Goal: Information Seeking & Learning: Learn about a topic

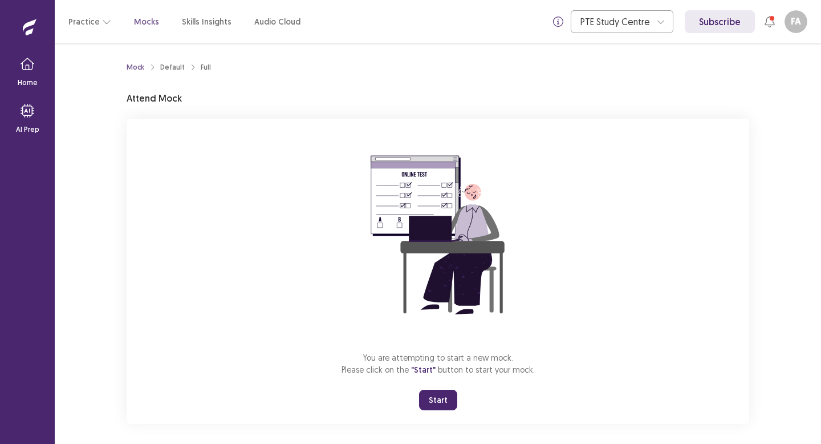
click at [424, 404] on button "Start" at bounding box center [438, 400] width 38 height 21
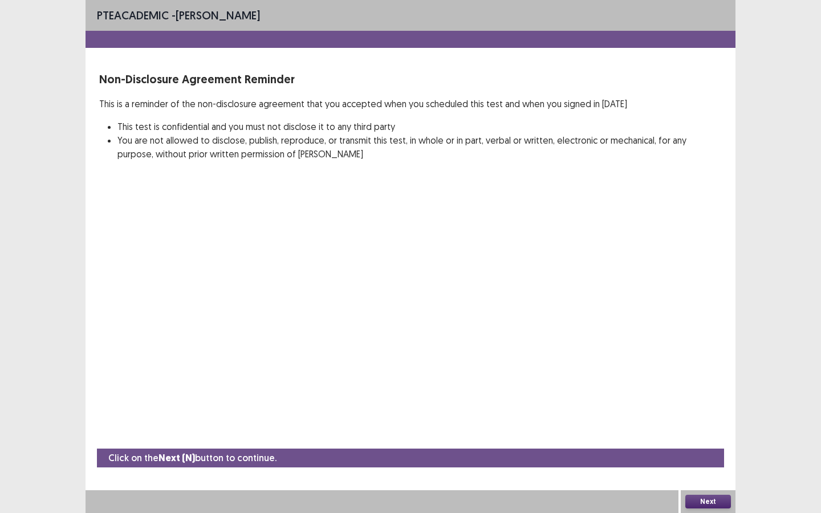
click at [577, 261] on div "PTE academic - Fatiha Abdoul Mouminou Non-Disclosure Agreement Reminder This is…" at bounding box center [411, 256] width 650 height 513
click at [713, 443] on button "Next" at bounding box center [709, 502] width 46 height 14
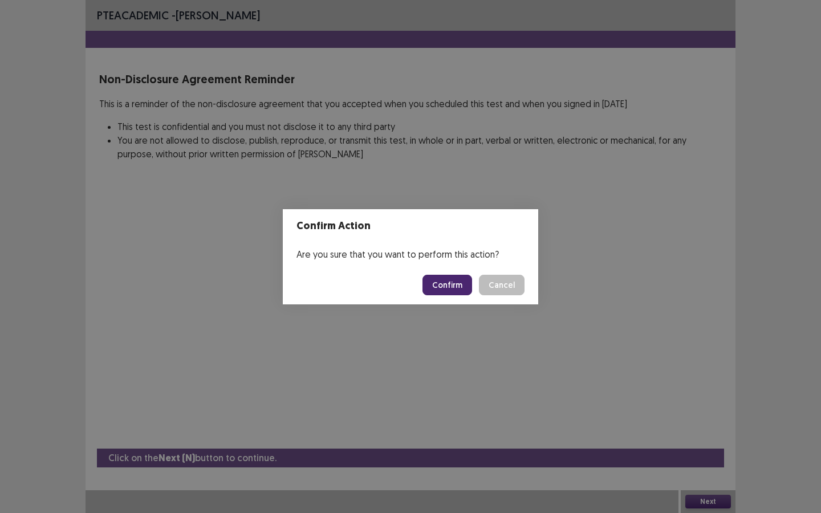
click at [460, 288] on button "Confirm" at bounding box center [448, 285] width 50 height 21
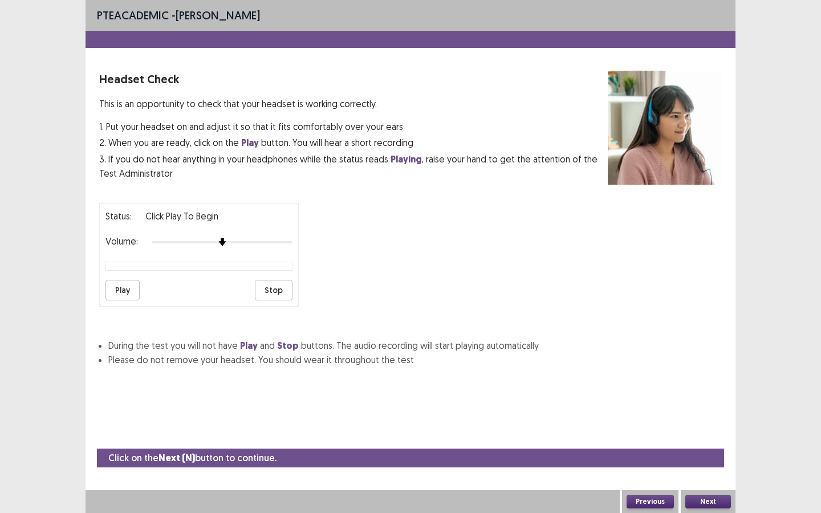
click at [717, 443] on button "Next" at bounding box center [709, 502] width 46 height 14
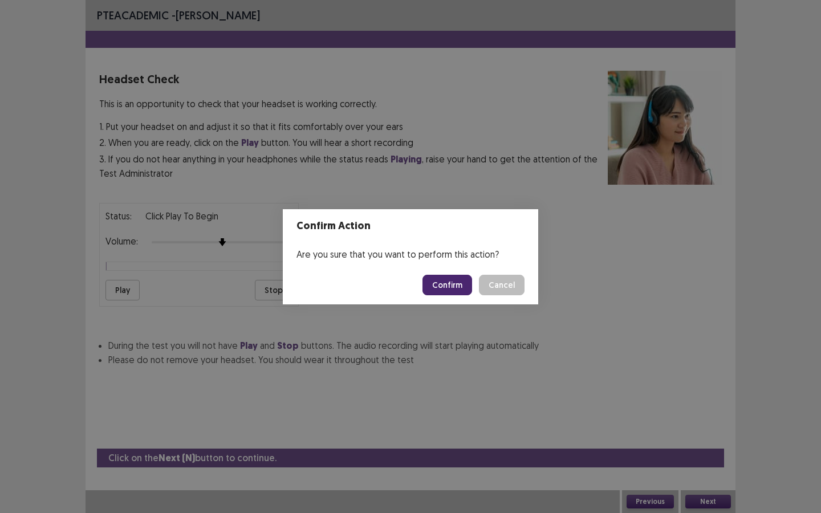
click at [439, 290] on button "Confirm" at bounding box center [448, 285] width 50 height 21
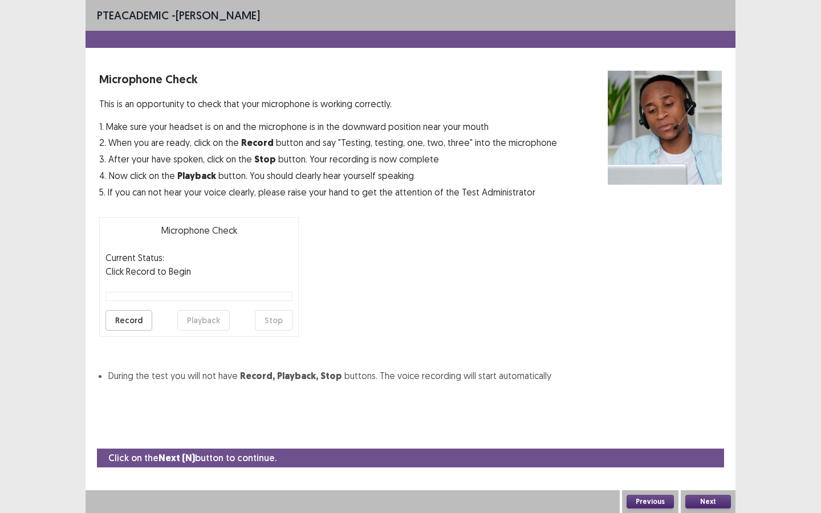
click at [701, 443] on button "Next" at bounding box center [709, 502] width 46 height 14
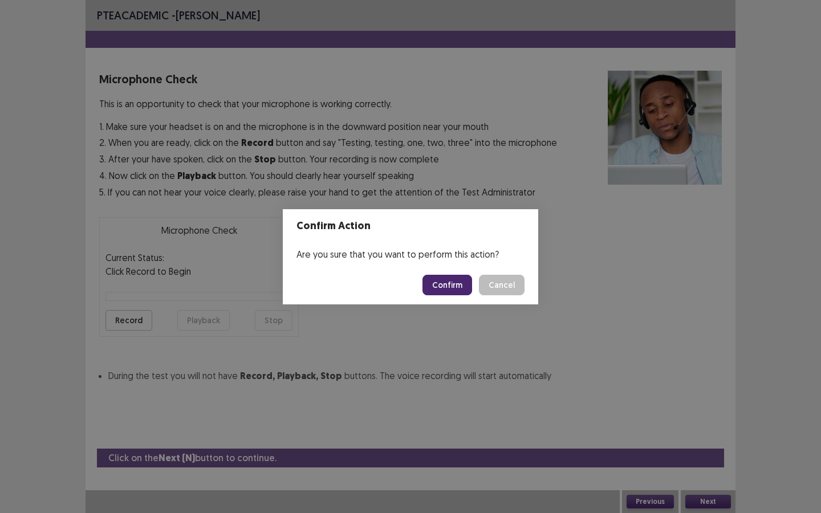
click at [463, 285] on button "Confirm" at bounding box center [448, 285] width 50 height 21
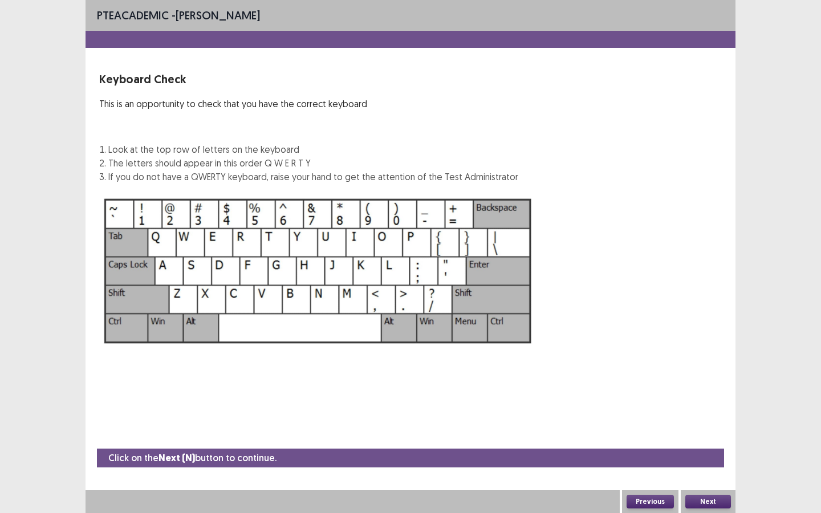
click at [698, 443] on button "Next" at bounding box center [709, 502] width 46 height 14
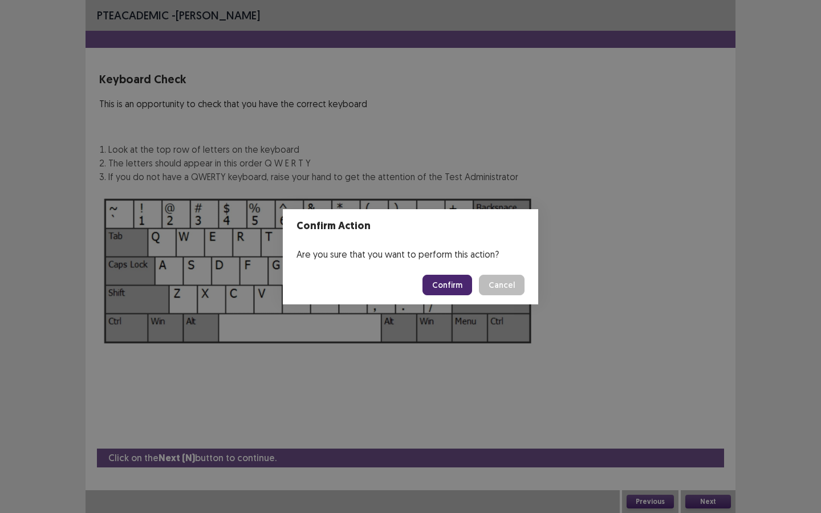
click at [458, 286] on button "Confirm" at bounding box center [448, 285] width 50 height 21
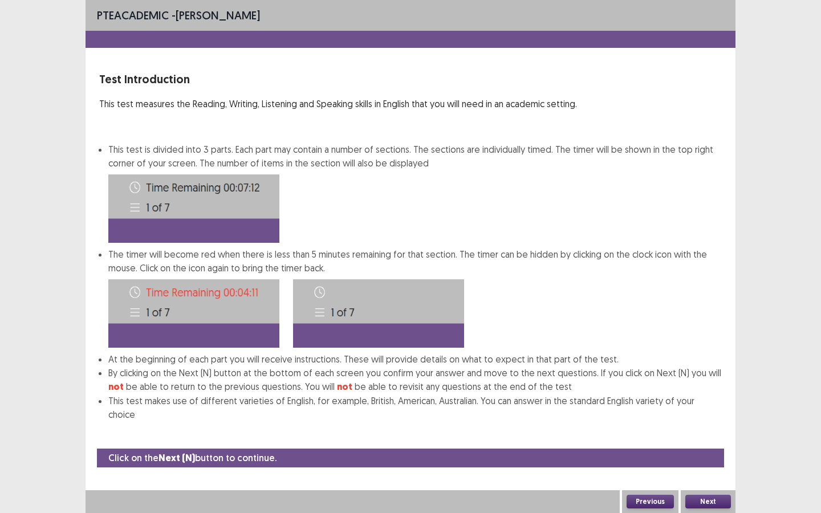
click at [701, 443] on button "Next" at bounding box center [709, 502] width 46 height 14
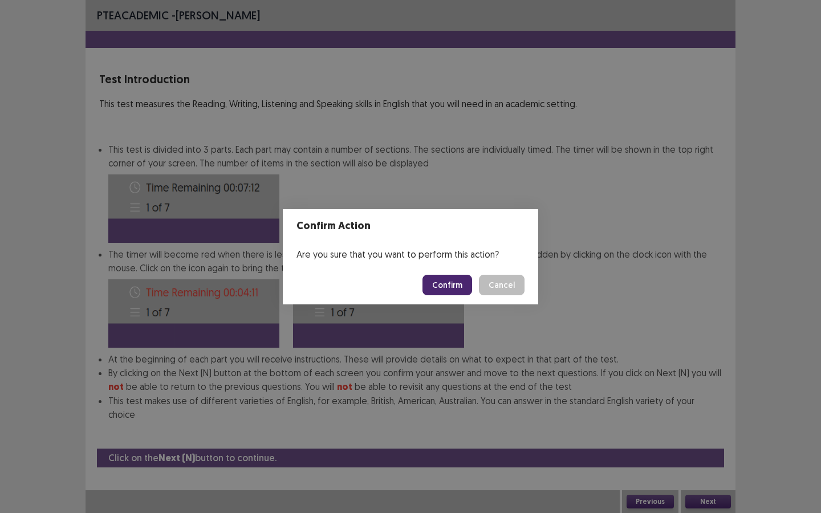
click at [439, 282] on button "Confirm" at bounding box center [448, 285] width 50 height 21
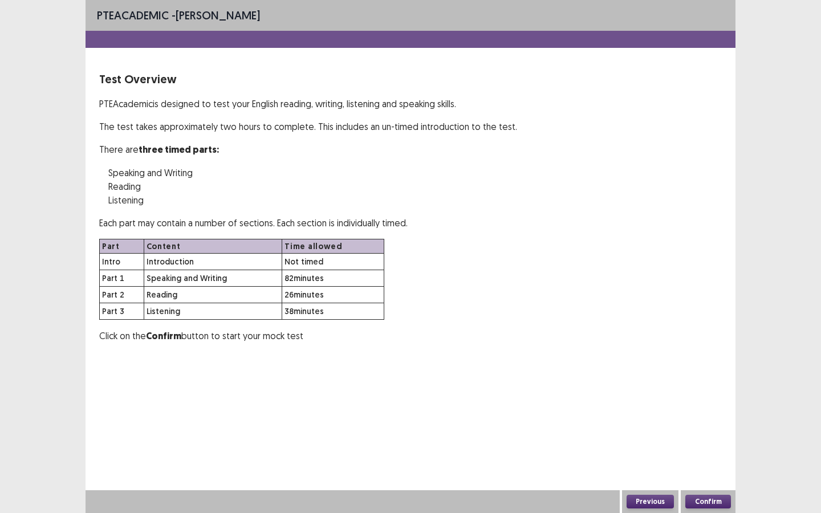
click at [698, 443] on button "Confirm" at bounding box center [709, 502] width 46 height 14
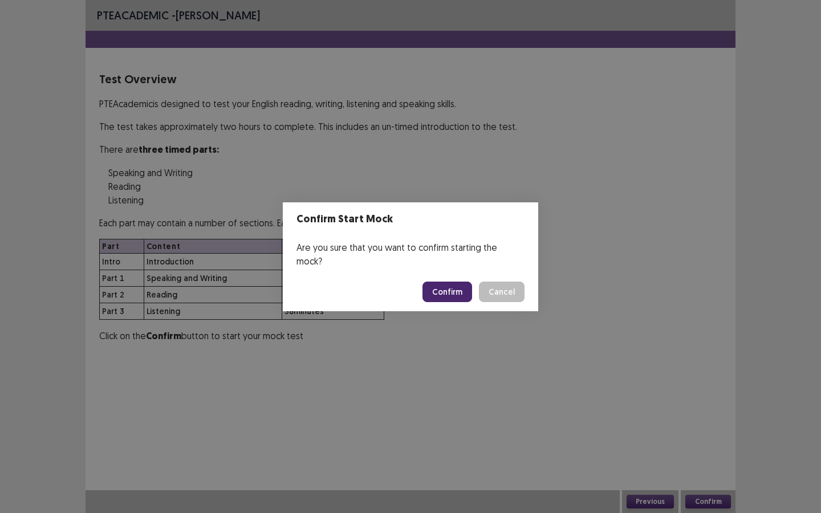
click at [450, 282] on button "Confirm" at bounding box center [448, 292] width 50 height 21
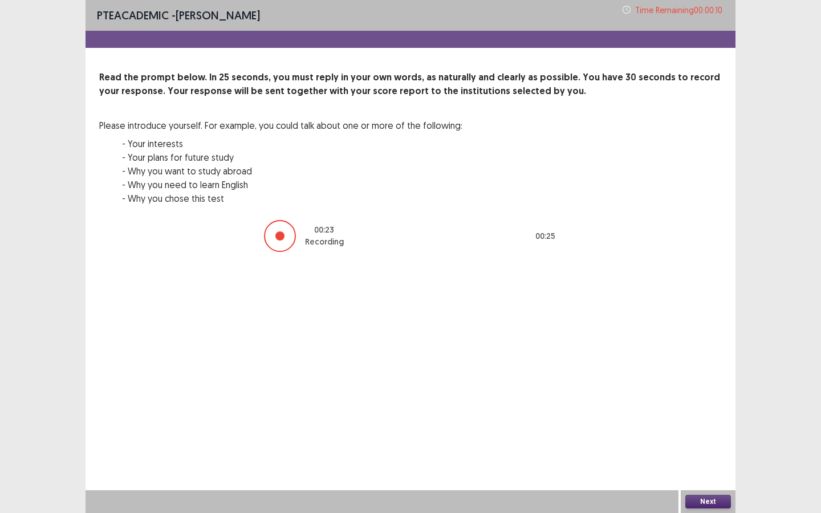
click at [707, 443] on button "Next" at bounding box center [709, 502] width 46 height 14
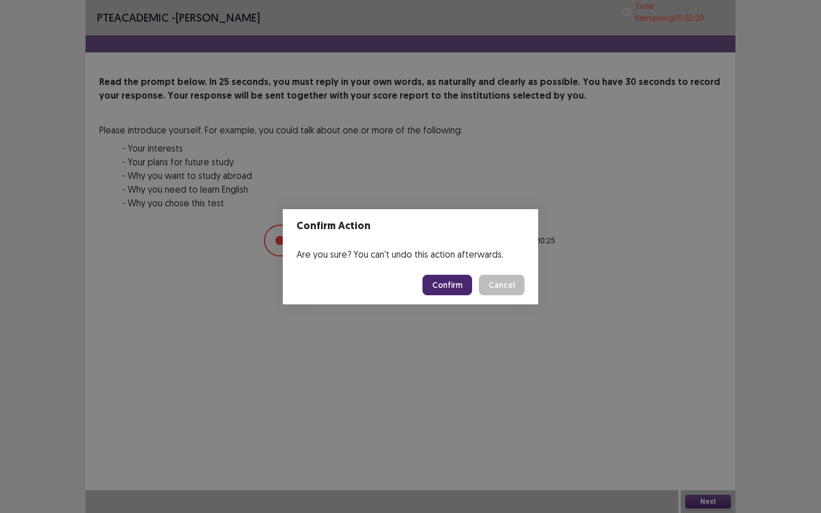
click at [446, 280] on button "Confirm" at bounding box center [448, 285] width 50 height 21
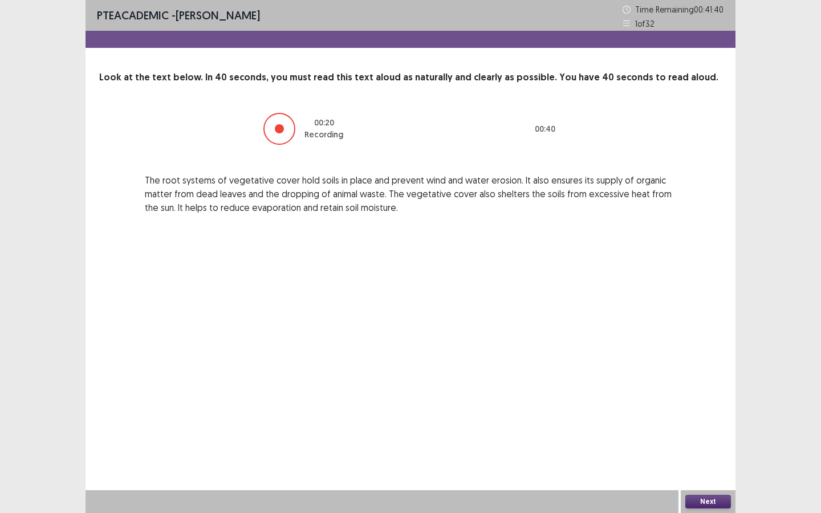
click at [697, 443] on button "Next" at bounding box center [709, 502] width 46 height 14
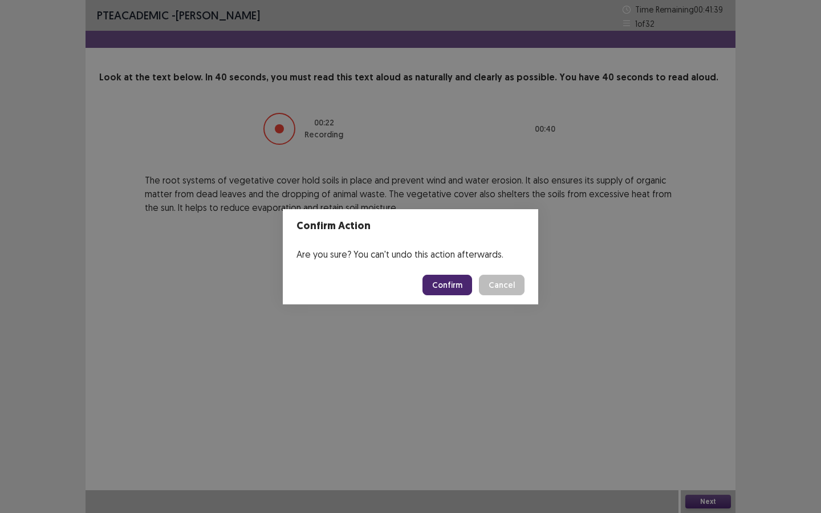
click at [459, 293] on button "Confirm" at bounding box center [448, 285] width 50 height 21
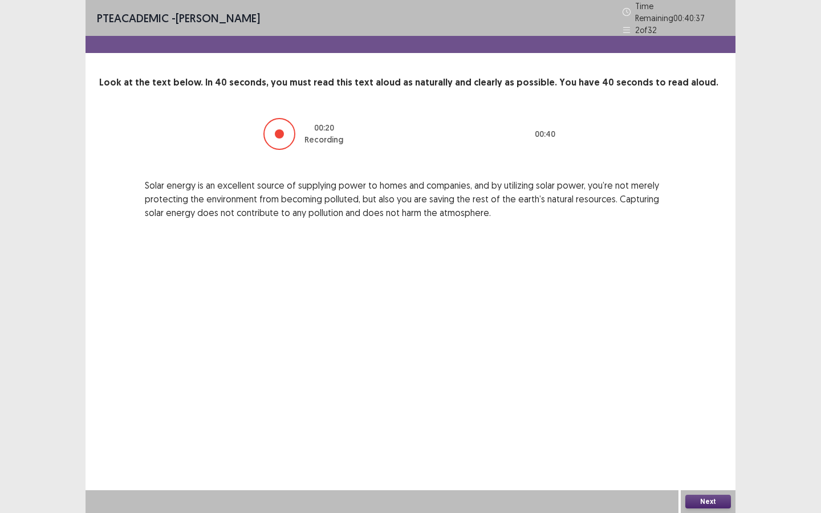
click at [696, 443] on button "Next" at bounding box center [709, 502] width 46 height 14
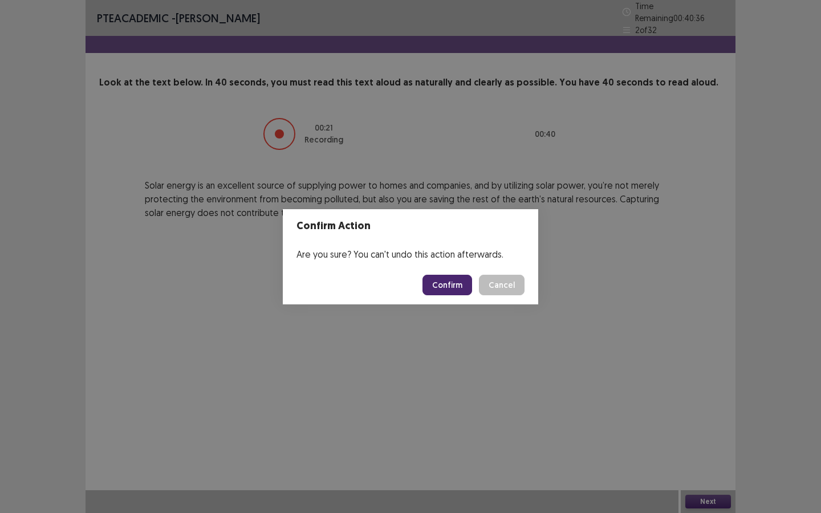
click at [467, 291] on button "Confirm" at bounding box center [448, 285] width 50 height 21
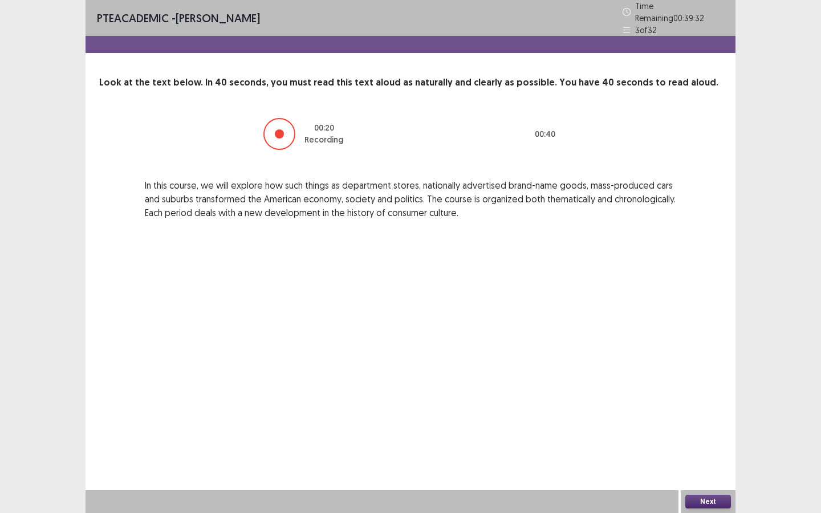
click at [696, 443] on button "Next" at bounding box center [709, 502] width 46 height 14
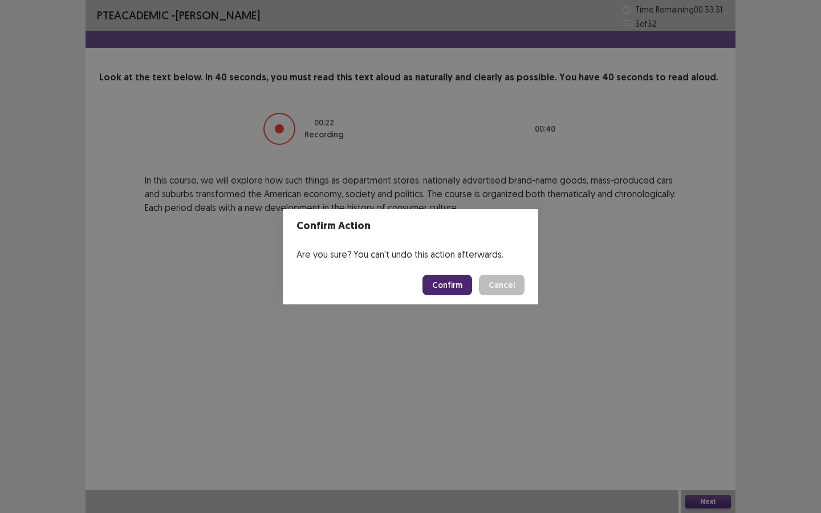
click at [458, 290] on button "Confirm" at bounding box center [448, 285] width 50 height 21
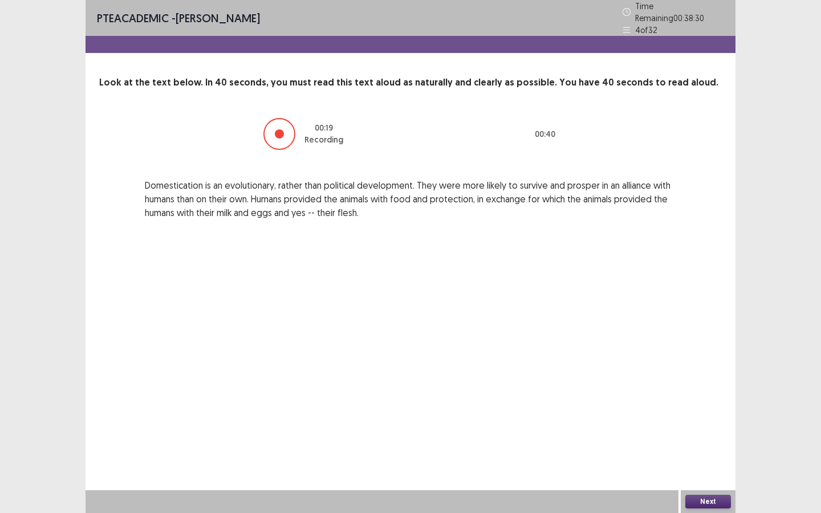
click at [691, 443] on button "Next" at bounding box center [709, 502] width 46 height 14
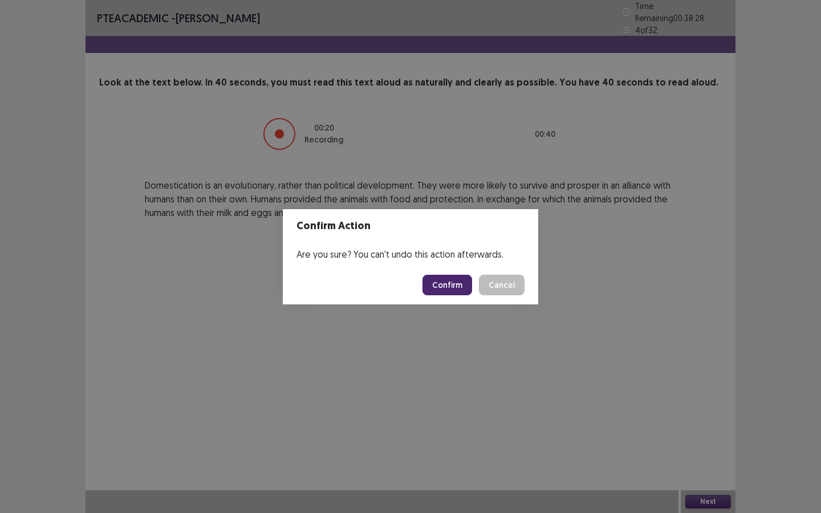
click at [454, 277] on button "Confirm" at bounding box center [448, 285] width 50 height 21
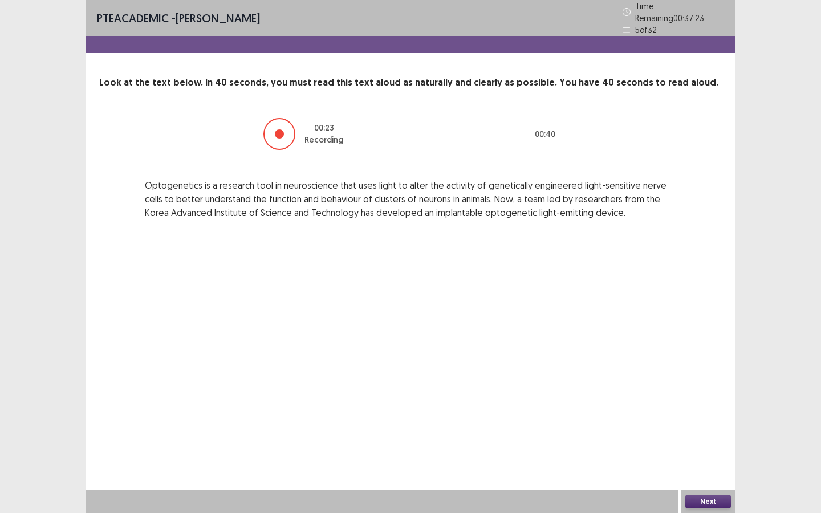
click at [717, 443] on button "Next" at bounding box center [709, 502] width 46 height 14
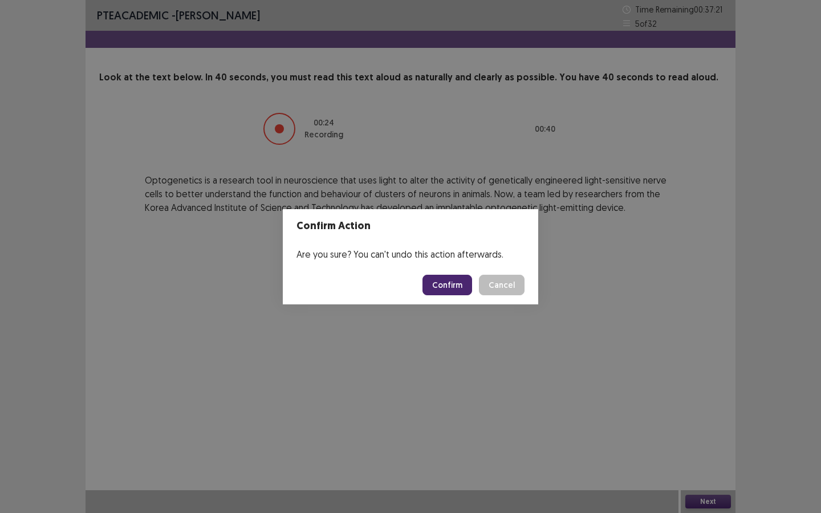
click at [462, 292] on button "Confirm" at bounding box center [448, 285] width 50 height 21
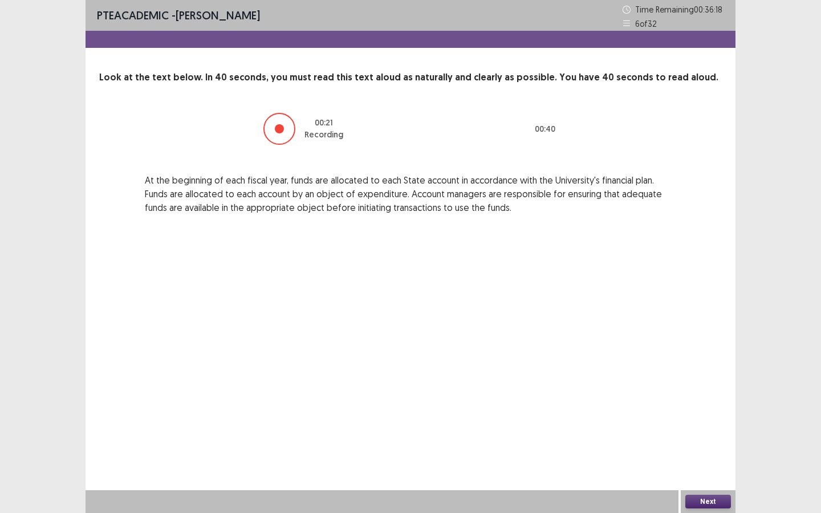
click at [697, 443] on button "Next" at bounding box center [709, 502] width 46 height 14
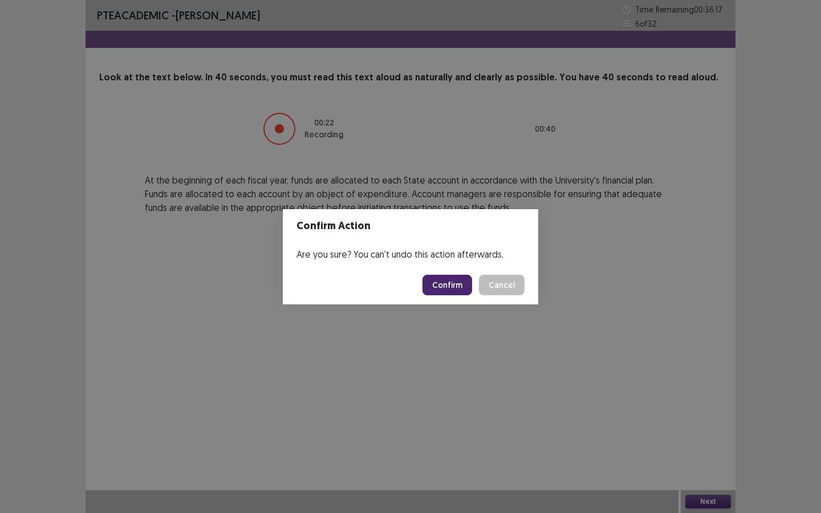
click at [456, 285] on button "Confirm" at bounding box center [448, 285] width 50 height 21
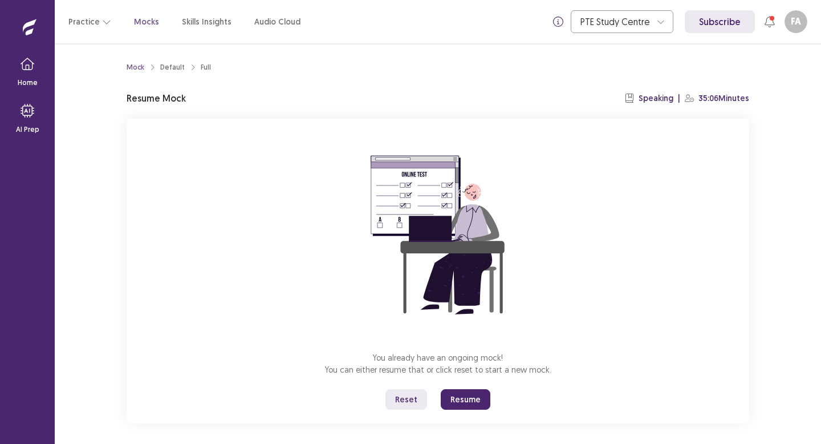
click at [466, 390] on button "Resume" at bounding box center [466, 399] width 50 height 21
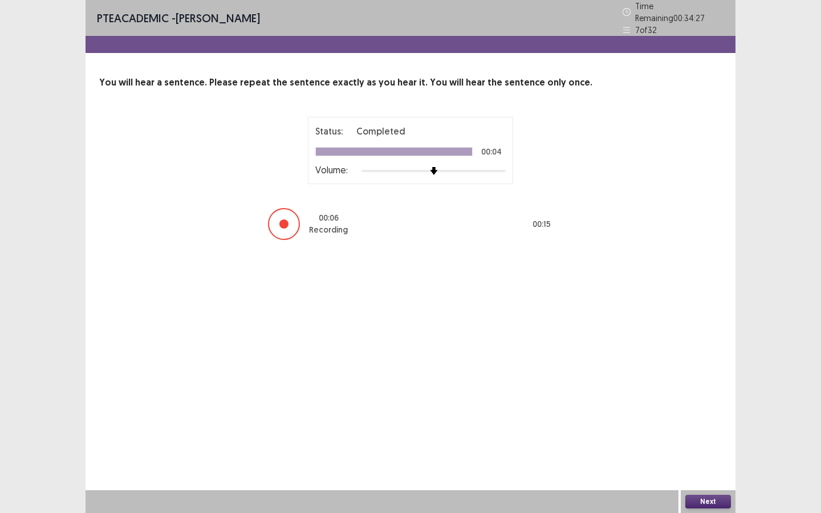
click at [720, 443] on div "Next" at bounding box center [708, 502] width 55 height 23
click at [718, 443] on button "Next" at bounding box center [709, 502] width 46 height 14
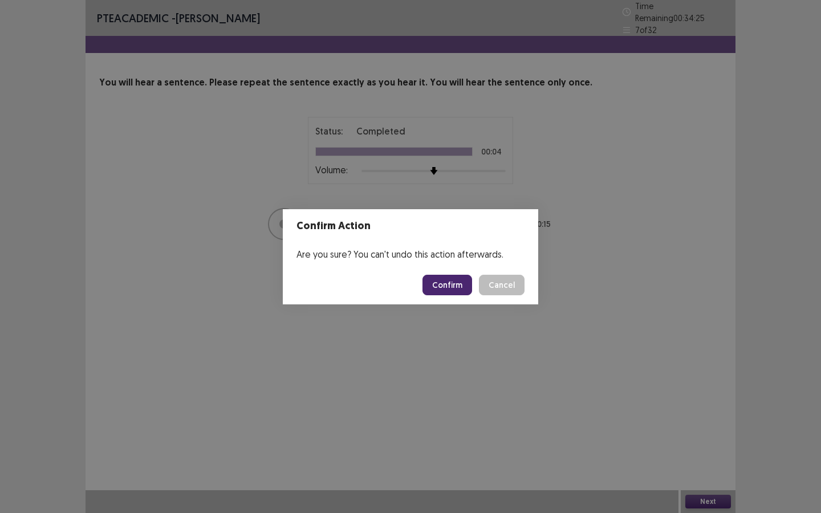
click at [451, 282] on button "Confirm" at bounding box center [448, 285] width 50 height 21
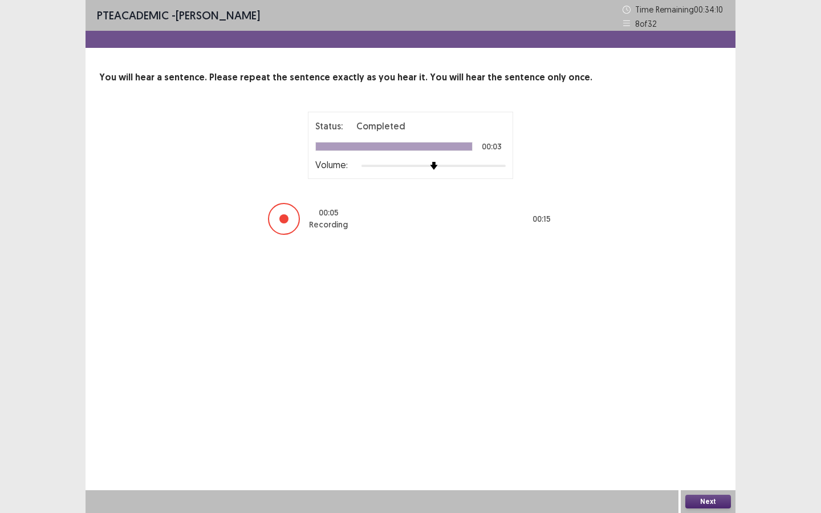
click at [695, 443] on button "Next" at bounding box center [709, 502] width 46 height 14
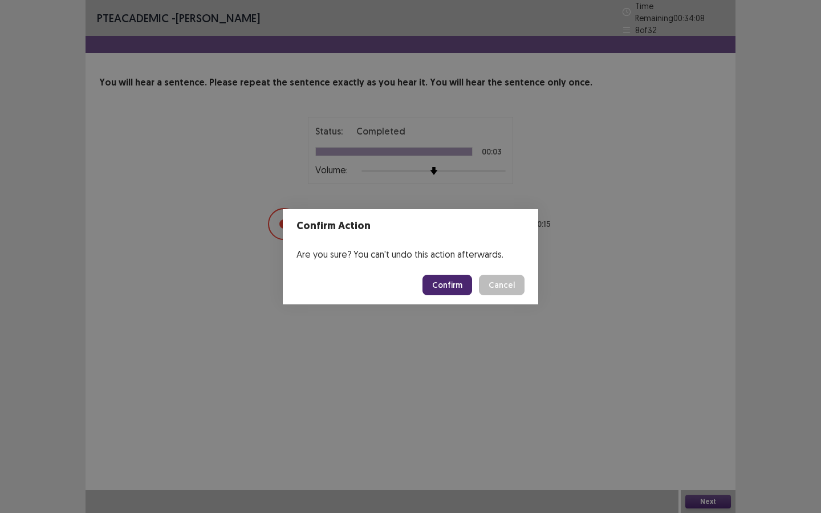
click at [449, 289] on button "Confirm" at bounding box center [448, 285] width 50 height 21
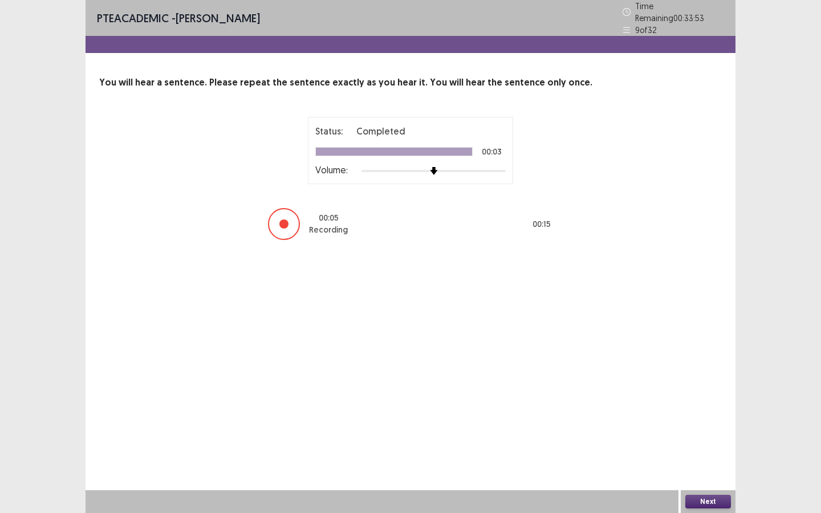
click at [714, 443] on button "Next" at bounding box center [709, 502] width 46 height 14
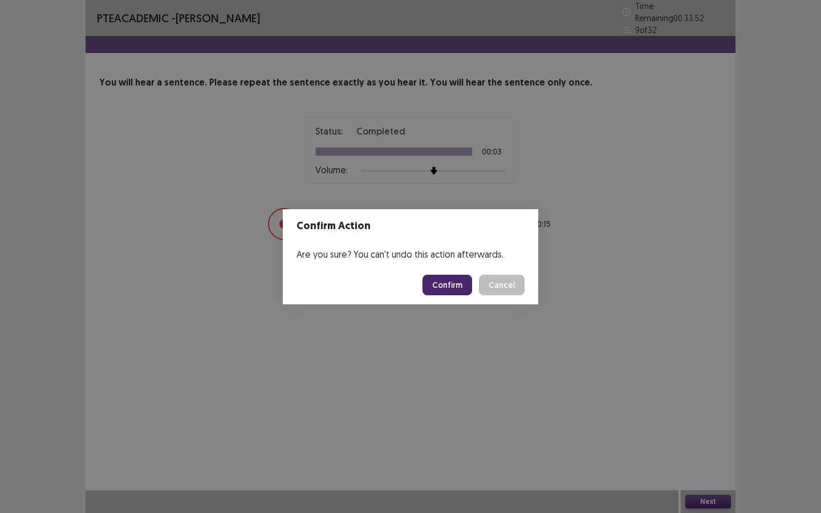
click at [463, 286] on button "Confirm" at bounding box center [448, 285] width 50 height 21
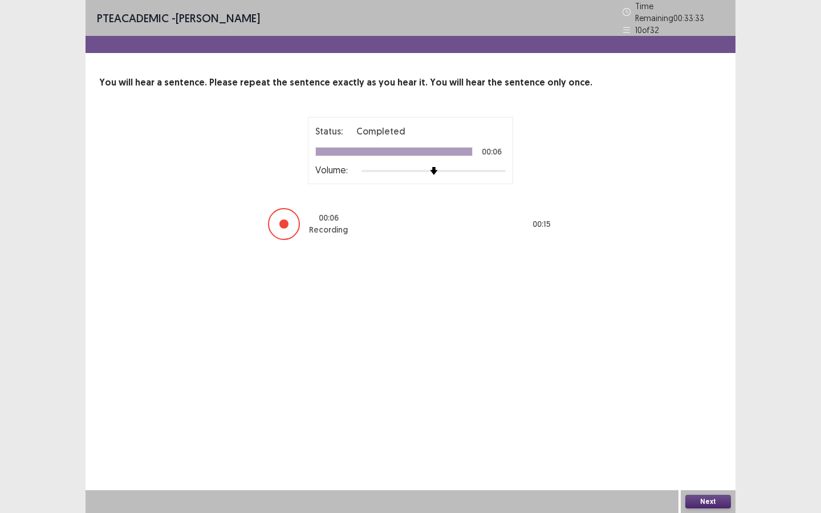
click at [702, 443] on button "Next" at bounding box center [709, 502] width 46 height 14
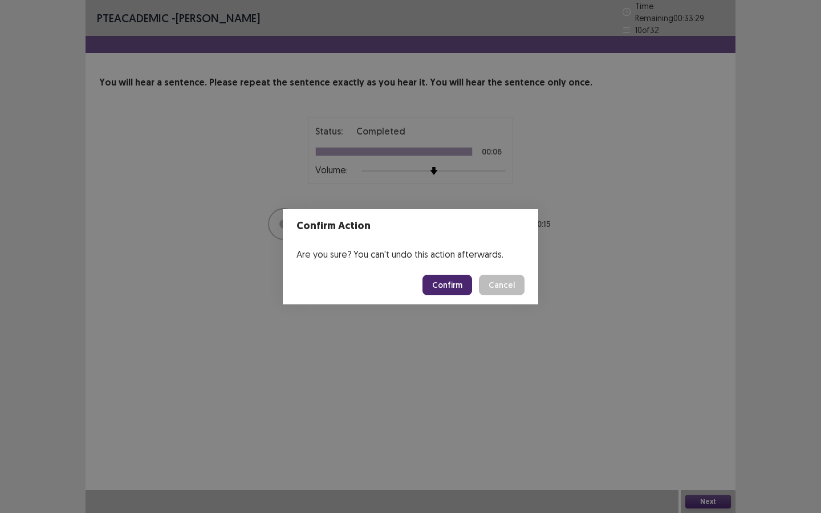
click at [502, 292] on button "Cancel" at bounding box center [502, 285] width 46 height 21
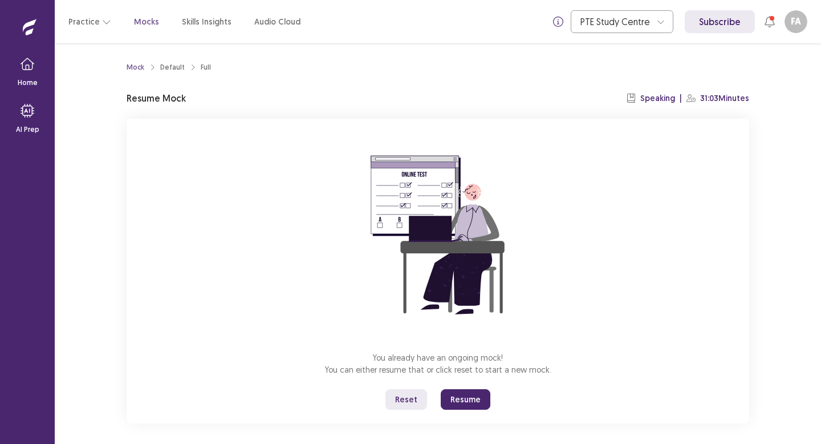
click at [464, 402] on button "Resume" at bounding box center [466, 399] width 50 height 21
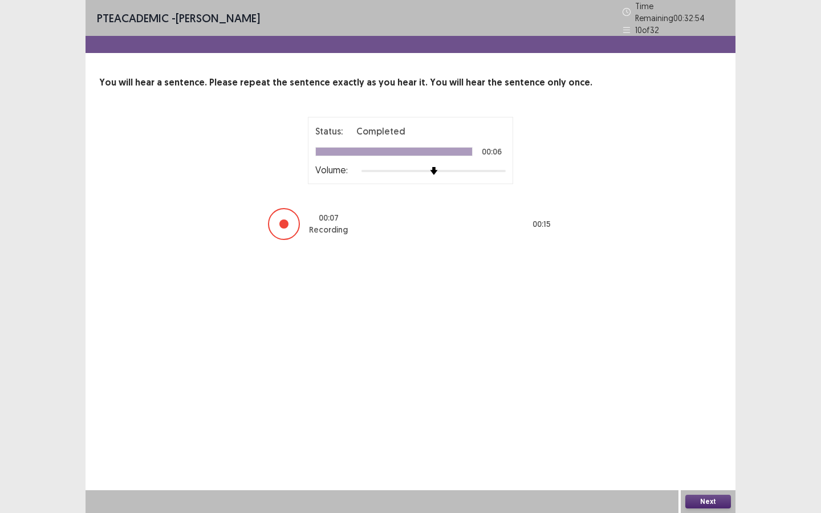
click at [708, 443] on button "Next" at bounding box center [709, 502] width 46 height 14
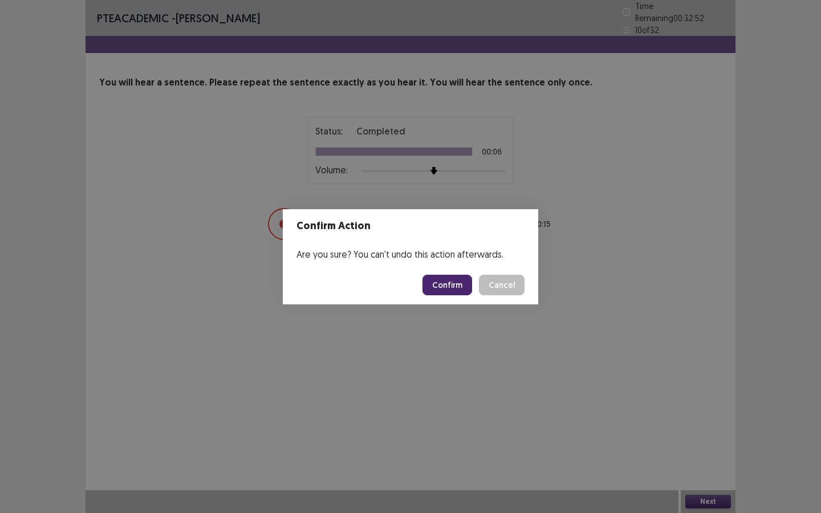
click at [458, 286] on button "Confirm" at bounding box center [448, 285] width 50 height 21
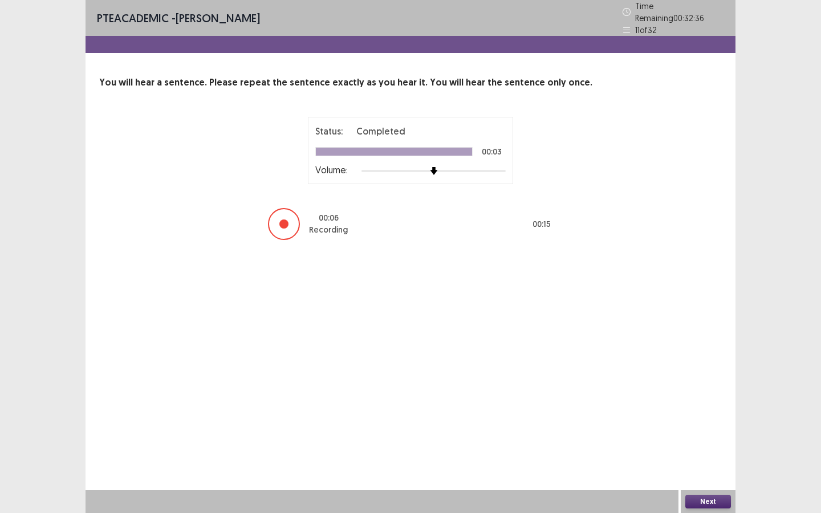
click at [703, 443] on button "Next" at bounding box center [709, 502] width 46 height 14
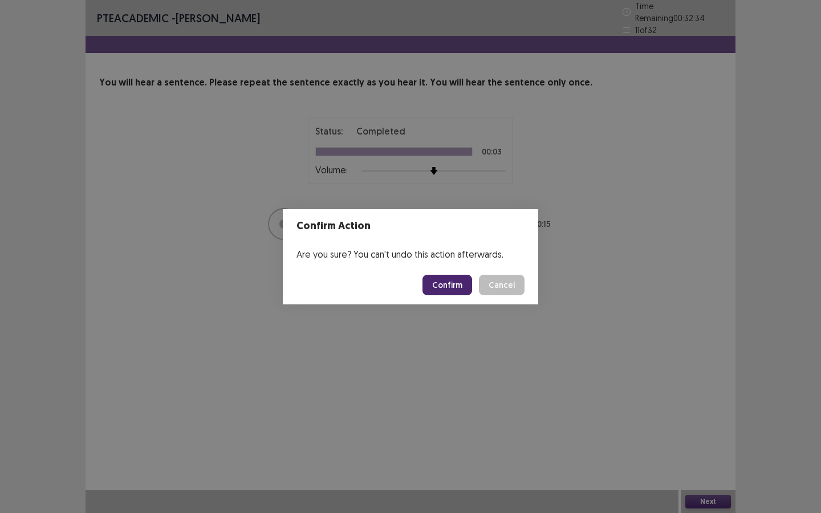
click at [460, 287] on button "Confirm" at bounding box center [448, 285] width 50 height 21
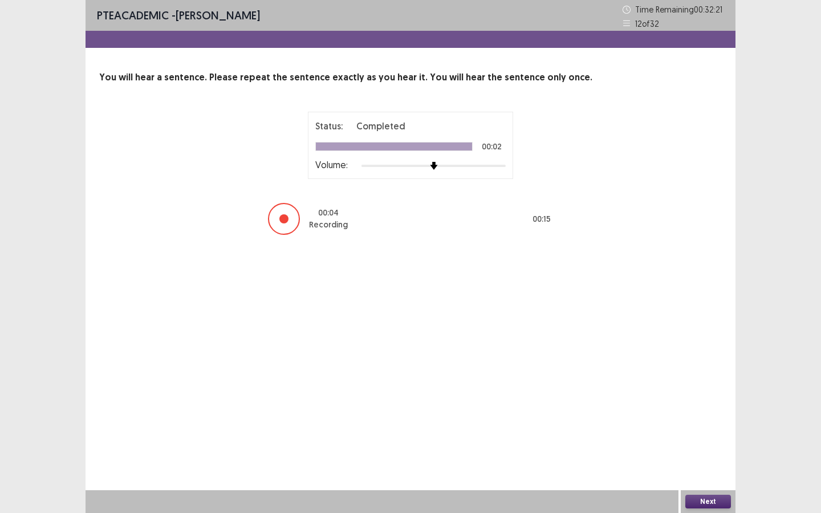
click at [703, 443] on button "Next" at bounding box center [709, 502] width 46 height 14
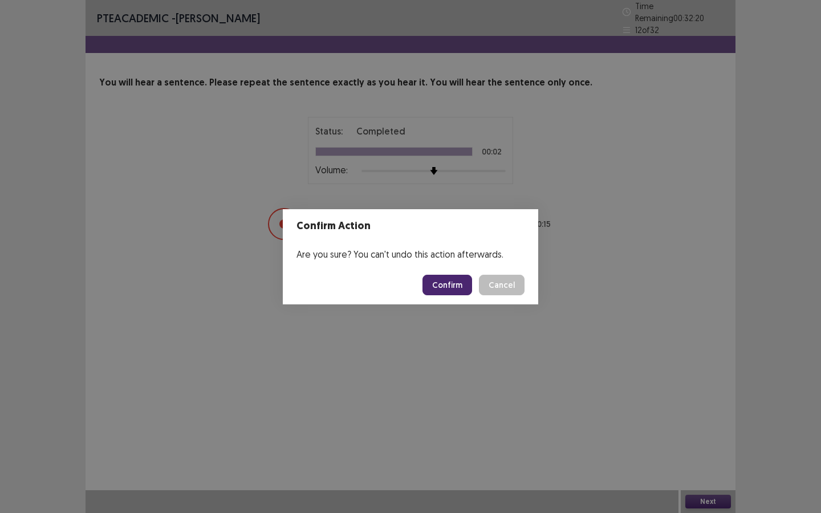
click at [460, 290] on button "Confirm" at bounding box center [448, 285] width 50 height 21
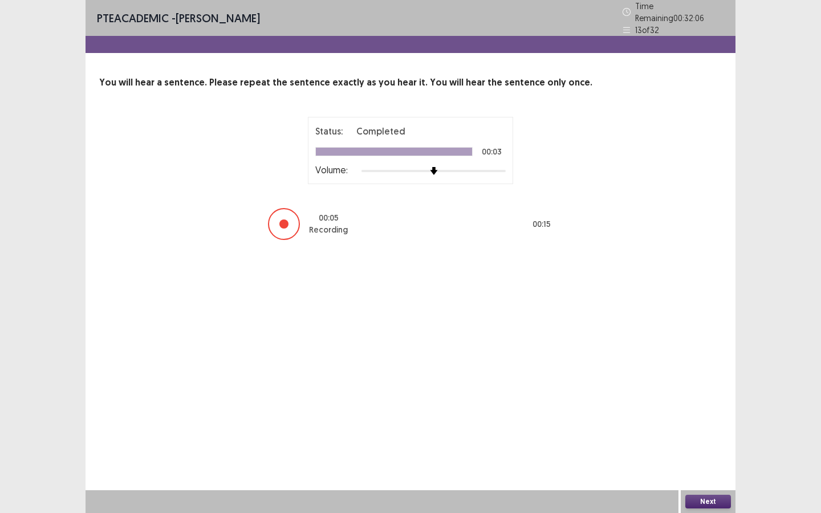
click at [719, 443] on button "Next" at bounding box center [709, 502] width 46 height 14
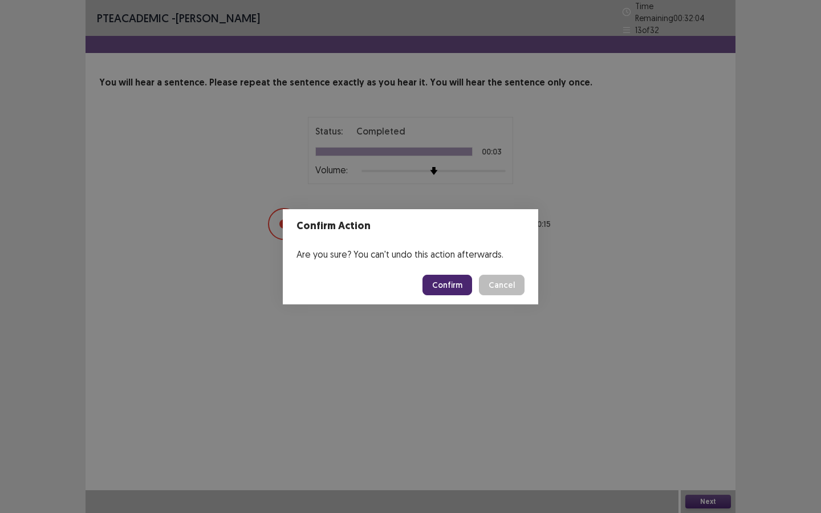
click at [452, 289] on button "Confirm" at bounding box center [448, 285] width 50 height 21
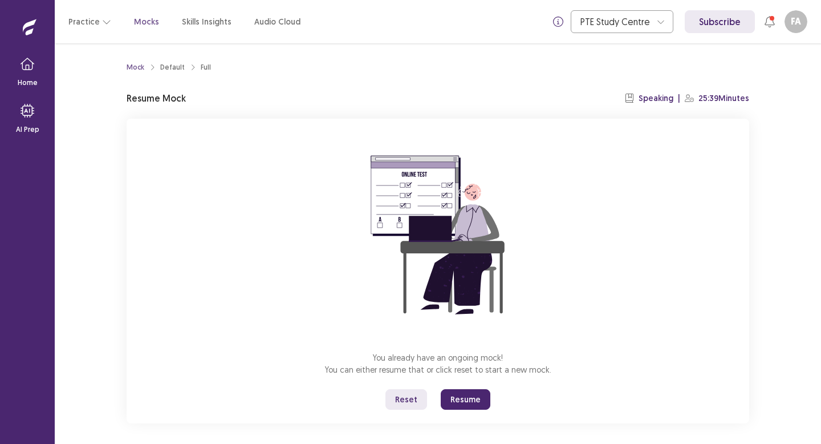
click at [484, 398] on button "Resume" at bounding box center [466, 399] width 50 height 21
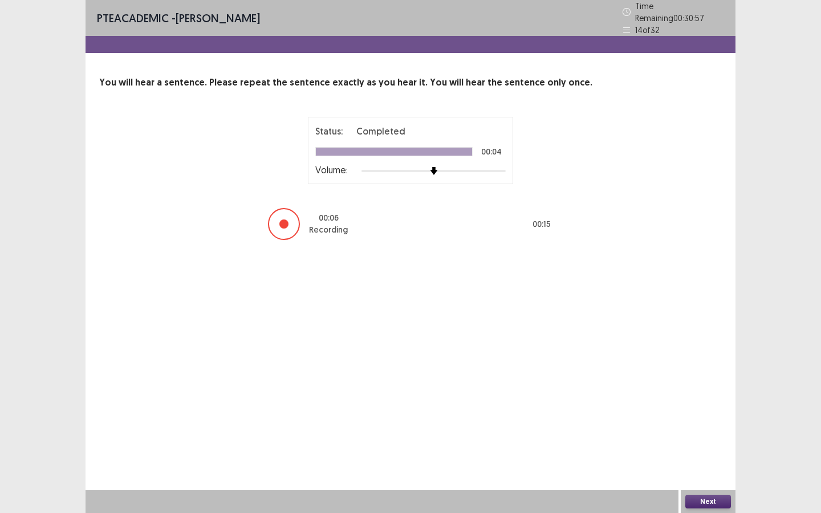
click at [701, 443] on button "Next" at bounding box center [709, 502] width 46 height 14
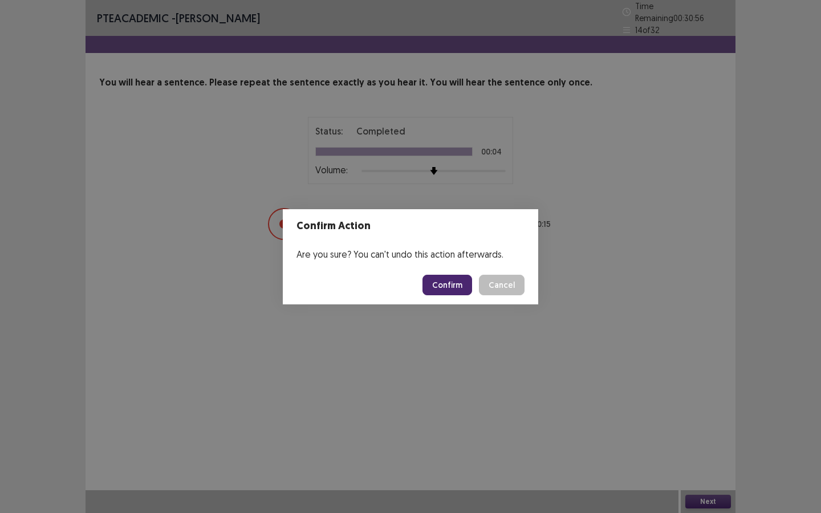
click at [442, 284] on button "Confirm" at bounding box center [448, 285] width 50 height 21
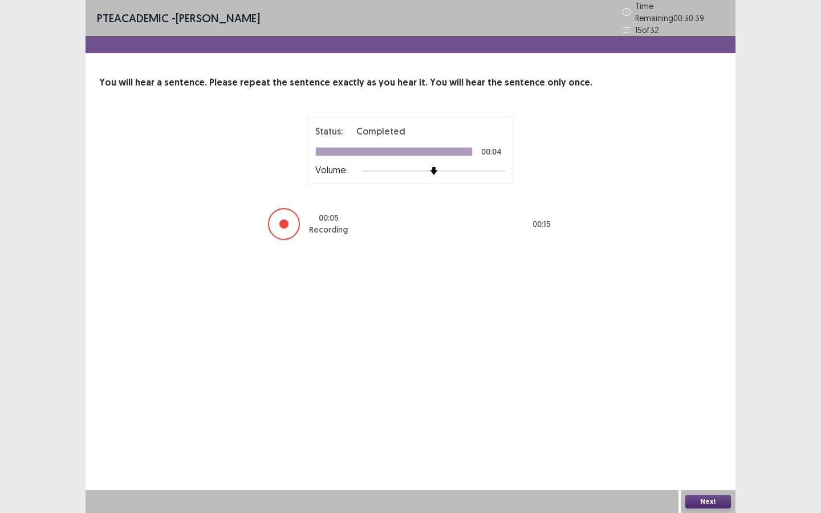
click at [705, 443] on button "Next" at bounding box center [709, 502] width 46 height 14
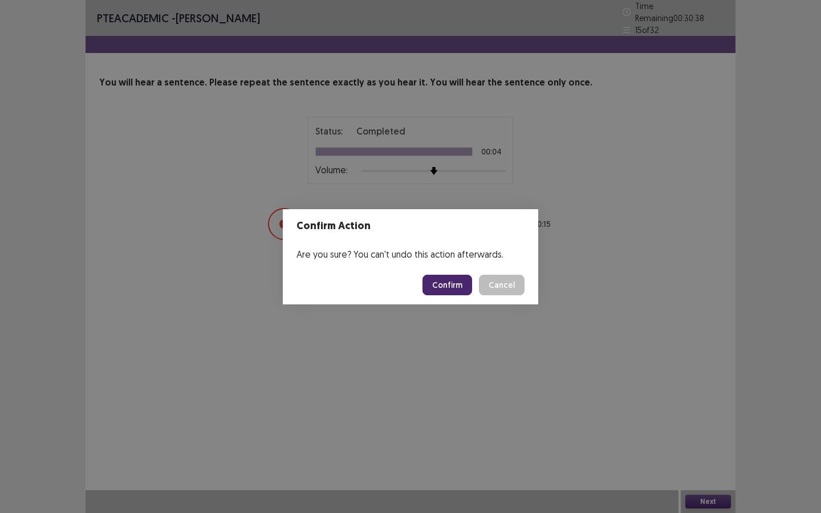
click at [460, 285] on button "Confirm" at bounding box center [448, 285] width 50 height 21
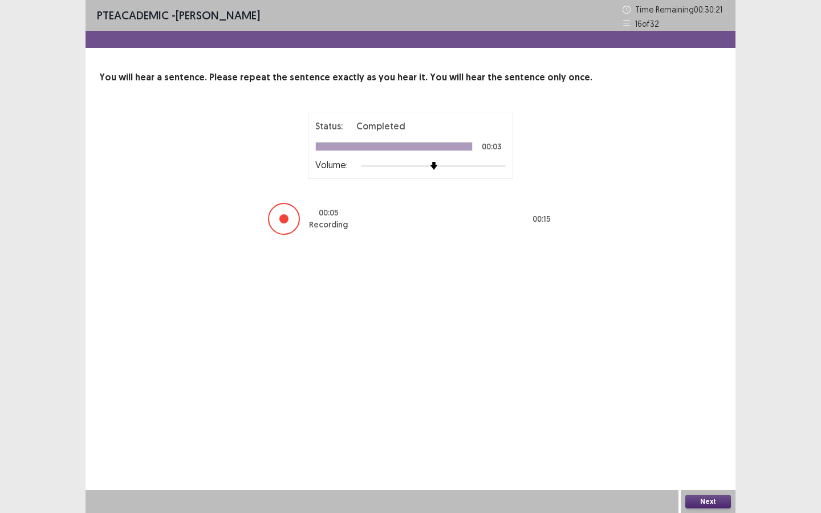
click at [711, 443] on button "Next" at bounding box center [709, 502] width 46 height 14
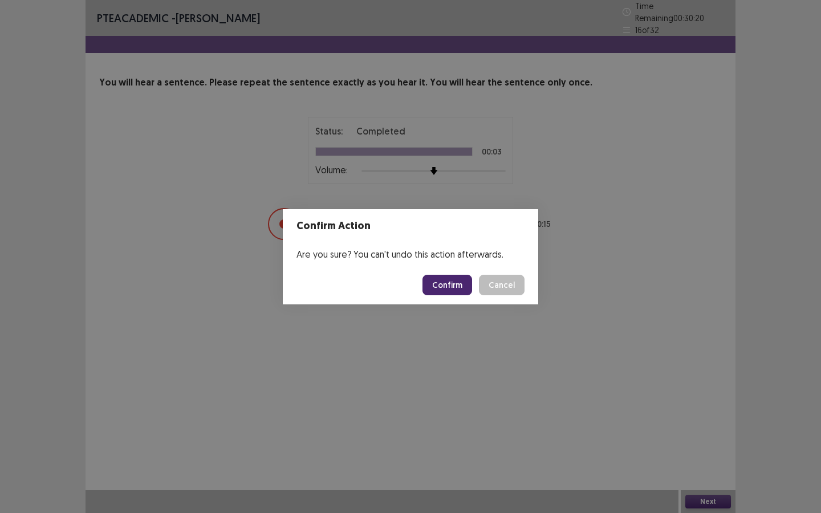
click at [459, 288] on button "Confirm" at bounding box center [448, 285] width 50 height 21
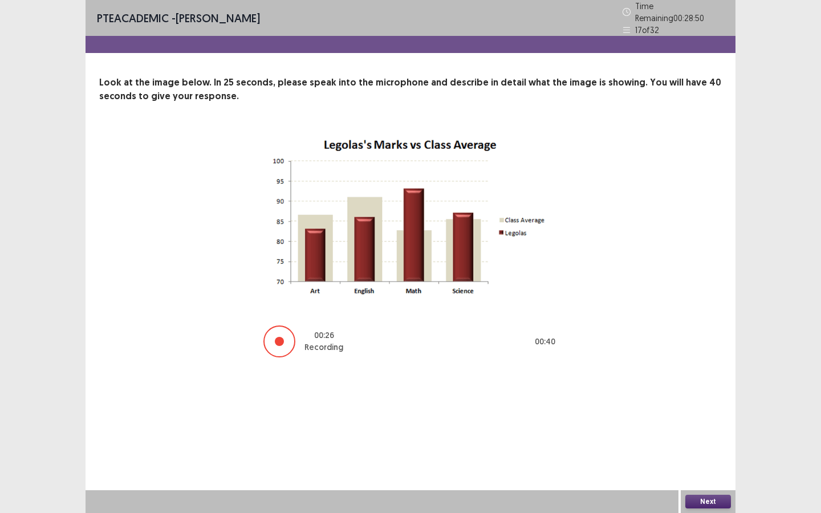
click at [717, 443] on button "Next" at bounding box center [709, 502] width 46 height 14
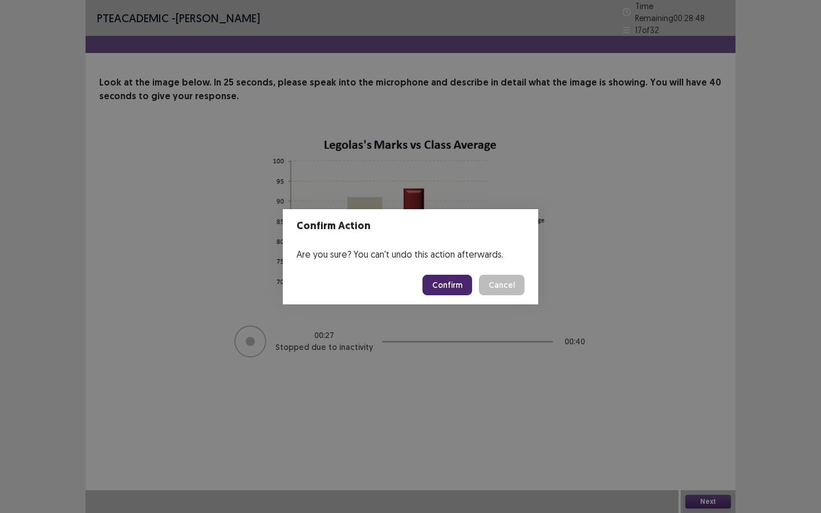
click at [460, 284] on button "Confirm" at bounding box center [448, 285] width 50 height 21
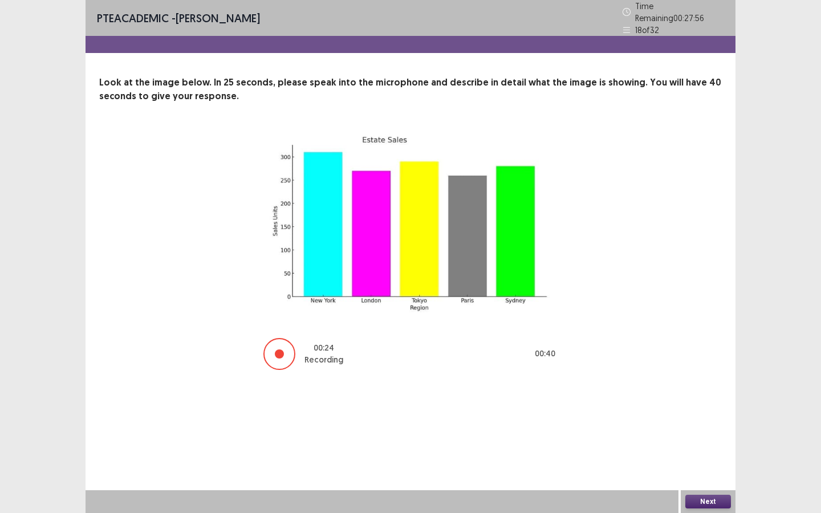
click at [711, 443] on div "Next" at bounding box center [708, 502] width 55 height 23
click at [702, 443] on button "Next" at bounding box center [709, 502] width 46 height 14
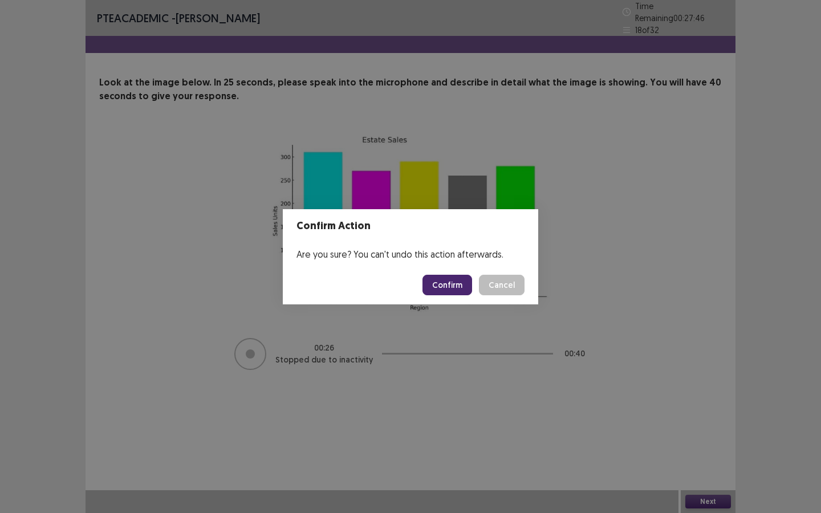
click at [462, 289] on button "Confirm" at bounding box center [448, 285] width 50 height 21
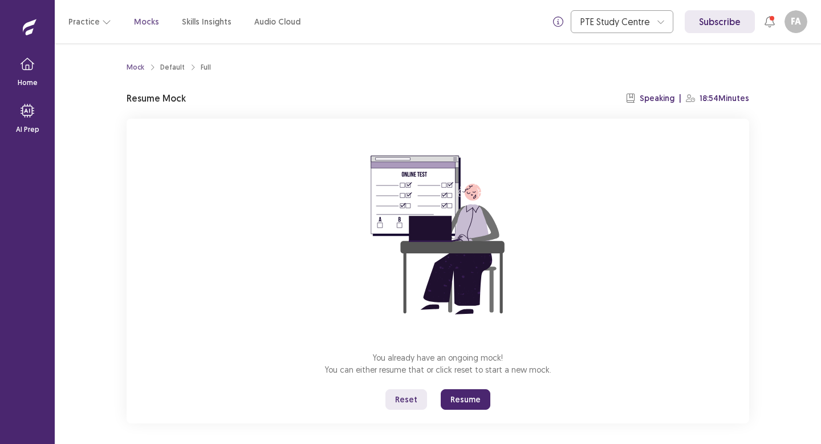
click at [469, 404] on button "Resume" at bounding box center [466, 399] width 50 height 21
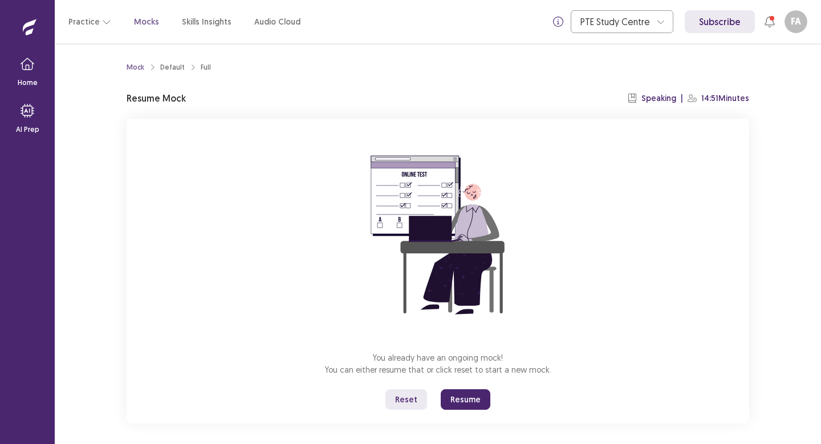
click at [473, 403] on button "Resume" at bounding box center [466, 399] width 50 height 21
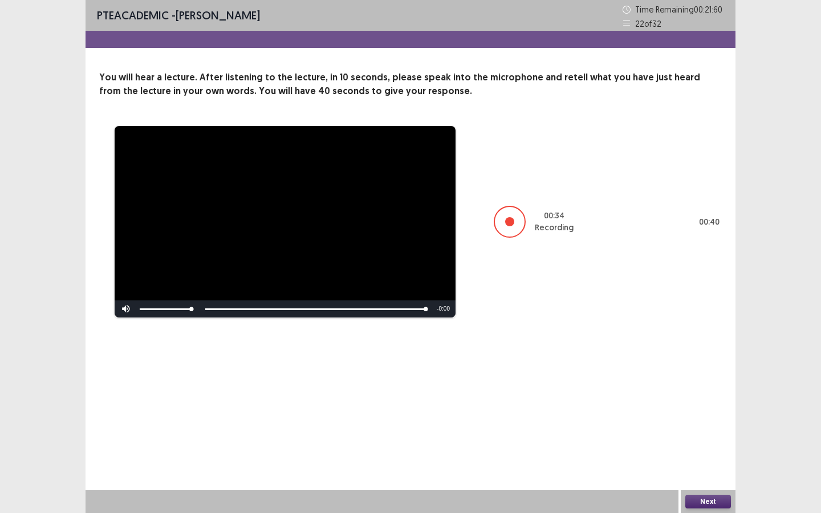
click at [704, 443] on button "Next" at bounding box center [709, 502] width 46 height 14
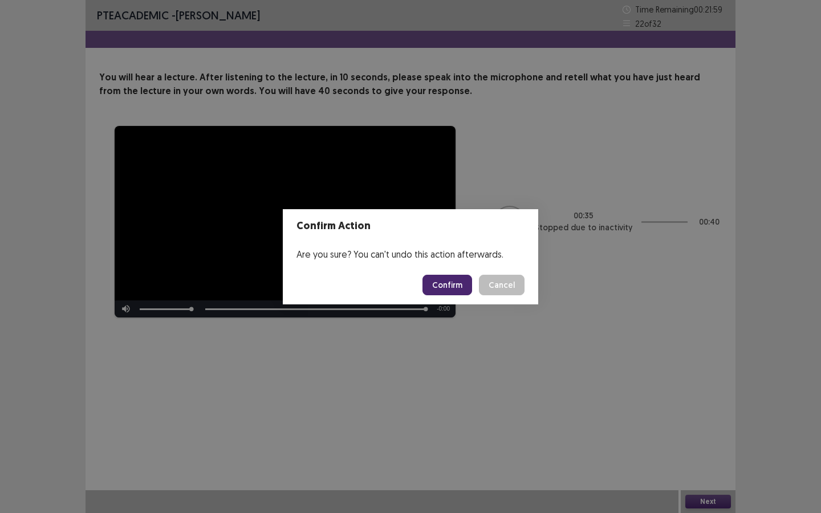
click at [434, 290] on button "Confirm" at bounding box center [448, 285] width 50 height 21
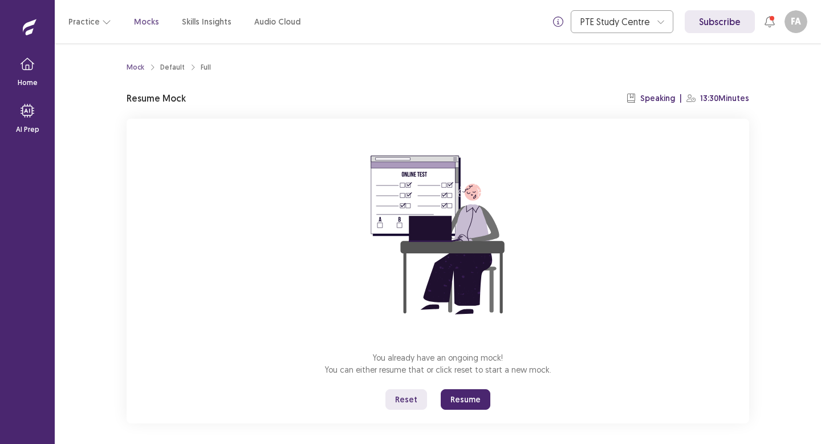
click at [467, 400] on button "Resume" at bounding box center [466, 399] width 50 height 21
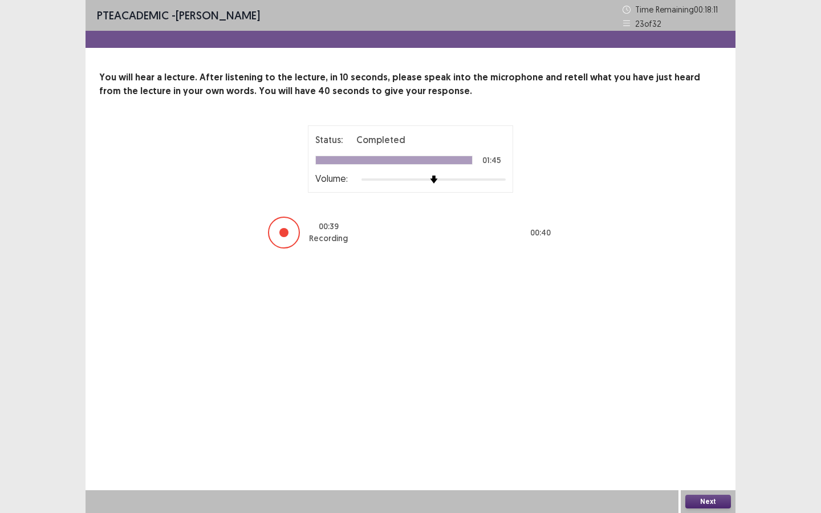
click at [690, 443] on button "Next" at bounding box center [709, 502] width 46 height 14
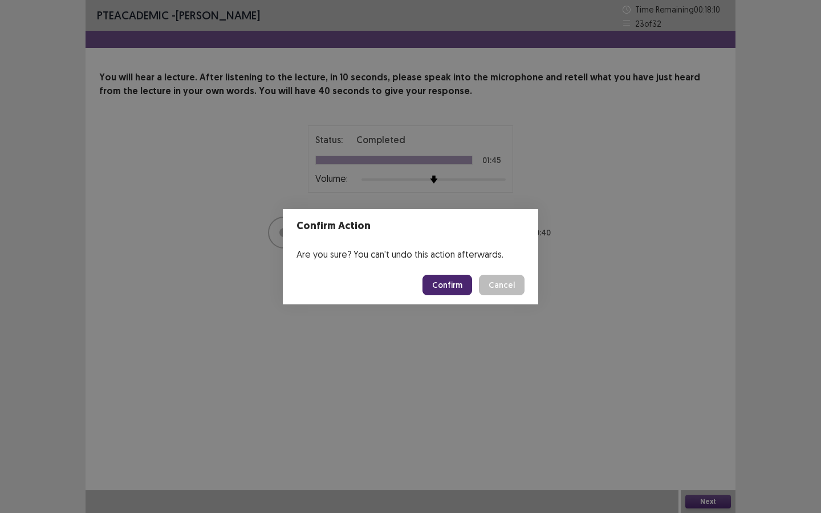
click at [466, 281] on button "Confirm" at bounding box center [448, 285] width 50 height 21
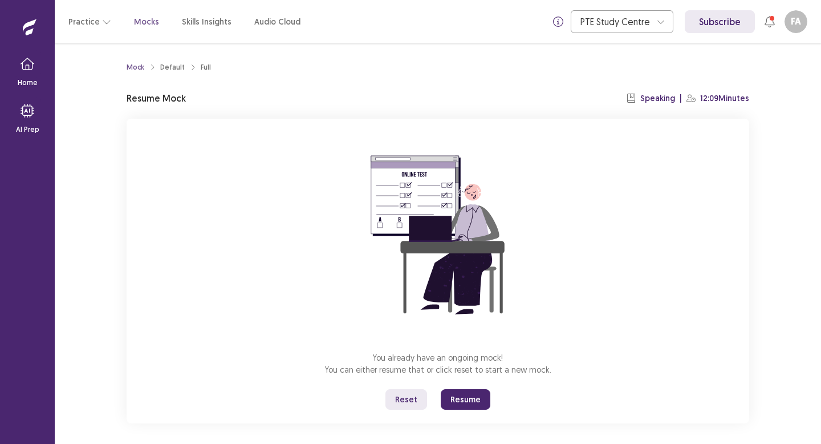
click at [470, 401] on button "Resume" at bounding box center [466, 399] width 50 height 21
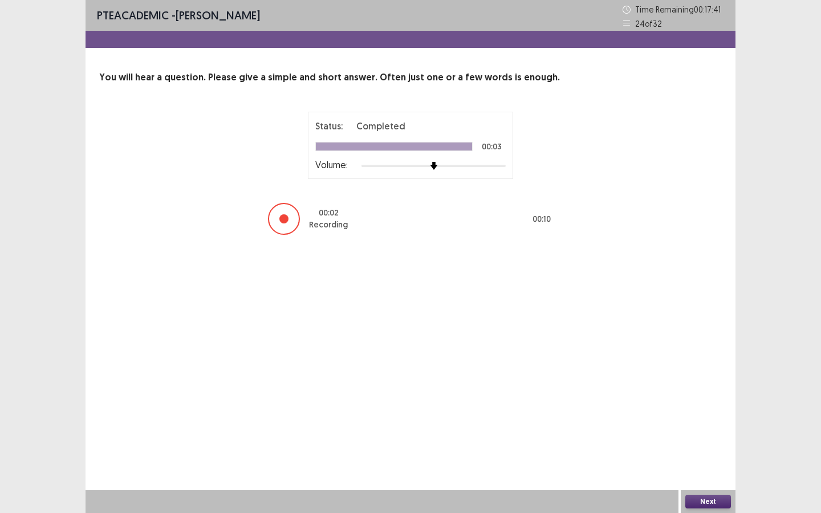
click at [712, 443] on button "Next" at bounding box center [709, 502] width 46 height 14
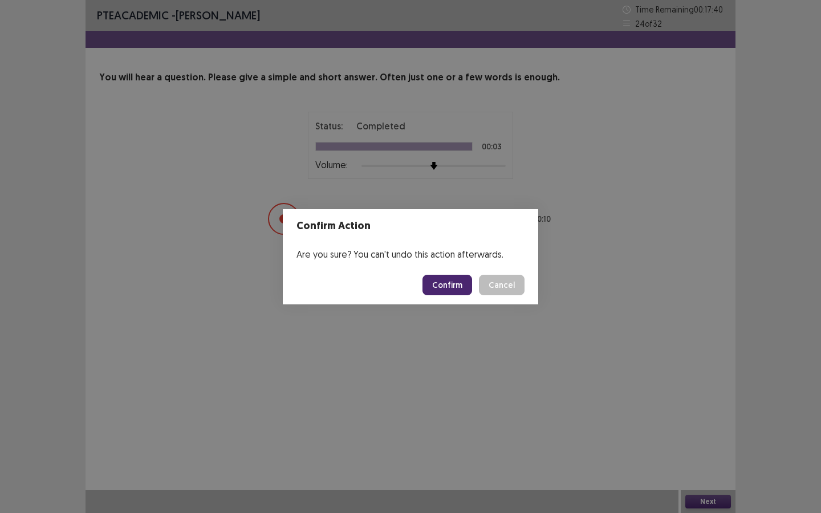
click at [446, 285] on button "Confirm" at bounding box center [448, 285] width 50 height 21
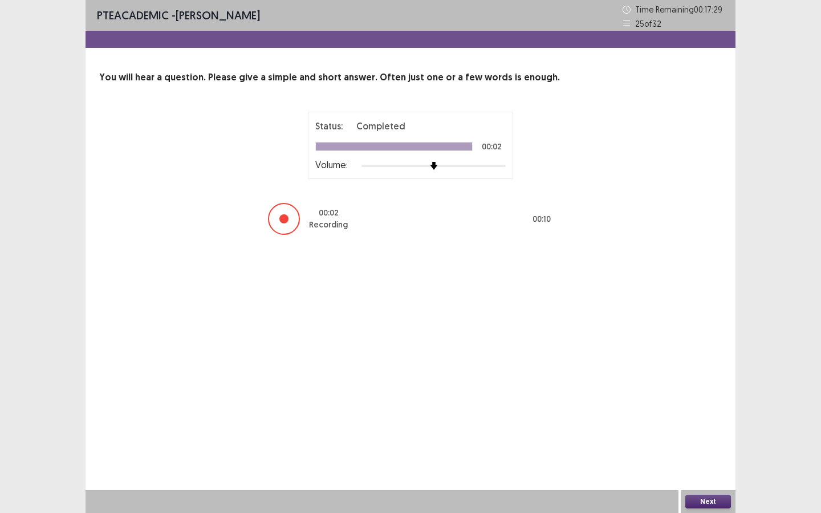
click at [724, 443] on button "Next" at bounding box center [709, 502] width 46 height 14
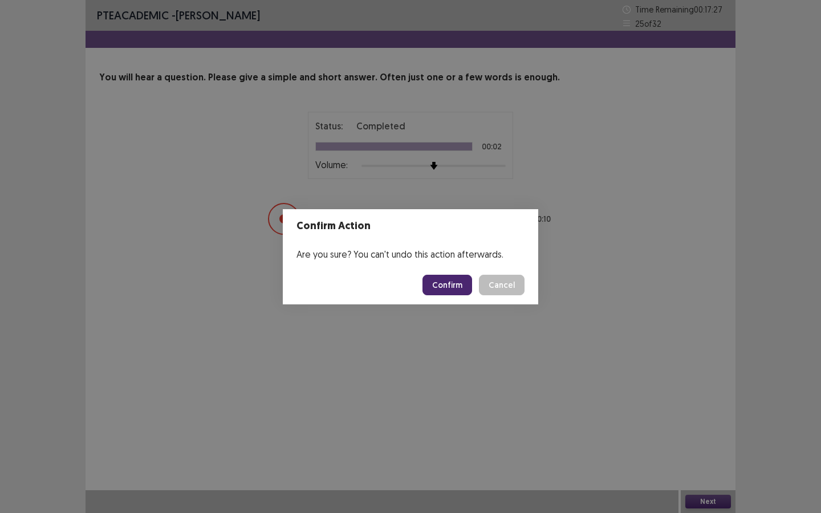
click at [457, 292] on button "Confirm" at bounding box center [448, 285] width 50 height 21
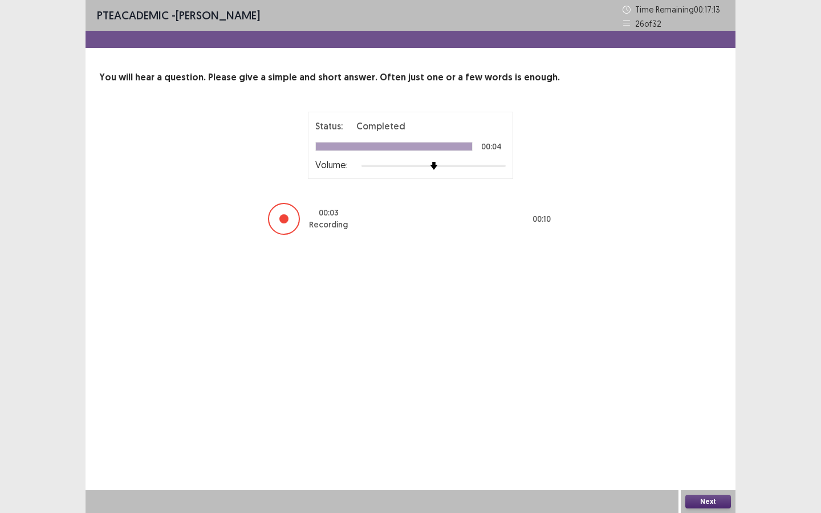
click at [701, 443] on button "Next" at bounding box center [709, 502] width 46 height 14
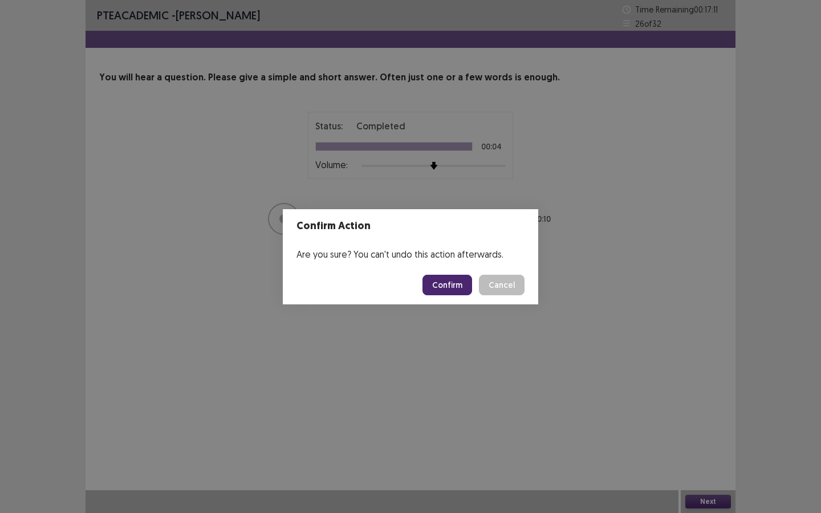
click at [461, 291] on button "Confirm" at bounding box center [448, 285] width 50 height 21
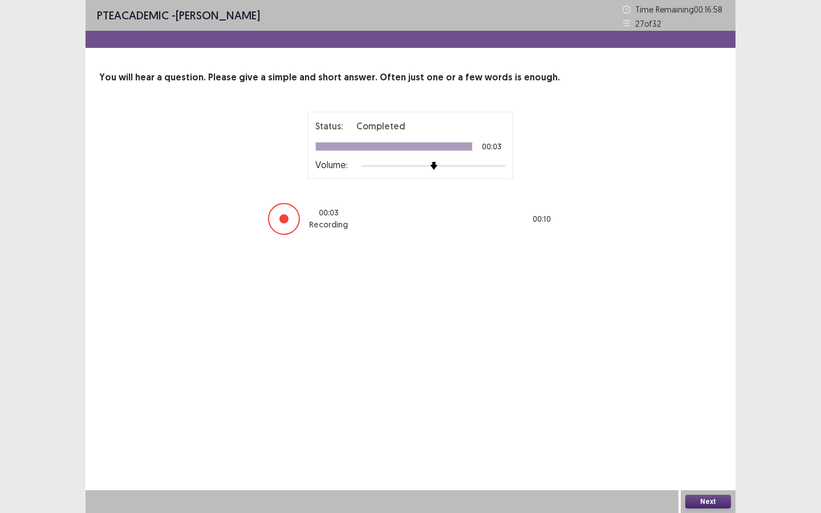
click at [702, 443] on button "Next" at bounding box center [709, 502] width 46 height 14
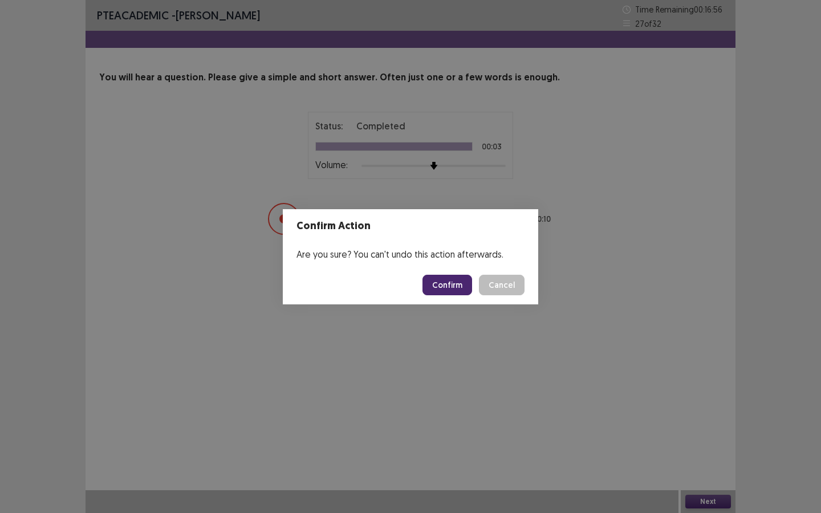
click at [459, 281] on button "Confirm" at bounding box center [448, 285] width 50 height 21
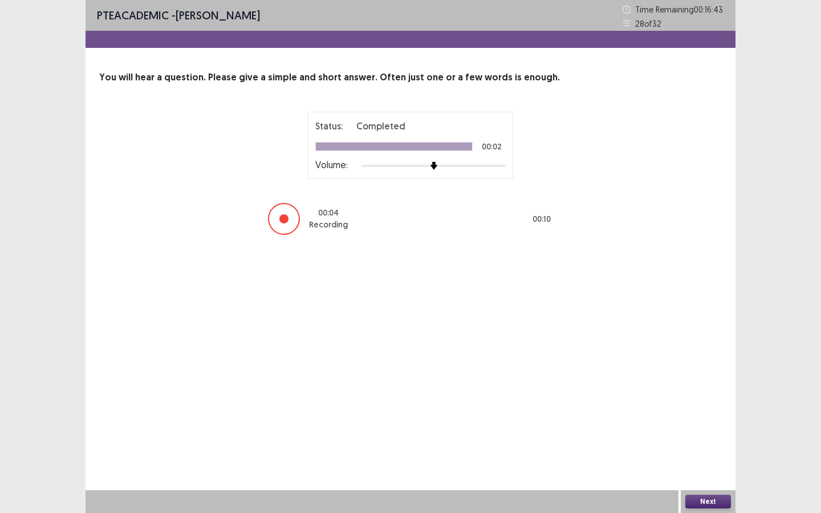
click at [709, 443] on button "Next" at bounding box center [709, 502] width 46 height 14
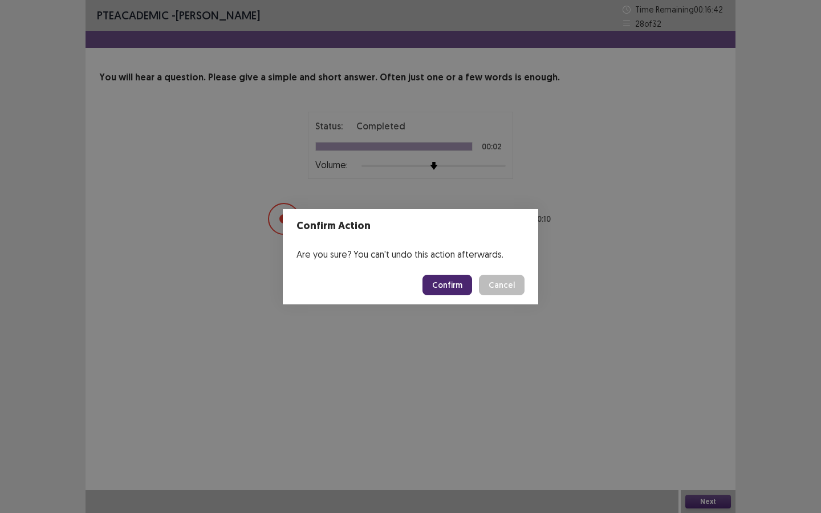
click at [451, 288] on button "Confirm" at bounding box center [448, 285] width 50 height 21
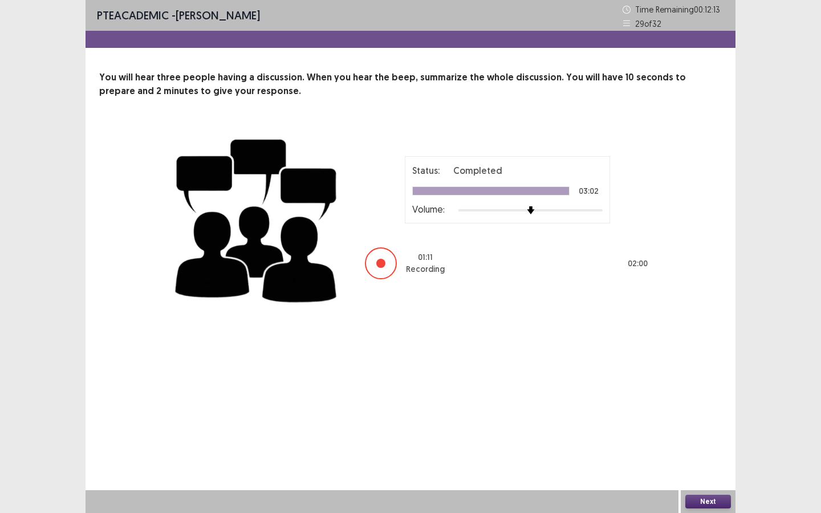
click at [697, 443] on button "Next" at bounding box center [709, 502] width 46 height 14
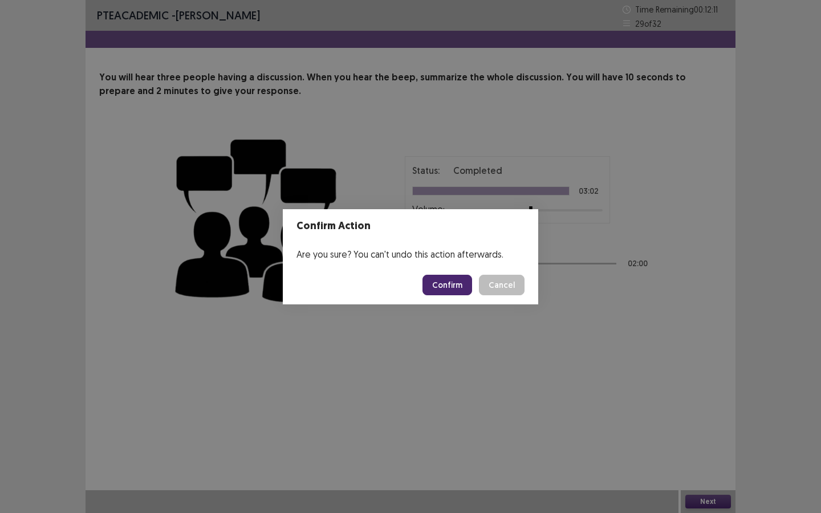
click at [444, 291] on button "Confirm" at bounding box center [448, 285] width 50 height 21
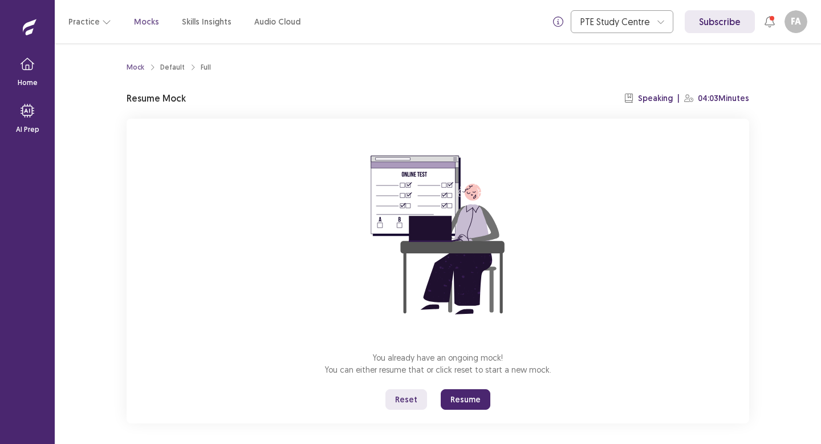
click at [480, 400] on button "Resume" at bounding box center [466, 399] width 50 height 21
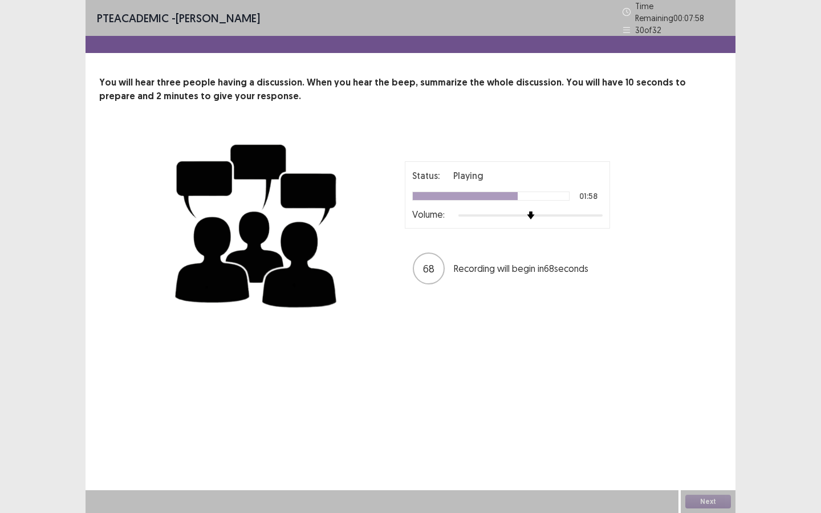
click at [480, 443] on div "PTE academic - Fatiha Abdoul Mouminou Time Remaining 00 : 07 : 58 30 of 32 You …" at bounding box center [411, 256] width 650 height 513
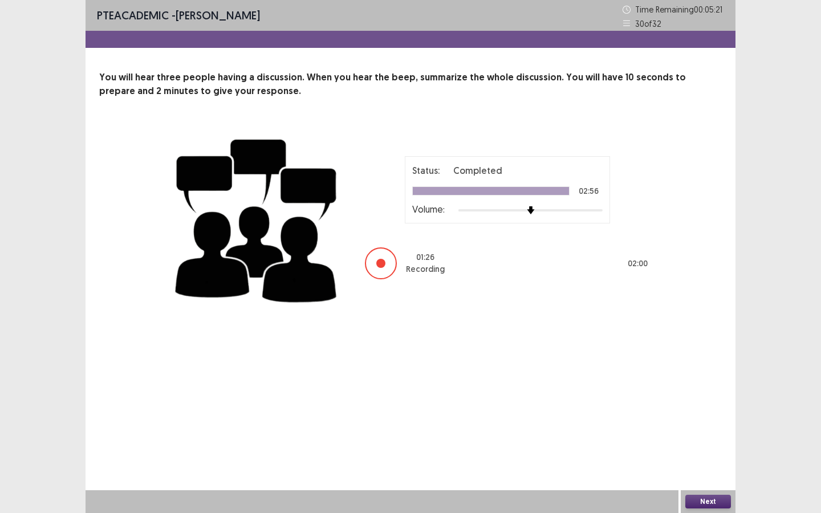
click at [693, 443] on button "Next" at bounding box center [709, 502] width 46 height 14
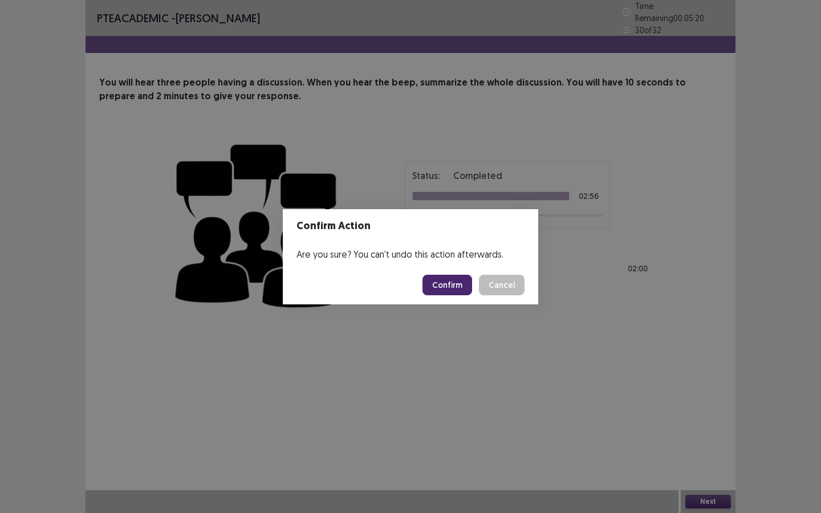
click at [446, 289] on button "Confirm" at bounding box center [448, 285] width 50 height 21
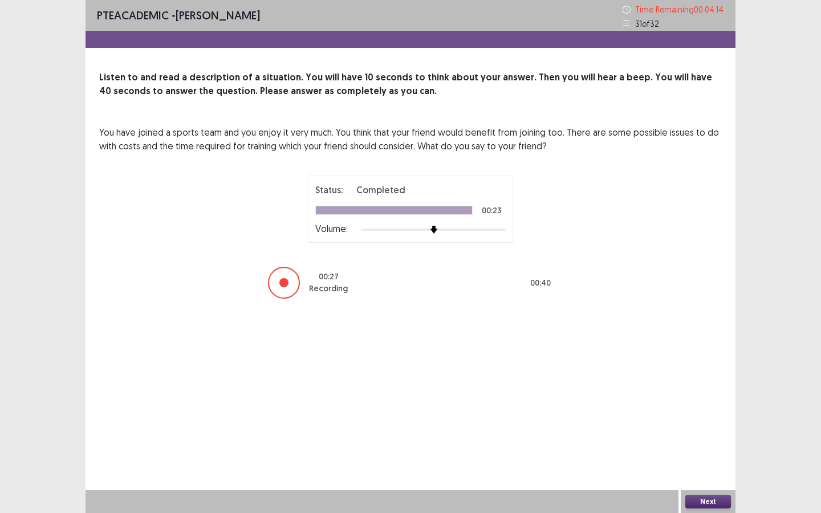
click at [697, 443] on button "Next" at bounding box center [709, 502] width 46 height 14
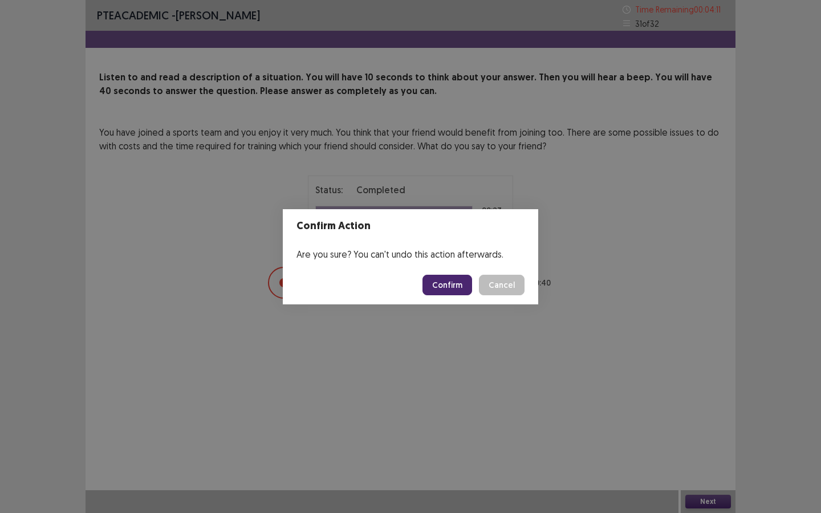
click at [446, 291] on button "Confirm" at bounding box center [448, 285] width 50 height 21
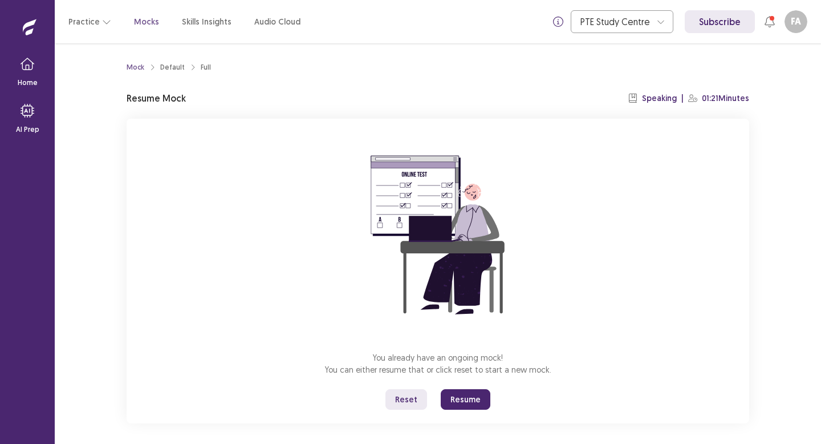
click at [462, 400] on button "Resume" at bounding box center [466, 399] width 50 height 21
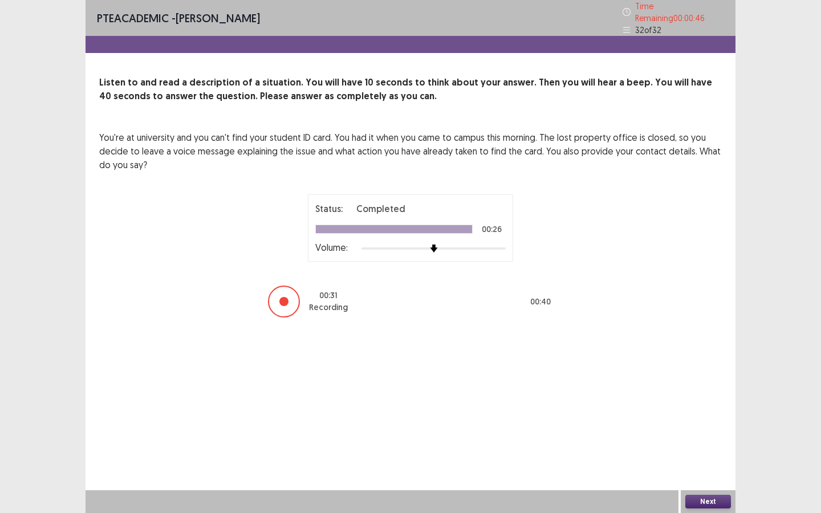
click at [699, 443] on button "Next" at bounding box center [709, 502] width 46 height 14
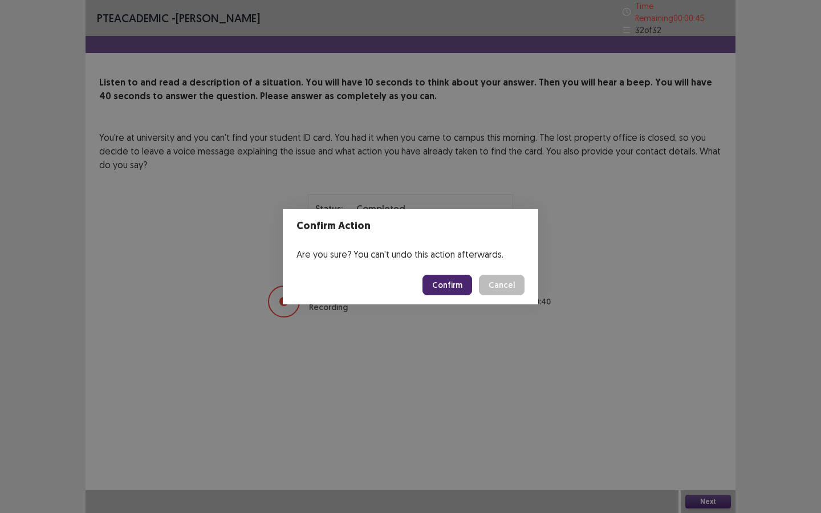
click at [458, 292] on button "Confirm" at bounding box center [448, 285] width 50 height 21
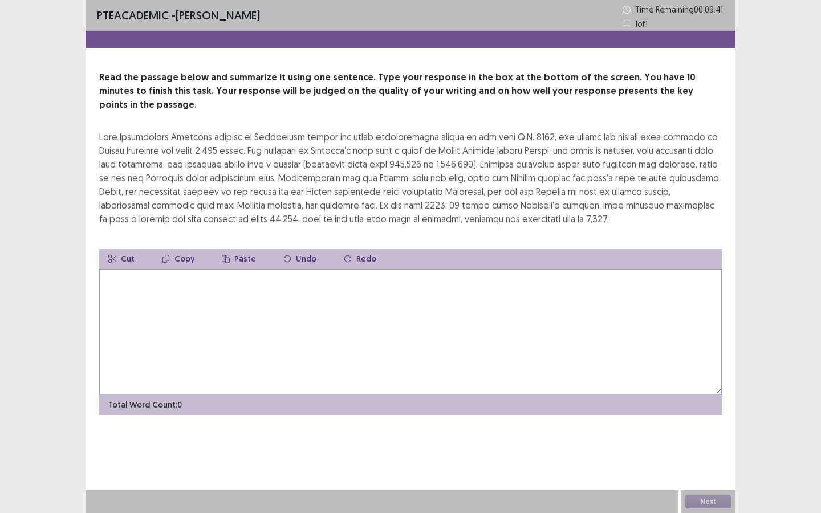
click at [193, 298] on textarea at bounding box center [410, 332] width 623 height 126
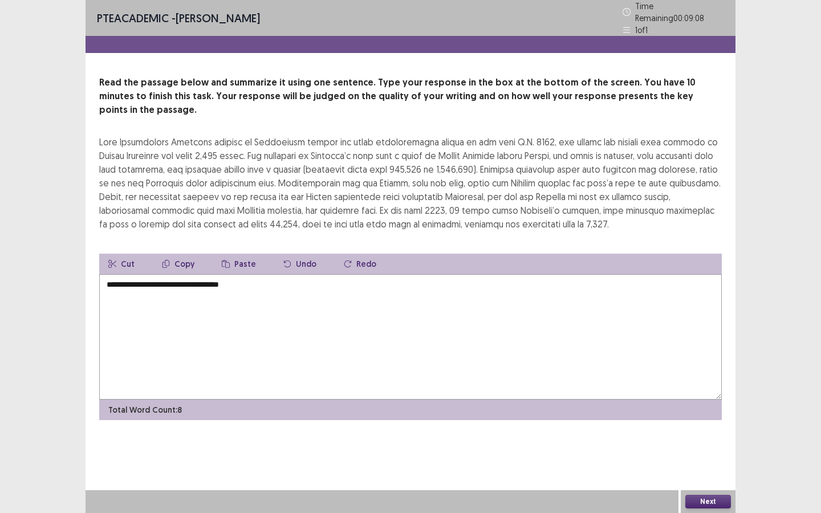
click at [203, 274] on textarea "**********" at bounding box center [410, 337] width 623 height 126
click at [251, 274] on textarea "**********" at bounding box center [410, 337] width 623 height 126
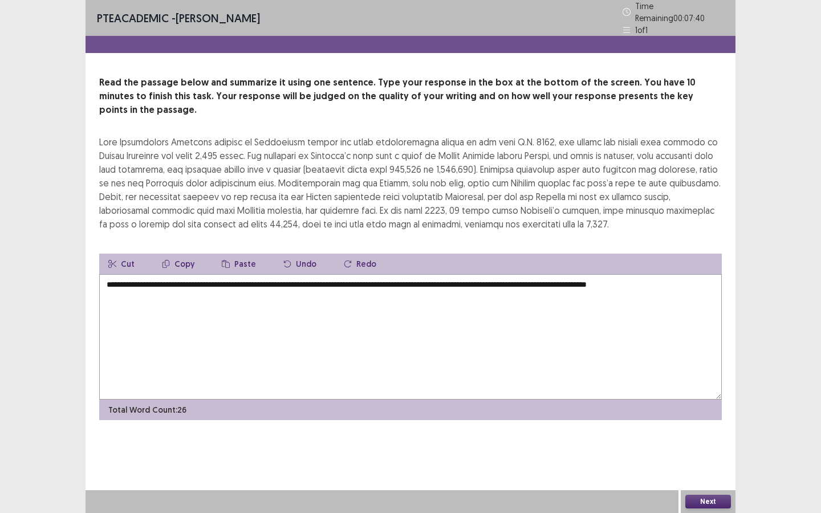
click at [674, 274] on textarea "**********" at bounding box center [410, 337] width 623 height 126
click at [686, 274] on textarea "**********" at bounding box center [410, 337] width 623 height 126
click at [696, 274] on textarea "**********" at bounding box center [410, 337] width 623 height 126
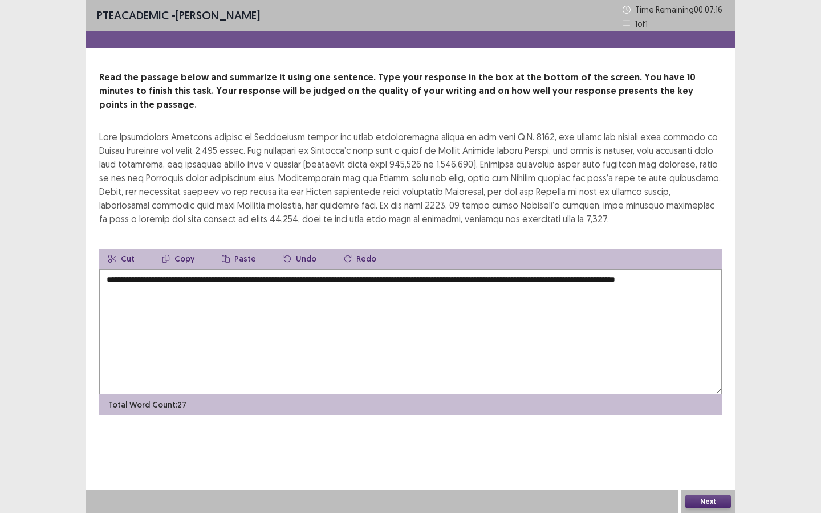
click at [673, 269] on textarea "**********" at bounding box center [410, 332] width 623 height 126
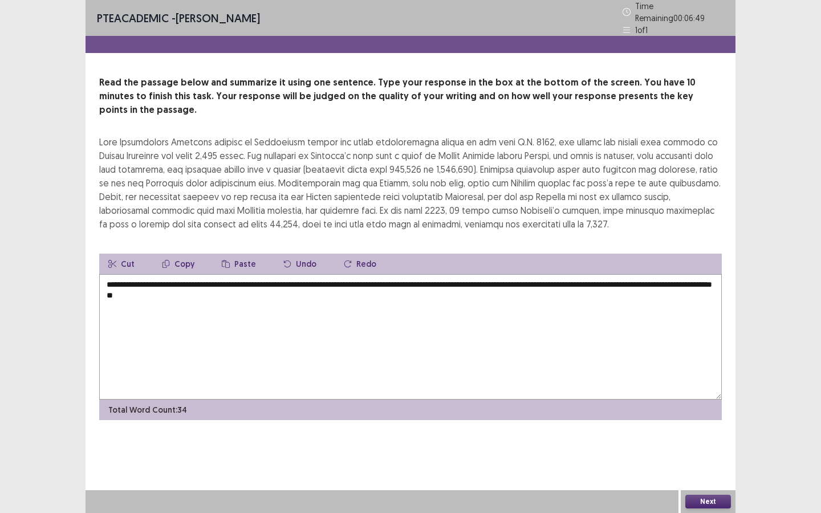
click at [203, 278] on textarea "**********" at bounding box center [410, 337] width 623 height 126
click at [232, 281] on textarea "**********" at bounding box center [410, 337] width 623 height 126
click at [350, 274] on textarea "**********" at bounding box center [410, 337] width 623 height 126
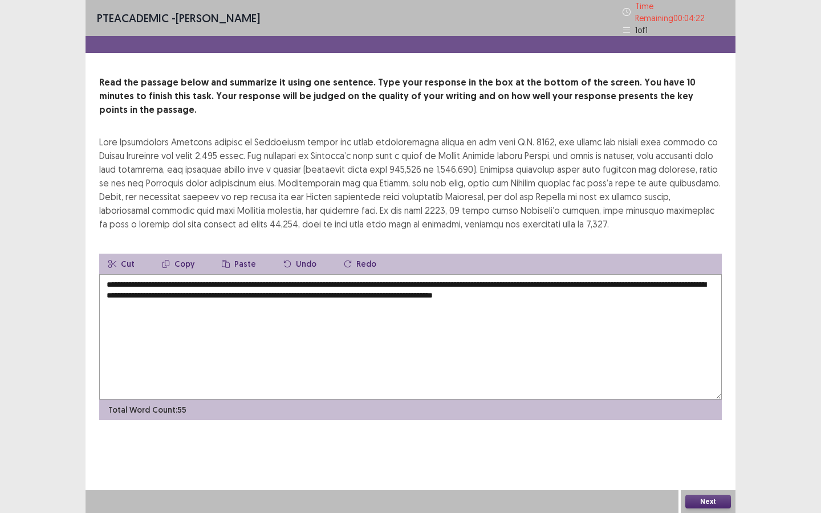
click at [612, 277] on textarea "**********" at bounding box center [410, 337] width 623 height 126
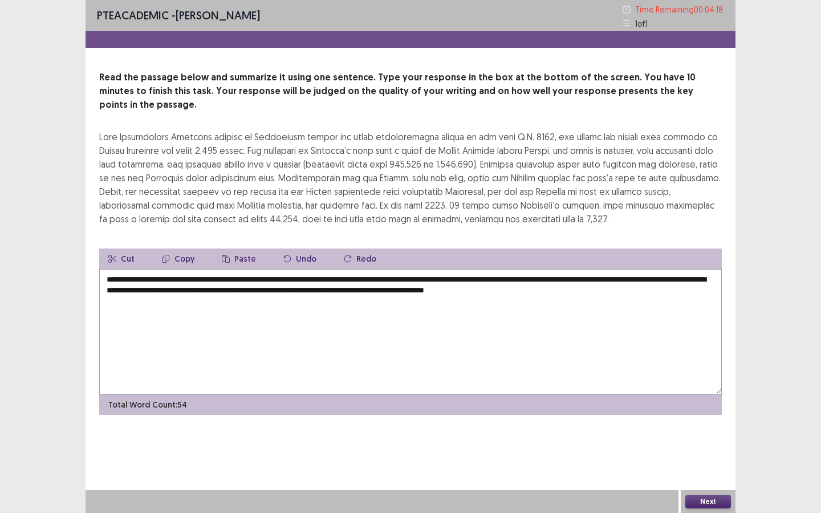
click at [601, 277] on textarea "**********" at bounding box center [410, 332] width 623 height 126
click at [644, 276] on textarea "**********" at bounding box center [410, 332] width 623 height 126
click at [655, 278] on textarea "**********" at bounding box center [410, 332] width 623 height 126
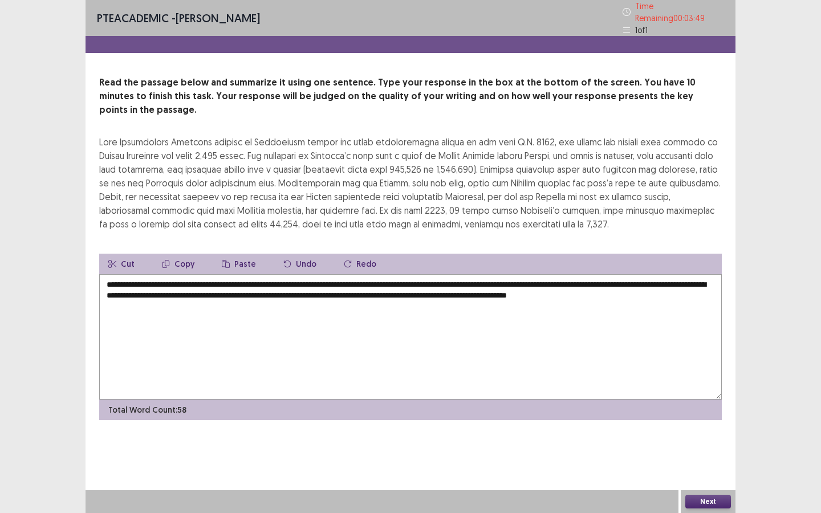
click at [175, 274] on textarea "**********" at bounding box center [410, 337] width 623 height 126
click at [398, 278] on textarea "**********" at bounding box center [410, 337] width 623 height 126
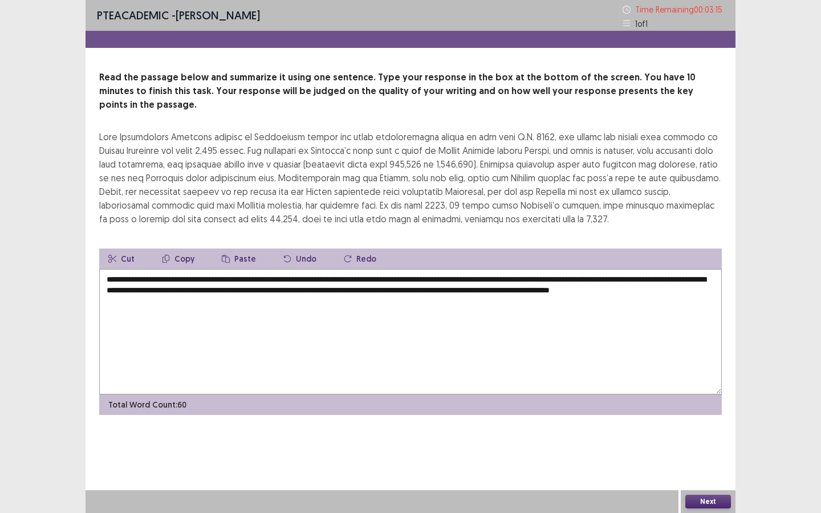
type textarea "**********"
click at [714, 443] on button "Next" at bounding box center [709, 502] width 46 height 14
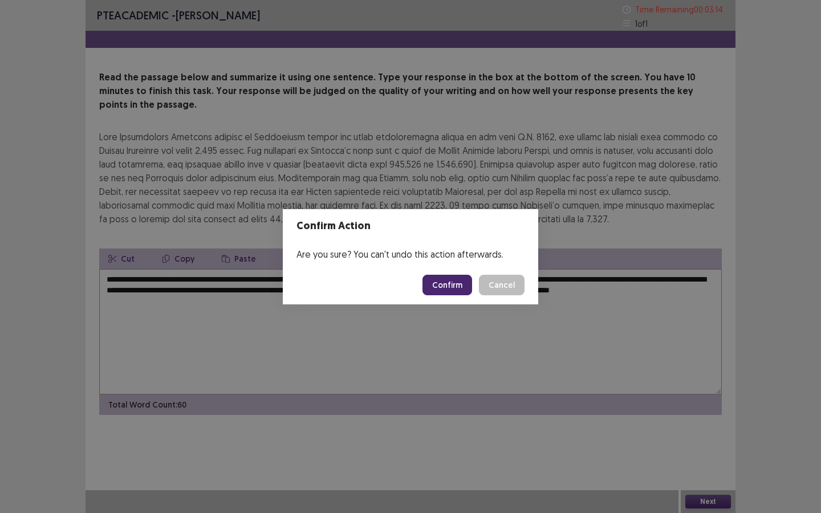
click at [455, 292] on button "Confirm" at bounding box center [448, 285] width 50 height 21
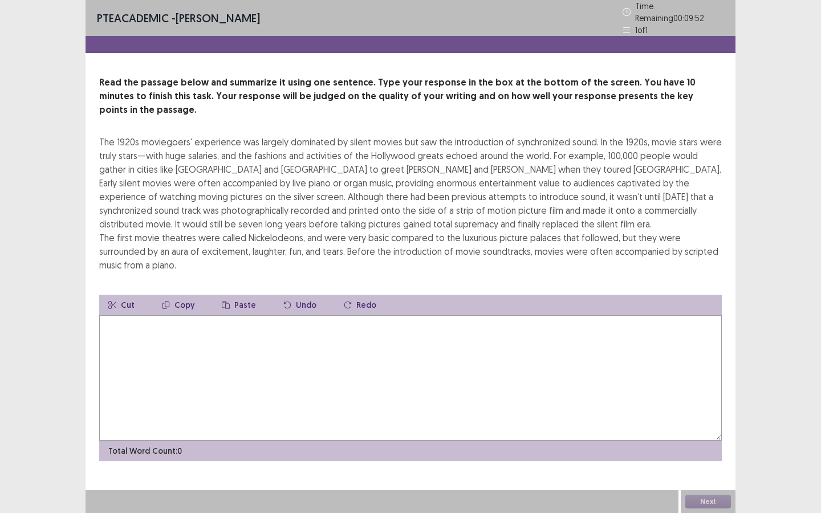
click at [223, 324] on textarea at bounding box center [410, 378] width 623 height 126
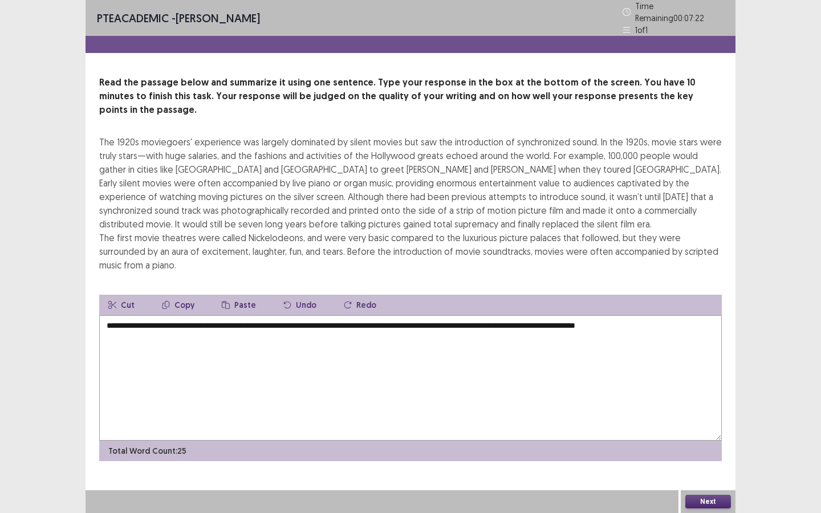
click at [175, 315] on textarea "**********" at bounding box center [410, 378] width 623 height 126
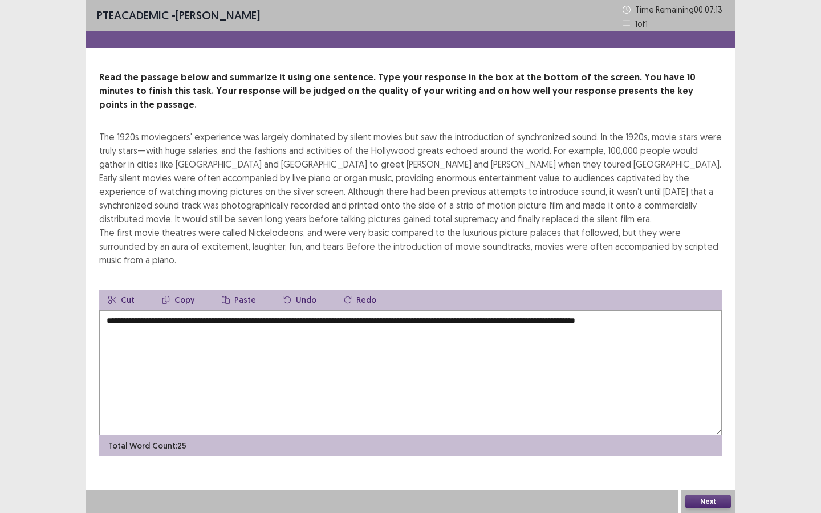
click at [693, 310] on textarea "**********" at bounding box center [410, 373] width 623 height 126
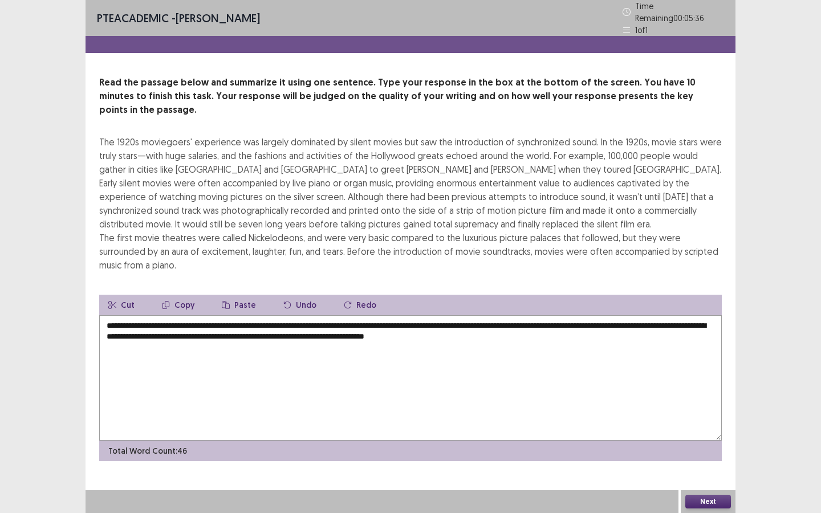
click at [576, 325] on textarea "**********" at bounding box center [410, 378] width 623 height 126
click at [576, 315] on textarea "**********" at bounding box center [410, 378] width 623 height 126
click at [605, 320] on textarea "**********" at bounding box center [410, 378] width 623 height 126
click at [604, 318] on textarea "**********" at bounding box center [410, 378] width 623 height 126
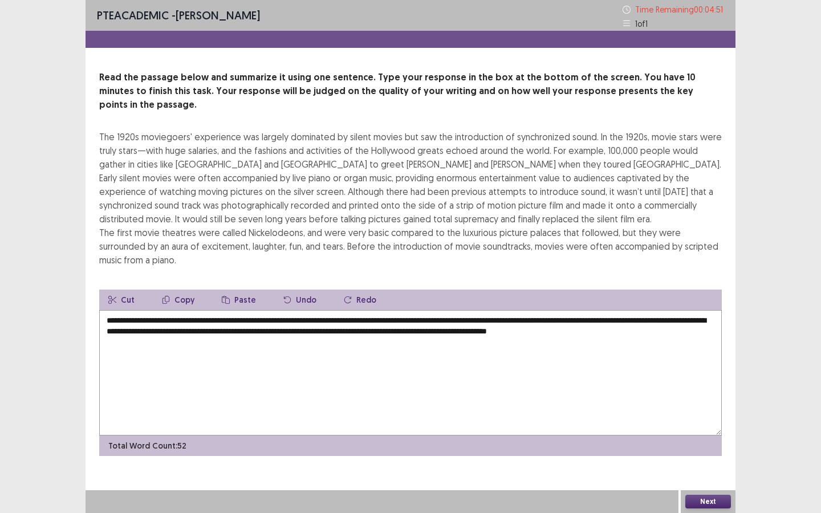
type textarea "**********"
click at [703, 443] on button "Next" at bounding box center [709, 502] width 46 height 14
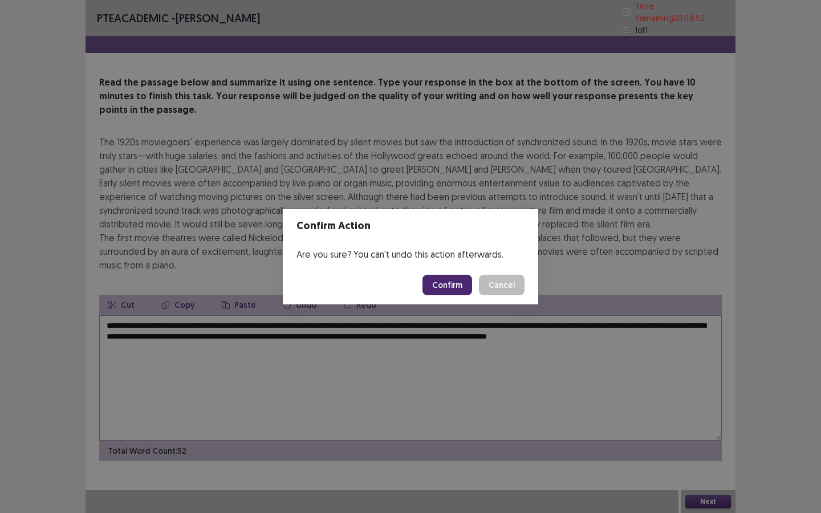
click at [457, 288] on button "Confirm" at bounding box center [448, 285] width 50 height 21
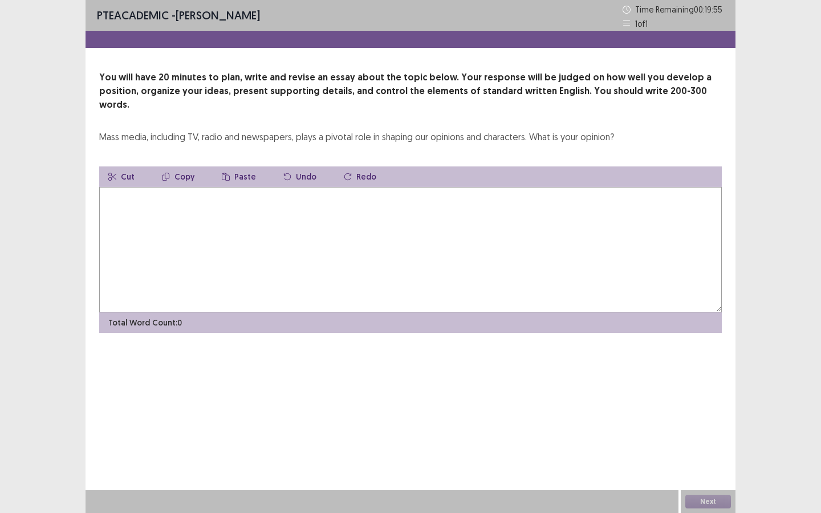
click at [176, 192] on textarea at bounding box center [410, 250] width 623 height 126
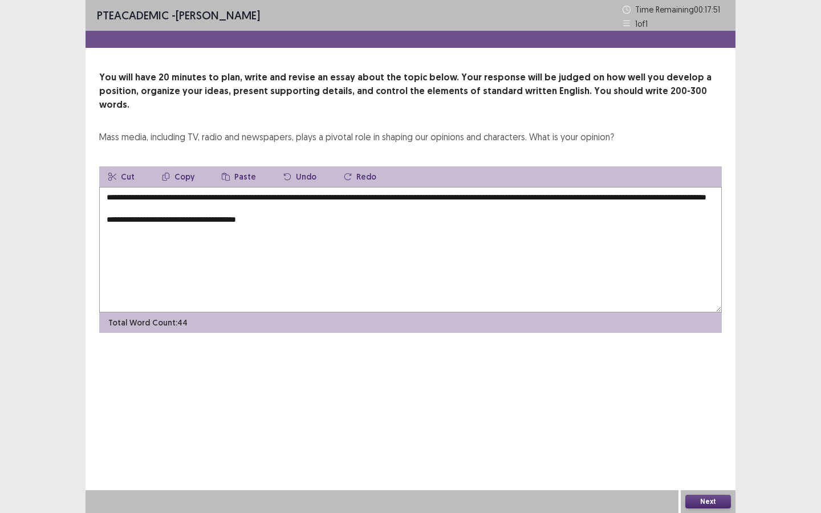
click at [233, 218] on textarea "**********" at bounding box center [410, 250] width 623 height 126
click at [232, 220] on textarea "**********" at bounding box center [410, 250] width 623 height 126
click at [277, 215] on textarea "**********" at bounding box center [410, 250] width 623 height 126
click at [310, 218] on textarea "**********" at bounding box center [410, 250] width 623 height 126
click at [356, 210] on textarea "**********" at bounding box center [410, 250] width 623 height 126
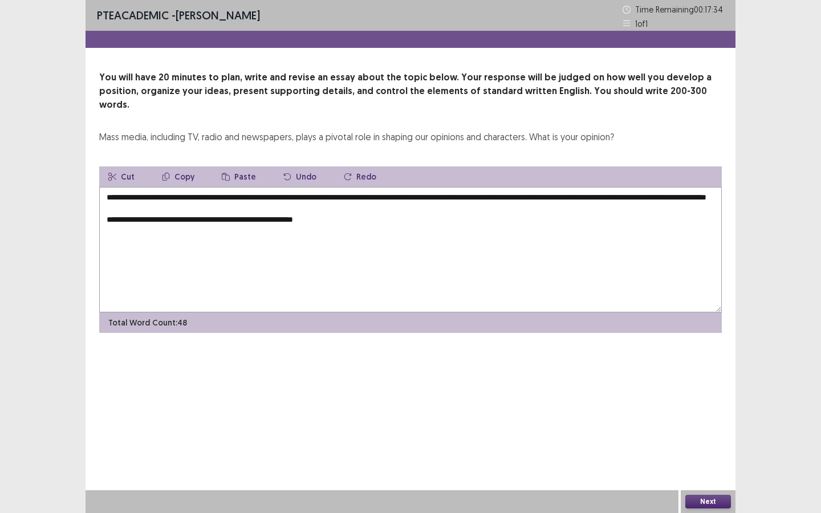
click at [352, 220] on textarea "**********" at bounding box center [410, 250] width 623 height 126
click at [399, 218] on textarea "**********" at bounding box center [410, 250] width 623 height 126
click at [566, 207] on textarea "**********" at bounding box center [410, 250] width 623 height 126
click at [552, 215] on textarea "**********" at bounding box center [410, 250] width 623 height 126
click at [549, 217] on textarea "**********" at bounding box center [410, 250] width 623 height 126
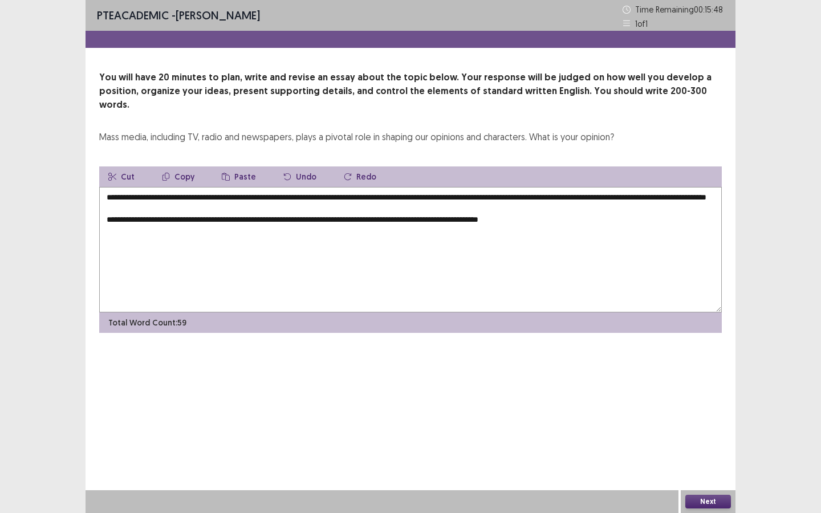
click at [549, 217] on textarea "**********" at bounding box center [410, 250] width 623 height 126
click at [575, 217] on textarea "**********" at bounding box center [410, 250] width 623 height 126
click at [249, 228] on textarea "**********" at bounding box center [410, 250] width 623 height 126
click at [320, 232] on textarea "**********" at bounding box center [410, 250] width 623 height 126
click at [400, 219] on textarea "**********" at bounding box center [410, 250] width 623 height 126
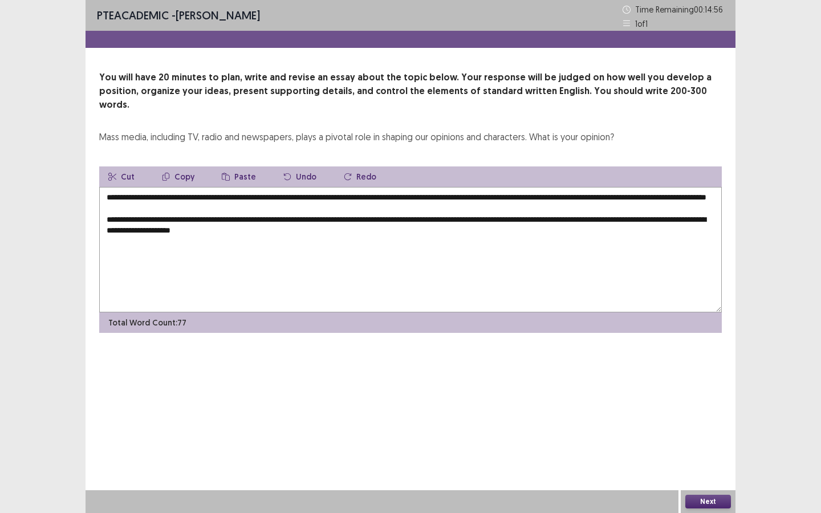
click at [403, 216] on textarea "**********" at bounding box center [410, 250] width 623 height 126
click at [402, 218] on textarea "**********" at bounding box center [410, 250] width 623 height 126
click at [341, 231] on textarea "**********" at bounding box center [410, 250] width 623 height 126
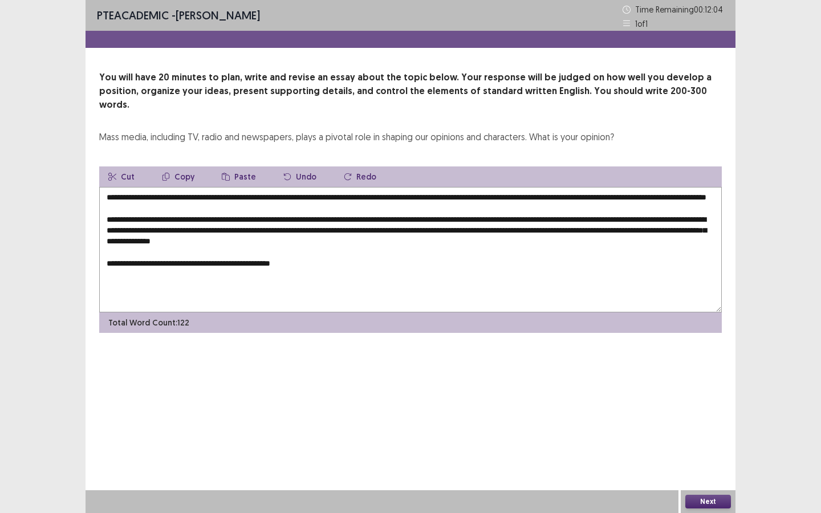
click at [294, 261] on textarea "**********" at bounding box center [410, 250] width 623 height 126
click at [323, 266] on textarea "**********" at bounding box center [410, 250] width 623 height 126
click at [345, 229] on textarea "**********" at bounding box center [410, 250] width 623 height 126
click at [687, 228] on textarea "**********" at bounding box center [410, 250] width 623 height 126
click at [686, 228] on textarea "**********" at bounding box center [410, 250] width 623 height 126
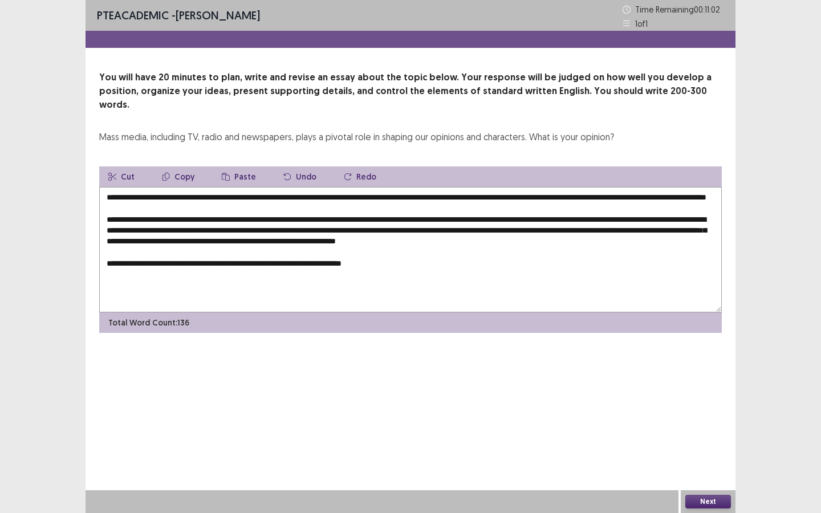
click at [695, 227] on textarea "**********" at bounding box center [410, 250] width 623 height 126
click at [691, 228] on textarea "**********" at bounding box center [410, 250] width 623 height 126
click at [654, 236] on textarea "**********" at bounding box center [410, 250] width 623 height 126
click at [409, 264] on textarea "**********" at bounding box center [410, 250] width 623 height 126
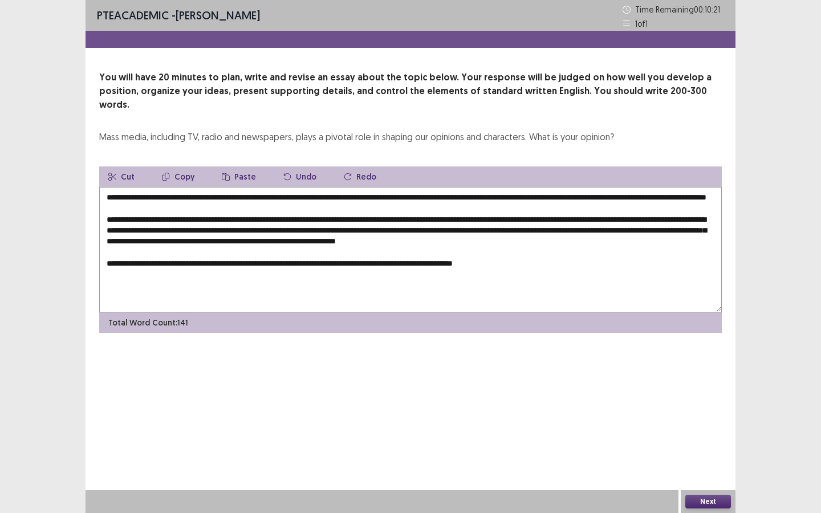
click at [507, 262] on textarea "**********" at bounding box center [410, 250] width 623 height 126
click at [549, 264] on textarea "**********" at bounding box center [410, 250] width 623 height 126
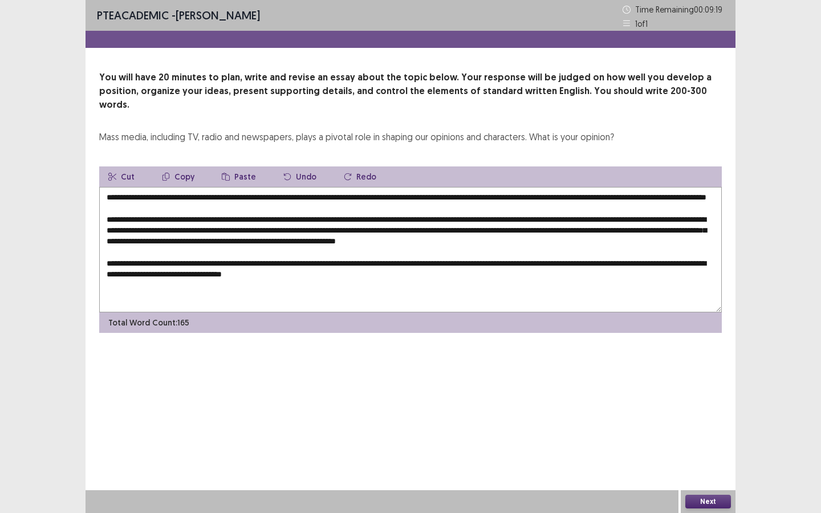
click at [357, 275] on textarea "**********" at bounding box center [410, 250] width 623 height 126
click at [382, 272] on textarea "**********" at bounding box center [410, 250] width 623 height 126
click at [300, 270] on textarea "**********" at bounding box center [410, 250] width 623 height 126
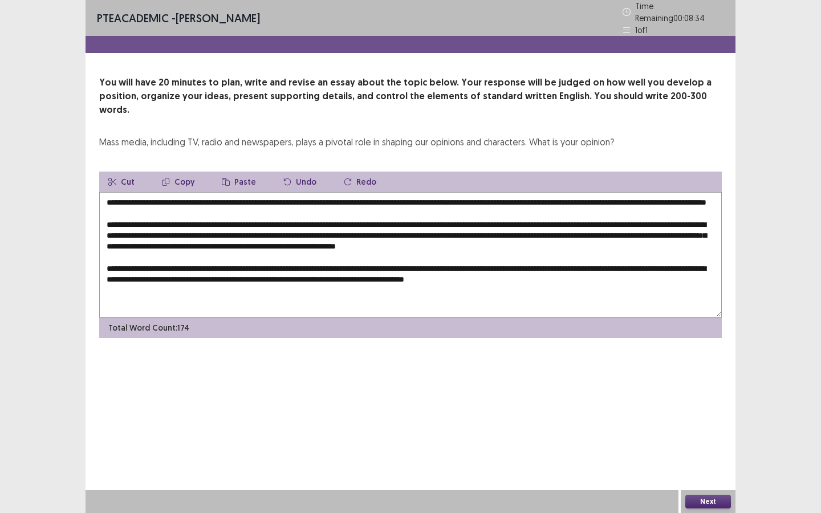
click at [469, 271] on textarea at bounding box center [410, 255] width 623 height 126
click at [470, 272] on textarea at bounding box center [410, 255] width 623 height 126
click at [517, 270] on textarea at bounding box center [410, 255] width 623 height 126
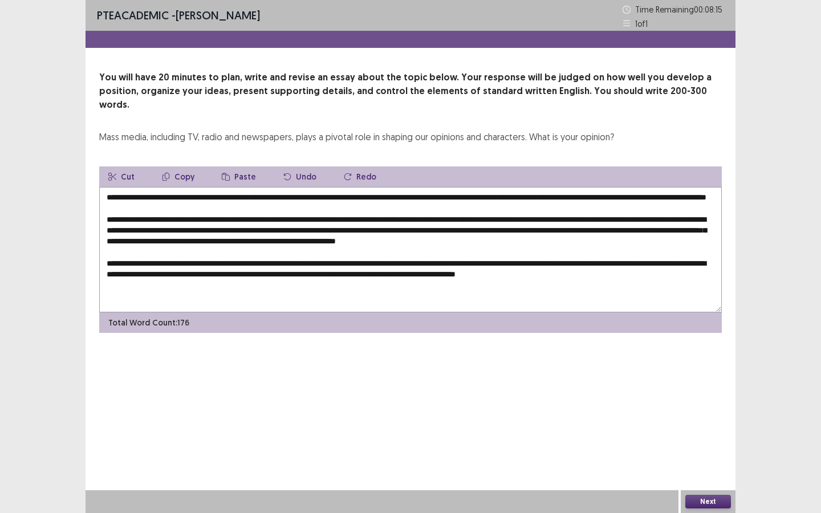
click at [670, 274] on textarea at bounding box center [410, 250] width 623 height 126
click at [553, 272] on textarea at bounding box center [410, 250] width 623 height 126
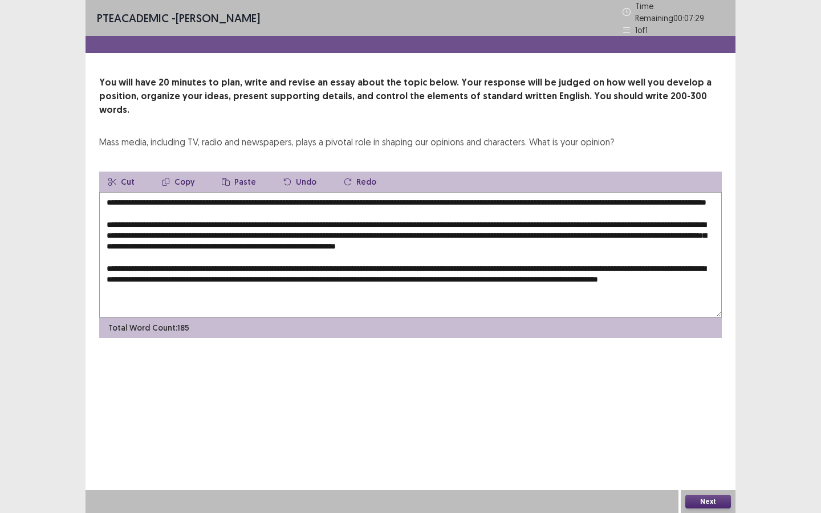
click at [569, 270] on textarea at bounding box center [410, 255] width 623 height 126
click at [231, 196] on textarea at bounding box center [410, 255] width 623 height 126
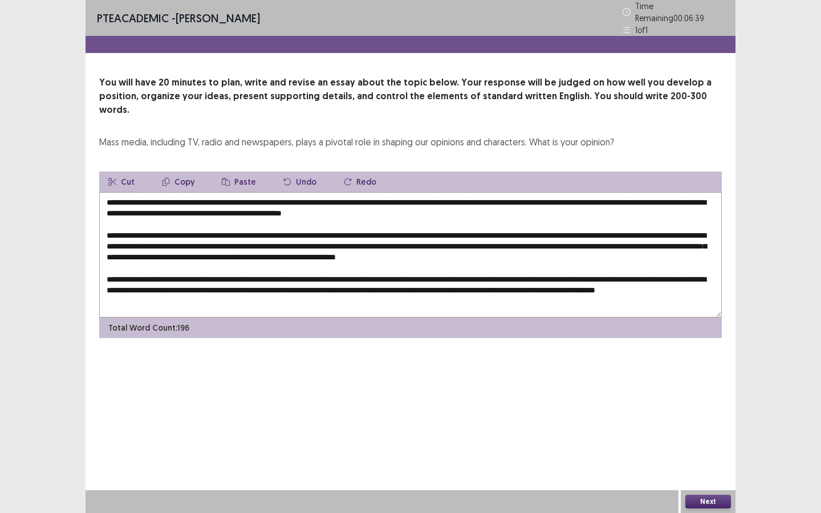
click at [291, 195] on textarea at bounding box center [410, 255] width 623 height 126
click at [290, 195] on textarea at bounding box center [410, 255] width 623 height 126
click at [240, 285] on textarea at bounding box center [410, 255] width 623 height 126
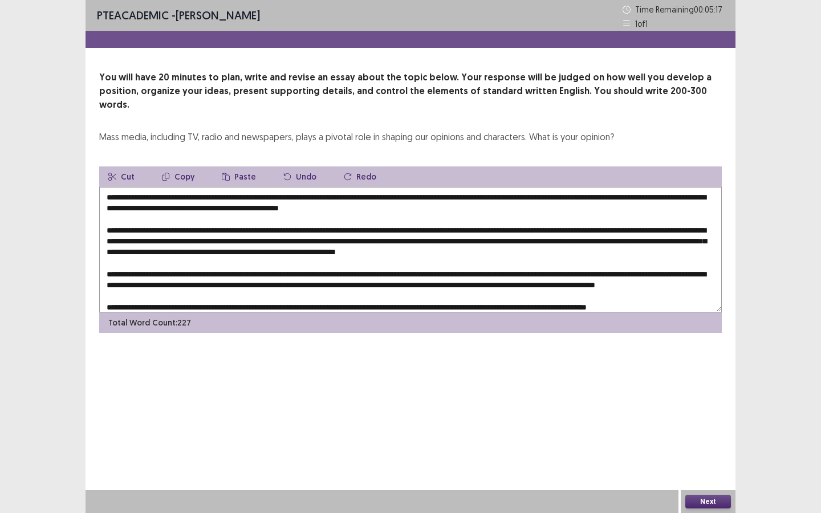
click at [661, 187] on textarea at bounding box center [410, 250] width 623 height 126
click at [165, 195] on textarea at bounding box center [410, 250] width 623 height 126
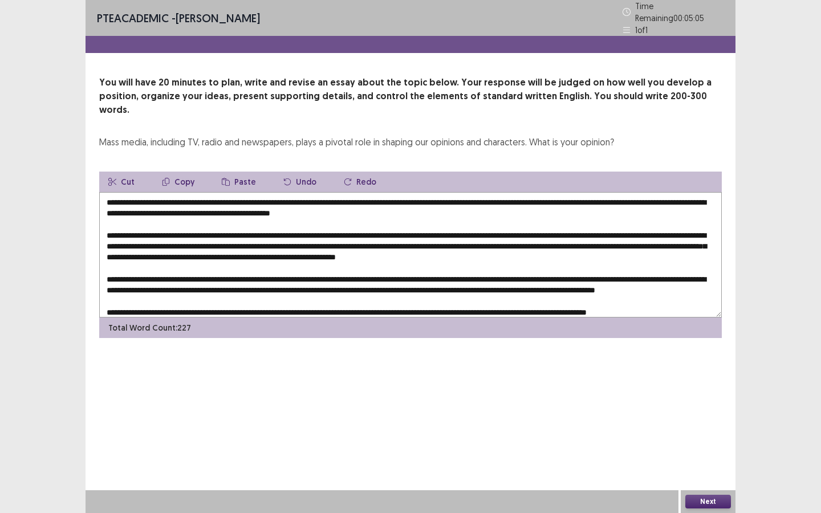
click at [442, 196] on textarea at bounding box center [410, 255] width 623 height 126
click at [646, 244] on textarea at bounding box center [410, 255] width 623 height 126
click at [247, 284] on textarea at bounding box center [410, 255] width 623 height 126
click at [489, 271] on textarea at bounding box center [410, 255] width 623 height 126
click at [585, 272] on textarea at bounding box center [410, 255] width 623 height 126
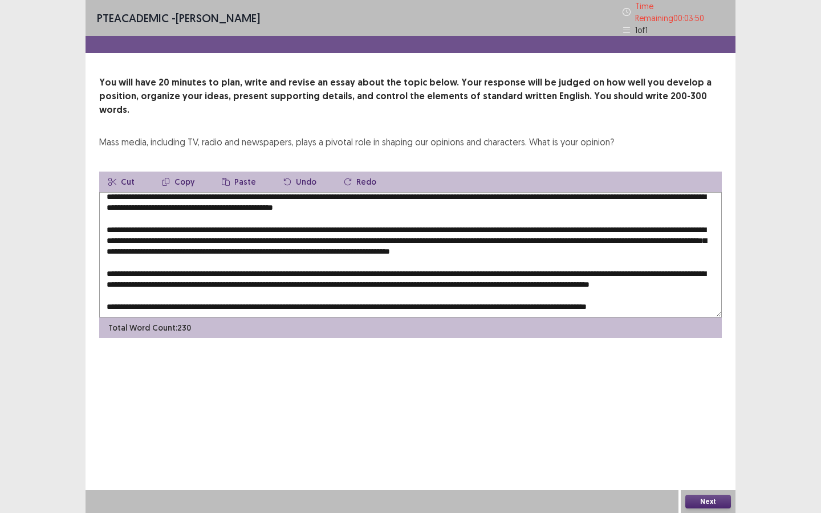
scroll to position [16, 0]
click at [243, 266] on textarea at bounding box center [410, 255] width 623 height 126
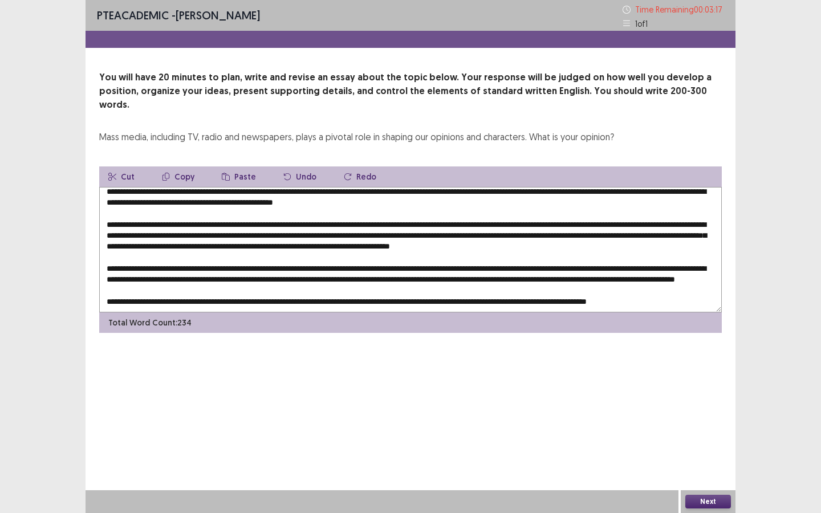
click at [284, 266] on textarea at bounding box center [410, 250] width 623 height 126
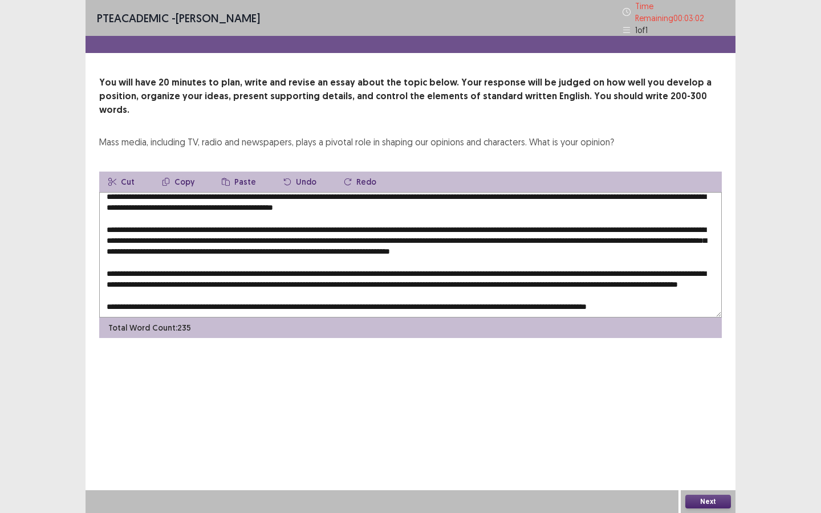
click at [349, 265] on textarea at bounding box center [410, 255] width 623 height 126
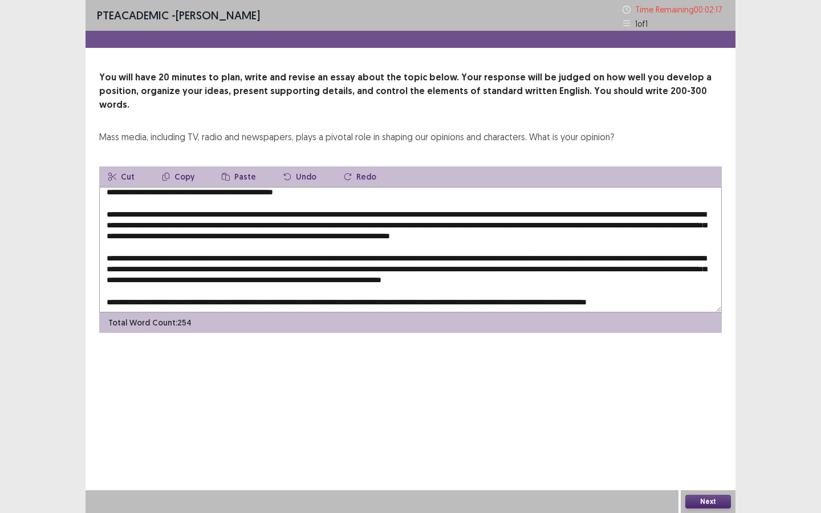
scroll to position [27, 0]
click at [363, 288] on textarea at bounding box center [410, 250] width 623 height 126
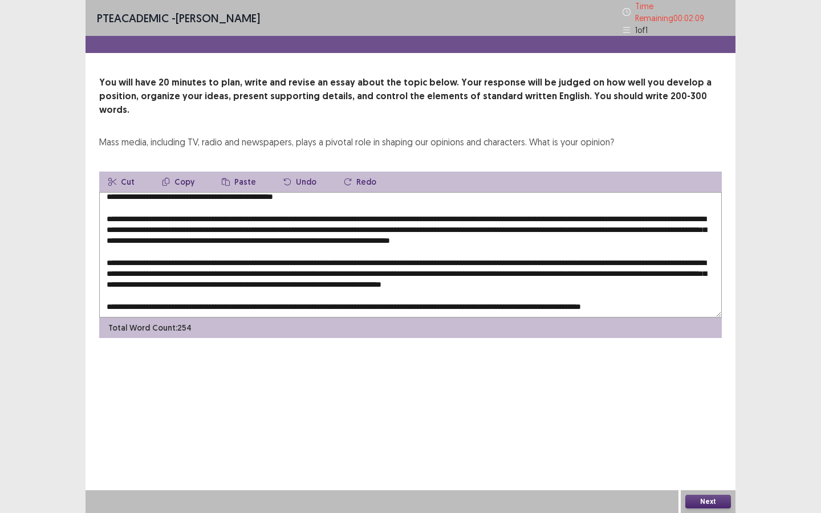
click at [493, 288] on textarea at bounding box center [410, 255] width 623 height 126
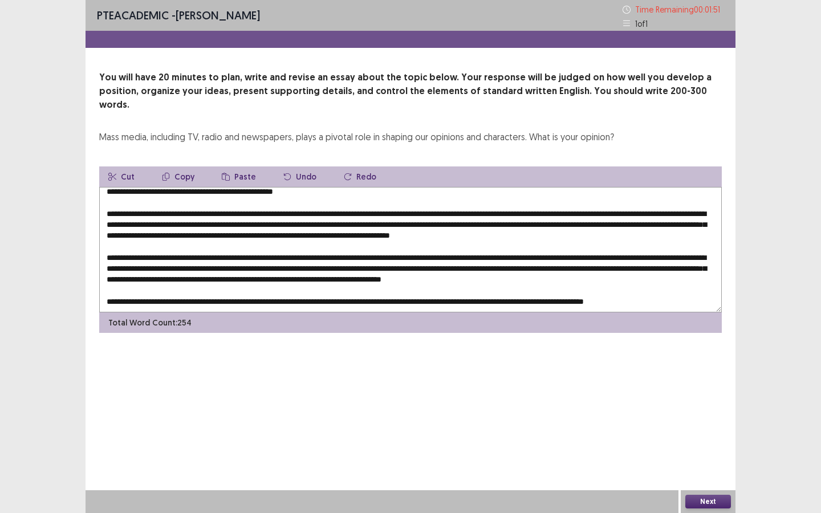
type textarea "**********"
click at [709, 443] on button "Next" at bounding box center [709, 502] width 46 height 14
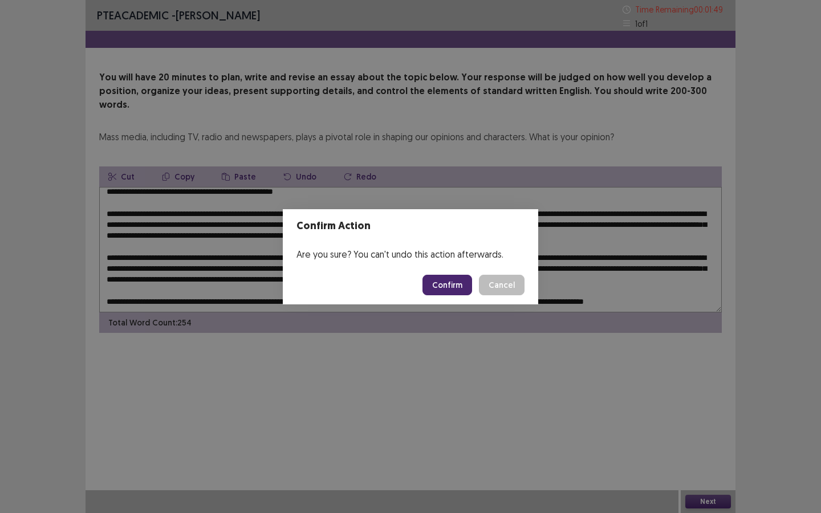
click at [460, 284] on button "Confirm" at bounding box center [448, 285] width 50 height 21
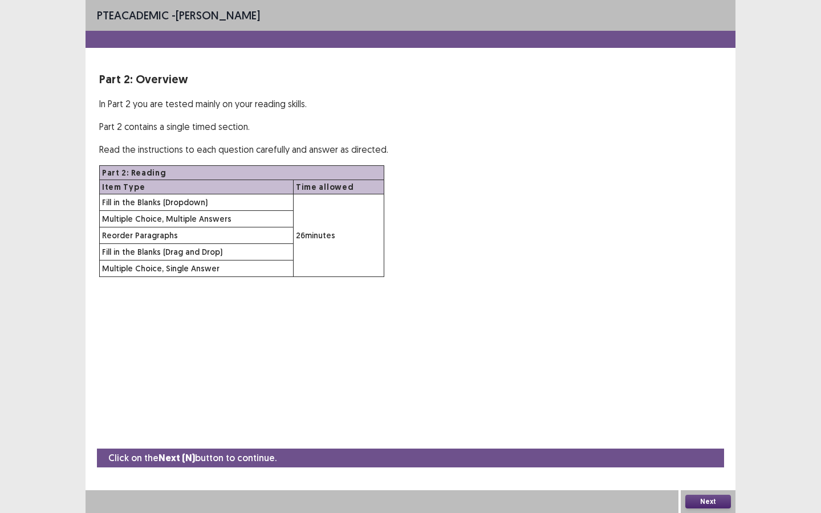
click at [713, 443] on button "Next" at bounding box center [709, 502] width 46 height 14
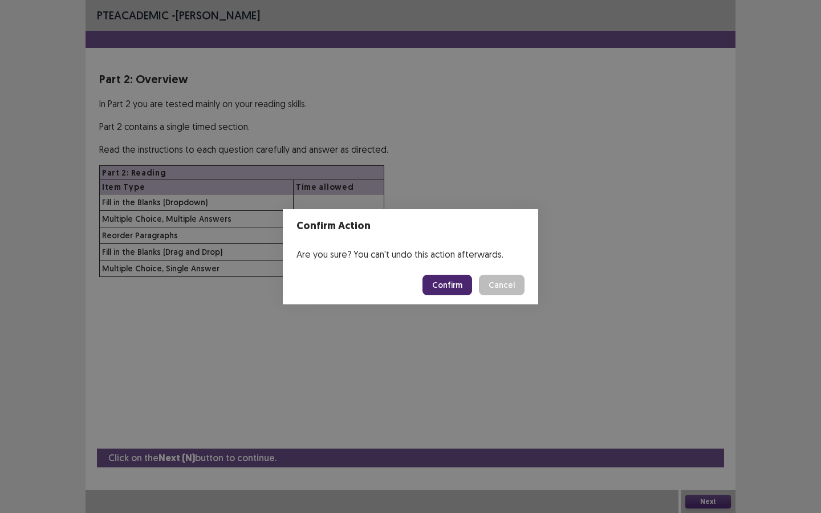
click at [438, 286] on button "Confirm" at bounding box center [448, 285] width 50 height 21
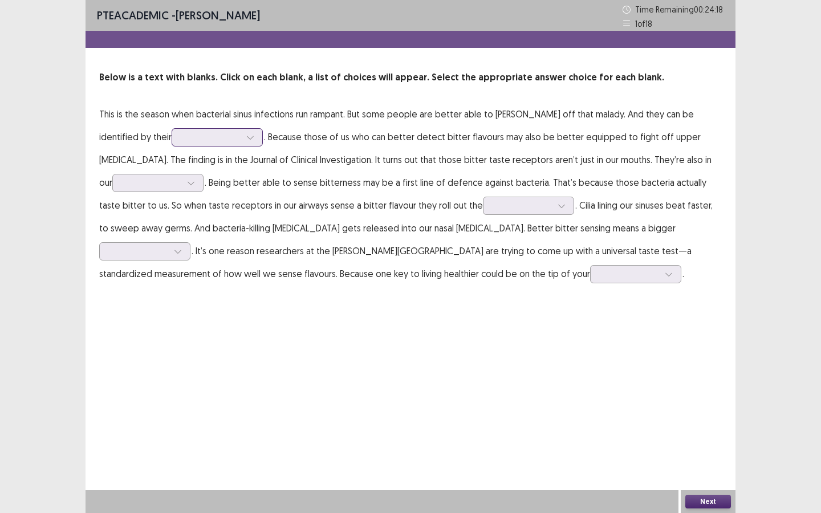
click at [246, 135] on icon at bounding box center [250, 137] width 8 height 8
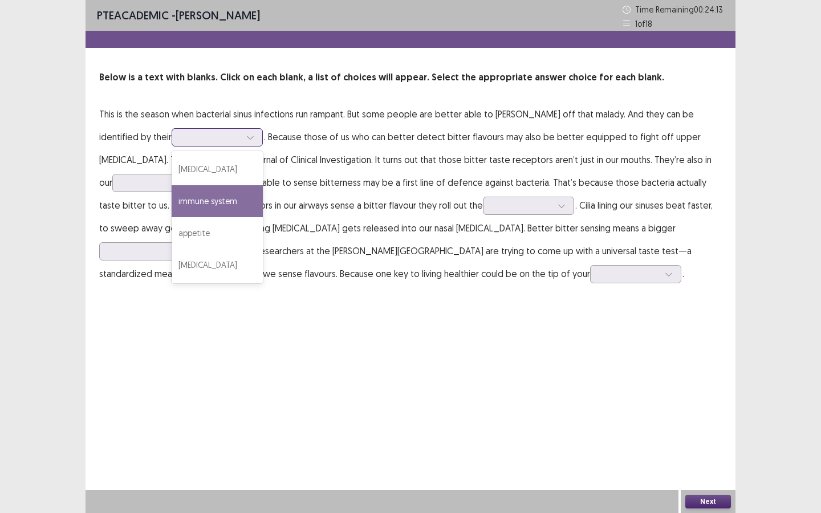
click at [172, 209] on div "immune system" at bounding box center [217, 201] width 91 height 32
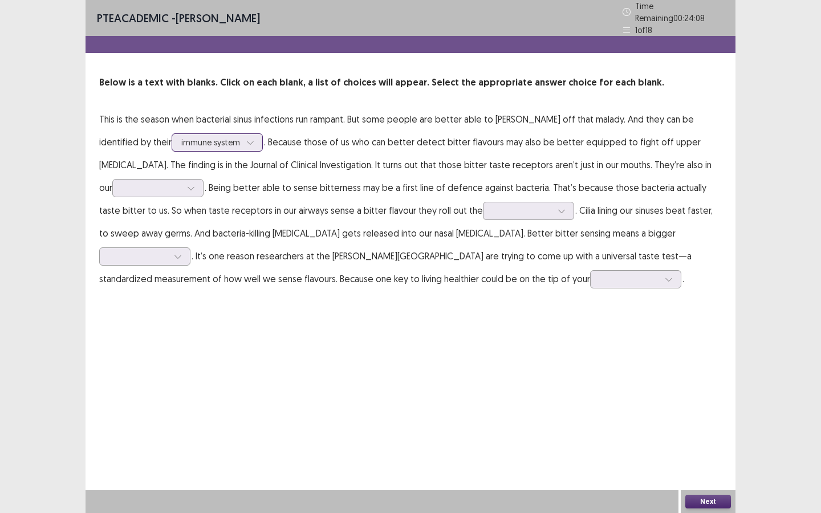
click at [246, 139] on icon at bounding box center [250, 143] width 8 height 8
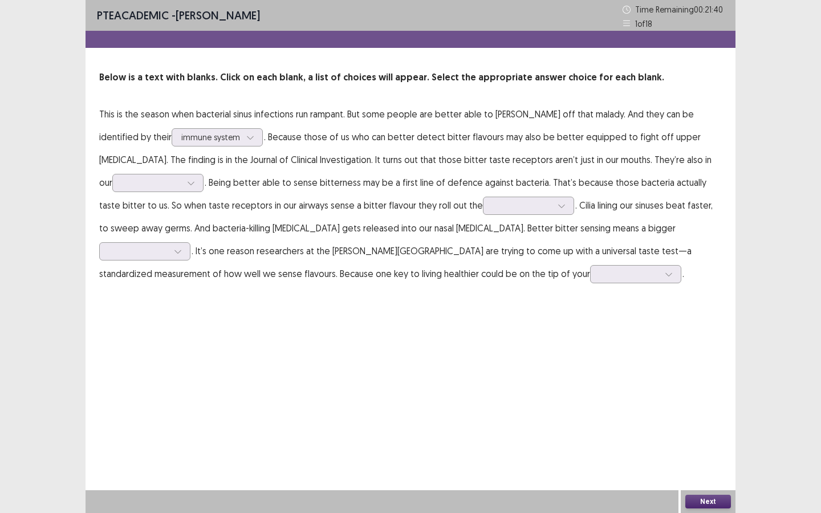
click at [321, 349] on div "PTE academic - Fatiha Abdoul Mouminou Time Remaining 00 : 21 : 40 1 of 18 Below…" at bounding box center [411, 256] width 650 height 513
click at [183, 185] on div at bounding box center [191, 183] width 17 height 17
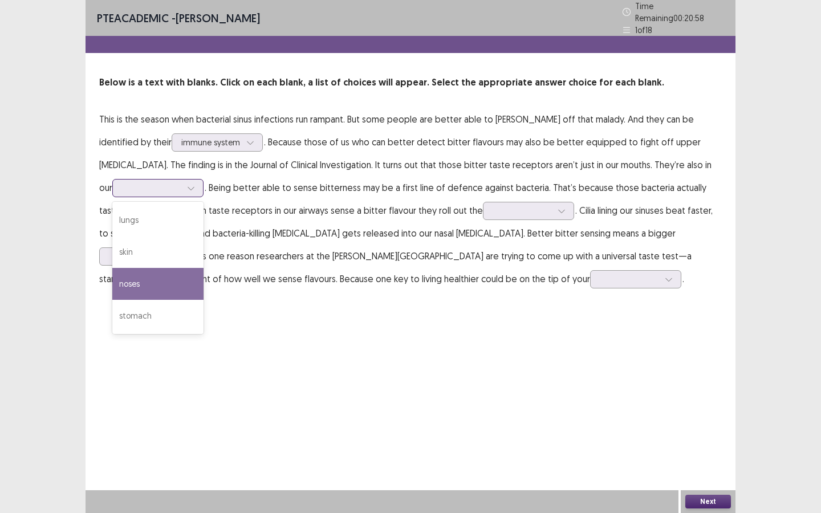
click at [142, 288] on div "noses" at bounding box center [157, 284] width 91 height 32
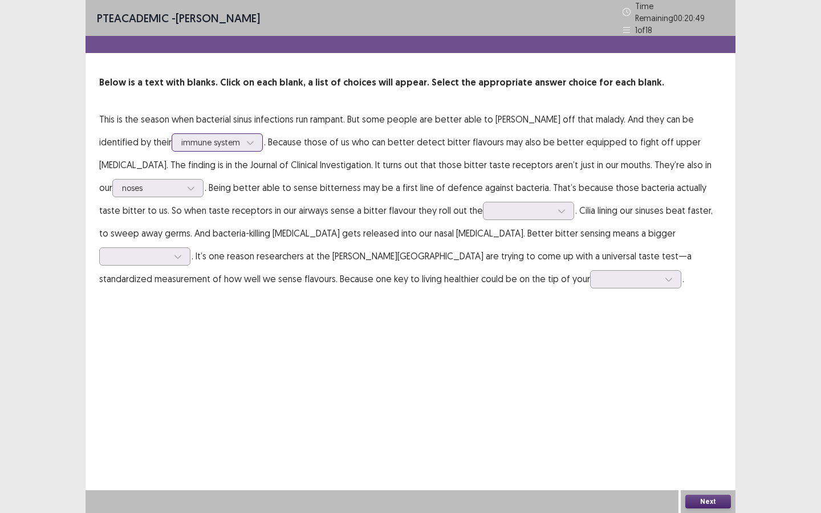
click at [242, 134] on div at bounding box center [250, 142] width 17 height 17
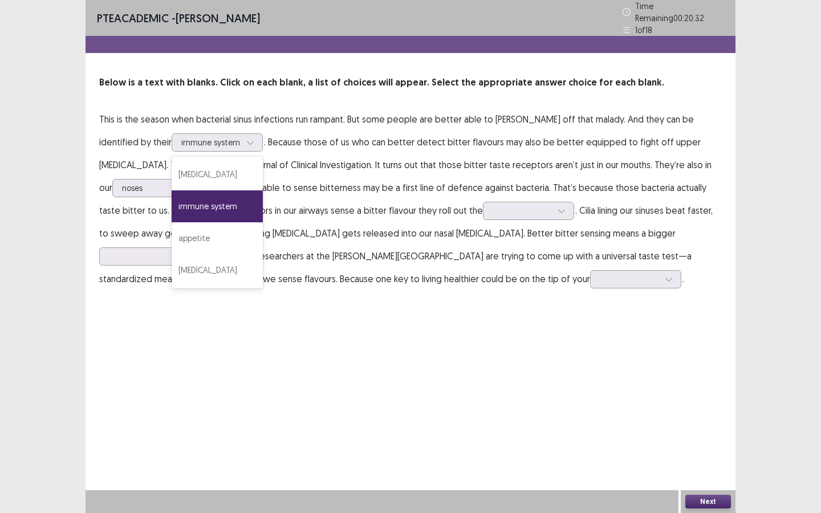
click at [336, 337] on div "PTE academic - Fatiha Abdoul Mouminou Time Remaining 00 : 20 : 32 1 of 18 Below…" at bounding box center [411, 256] width 650 height 513
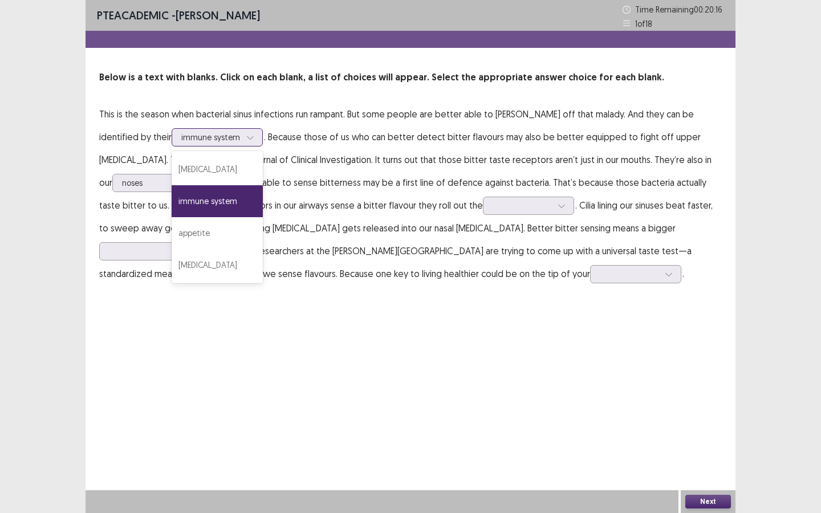
click at [247, 136] on icon at bounding box center [250, 137] width 6 height 3
click at [174, 169] on div "taste buds" at bounding box center [217, 169] width 91 height 32
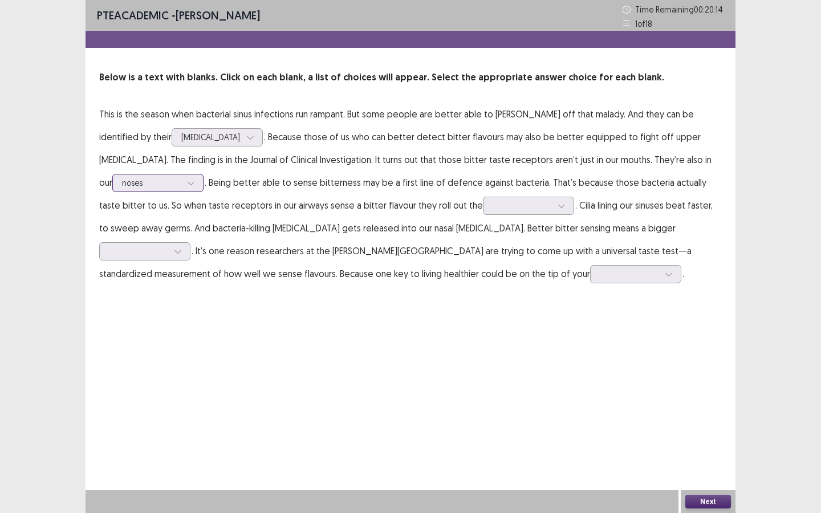
click at [183, 178] on div at bounding box center [191, 183] width 17 height 17
click at [366, 319] on div "PTE academic - Fatiha Abdoul Mouminou Time Remaining 00 : 19 : 57 1 of 18 Below…" at bounding box center [411, 256] width 650 height 513
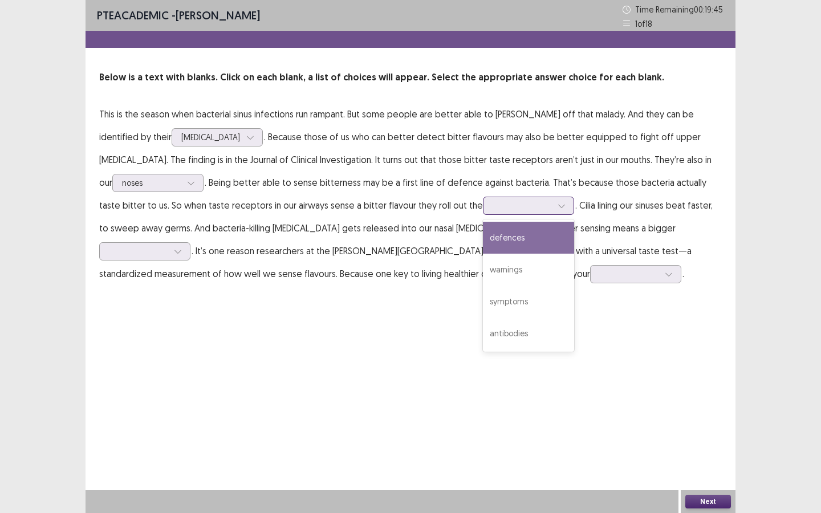
click at [493, 203] on div at bounding box center [522, 205] width 59 height 11
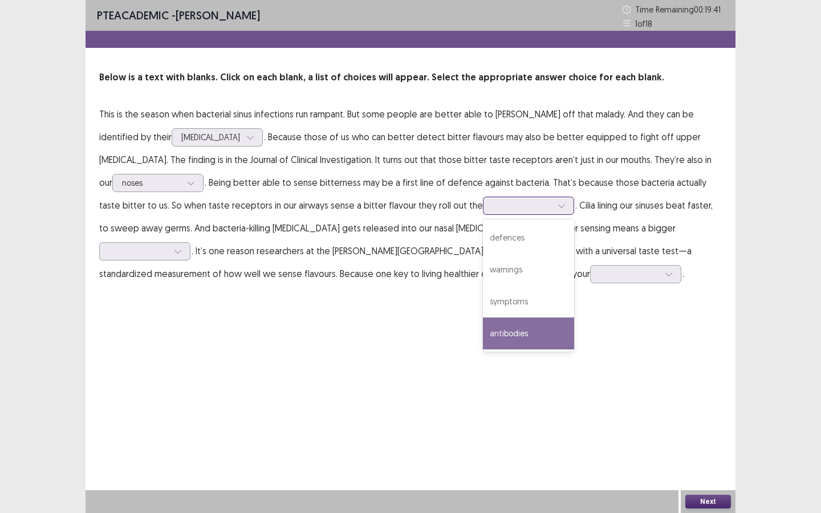
click at [499, 325] on div "antibodies" at bounding box center [528, 334] width 91 height 32
click at [493, 209] on div at bounding box center [522, 205] width 59 height 11
click at [419, 302] on div "PTE academic - Fatiha Abdoul Mouminou Time Remaining 00 : 19 : 23 1 of 18 Below…" at bounding box center [411, 154] width 650 height 308
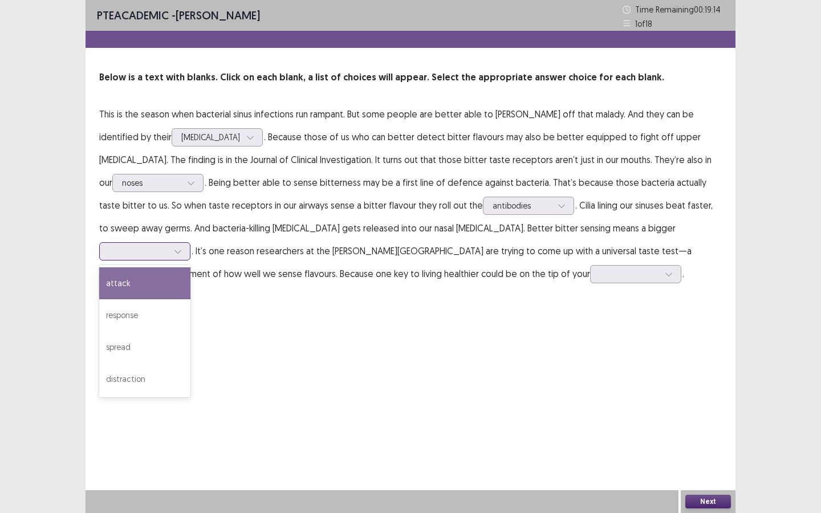
click at [168, 246] on div at bounding box center [138, 251] width 59 height 11
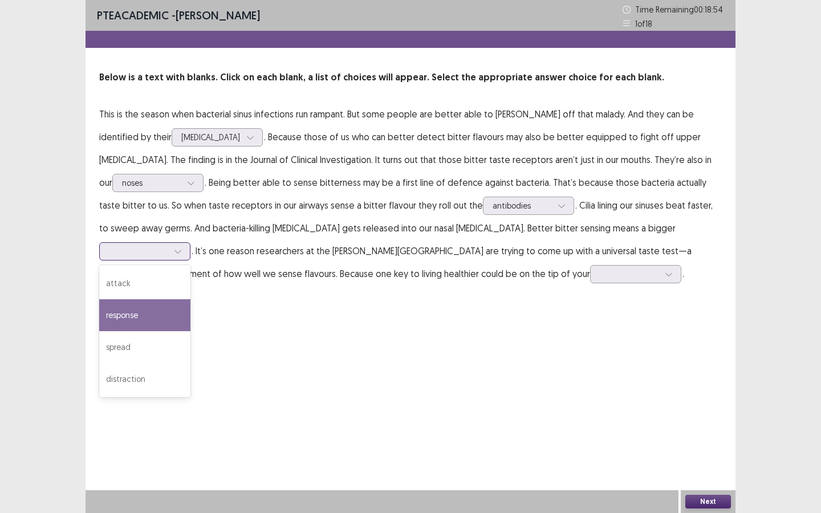
click at [191, 300] on div "response" at bounding box center [144, 316] width 91 height 32
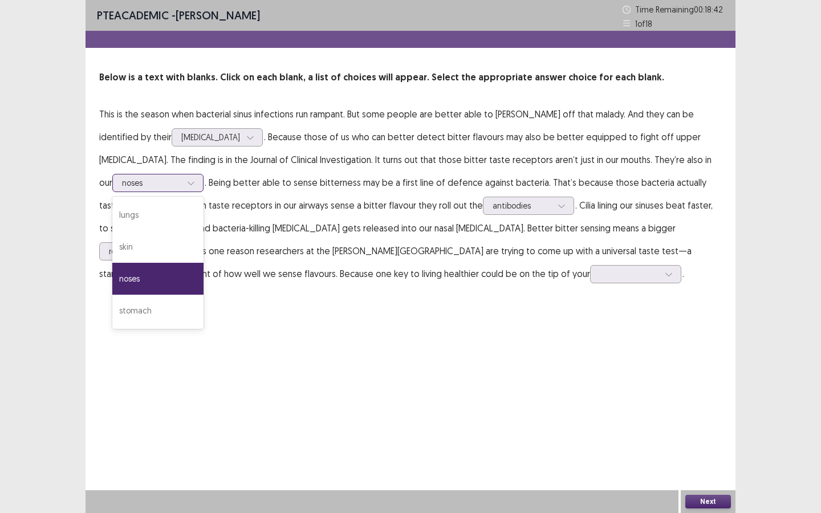
click at [183, 188] on div at bounding box center [191, 183] width 17 height 17
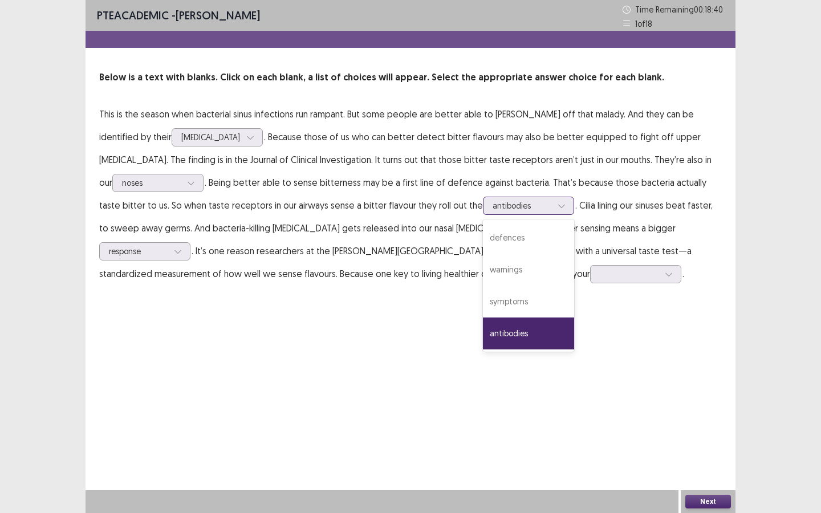
click at [553, 204] on div at bounding box center [561, 205] width 17 height 17
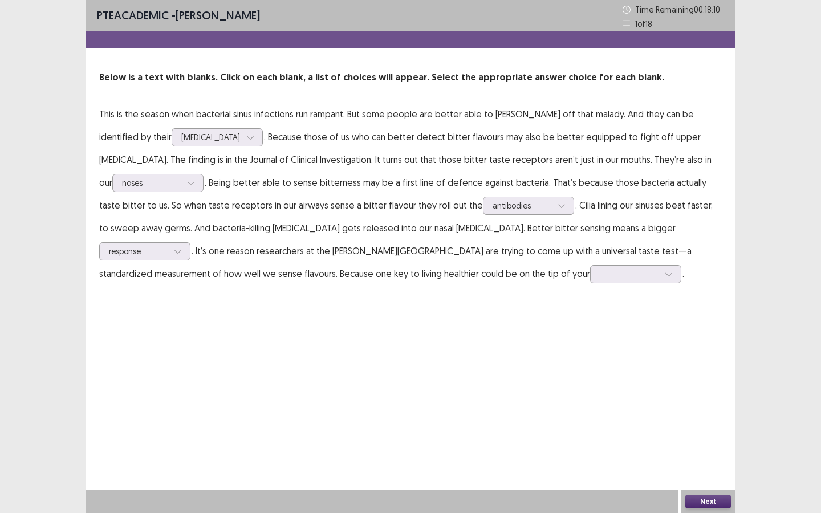
click at [662, 277] on p "This is the season when bacterial sinus infections run rampant. But some people…" at bounding box center [410, 194] width 623 height 183
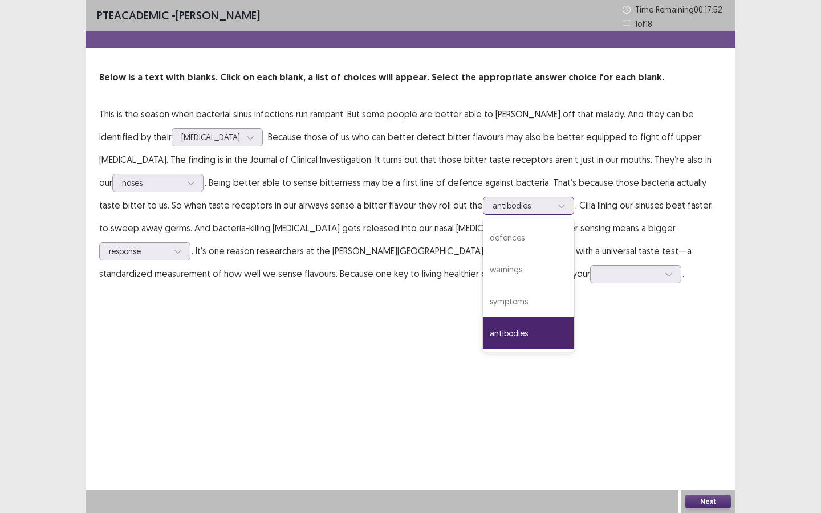
click at [509, 211] on div at bounding box center [522, 205] width 59 height 11
click at [493, 241] on div "defences" at bounding box center [528, 238] width 91 height 32
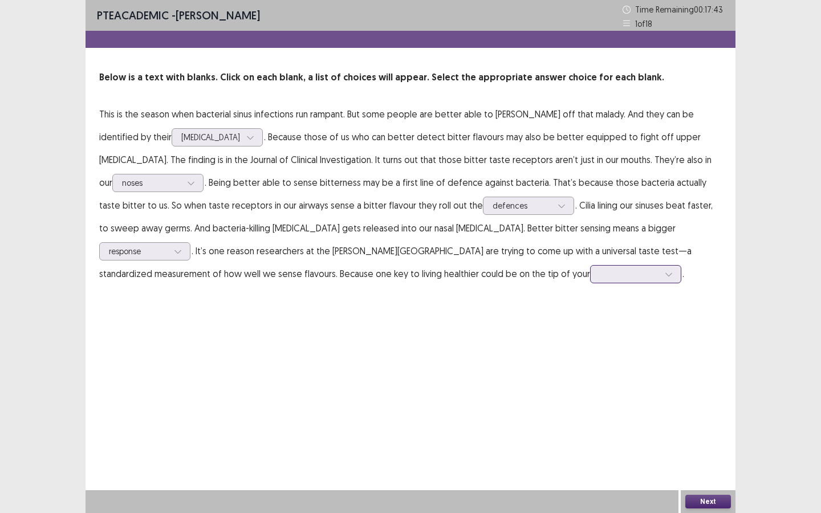
click at [600, 276] on div at bounding box center [629, 274] width 59 height 11
click at [590, 402] on div "tongue" at bounding box center [635, 402] width 91 height 32
click at [695, 443] on button "Next" at bounding box center [709, 502] width 46 height 14
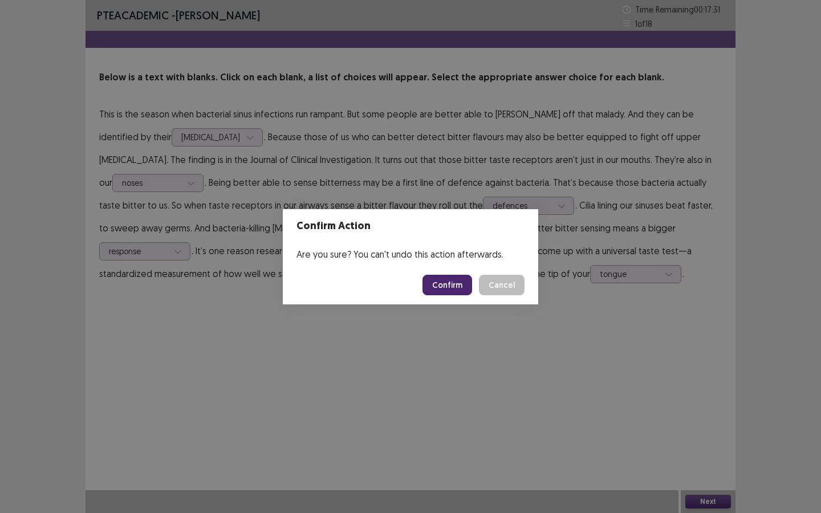
click at [450, 279] on button "Confirm" at bounding box center [448, 285] width 50 height 21
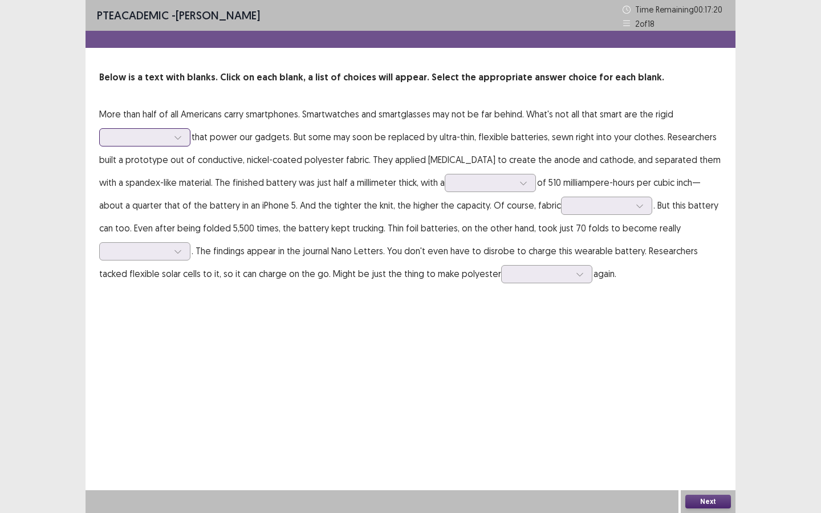
click at [169, 136] on div at bounding box center [139, 137] width 62 height 13
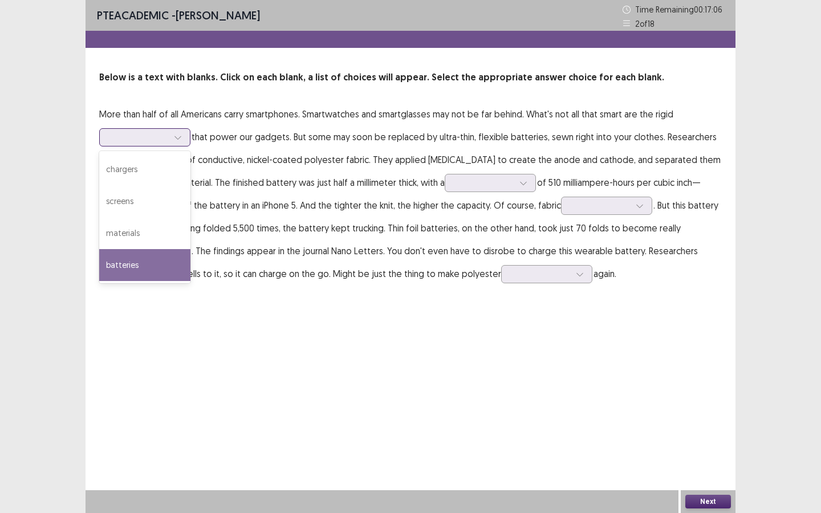
click at [148, 260] on div "batteries" at bounding box center [144, 265] width 91 height 32
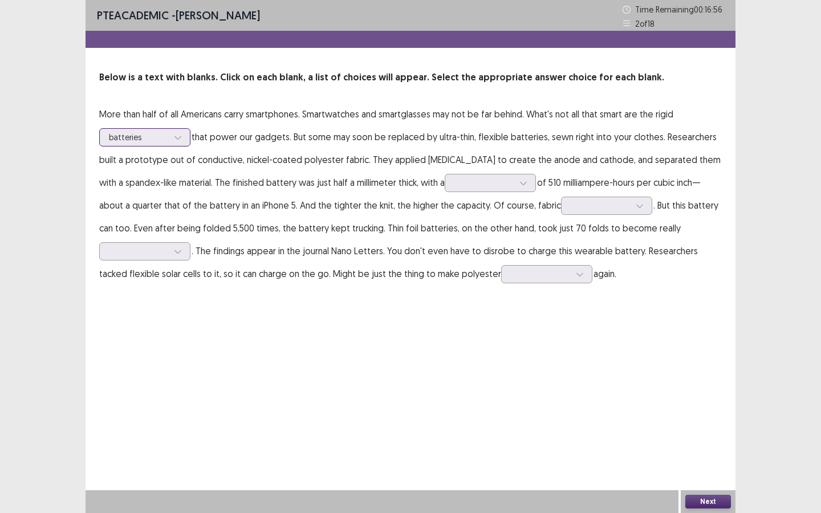
click at [165, 137] on div at bounding box center [138, 137] width 59 height 11
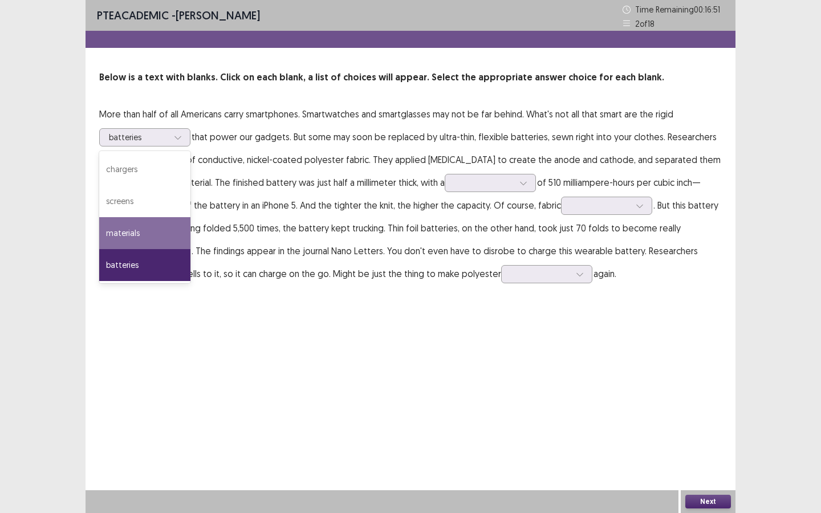
click at [252, 278] on p "More than half of all Americans carry smartphones. Smartwatches and smartglasse…" at bounding box center [410, 194] width 623 height 183
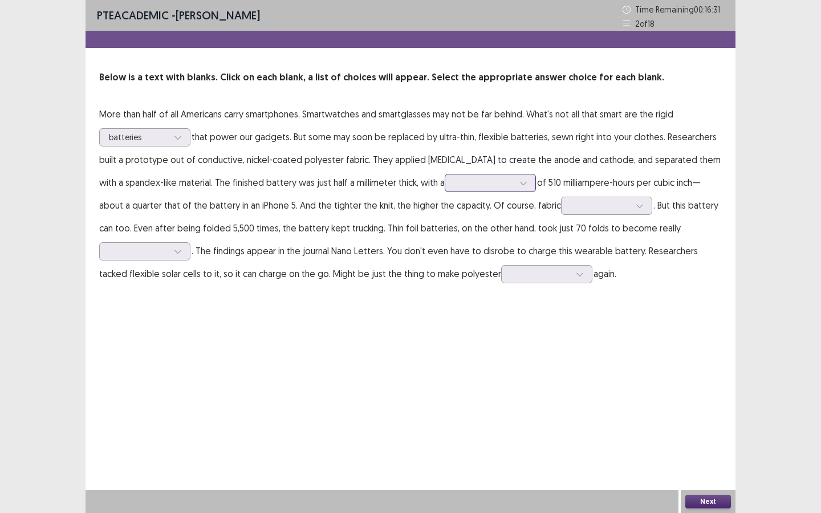
click at [484, 185] on div at bounding box center [484, 182] width 59 height 11
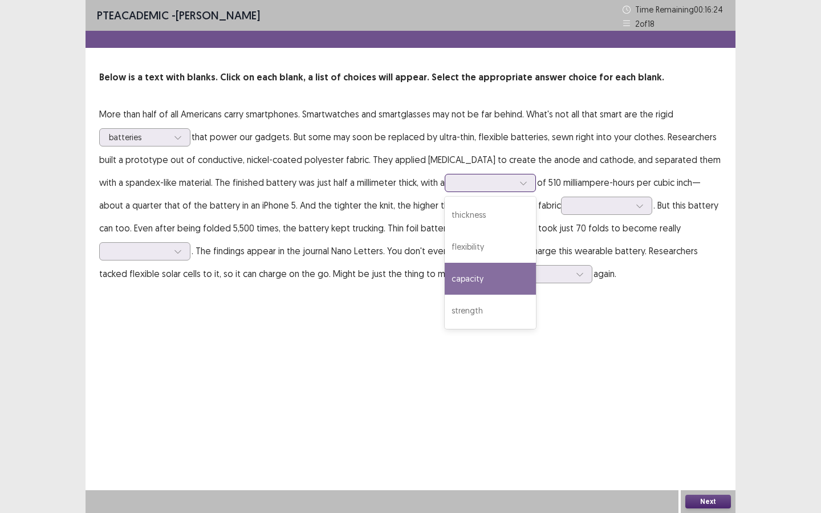
click at [480, 274] on div "capacity" at bounding box center [490, 279] width 91 height 32
click at [524, 179] on icon at bounding box center [524, 183] width 8 height 8
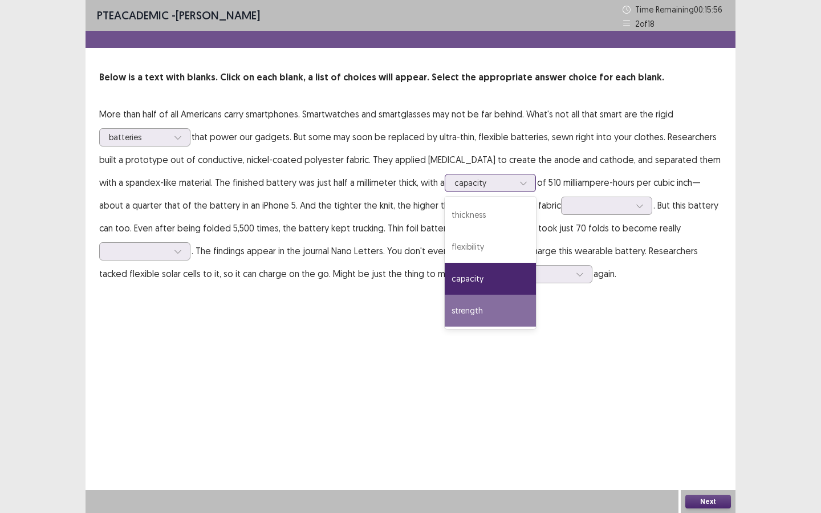
click at [495, 306] on div "strength" at bounding box center [490, 311] width 91 height 32
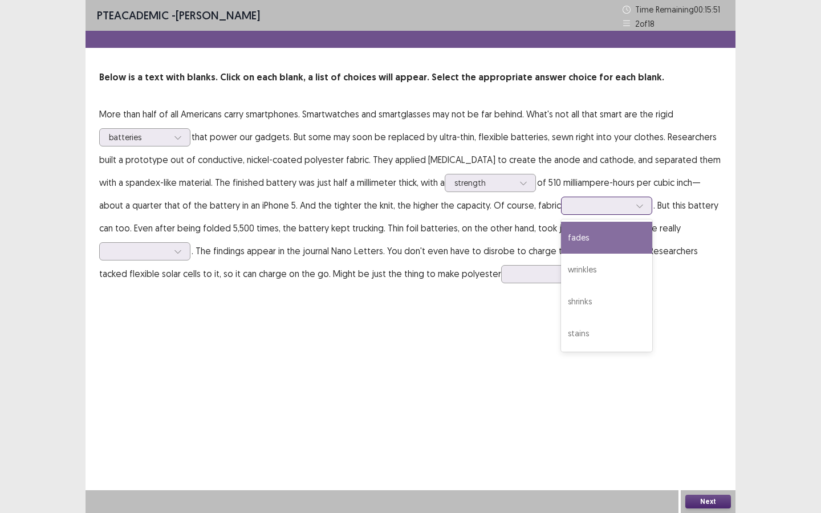
click at [604, 210] on div at bounding box center [600, 205] width 59 height 11
click at [594, 246] on div "fades" at bounding box center [606, 238] width 91 height 32
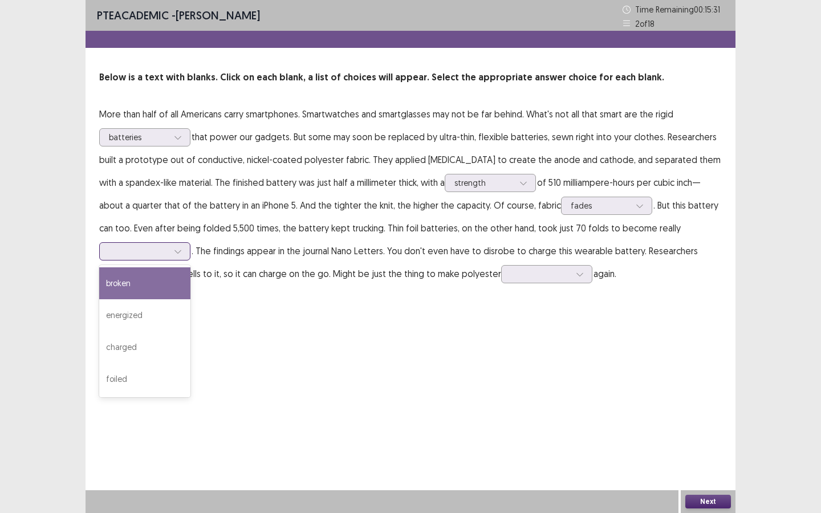
click at [179, 255] on icon at bounding box center [178, 252] width 8 height 8
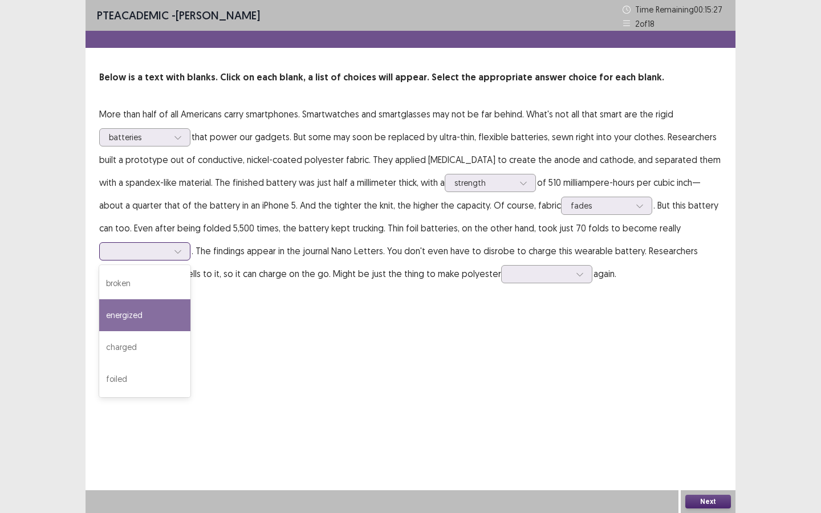
click at [163, 321] on div "energized" at bounding box center [144, 316] width 91 height 32
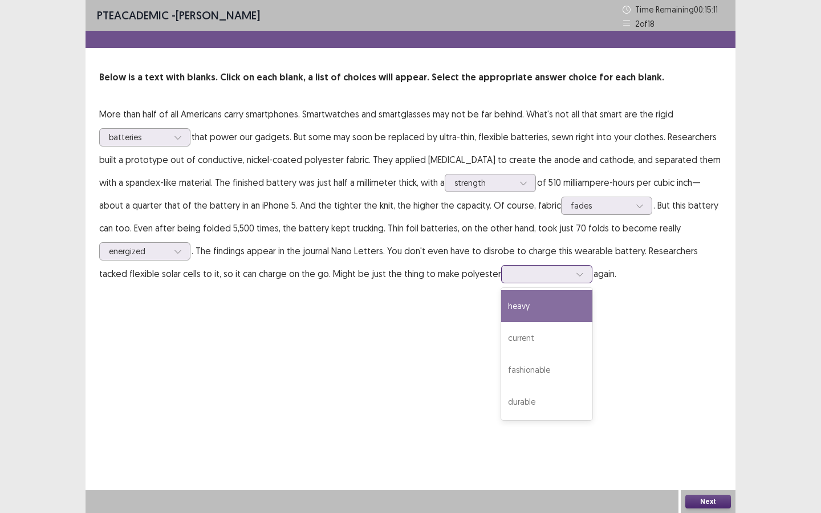
click at [535, 272] on div at bounding box center [541, 274] width 62 height 13
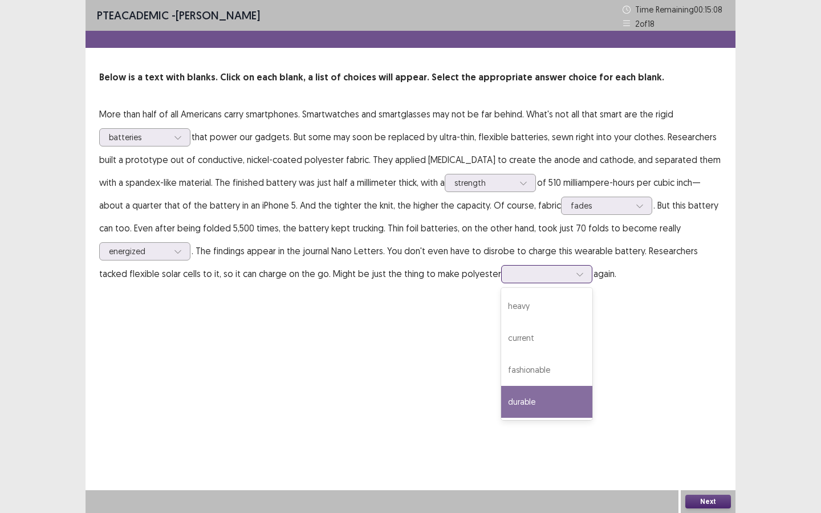
click at [517, 400] on div "durable" at bounding box center [546, 402] width 91 height 32
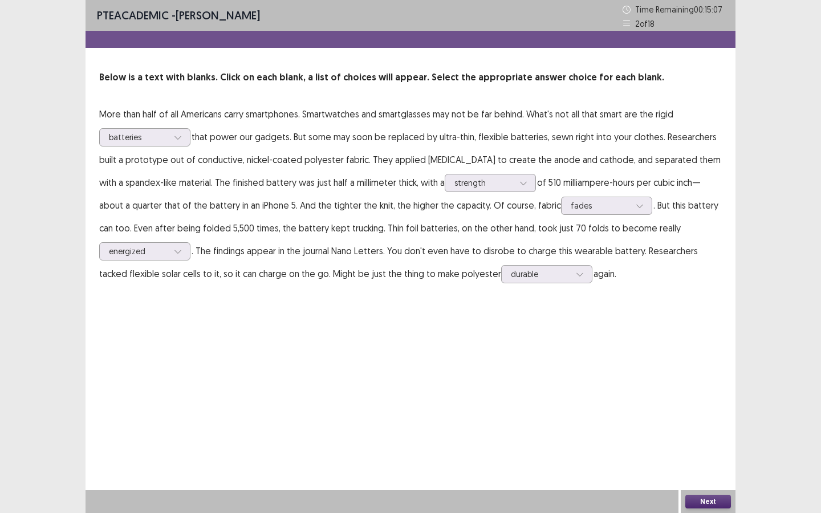
click at [699, 443] on div "Next" at bounding box center [708, 502] width 55 height 23
click at [699, 443] on button "Next" at bounding box center [709, 502] width 46 height 14
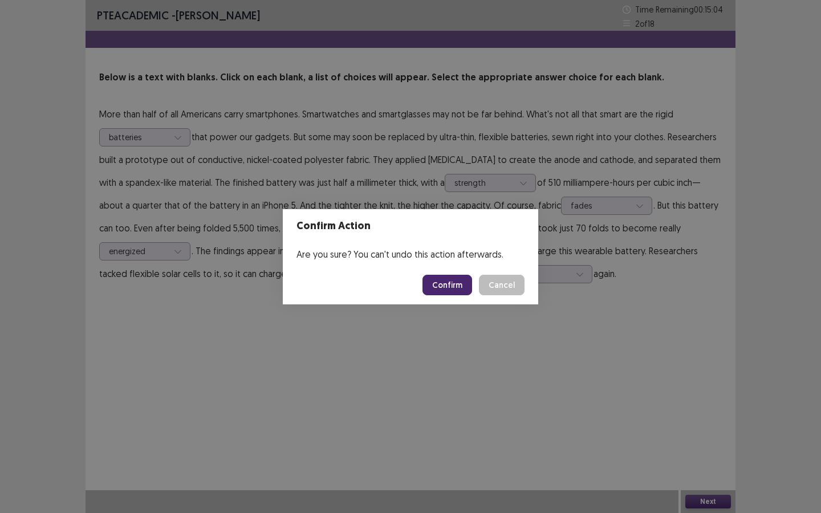
click at [456, 286] on button "Confirm" at bounding box center [448, 285] width 50 height 21
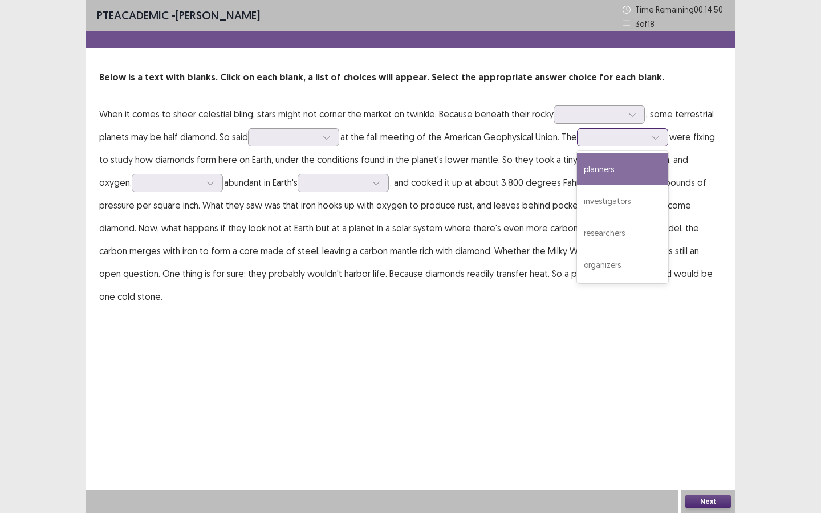
click at [598, 129] on div at bounding box center [622, 137] width 91 height 18
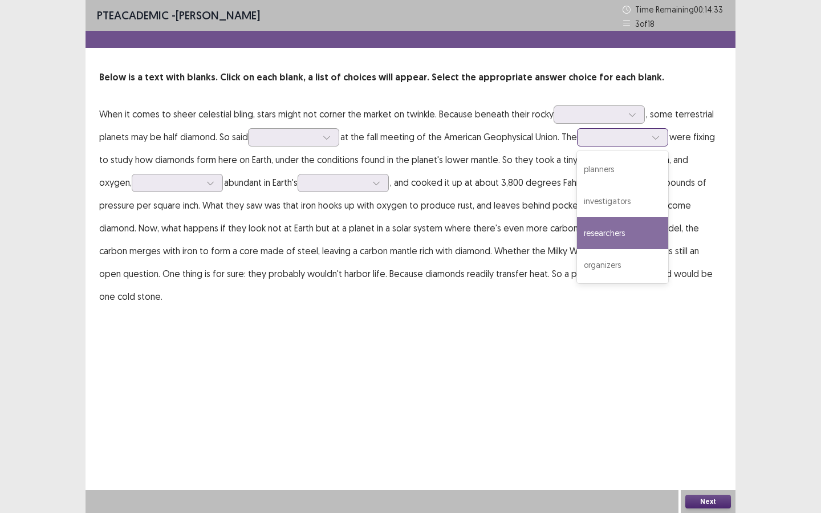
click at [606, 220] on div "researchers" at bounding box center [622, 233] width 91 height 32
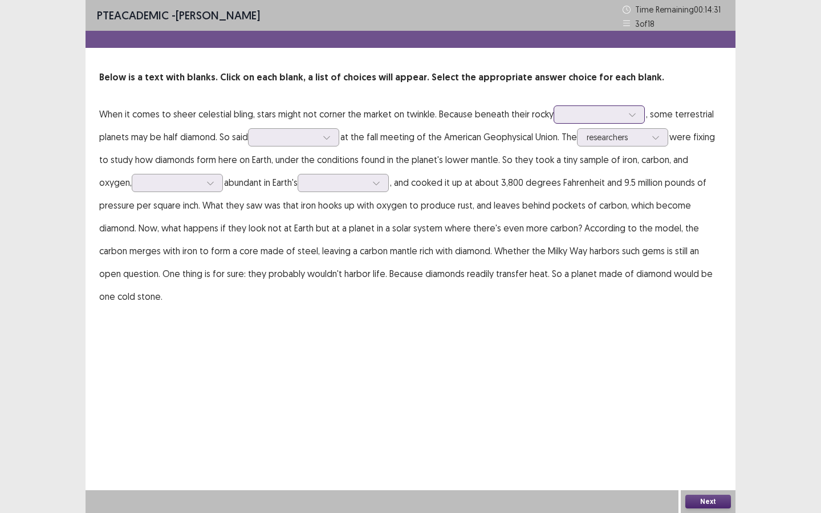
click at [615, 122] on div at bounding box center [599, 115] width 91 height 18
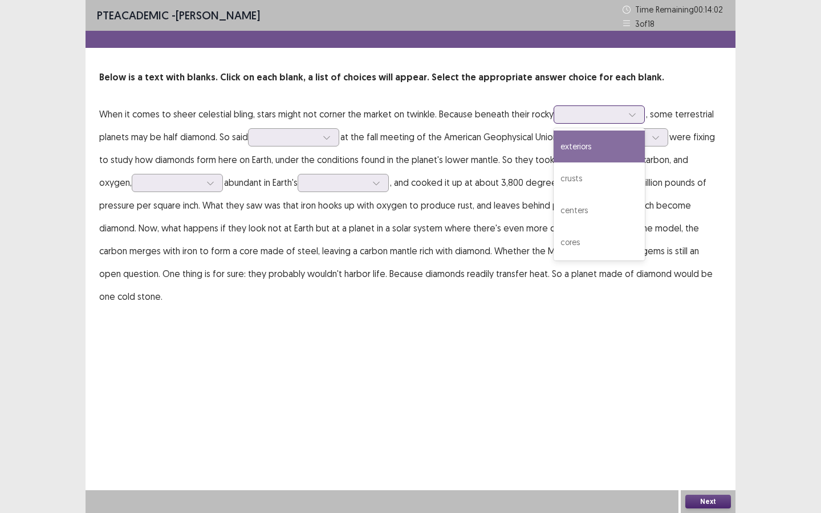
click at [596, 159] on div "exteriors" at bounding box center [599, 147] width 91 height 32
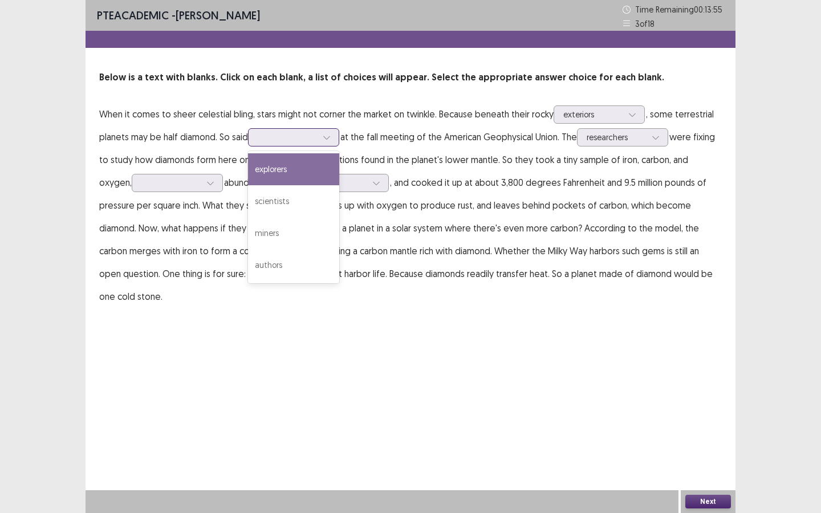
click at [326, 133] on icon at bounding box center [327, 137] width 8 height 8
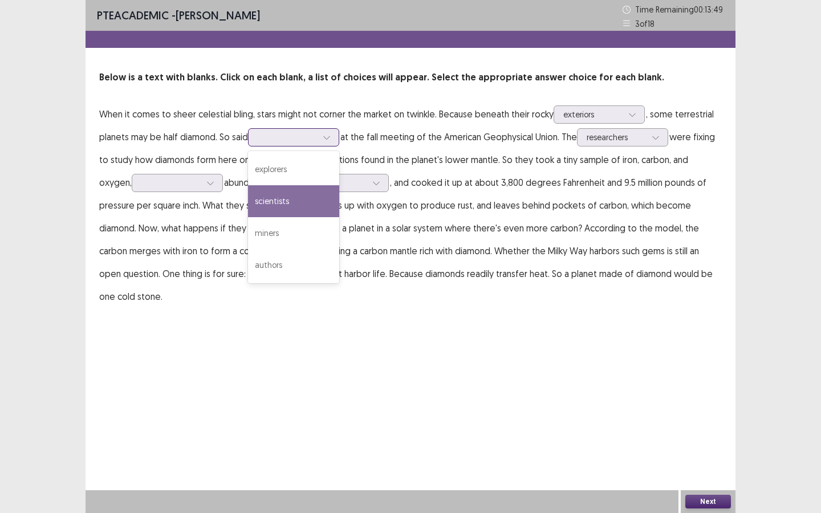
click at [309, 203] on div "scientists" at bounding box center [293, 201] width 91 height 32
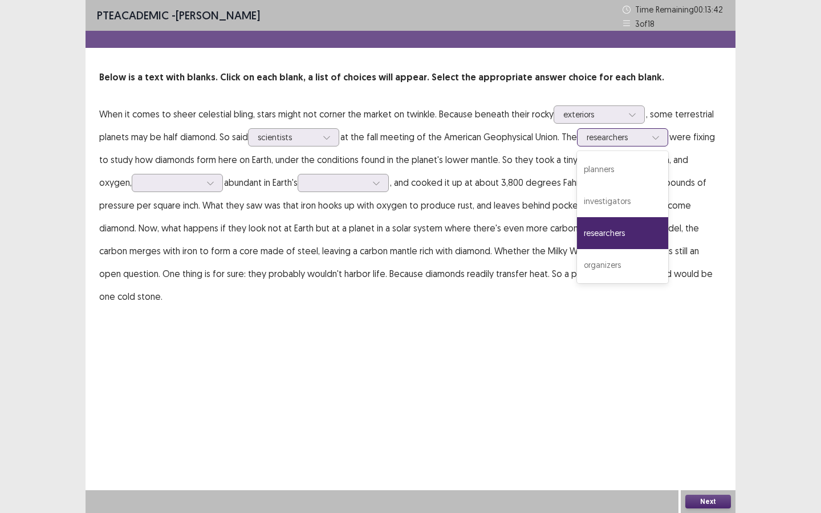
click at [646, 136] on div at bounding box center [616, 137] width 59 height 11
click at [415, 253] on p "When it comes to sheer celestial bling, stars might not corner the market on tw…" at bounding box center [410, 205] width 623 height 205
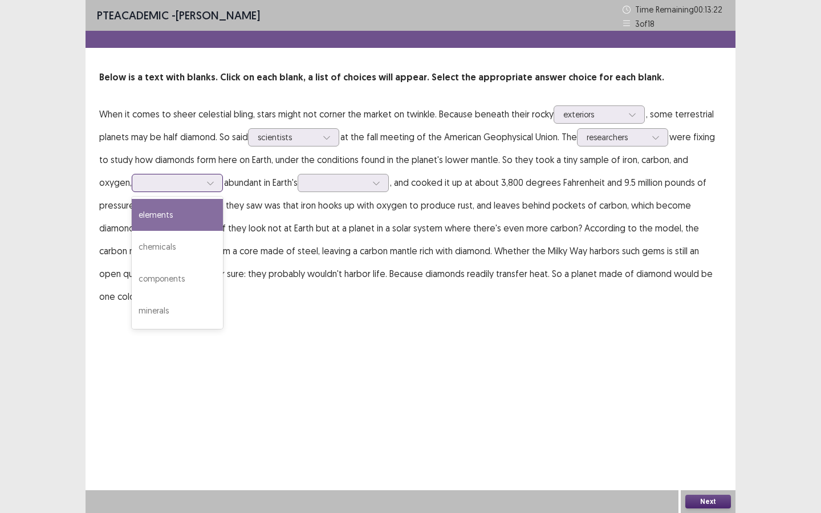
click at [167, 177] on div at bounding box center [170, 182] width 59 height 11
click at [156, 220] on div "elements" at bounding box center [177, 215] width 91 height 32
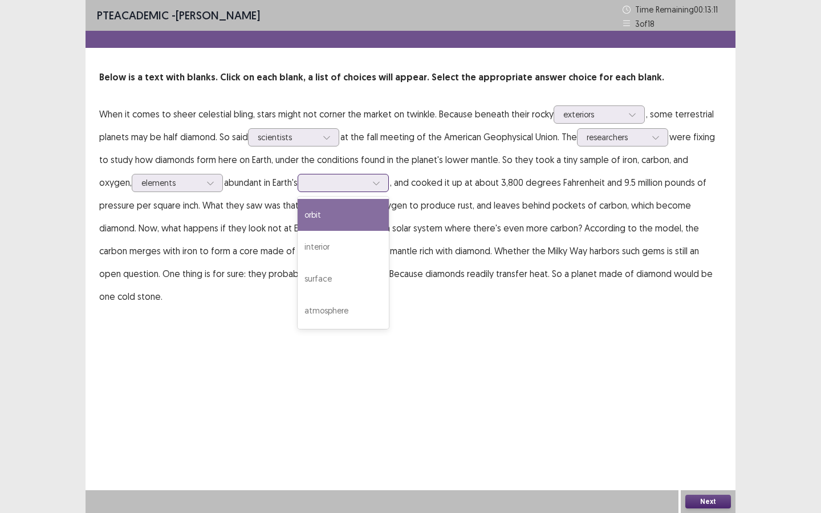
click at [307, 182] on div at bounding box center [336, 182] width 59 height 11
click at [313, 209] on div "orbit" at bounding box center [343, 215] width 91 height 32
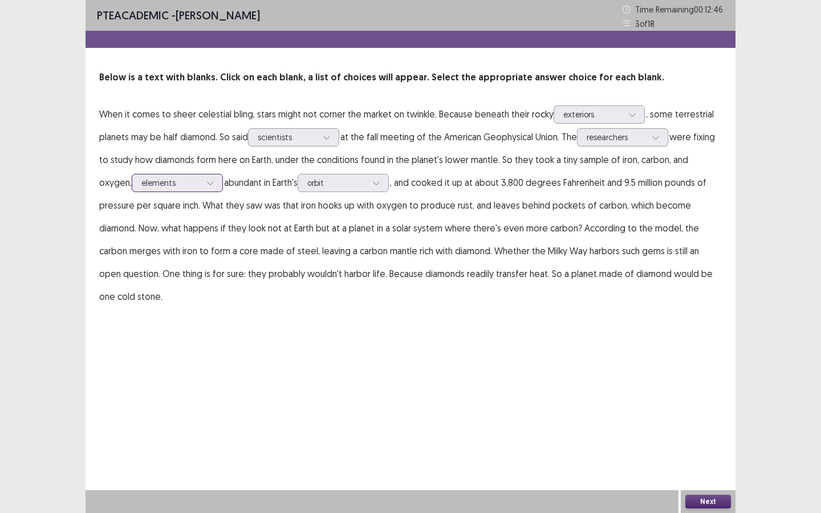
click at [207, 185] on icon at bounding box center [211, 183] width 8 height 8
click at [254, 286] on div "PTE academic - Fatiha Abdoul Mouminou Time Remaining 00 : 12 : 34 3 of 18 Below…" at bounding box center [411, 165] width 650 height 331
click at [707, 443] on button "Next" at bounding box center [709, 502] width 46 height 14
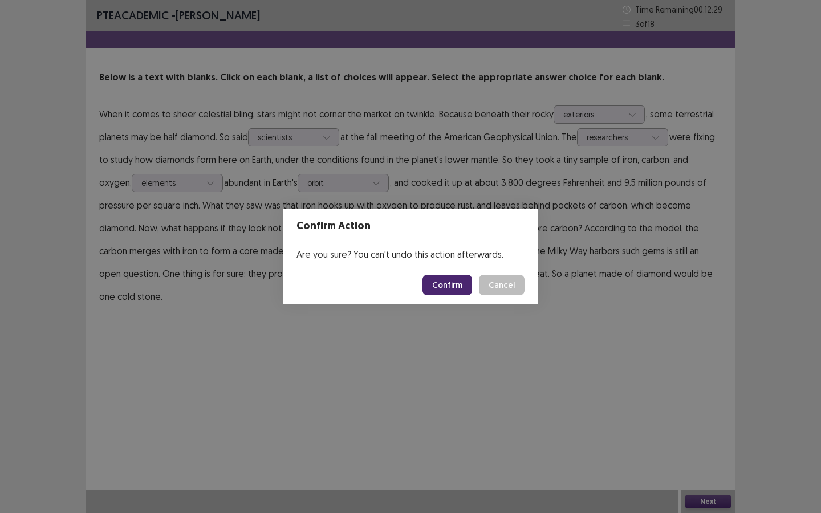
click at [463, 278] on button "Confirm" at bounding box center [448, 285] width 50 height 21
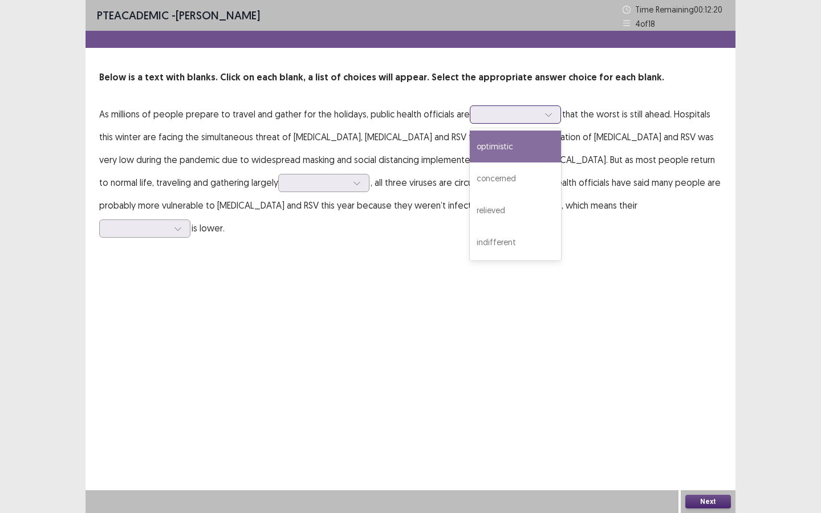
click at [525, 118] on div at bounding box center [509, 114] width 59 height 11
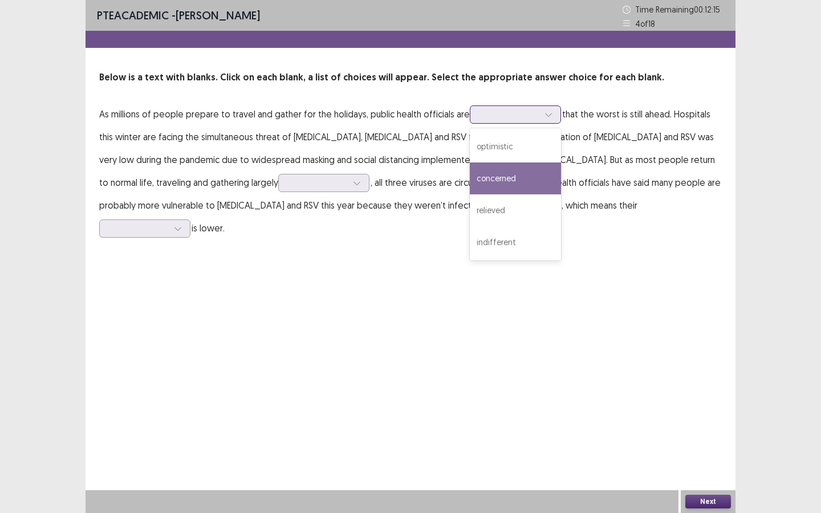
click at [518, 175] on div "concerned" at bounding box center [515, 179] width 91 height 32
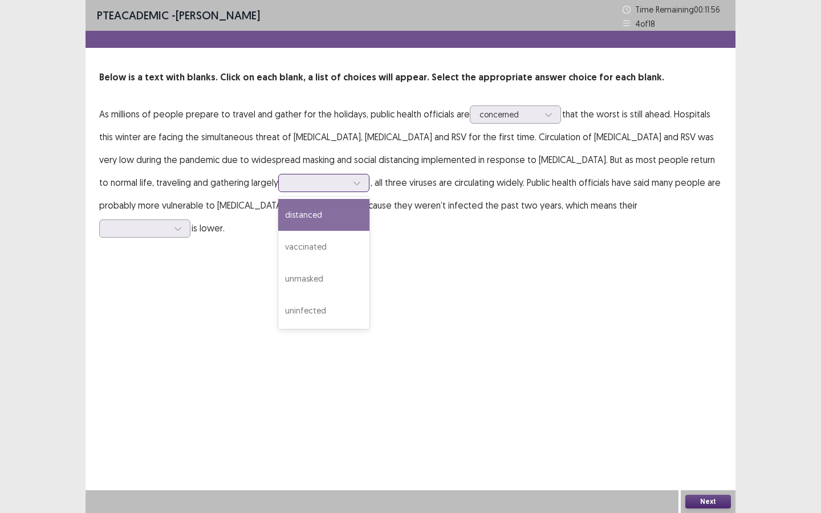
click at [288, 185] on div at bounding box center [317, 182] width 59 height 11
click at [278, 229] on div "distanced" at bounding box center [323, 215] width 91 height 32
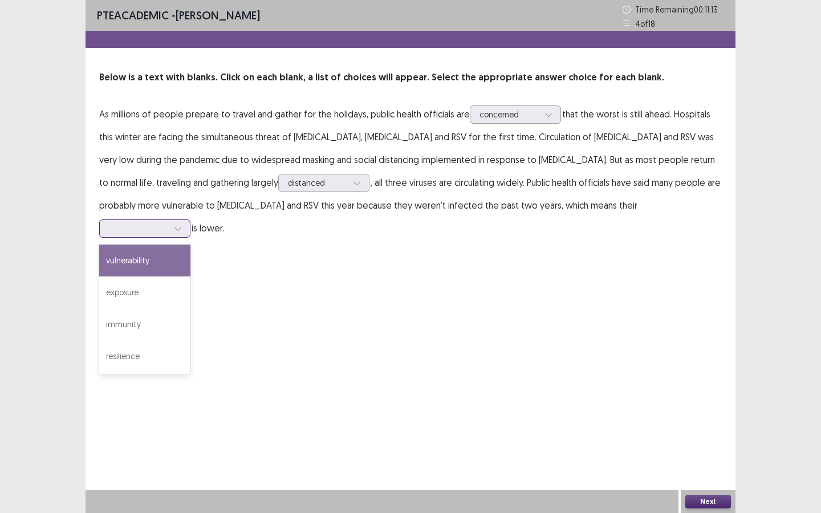
click at [168, 223] on div at bounding box center [138, 228] width 59 height 11
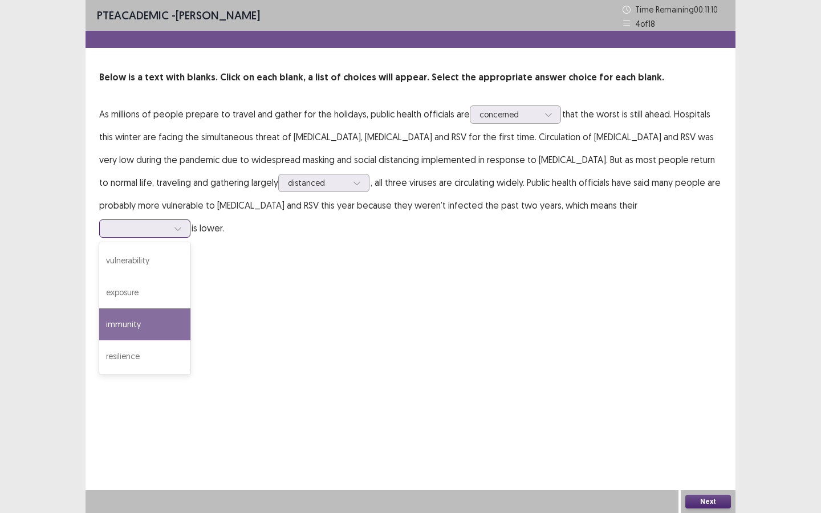
click at [191, 309] on div "immunity" at bounding box center [144, 325] width 91 height 32
click at [168, 223] on div at bounding box center [138, 228] width 59 height 11
click at [596, 325] on div "PTE academic - Fatiha Abdoul Mouminou Time Remaining 00 : 11 : 06 4 of 18 Below…" at bounding box center [411, 256] width 650 height 513
click at [695, 443] on button "Next" at bounding box center [709, 502] width 46 height 14
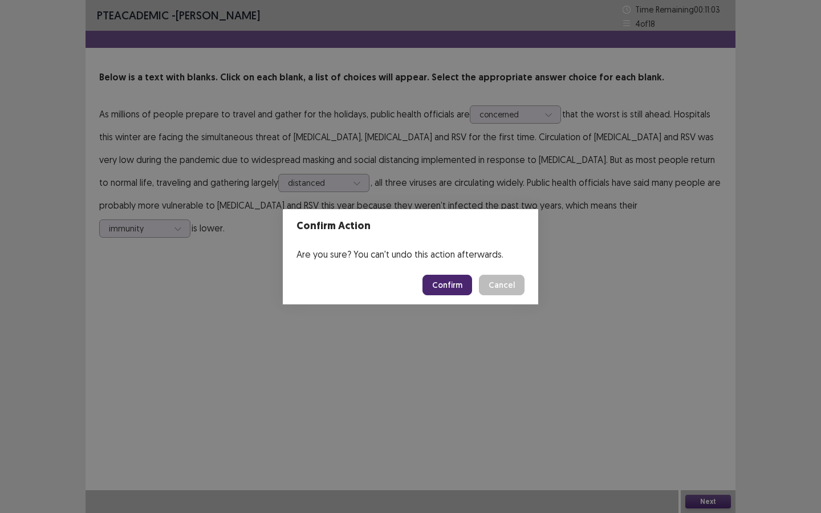
click at [463, 290] on button "Confirm" at bounding box center [448, 285] width 50 height 21
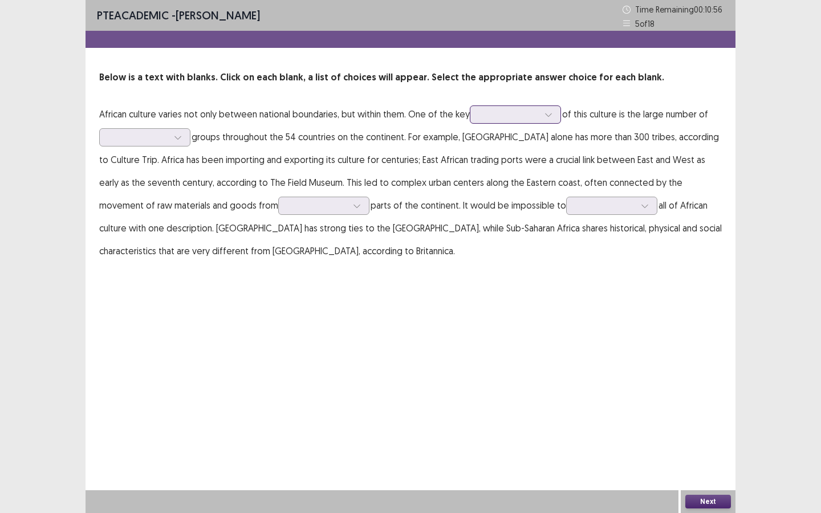
click at [503, 114] on div at bounding box center [509, 114] width 59 height 11
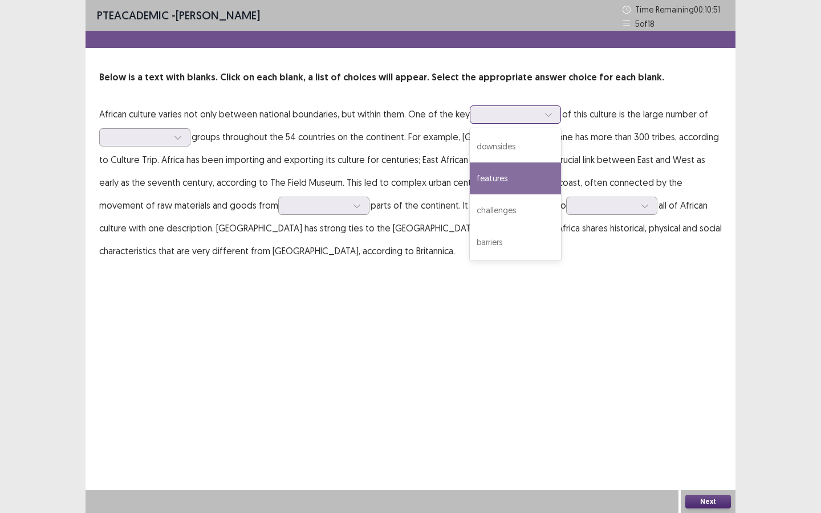
click at [500, 179] on div "features" at bounding box center [515, 179] width 91 height 32
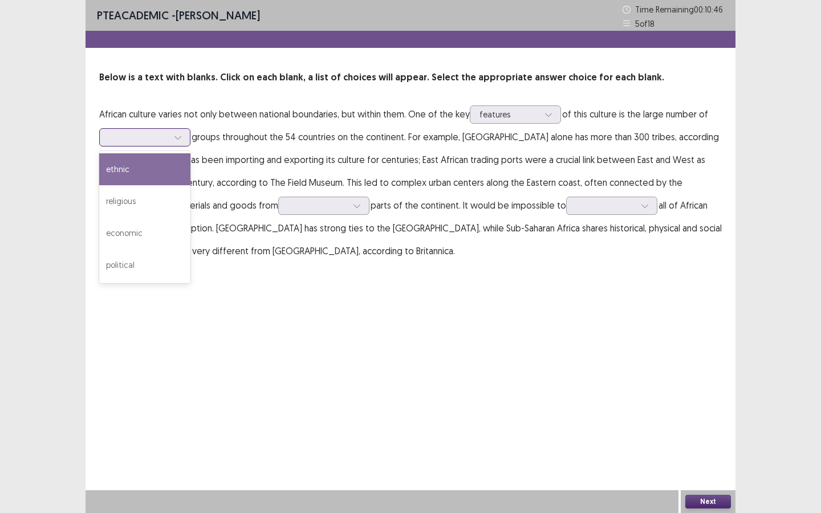
click at [173, 136] on div at bounding box center [177, 137] width 17 height 17
click at [168, 173] on div "ethnic" at bounding box center [144, 169] width 91 height 32
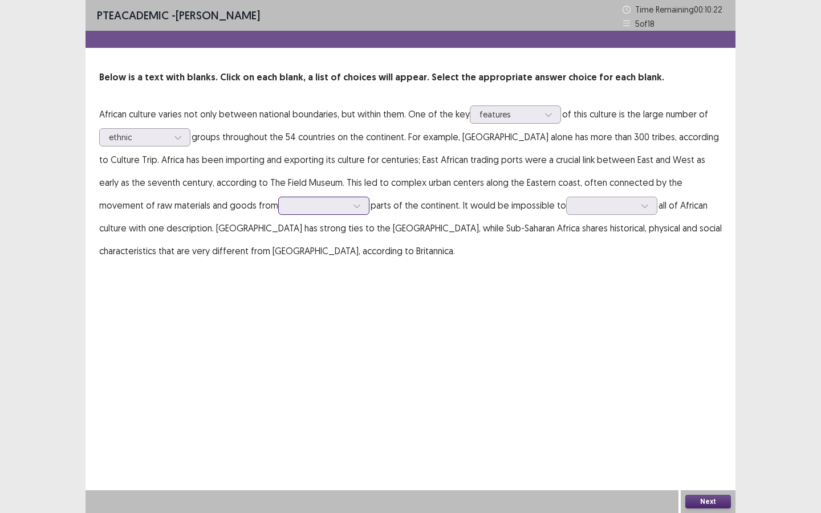
click at [288, 207] on div at bounding box center [317, 205] width 59 height 11
click at [278, 246] on div "coastal" at bounding box center [323, 238] width 91 height 32
click at [576, 206] on div at bounding box center [605, 205] width 59 height 11
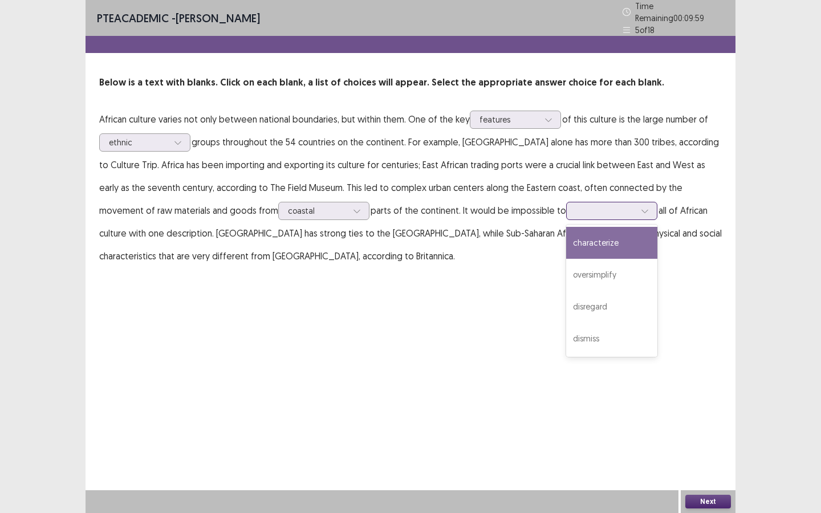
click at [566, 245] on div "characterize" at bounding box center [611, 243] width 91 height 32
click at [705, 443] on button "Next" at bounding box center [709, 502] width 46 height 14
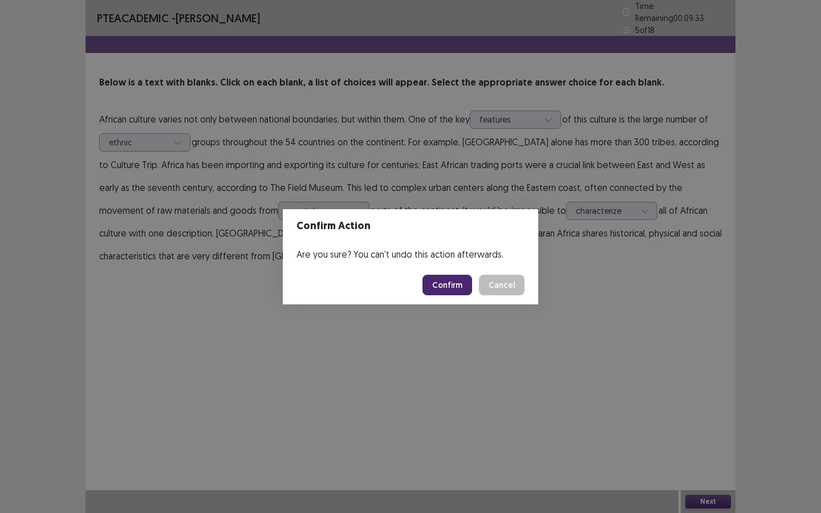
click at [462, 284] on button "Confirm" at bounding box center [448, 285] width 50 height 21
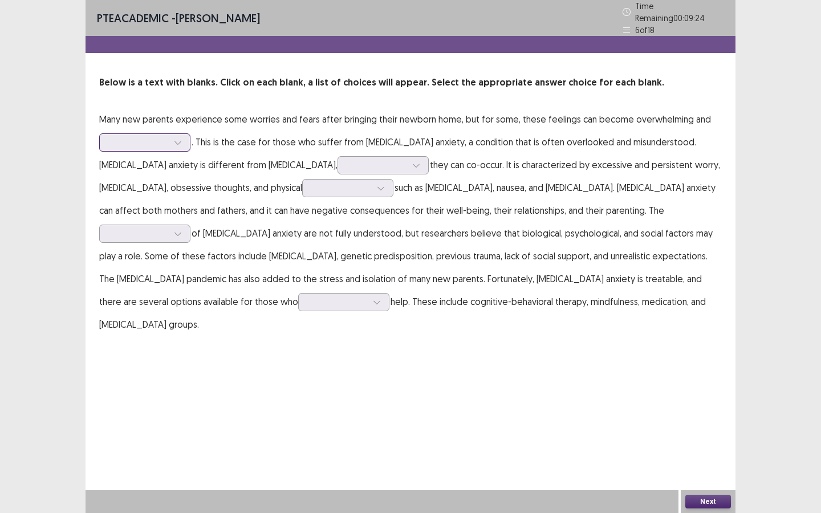
click at [176, 139] on icon at bounding box center [178, 143] width 8 height 8
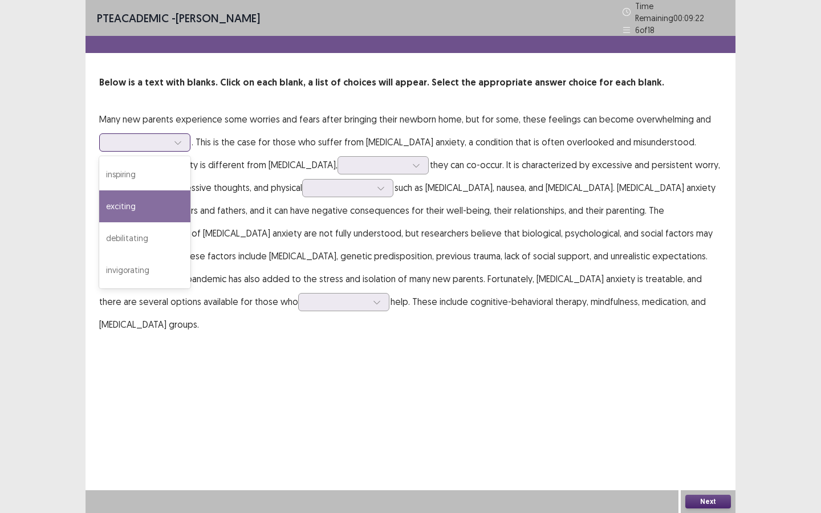
click at [165, 193] on div "exciting" at bounding box center [144, 207] width 91 height 32
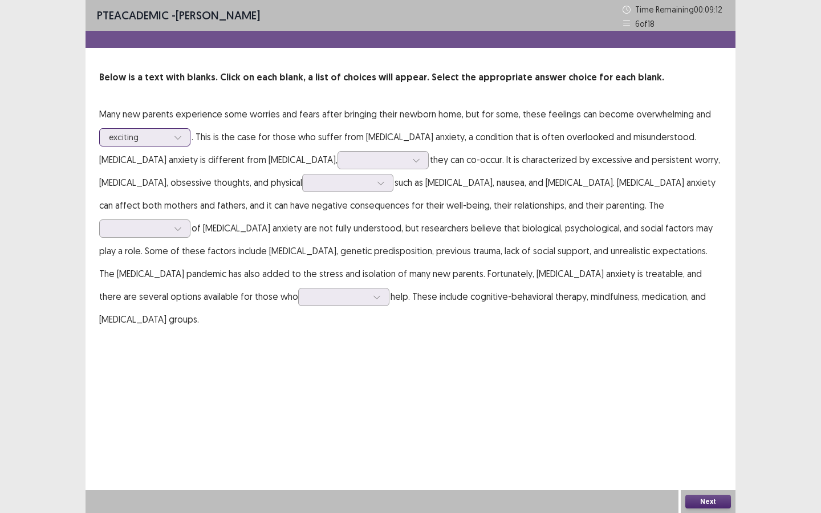
click at [171, 137] on div at bounding box center [177, 137] width 17 height 17
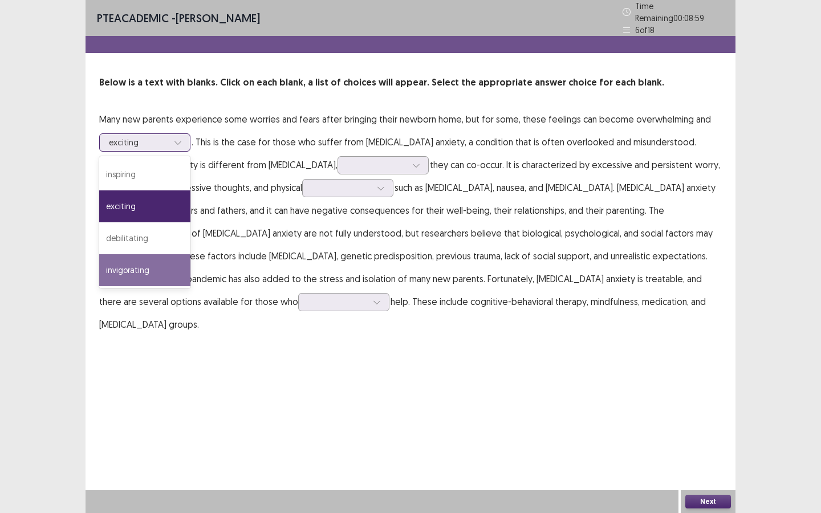
click at [149, 268] on div "invigorating" at bounding box center [144, 270] width 91 height 32
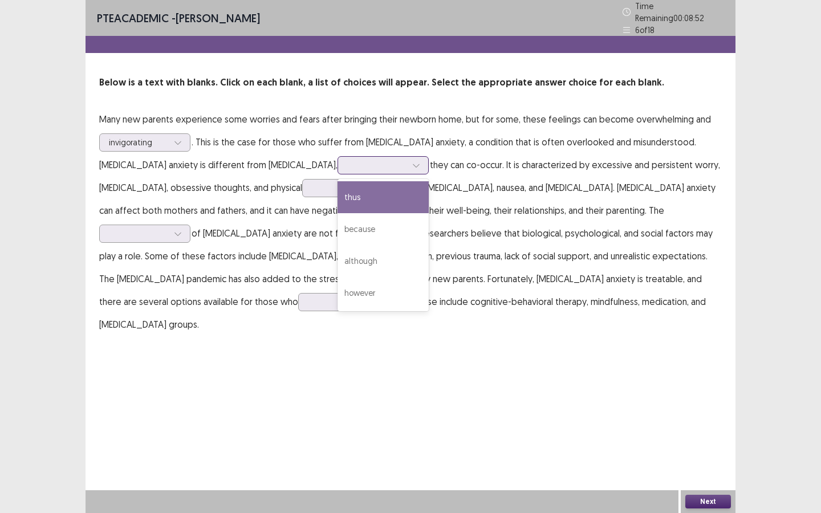
click at [347, 163] on div at bounding box center [376, 165] width 59 height 11
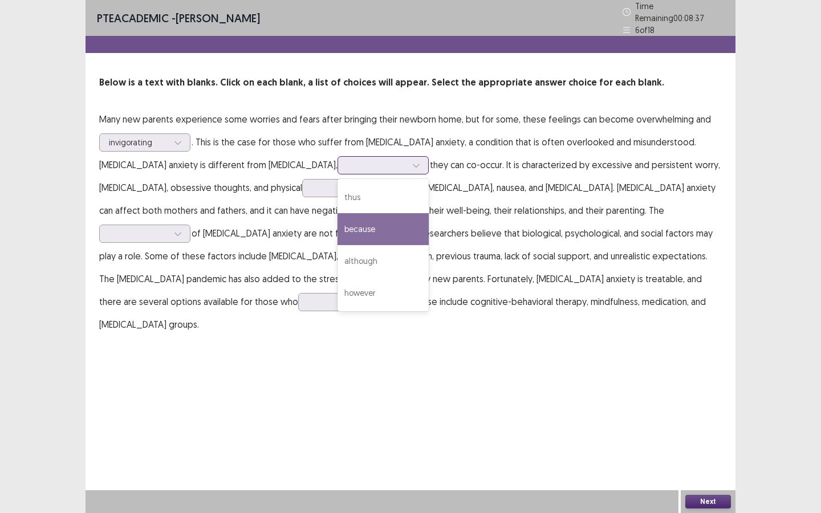
click at [338, 225] on div "because" at bounding box center [383, 229] width 91 height 32
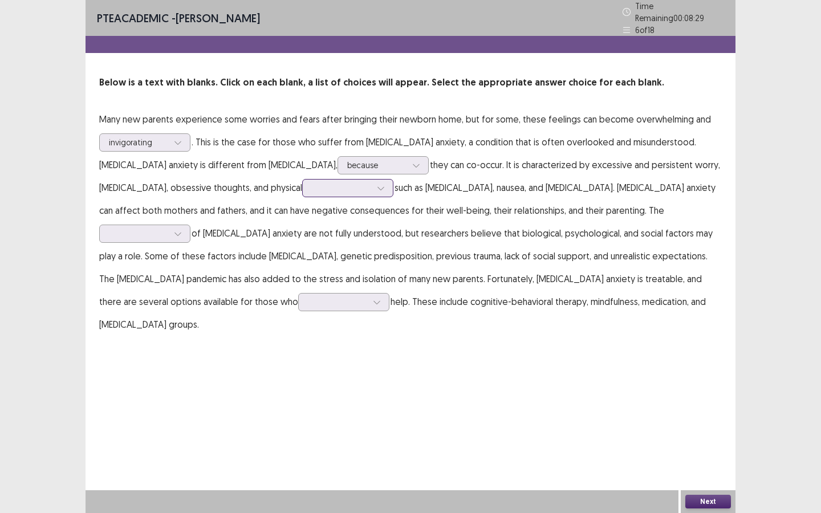
click at [311, 189] on div at bounding box center [342, 187] width 62 height 13
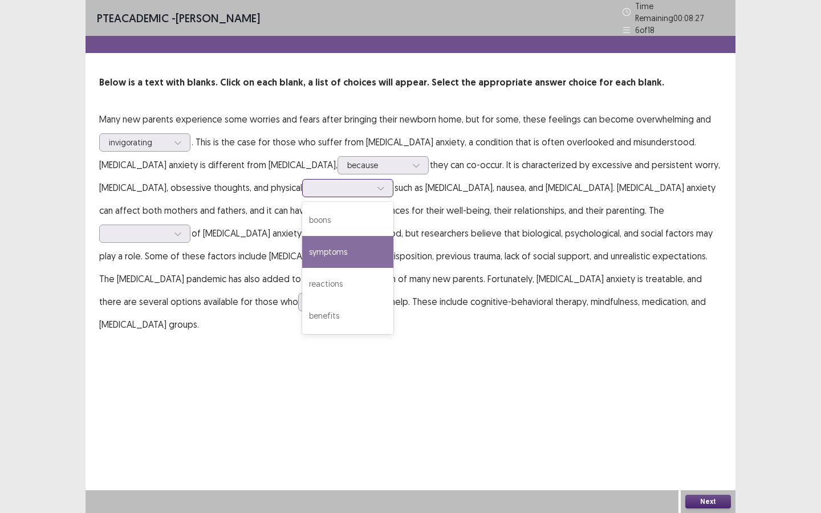
click at [302, 252] on div "symptoms" at bounding box center [347, 252] width 91 height 32
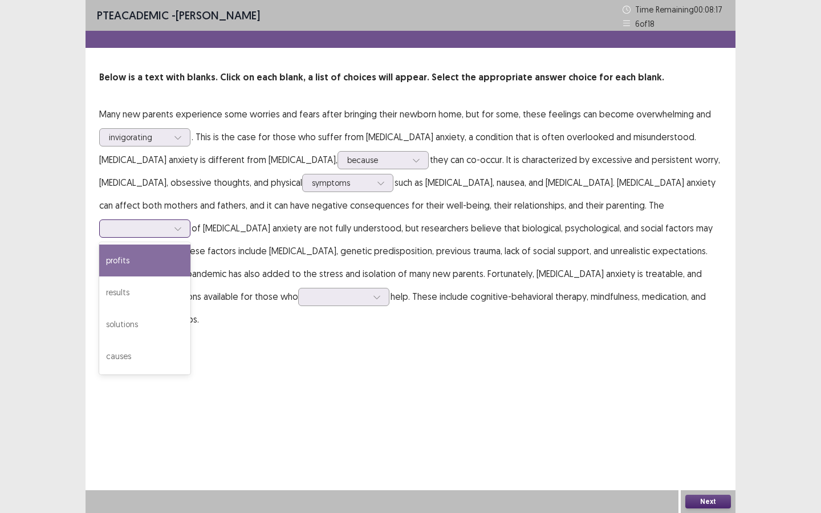
click at [168, 223] on div at bounding box center [138, 228] width 59 height 11
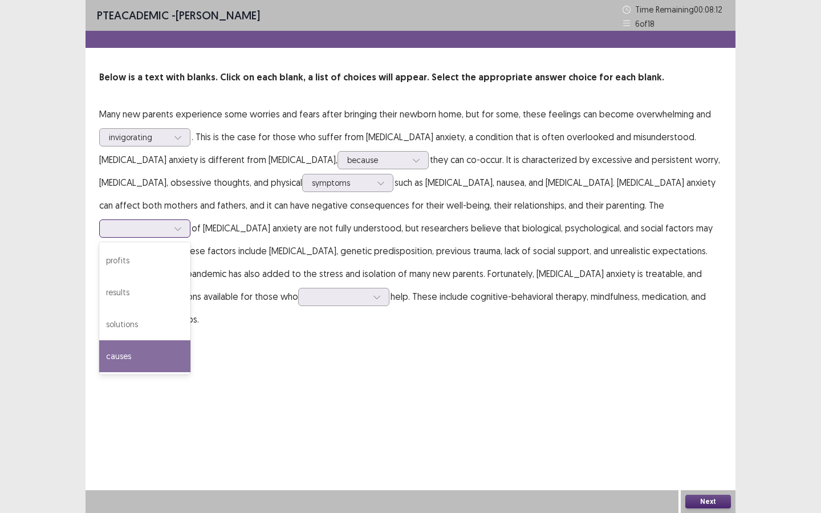
click at [191, 341] on div "causes" at bounding box center [144, 357] width 91 height 32
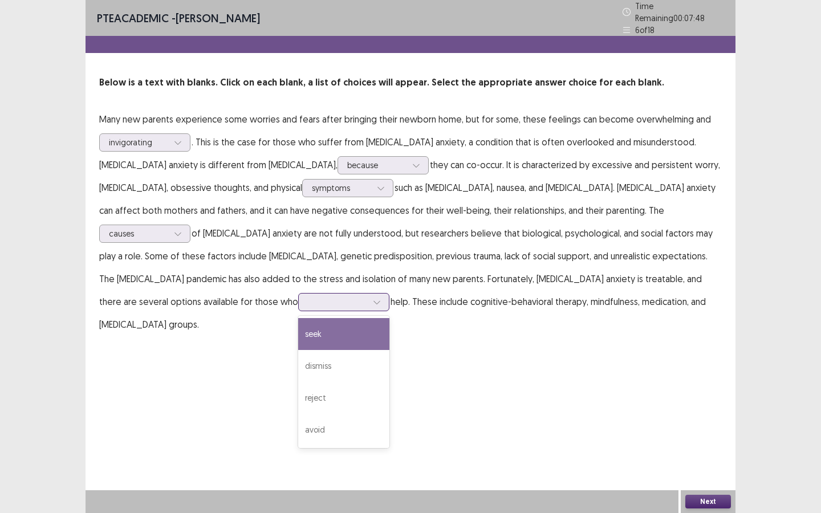
click at [367, 297] on div at bounding box center [337, 302] width 59 height 11
click at [390, 318] on div "seek" at bounding box center [343, 334] width 91 height 32
click at [718, 443] on button "Next" at bounding box center [709, 502] width 46 height 14
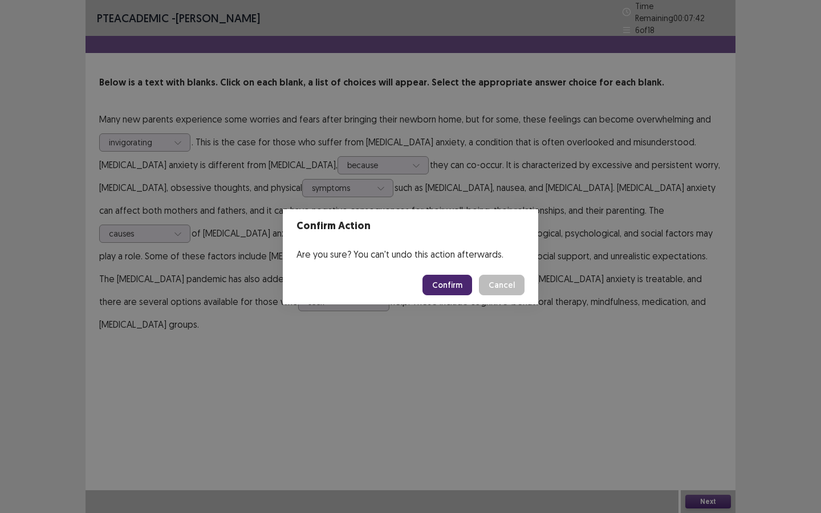
click at [448, 282] on button "Confirm" at bounding box center [448, 285] width 50 height 21
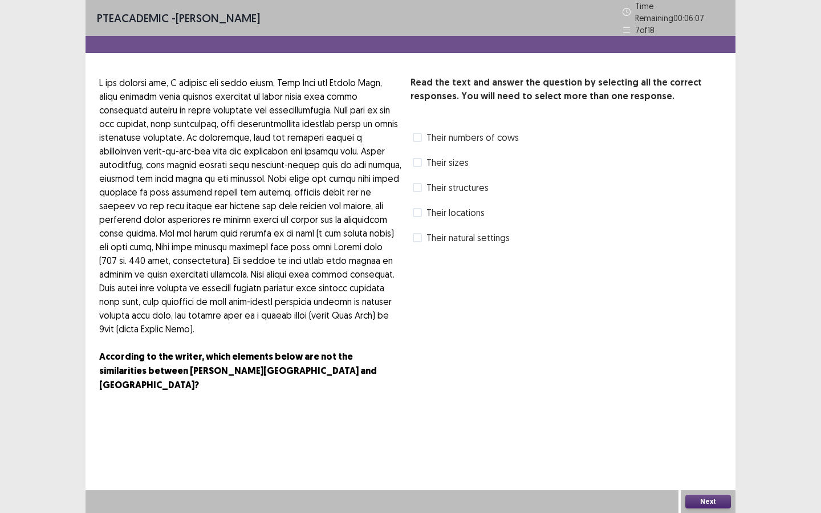
click at [421, 133] on span at bounding box center [417, 137] width 9 height 9
click at [417, 208] on span at bounding box center [417, 212] width 9 height 9
click at [710, 443] on button "Next" at bounding box center [709, 502] width 46 height 14
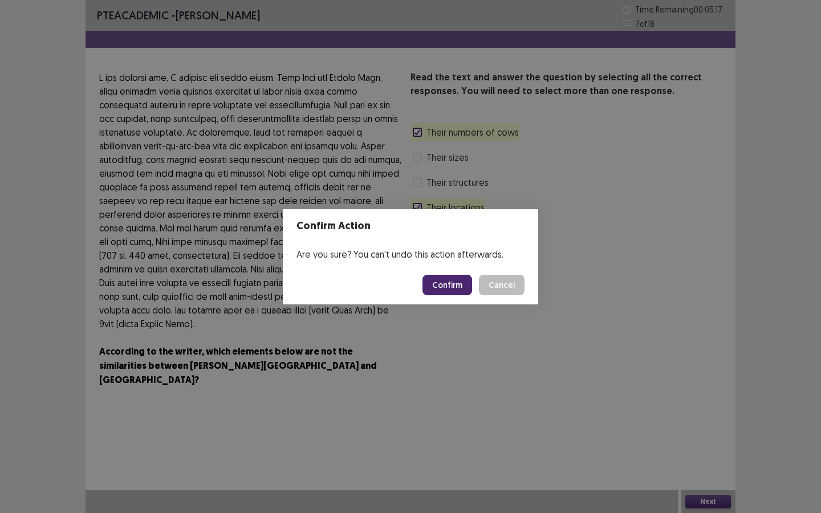
click at [459, 286] on button "Confirm" at bounding box center [448, 285] width 50 height 21
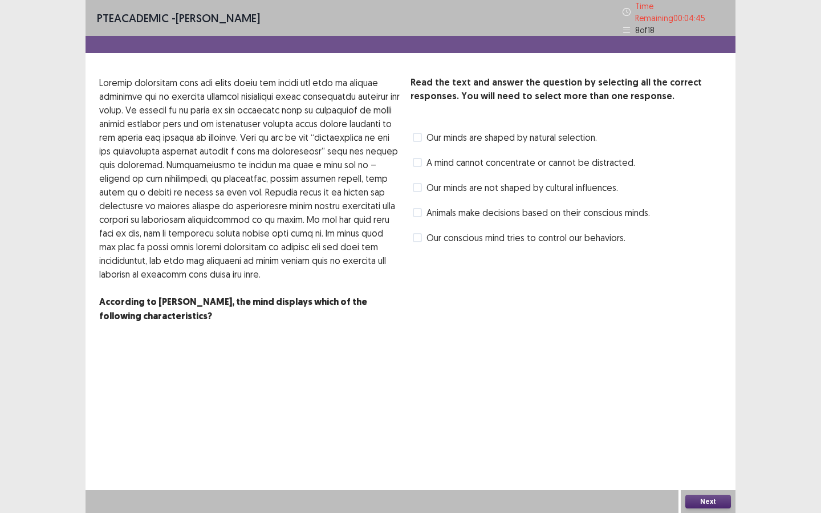
click at [417, 133] on span at bounding box center [417, 137] width 9 height 9
click at [420, 233] on span at bounding box center [417, 237] width 9 height 9
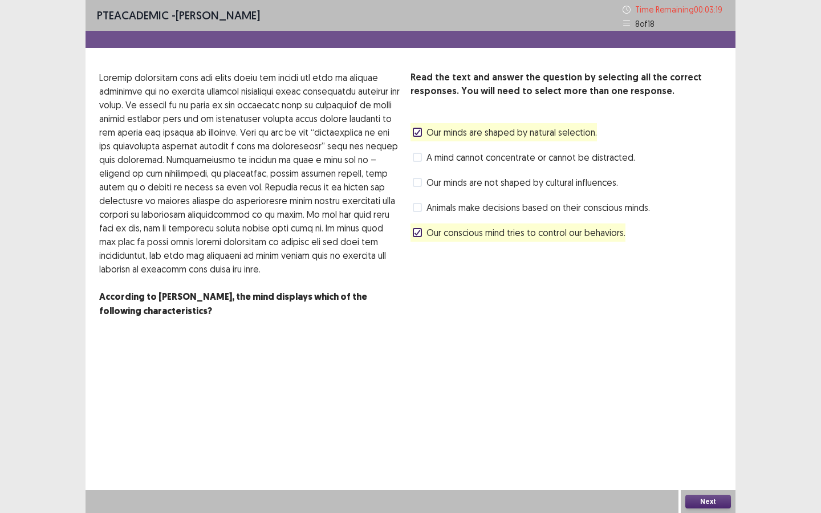
click at [719, 443] on button "Next" at bounding box center [709, 502] width 46 height 14
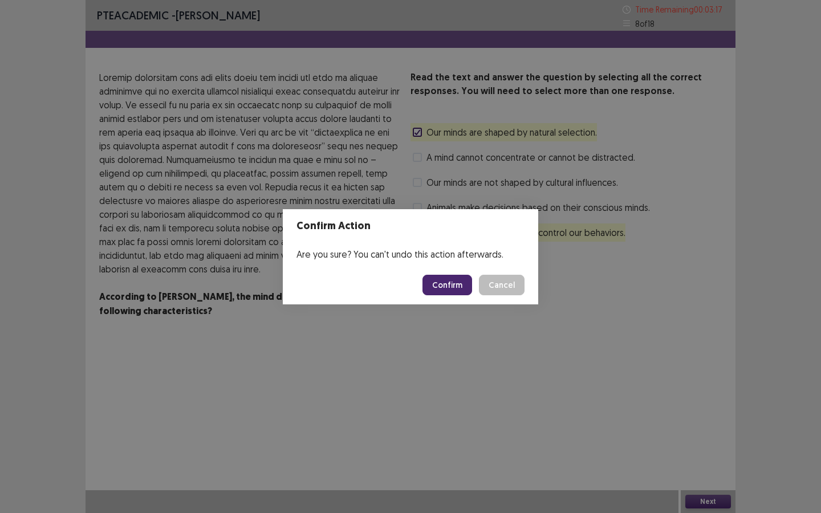
click at [463, 292] on button "Confirm" at bounding box center [448, 285] width 50 height 21
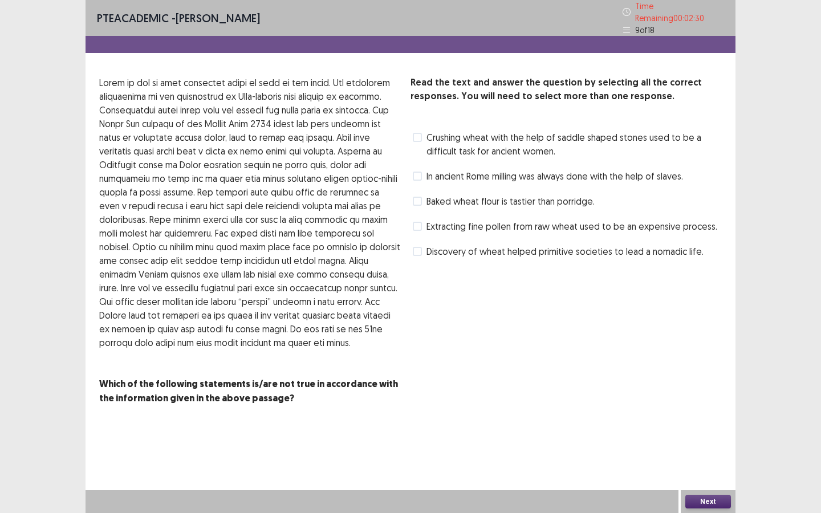
click at [418, 133] on span at bounding box center [417, 137] width 9 height 9
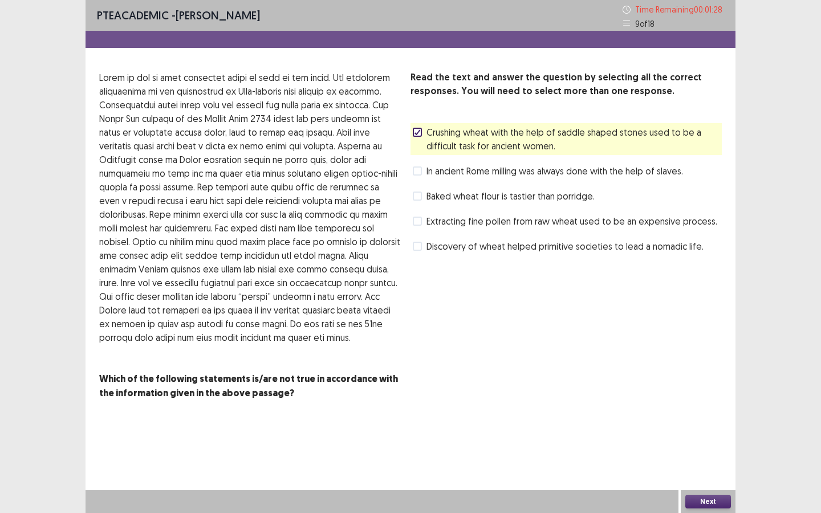
click at [422, 219] on span at bounding box center [417, 221] width 9 height 9
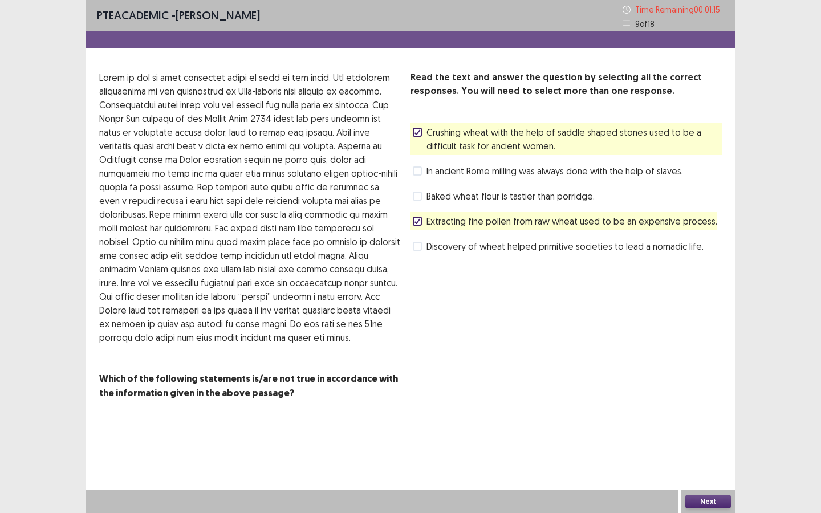
click at [422, 169] on label "In ancient Rome milling was always done with the help of slaves." at bounding box center [548, 171] width 270 height 14
click at [699, 443] on button "Next" at bounding box center [709, 502] width 46 height 14
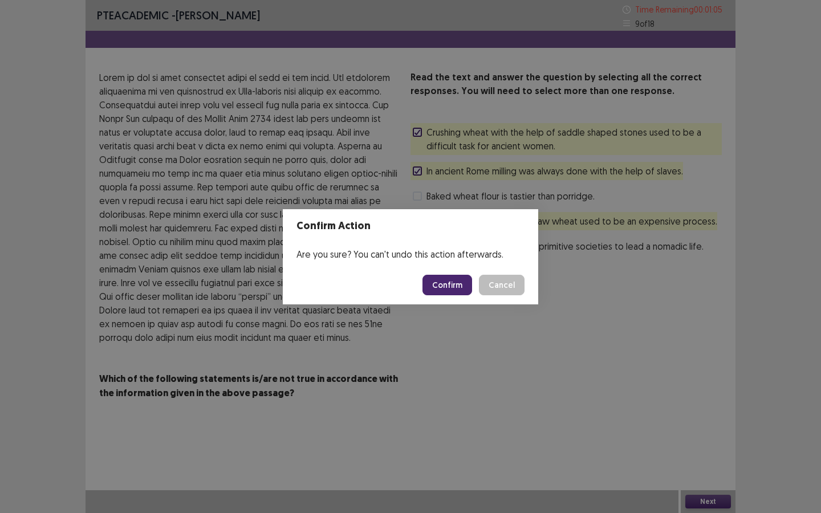
click at [456, 281] on button "Confirm" at bounding box center [448, 285] width 50 height 21
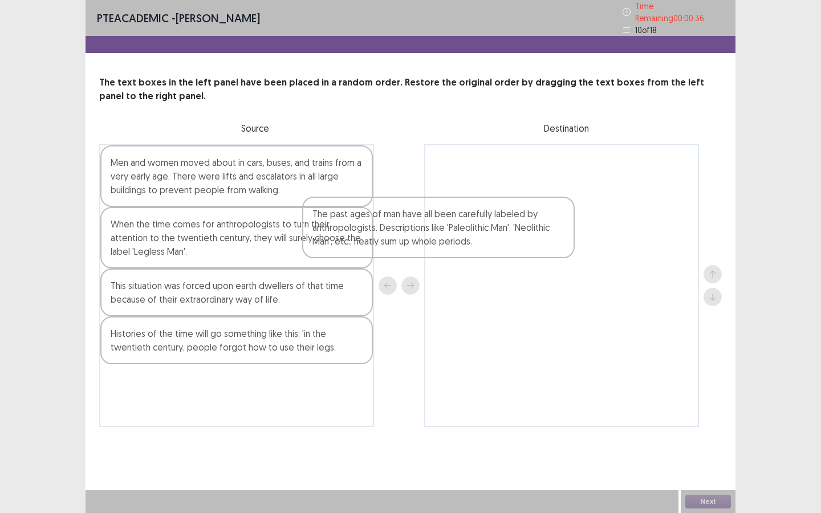
drag, startPoint x: 320, startPoint y: 359, endPoint x: 597, endPoint y: 203, distance: 318.6
click at [597, 203] on div "Men and women moved about in cars, buses, and trains from a very early age. The…" at bounding box center [410, 285] width 623 height 283
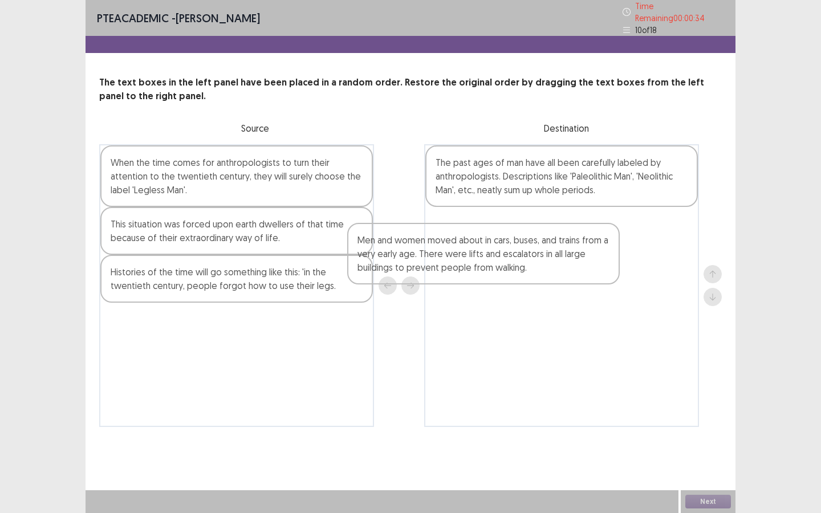
drag, startPoint x: 296, startPoint y: 180, endPoint x: 574, endPoint y: 270, distance: 293.3
click at [574, 270] on div "Men and women moved about in cars, buses, and trains from a very early age. The…" at bounding box center [410, 285] width 623 height 283
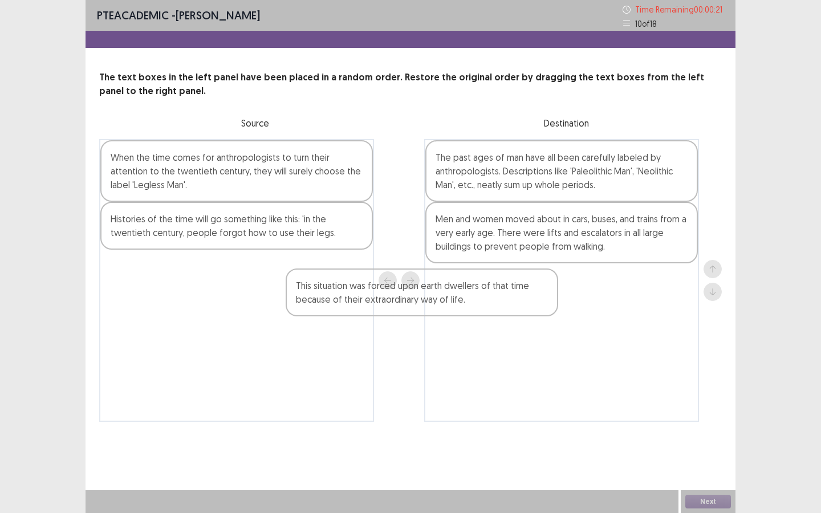
drag, startPoint x: 291, startPoint y: 240, endPoint x: 549, endPoint y: 309, distance: 267.5
click at [547, 309] on div "When the time comes for anthropologists to turn their attention to the twentiet…" at bounding box center [410, 280] width 623 height 283
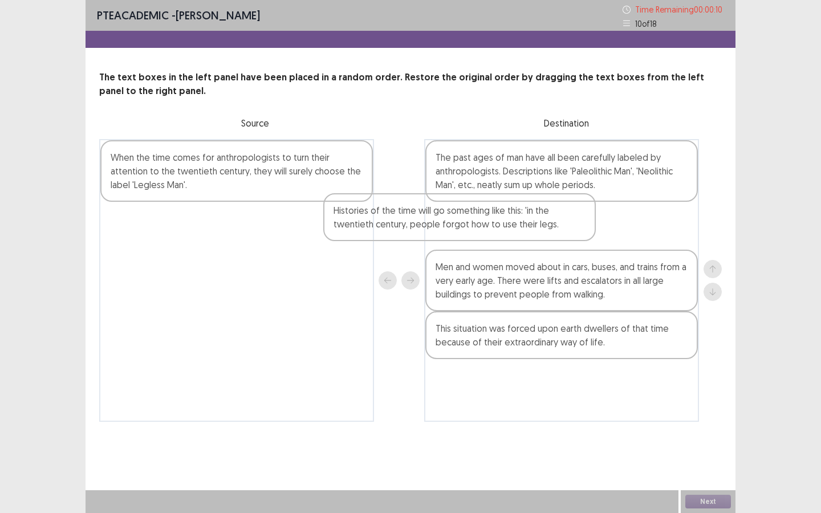
drag, startPoint x: 254, startPoint y: 237, endPoint x: 491, endPoint y: 233, distance: 236.8
click at [491, 233] on div "When the time comes for anthropologists to turn their attention to the twentiet…" at bounding box center [410, 280] width 623 height 283
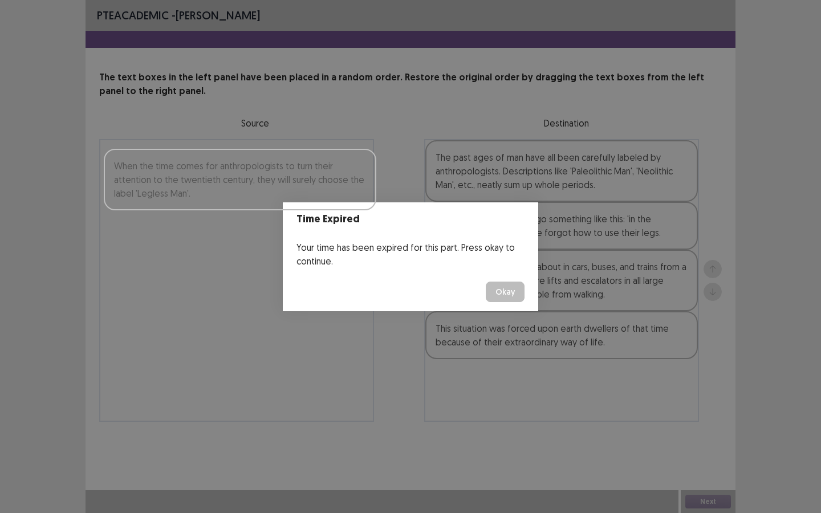
drag, startPoint x: 316, startPoint y: 167, endPoint x: 323, endPoint y: 187, distance: 20.6
click at [323, 187] on body "PTE academic - Fatiha Abdoul Mouminou The text boxes in the left panel have bee…" at bounding box center [410, 256] width 821 height 513
click at [501, 293] on button "Okay" at bounding box center [505, 292] width 39 height 21
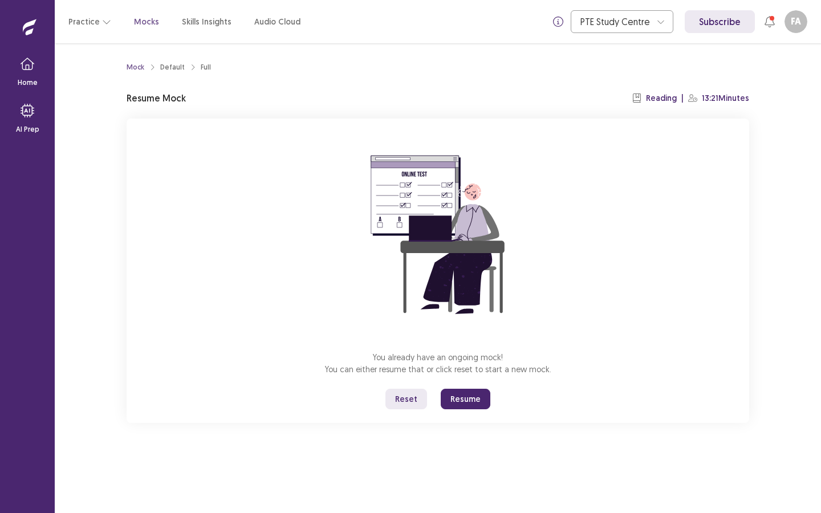
click at [480, 395] on button "Resume" at bounding box center [466, 399] width 50 height 21
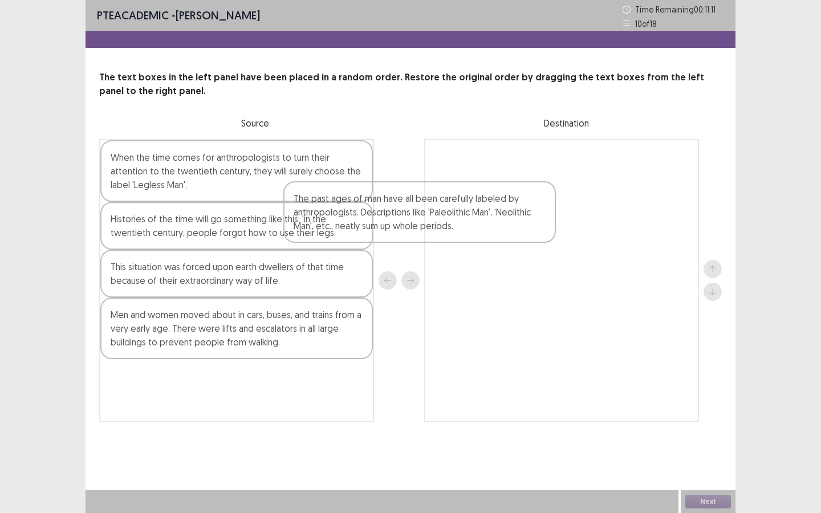
drag, startPoint x: 324, startPoint y: 323, endPoint x: 531, endPoint y: 199, distance: 241.6
click at [529, 200] on div "When the time comes for anthropologists to turn their attention to the twentiet…" at bounding box center [410, 280] width 623 height 283
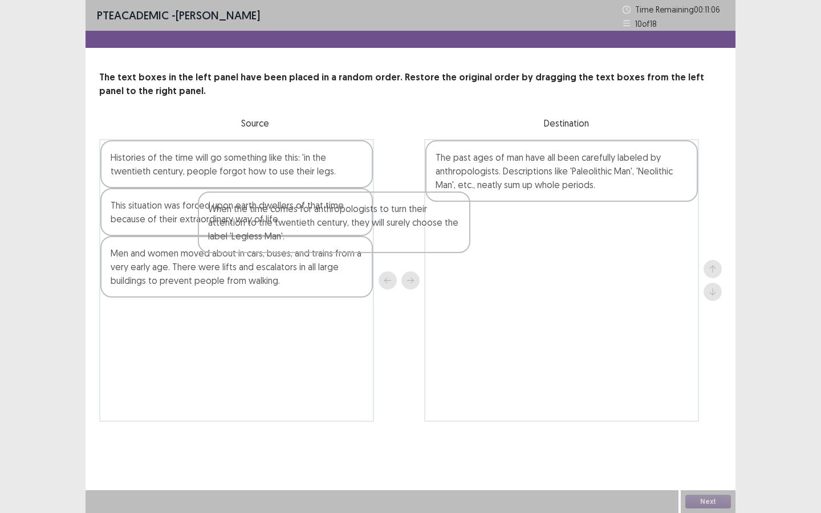
drag, startPoint x: 298, startPoint y: 185, endPoint x: 480, endPoint y: 235, distance: 188.6
click at [476, 236] on div "When the time comes for anthropologists to turn their attention to the twentiet…" at bounding box center [410, 280] width 623 height 283
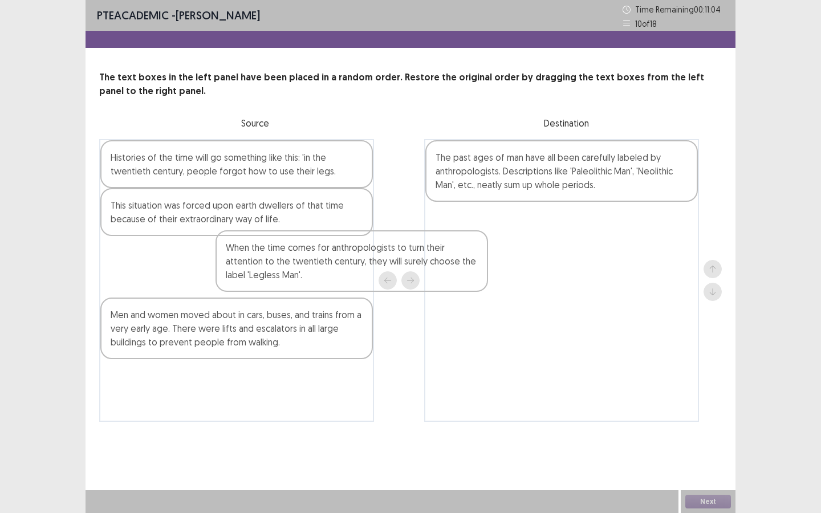
drag, startPoint x: 342, startPoint y: 185, endPoint x: 569, endPoint y: 276, distance: 245.2
click at [568, 276] on div "When the time comes for anthropologists to turn their attention to the twentiet…" at bounding box center [410, 280] width 623 height 283
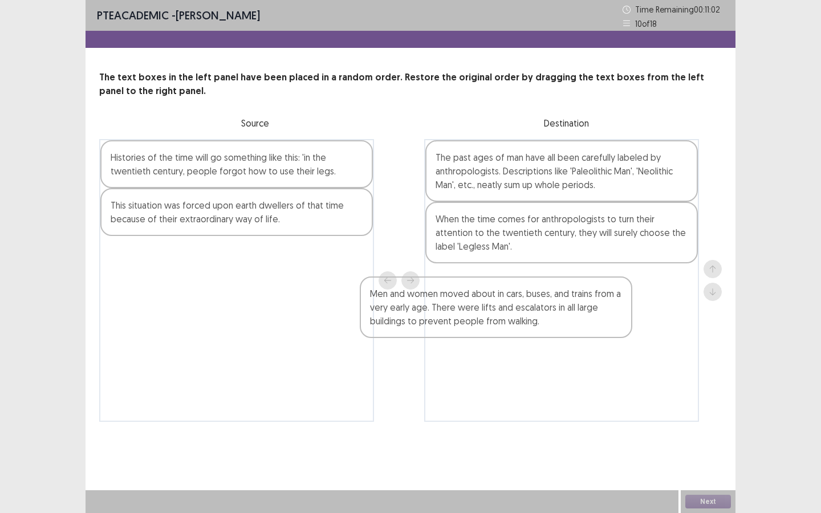
drag, startPoint x: 323, startPoint y: 278, endPoint x: 673, endPoint y: 326, distance: 353.1
click at [673, 326] on div "Histories of the time will go something like this: 'in the twentieth century, p…" at bounding box center [410, 280] width 623 height 283
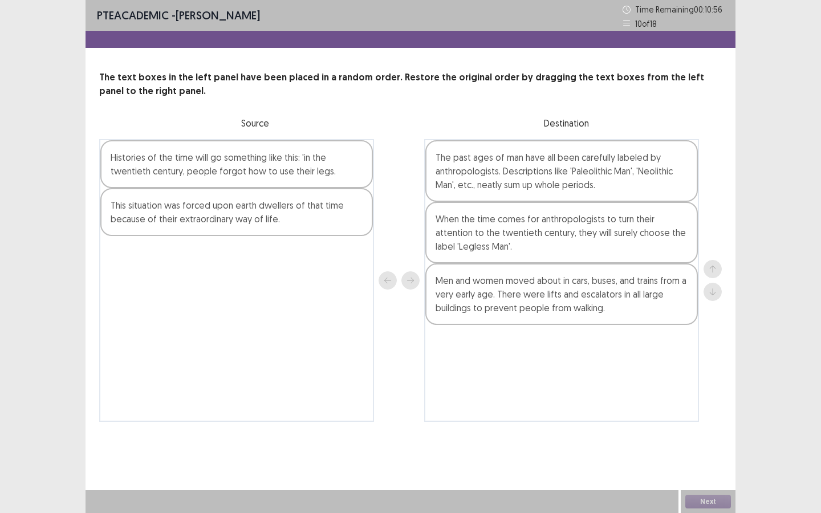
drag, startPoint x: 337, startPoint y: 158, endPoint x: 321, endPoint y: 172, distance: 21.4
click at [321, 172] on div "Histories of the time will go something like this: 'in the twentieth century, p…" at bounding box center [236, 164] width 273 height 48
drag, startPoint x: 321, startPoint y: 172, endPoint x: 285, endPoint y: 128, distance: 57.6
click at [285, 128] on div "The text boxes in the left panel have been placed in a random order. Restore th…" at bounding box center [411, 246] width 650 height 351
drag, startPoint x: 287, startPoint y: 156, endPoint x: 386, endPoint y: 230, distance: 123.5
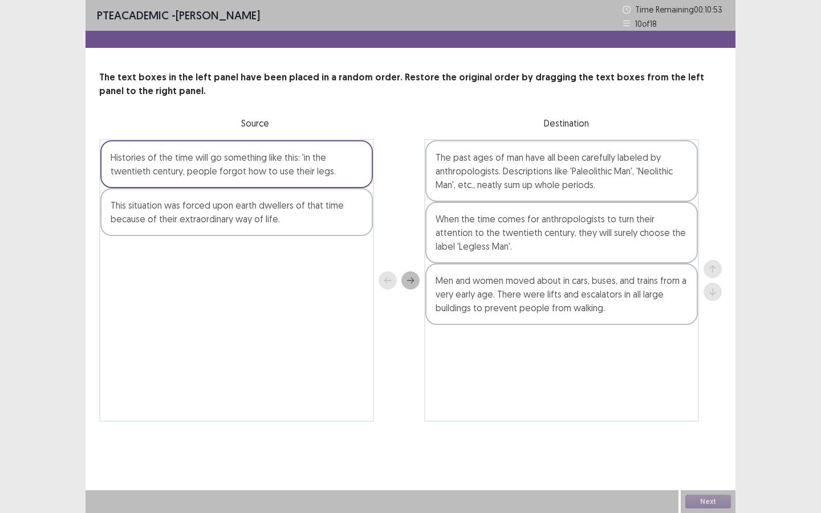
click at [386, 230] on div "Histories of the time will go something like this: 'in the twentieth century, p…" at bounding box center [410, 280] width 623 height 283
drag, startPoint x: 339, startPoint y: 180, endPoint x: 421, endPoint y: 229, distance: 95.7
click at [421, 229] on div "Histories of the time will go something like this: 'in the twentieth century, p…" at bounding box center [410, 280] width 623 height 283
drag, startPoint x: 435, startPoint y: 230, endPoint x: 438, endPoint y: 246, distance: 16.2
click at [438, 246] on div "The past ages of man have all been carefully labeled by anthropologists. Descri…" at bounding box center [561, 280] width 275 height 283
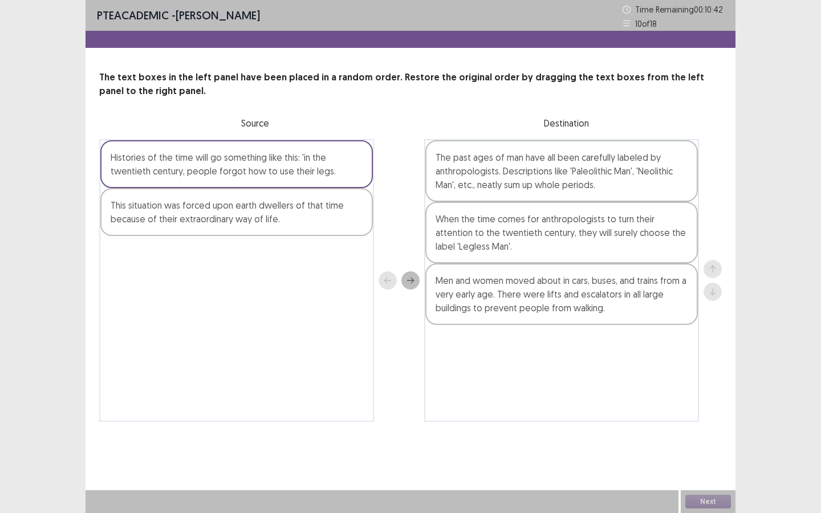
drag, startPoint x: 342, startPoint y: 179, endPoint x: 416, endPoint y: 230, distance: 90.7
click at [416, 230] on div "Histories of the time will go something like this: 'in the twentieth century, p…" at bounding box center [410, 280] width 623 height 283
drag, startPoint x: 416, startPoint y: 230, endPoint x: 302, endPoint y: 228, distance: 114.7
click at [416, 225] on div at bounding box center [399, 280] width 41 height 283
drag, startPoint x: 272, startPoint y: 175, endPoint x: 501, endPoint y: 222, distance: 233.5
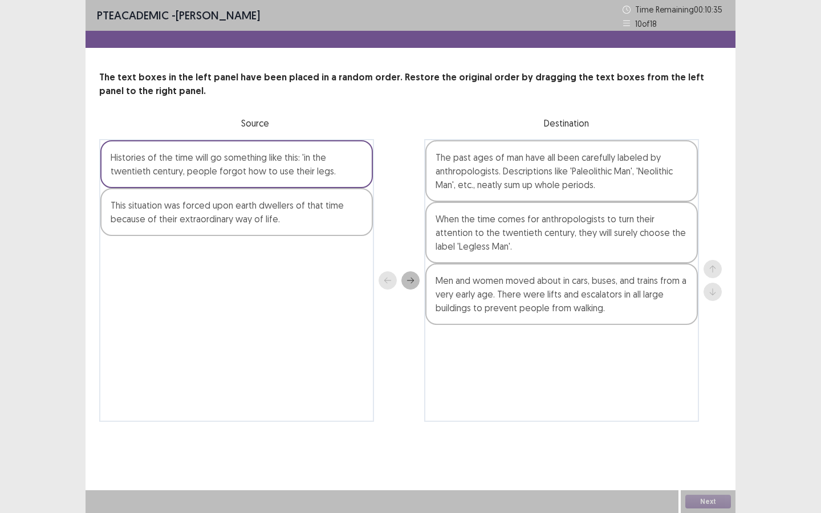
click at [501, 222] on div "Histories of the time will go something like this: 'in the twentieth century, p…" at bounding box center [410, 280] width 623 height 283
click at [403, 186] on div at bounding box center [399, 280] width 41 height 283
click at [361, 162] on div "Histories of the time will go something like this: 'in the twentieth century, p…" at bounding box center [236, 164] width 273 height 48
click at [379, 196] on div at bounding box center [399, 280] width 41 height 283
click at [319, 199] on div "This situation was forced upon earth dwellers of that time because of their ext…" at bounding box center [236, 212] width 273 height 48
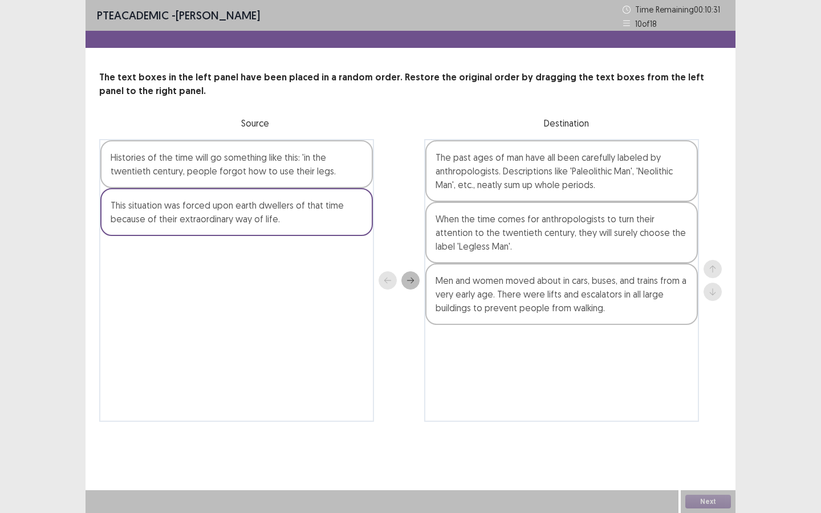
click at [320, 199] on div "This situation was forced upon earth dwellers of that time because of their ext…" at bounding box center [236, 212] width 273 height 48
click at [320, 189] on div "Histories of the time will go something like this: 'in the twentieth century, p…" at bounding box center [236, 280] width 275 height 283
click at [321, 185] on div "Histories of the time will go something like this: 'in the twentieth century, p…" at bounding box center [236, 164] width 273 height 48
drag, startPoint x: 321, startPoint y: 170, endPoint x: 374, endPoint y: 212, distance: 67.4
click at [374, 212] on div "Histories of the time will go something like this: 'in the twentieth century, p…" at bounding box center [236, 280] width 275 height 283
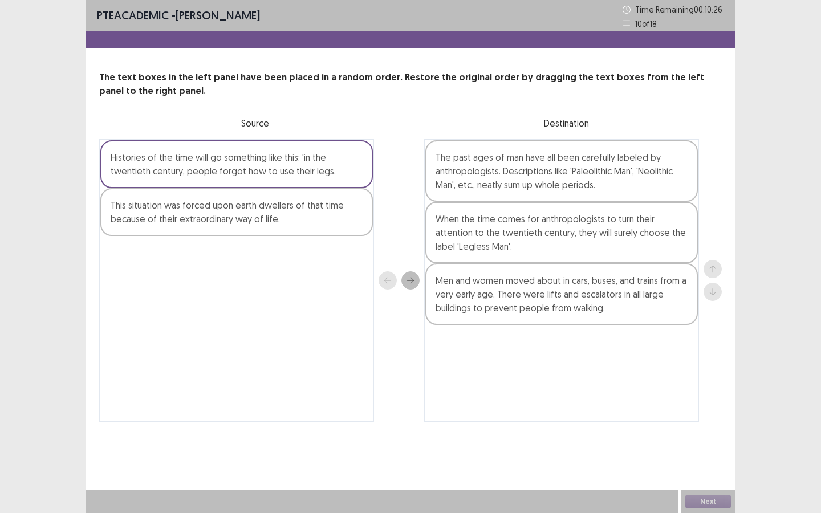
drag, startPoint x: 337, startPoint y: 161, endPoint x: 396, endPoint y: 249, distance: 105.5
click at [396, 249] on div "Histories of the time will go something like this: 'in the twentieth century, p…" at bounding box center [410, 280] width 623 height 283
click at [396, 249] on div at bounding box center [399, 280] width 41 height 283
drag, startPoint x: 332, startPoint y: 164, endPoint x: 399, endPoint y: 209, distance: 80.2
click at [399, 209] on div "Histories of the time will go something like this: 'in the twentieth century, p…" at bounding box center [410, 280] width 623 height 283
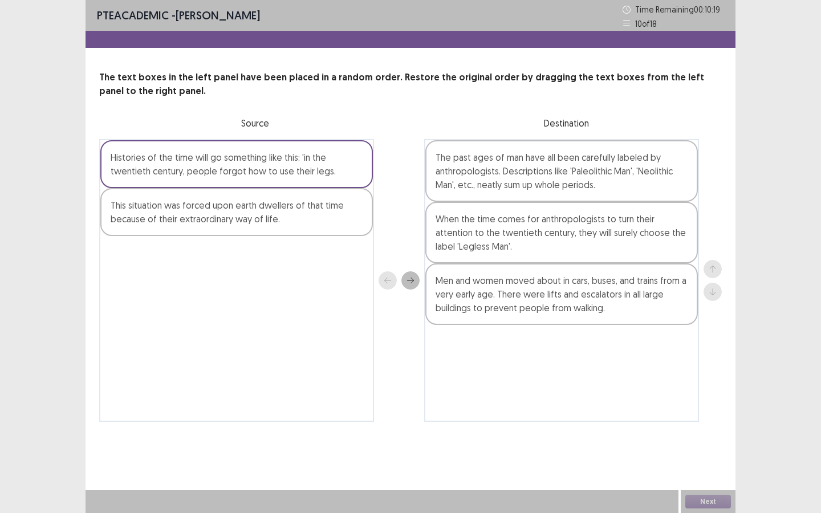
click at [399, 209] on div at bounding box center [399, 280] width 41 height 283
click at [414, 280] on icon "next" at bounding box center [411, 281] width 8 height 8
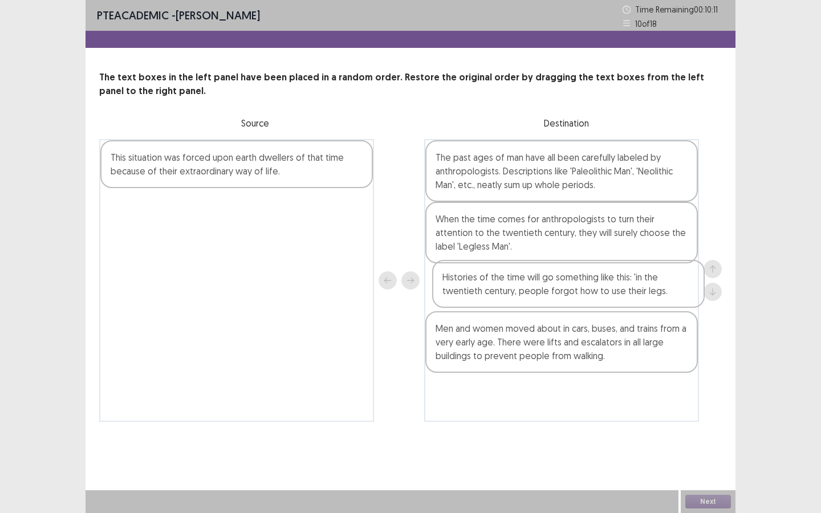
drag, startPoint x: 498, startPoint y: 160, endPoint x: 503, endPoint y: 283, distance: 122.8
click at [503, 283] on div "Histories of the time will go something like this: 'in the twentieth century, p…" at bounding box center [561, 280] width 275 height 283
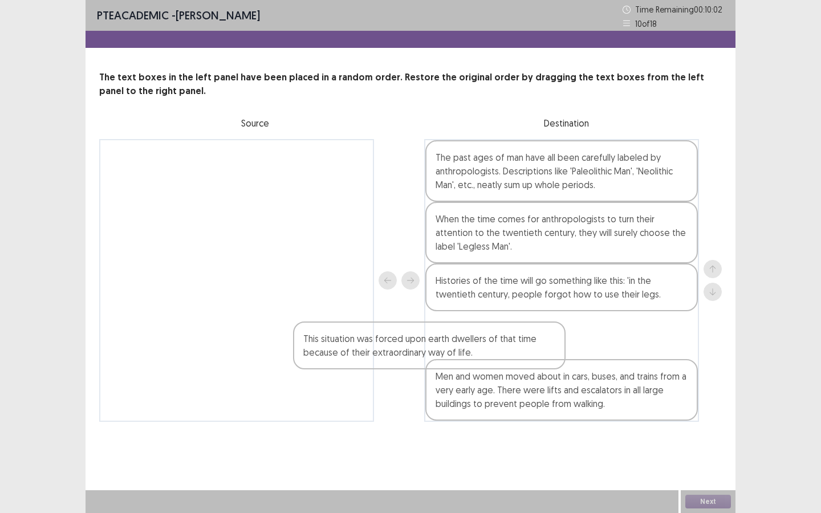
drag, startPoint x: 329, startPoint y: 161, endPoint x: 523, endPoint y: 345, distance: 267.5
click at [523, 345] on div "This situation was forced upon earth dwellers of that time because of their ext…" at bounding box center [410, 280] width 623 height 283
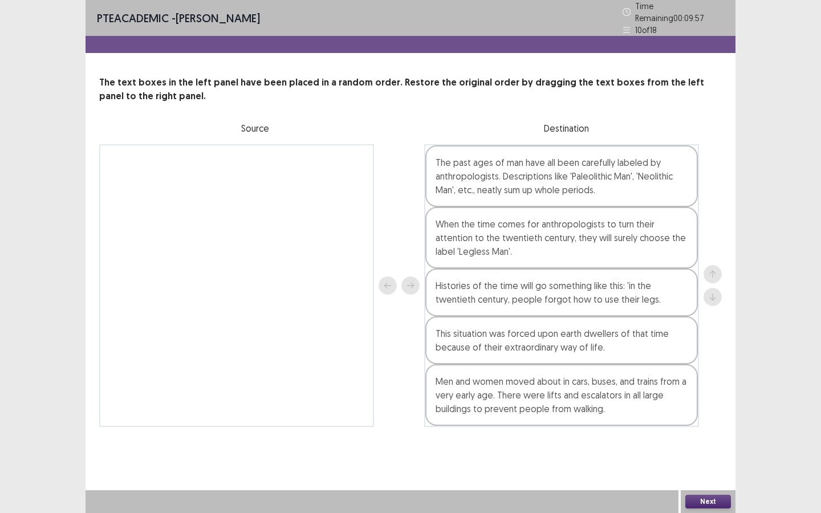
click at [697, 443] on button "Next" at bounding box center [709, 502] width 46 height 14
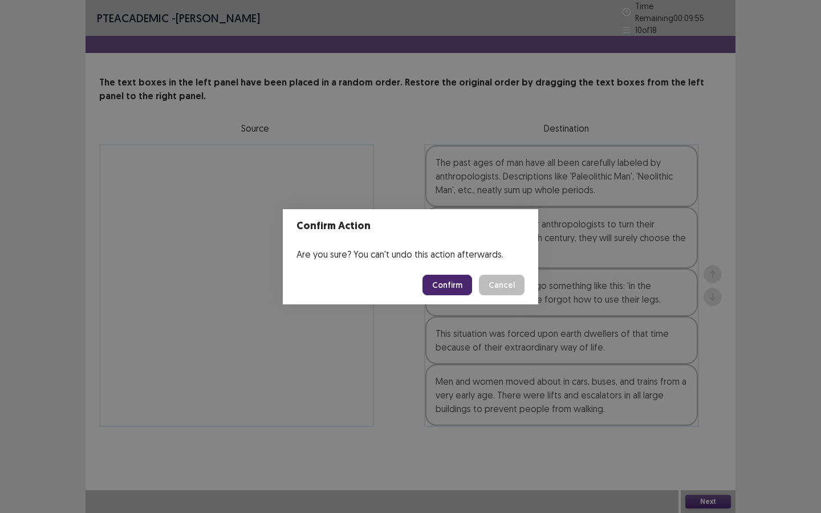
click at [462, 291] on button "Confirm" at bounding box center [448, 285] width 50 height 21
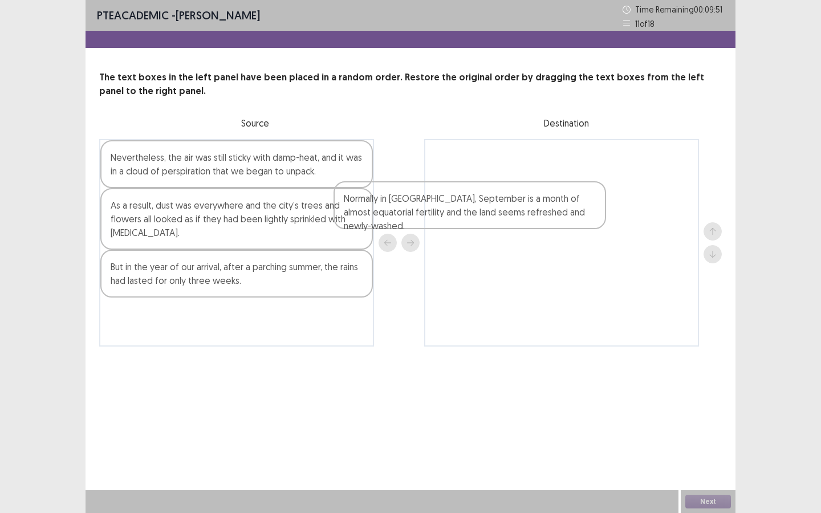
drag, startPoint x: 283, startPoint y: 209, endPoint x: 531, endPoint y: 202, distance: 247.7
click at [527, 203] on div "Nevertheless, the air was still sticky with damp-heat, and it was in a cloud of…" at bounding box center [410, 243] width 623 height 208
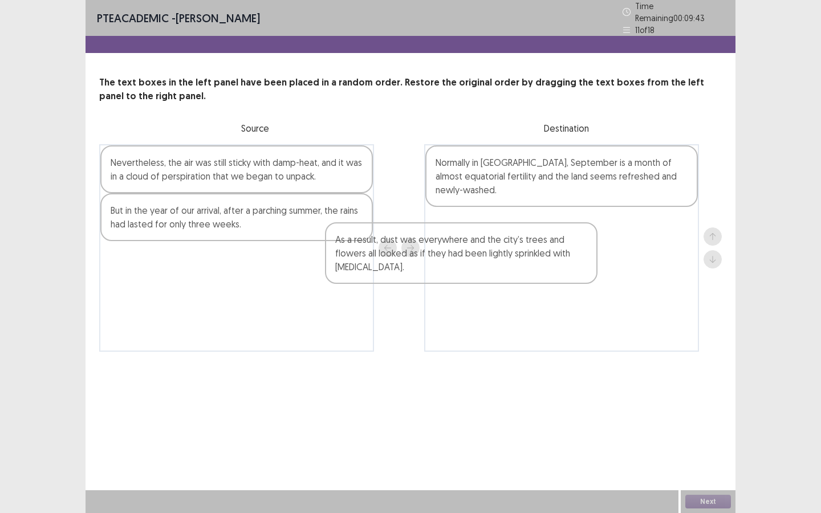
drag, startPoint x: 309, startPoint y: 218, endPoint x: 589, endPoint y: 262, distance: 283.0
click at [587, 262] on div "Nevertheless, the air was still sticky with damp-heat, and it was in a cloud of…" at bounding box center [410, 248] width 623 height 208
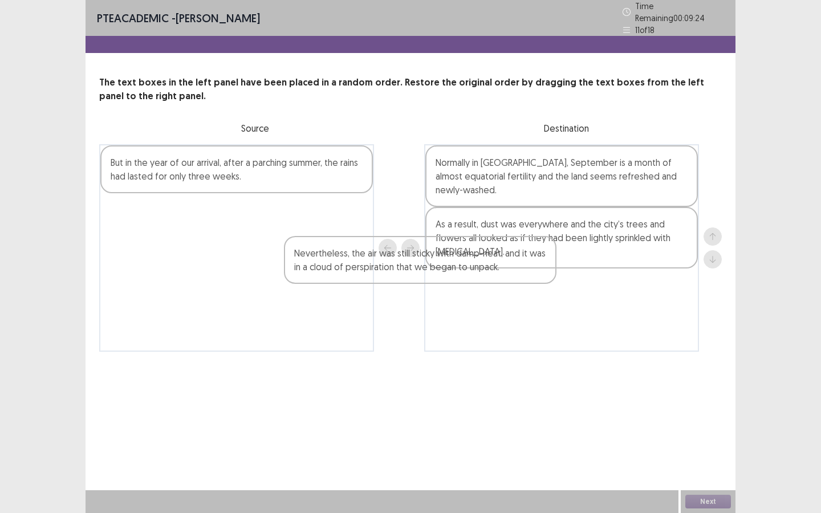
drag, startPoint x: 308, startPoint y: 173, endPoint x: 528, endPoint y: 281, distance: 245.2
click at [528, 281] on div "Nevertheless, the air was still sticky with damp-heat, and it was in a cloud of…" at bounding box center [410, 248] width 623 height 208
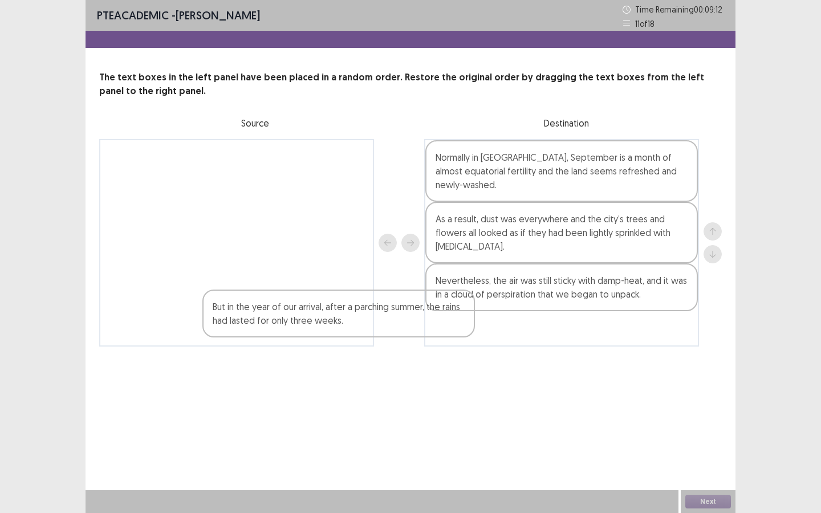
drag, startPoint x: 337, startPoint y: 166, endPoint x: 576, endPoint y: 380, distance: 320.4
click at [572, 381] on div "PTE academic - Fatiha Abdoul Mouminou Time Remaining 00 : 09 : 12 11 of 18 The …" at bounding box center [411, 256] width 650 height 513
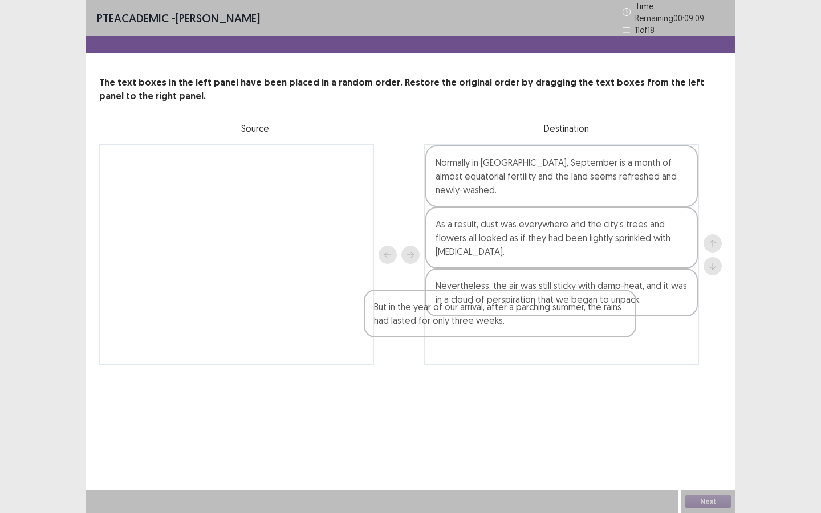
drag, startPoint x: 361, startPoint y: 172, endPoint x: 626, endPoint y: 325, distance: 305.9
click at [626, 325] on div "But in the year of our arrival, after a parching summer, the rains had lasted f…" at bounding box center [410, 254] width 623 height 221
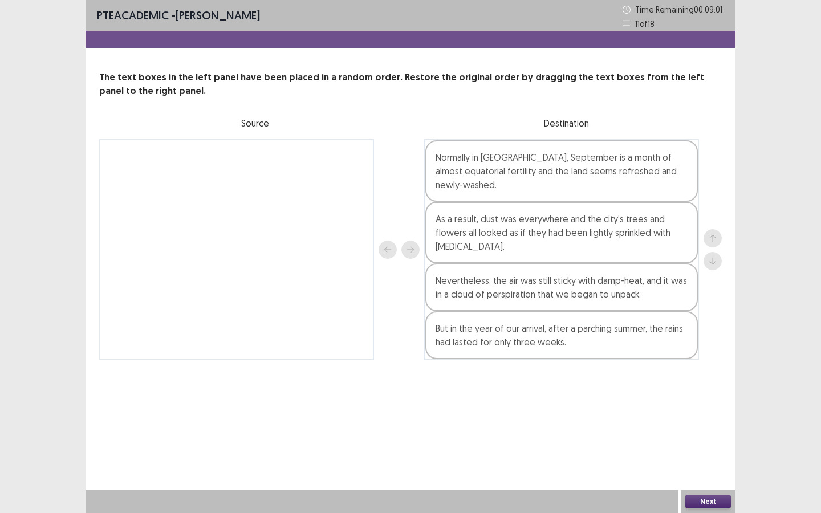
click at [693, 443] on button "Next" at bounding box center [709, 502] width 46 height 14
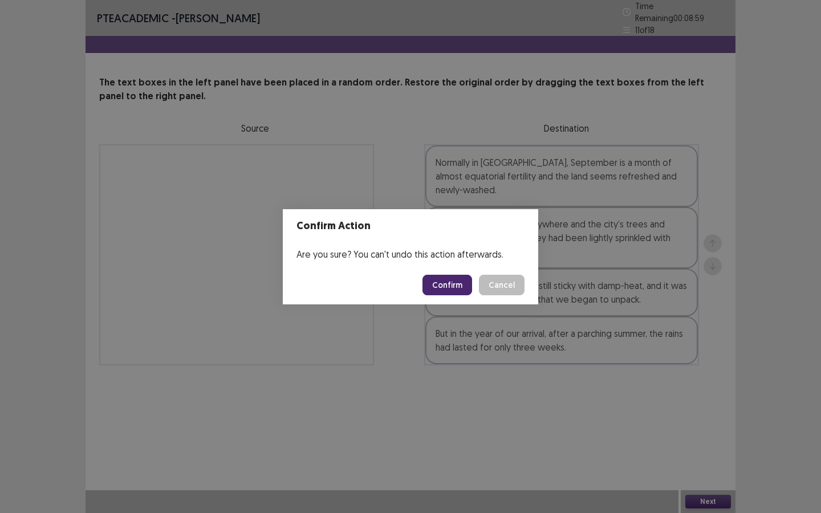
click at [449, 285] on button "Confirm" at bounding box center [448, 285] width 50 height 21
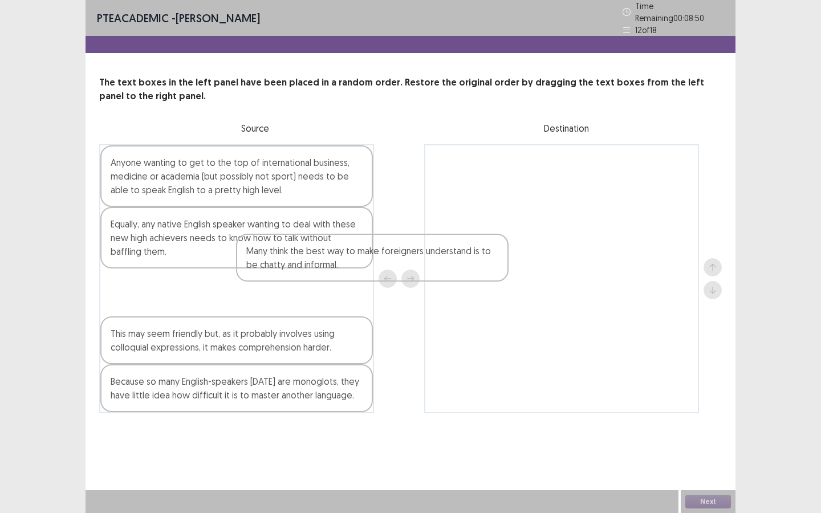
drag, startPoint x: 332, startPoint y: 330, endPoint x: 508, endPoint y: 240, distance: 197.5
click at [498, 241] on div "Anyone wanting to get to the top of international business, medicine or academi…" at bounding box center [410, 278] width 623 height 269
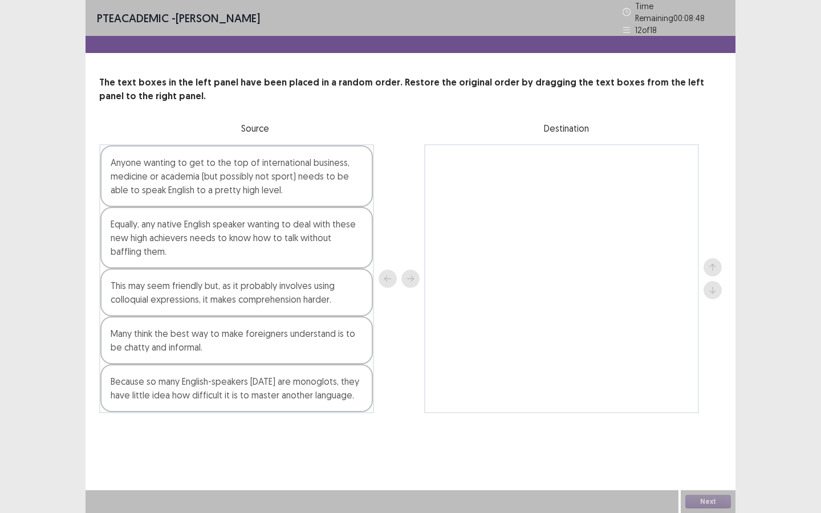
click at [353, 330] on div "Many think the best way to make foreigners understand is to be chatty and infor…" at bounding box center [236, 341] width 273 height 48
click at [410, 270] on button "next" at bounding box center [411, 279] width 18 height 18
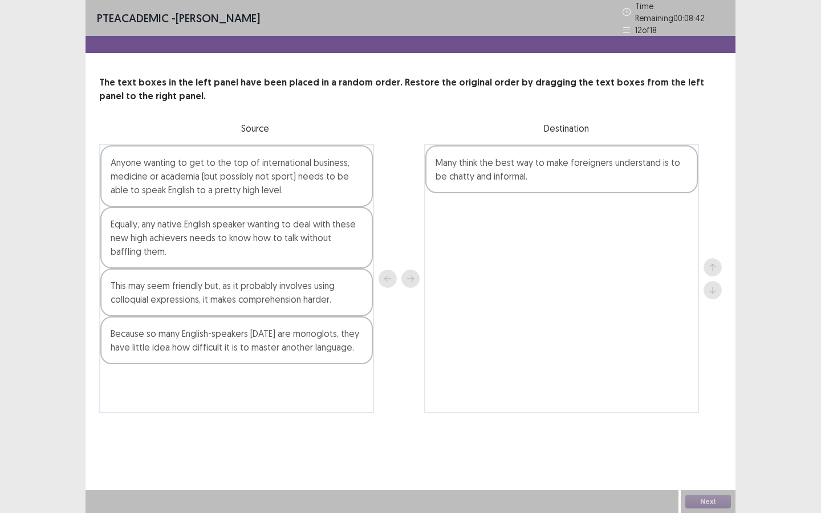
click at [309, 181] on div "Anyone wanting to get to the top of international business, medicine or academi…" at bounding box center [236, 176] width 273 height 62
click at [410, 276] on icon "next" at bounding box center [411, 279] width 8 height 8
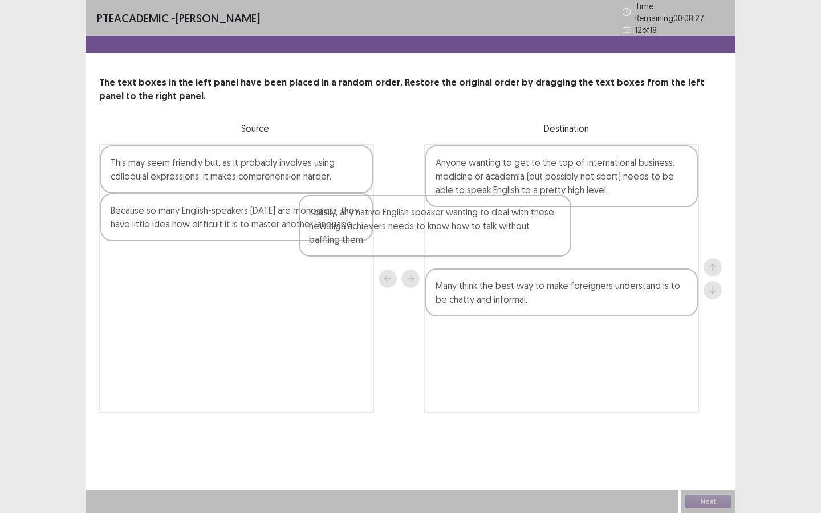
drag, startPoint x: 319, startPoint y: 176, endPoint x: 522, endPoint y: 232, distance: 210.5
click at [522, 232] on div "Equally, any native English speaker wanting to deal with these new high achieve…" at bounding box center [410, 278] width 623 height 269
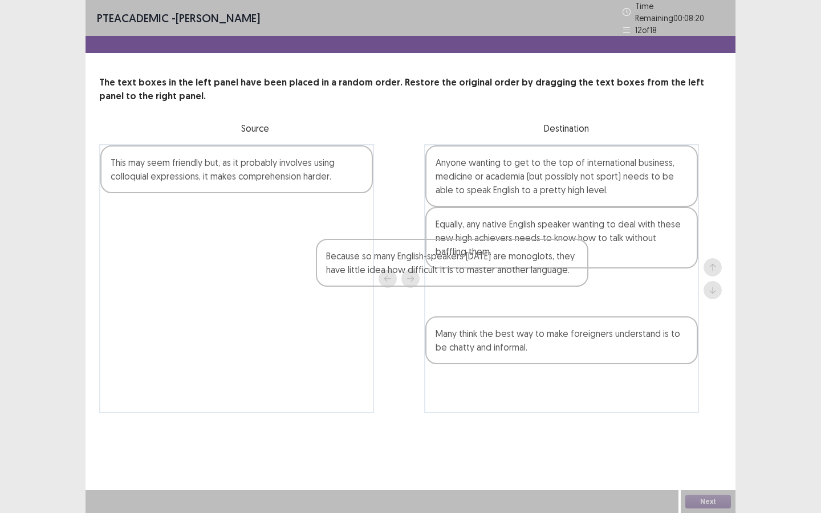
drag, startPoint x: 314, startPoint y: 221, endPoint x: 561, endPoint y: 291, distance: 257.3
click at [557, 290] on div "This may seem friendly but, as it probably involves using colloquial expression…" at bounding box center [410, 278] width 623 height 269
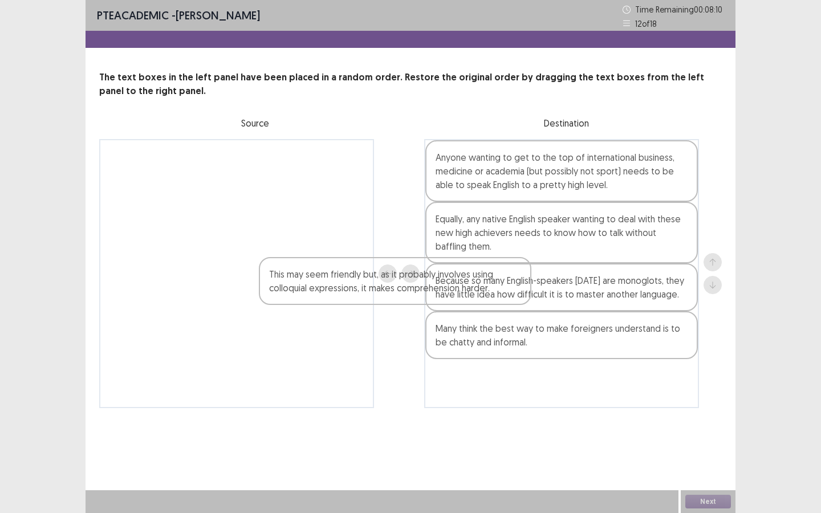
drag, startPoint x: 318, startPoint y: 164, endPoint x: 477, endPoint y: 284, distance: 199.7
click at [477, 284] on div "This may seem friendly but, as it probably involves using colloquial expression…" at bounding box center [410, 273] width 623 height 269
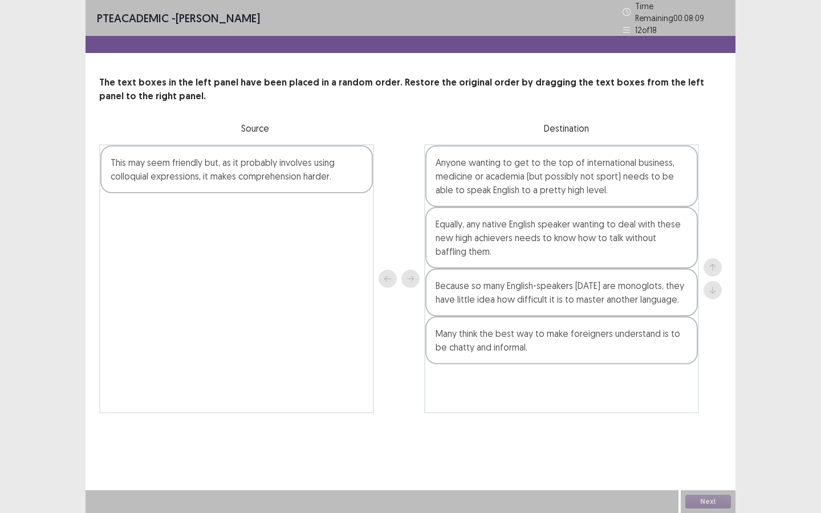
click at [487, 302] on div "Because so many English-speakers today are monoglots, they have little idea how…" at bounding box center [562, 293] width 273 height 48
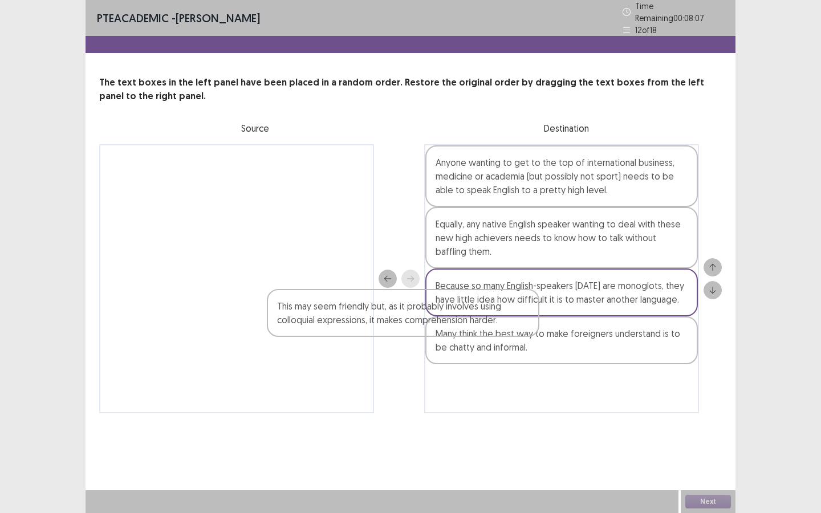
drag, startPoint x: 354, startPoint y: 158, endPoint x: 521, endPoint y: 314, distance: 228.0
click at [521, 314] on div "This may seem friendly but, as it probably involves using colloquial expression…" at bounding box center [410, 278] width 623 height 269
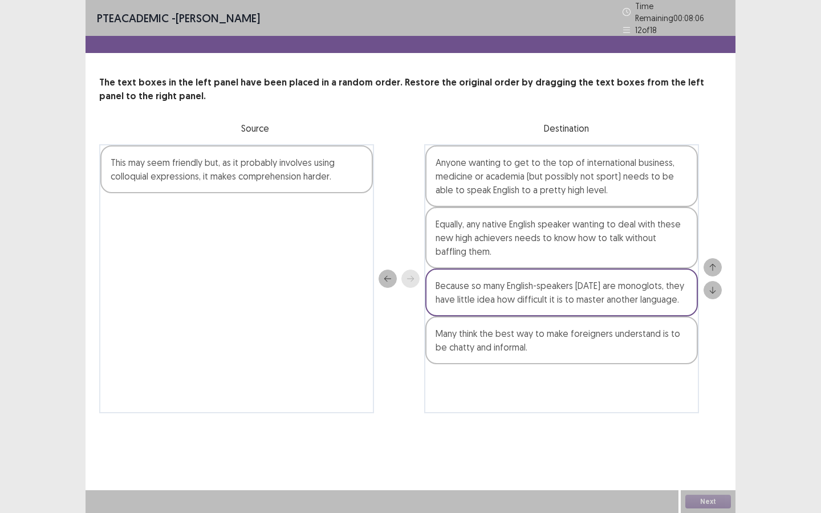
click at [336, 183] on div "This may seem friendly but, as it probably involves using colloquial expression…" at bounding box center [236, 169] width 273 height 48
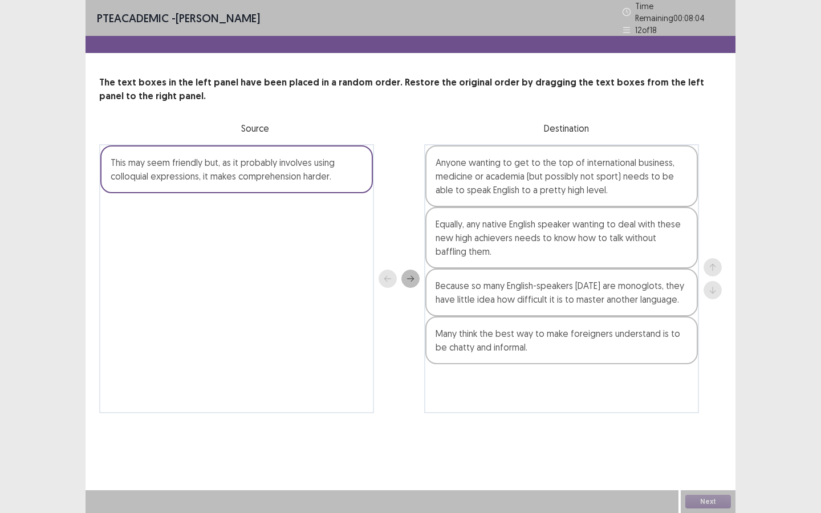
click at [409, 275] on icon "next" at bounding box center [411, 279] width 8 height 8
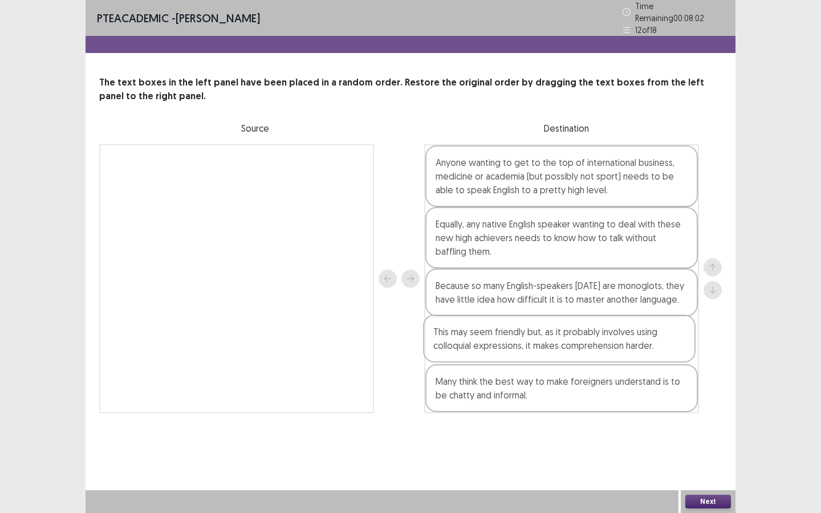
drag, startPoint x: 536, startPoint y: 165, endPoint x: 534, endPoint y: 343, distance: 178.0
click at [534, 343] on div "This may seem friendly but, as it probably involves using colloquial expression…" at bounding box center [561, 278] width 275 height 269
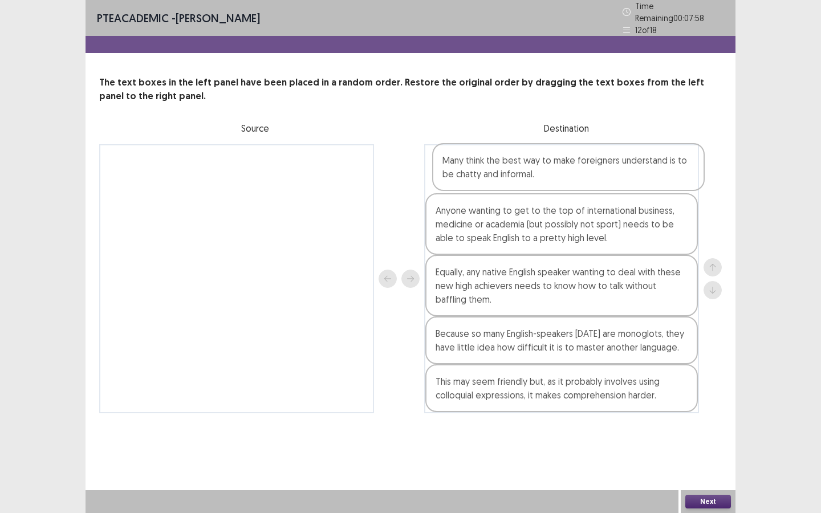
drag, startPoint x: 590, startPoint y: 384, endPoint x: 597, endPoint y: 165, distance: 219.2
click at [597, 165] on div "Anyone wanting to get to the top of international business, medicine or academi…" at bounding box center [561, 278] width 275 height 269
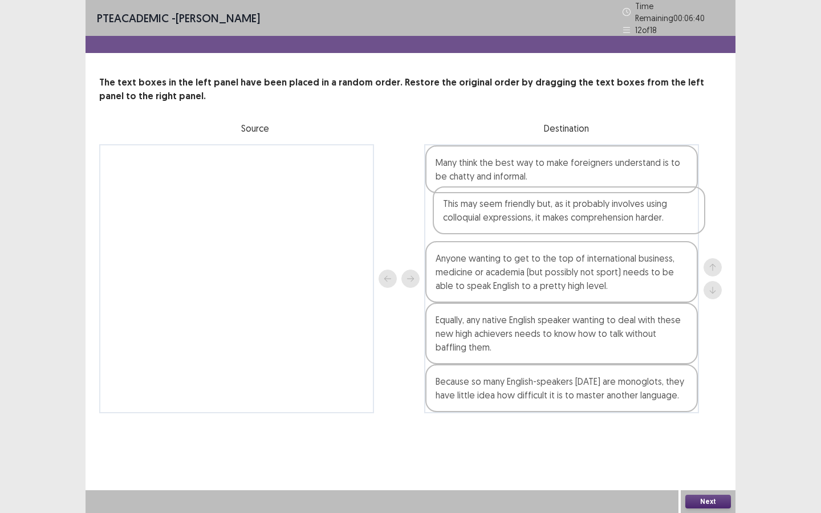
drag, startPoint x: 578, startPoint y: 394, endPoint x: 585, endPoint y: 220, distance: 174.1
click at [585, 220] on div "Many think the best way to make foreigners understand is to be chatty and infor…" at bounding box center [561, 278] width 275 height 269
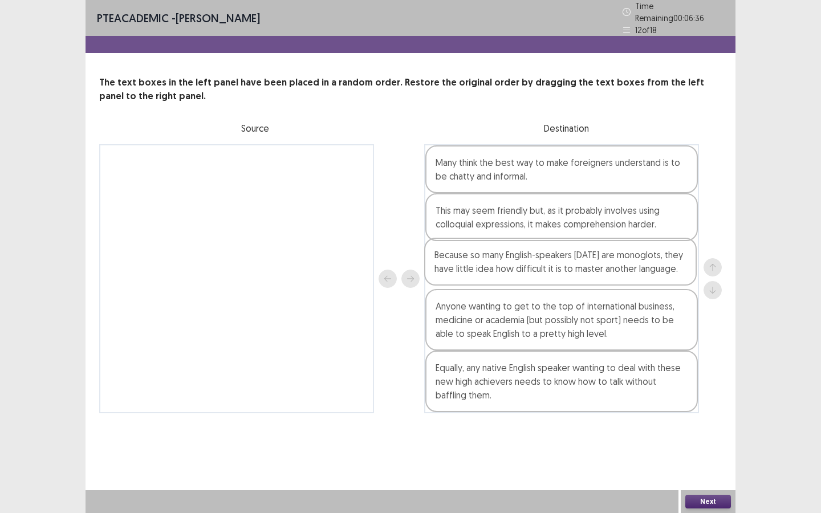
drag, startPoint x: 531, startPoint y: 382, endPoint x: 530, endPoint y: 257, distance: 124.9
click at [530, 257] on div "Many think the best way to make foreigners understand is to be chatty and infor…" at bounding box center [561, 278] width 275 height 269
click at [709, 443] on button "Next" at bounding box center [709, 502] width 46 height 14
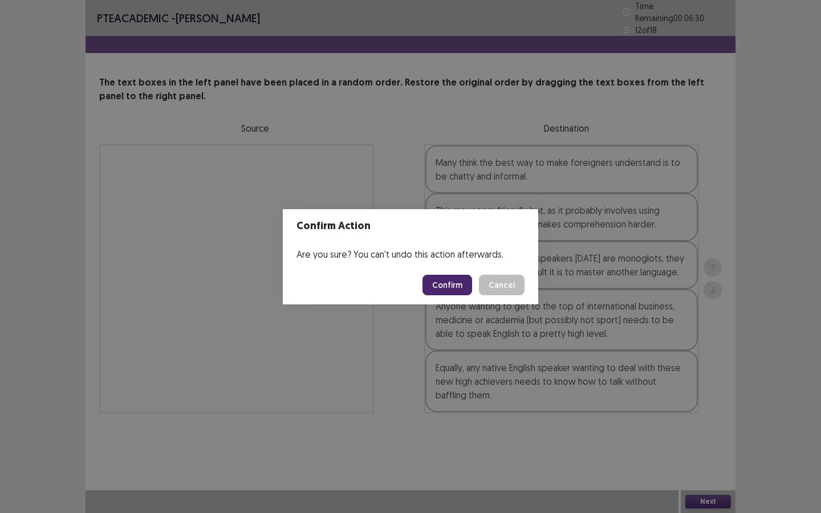
click at [461, 295] on button "Confirm" at bounding box center [448, 285] width 50 height 21
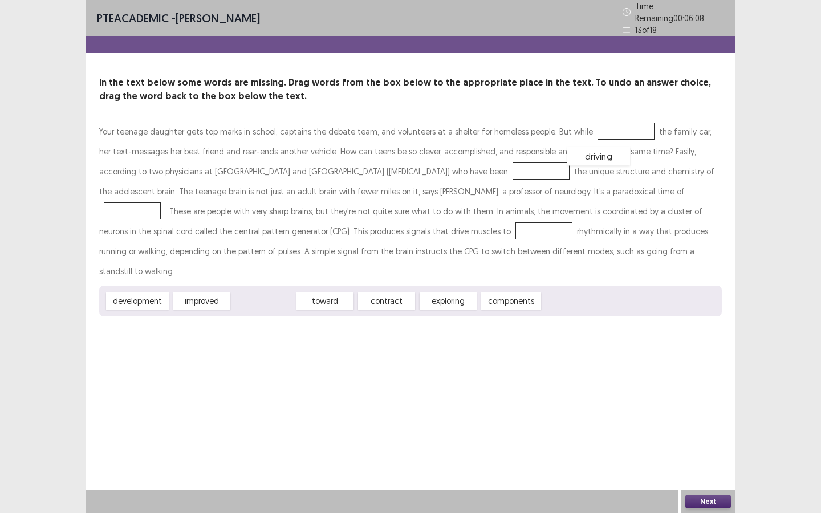
drag, startPoint x: 274, startPoint y: 280, endPoint x: 610, endPoint y: 128, distance: 368.7
drag, startPoint x: 375, startPoint y: 278, endPoint x: 444, endPoint y: 169, distance: 129.5
drag, startPoint x: 155, startPoint y: 277, endPoint x: 570, endPoint y: 225, distance: 418.6
click at [570, 242] on span "development" at bounding box center [553, 251] width 69 height 19
drag, startPoint x: 142, startPoint y: 278, endPoint x: 607, endPoint y: 184, distance: 474.4
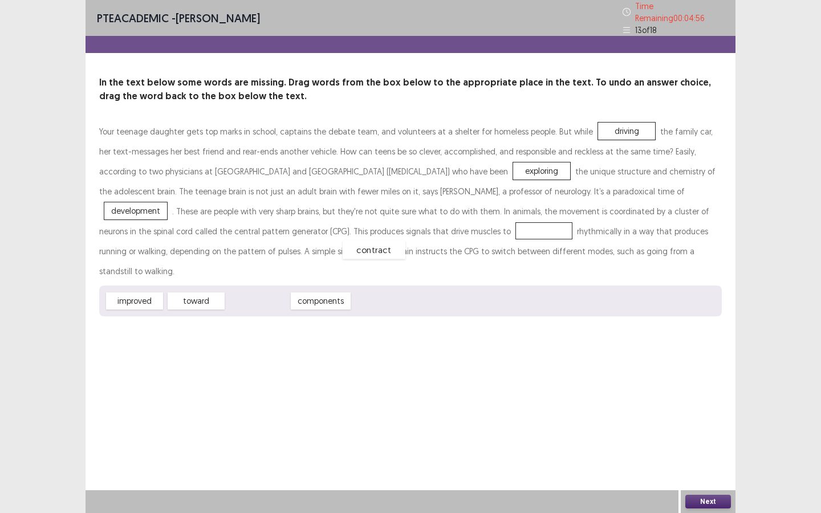
drag, startPoint x: 256, startPoint y: 275, endPoint x: 372, endPoint y: 224, distance: 127.2
click at [703, 443] on button "Next" at bounding box center [709, 502] width 46 height 14
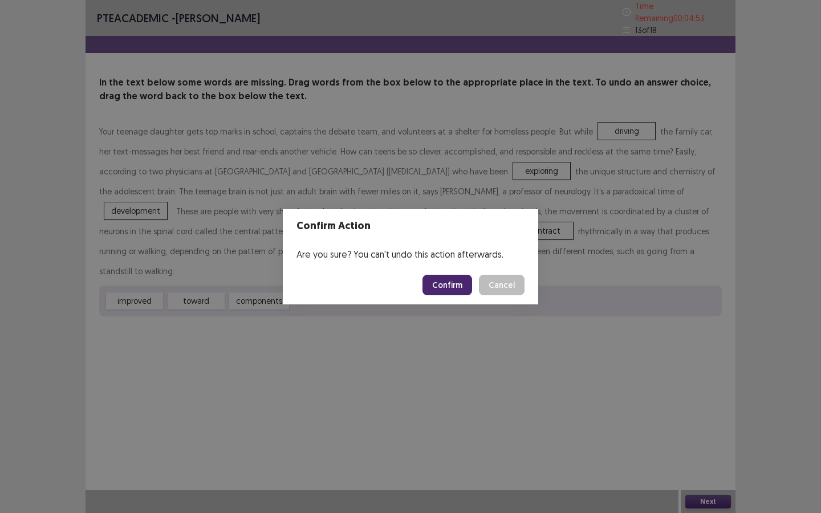
click at [458, 284] on button "Confirm" at bounding box center [448, 285] width 50 height 21
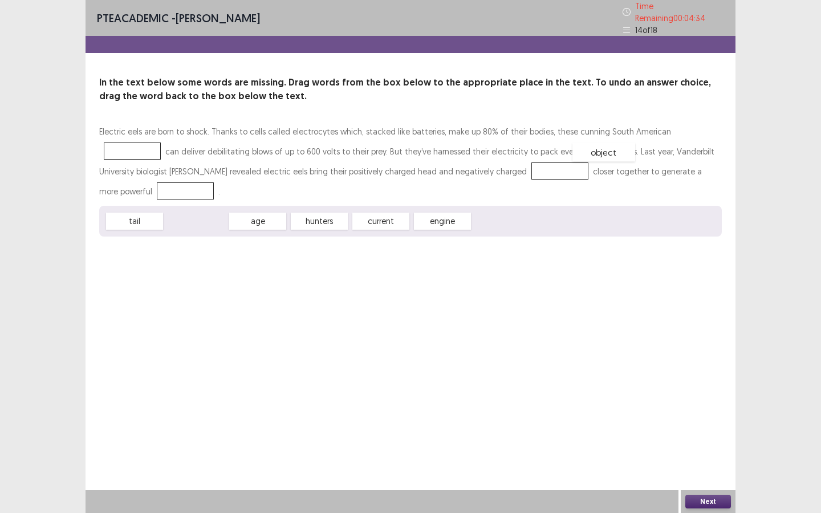
drag, startPoint x: 209, startPoint y: 200, endPoint x: 618, endPoint y: 131, distance: 414.7
click at [618, 143] on span "object" at bounding box center [604, 152] width 63 height 19
drag, startPoint x: 618, startPoint y: 131, endPoint x: 412, endPoint y: 176, distance: 211.4
click at [419, 176] on p "Electric eels are born to shock. Thanks to cells called electrocytes which, sta…" at bounding box center [410, 162] width 623 height 80
drag, startPoint x: 215, startPoint y: 194, endPoint x: 687, endPoint y: 127, distance: 477.6
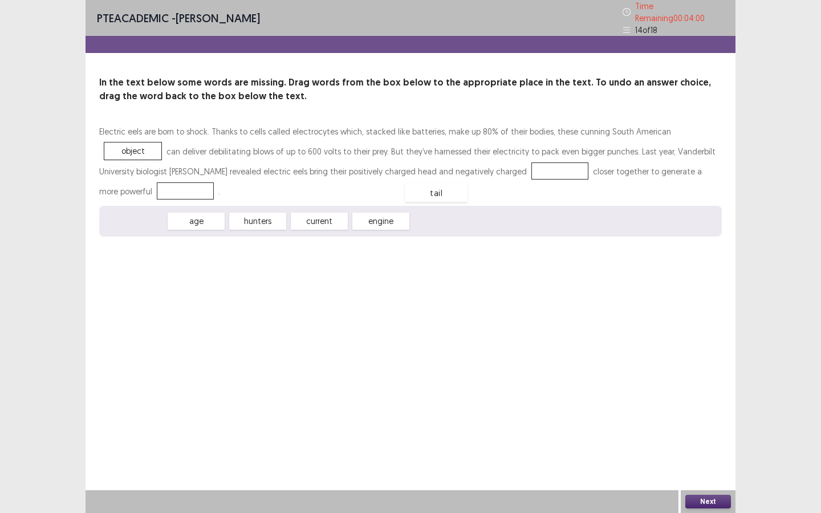
drag, startPoint x: 138, startPoint y: 196, endPoint x: 440, endPoint y: 167, distance: 303.1
drag, startPoint x: 275, startPoint y: 196, endPoint x: 691, endPoint y: 161, distance: 417.9
click at [707, 443] on div "Next" at bounding box center [708, 502] width 55 height 23
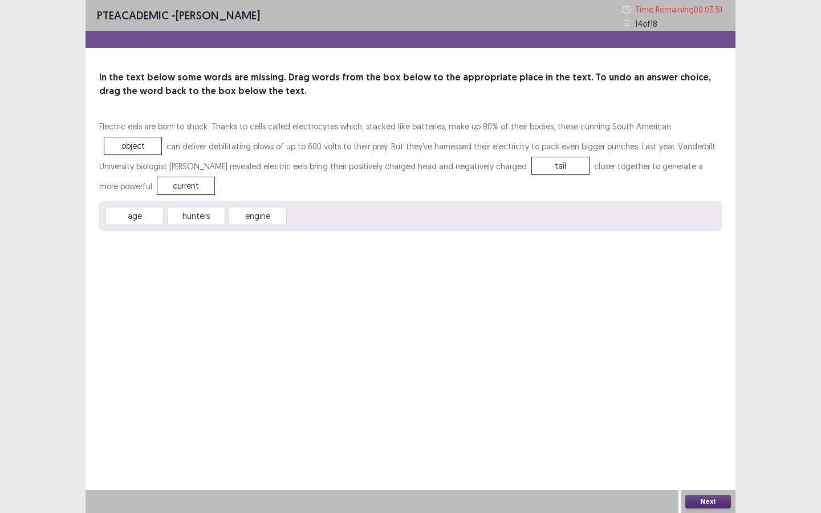
click at [707, 443] on button "Next" at bounding box center [709, 502] width 46 height 14
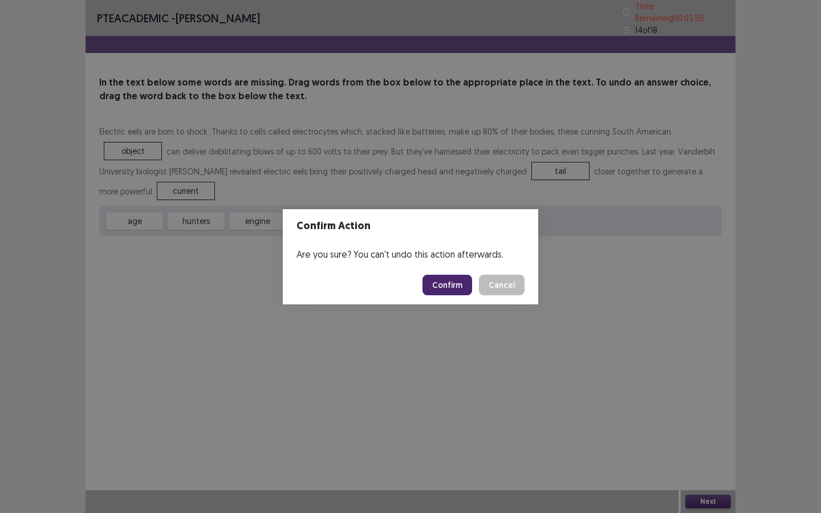
click at [455, 293] on button "Confirm" at bounding box center [448, 285] width 50 height 21
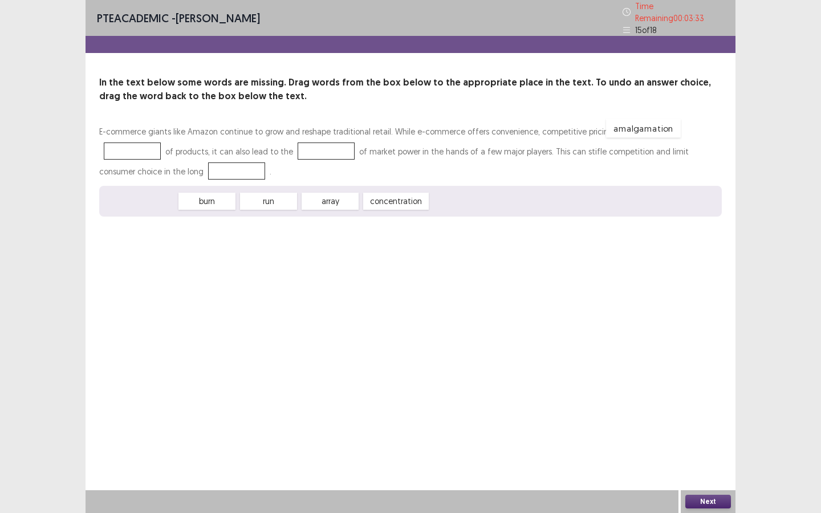
drag, startPoint x: 156, startPoint y: 197, endPoint x: 661, endPoint y: 126, distance: 509.3
click at [215, 206] on div "burn run array concentration" at bounding box center [410, 201] width 623 height 31
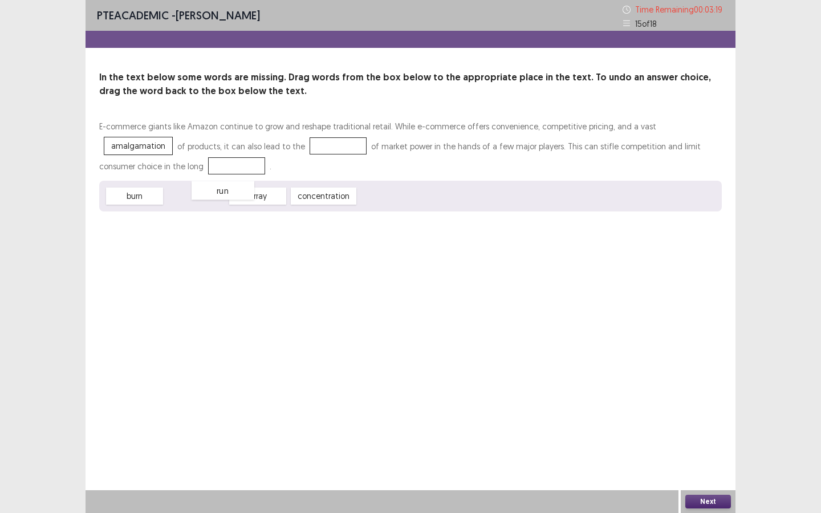
drag, startPoint x: 208, startPoint y: 196, endPoint x: 237, endPoint y: 191, distance: 29.6
click at [237, 191] on span "run" at bounding box center [223, 190] width 63 height 19
drag, startPoint x: 201, startPoint y: 201, endPoint x: 248, endPoint y: 152, distance: 67.8
drag, startPoint x: 245, startPoint y: 142, endPoint x: 131, endPoint y: 165, distance: 116.4
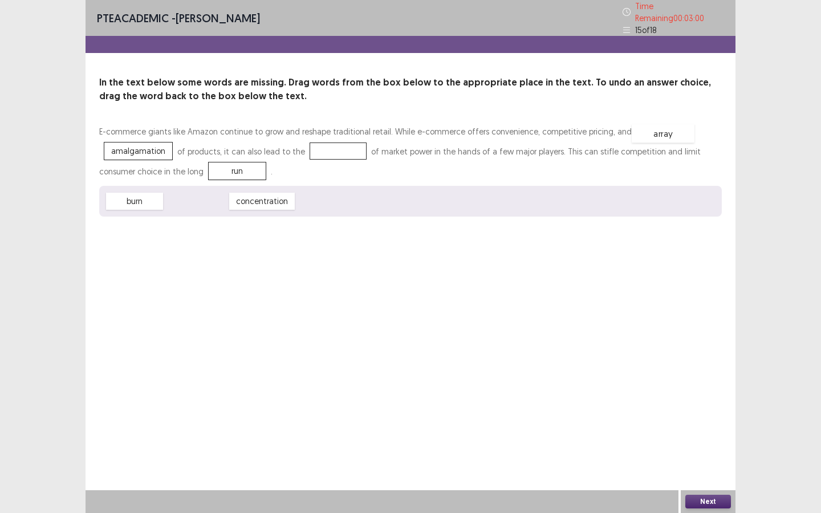
drag, startPoint x: 207, startPoint y: 196, endPoint x: 671, endPoint y: 129, distance: 469.7
click at [216, 192] on span "concentration" at bounding box center [200, 201] width 72 height 19
drag, startPoint x: 252, startPoint y: 195, endPoint x: 248, endPoint y: 137, distance: 57.2
click at [700, 443] on button "Next" at bounding box center [709, 502] width 46 height 14
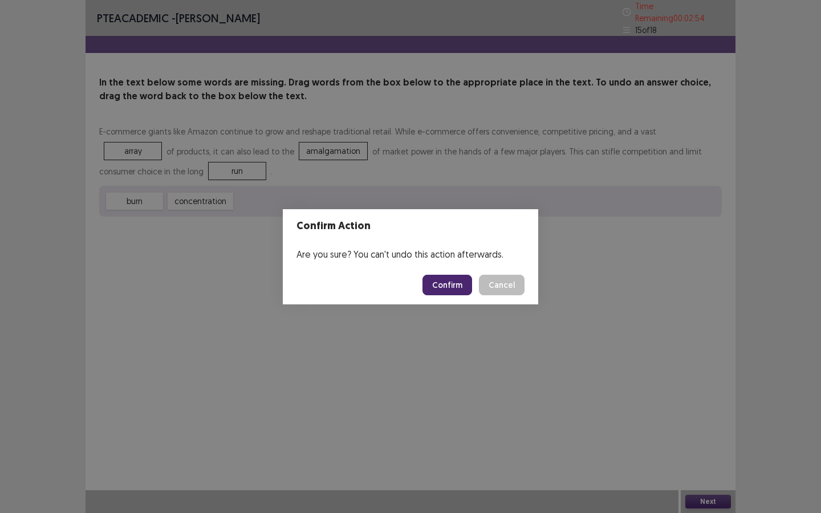
click at [463, 290] on button "Confirm" at bounding box center [448, 285] width 50 height 21
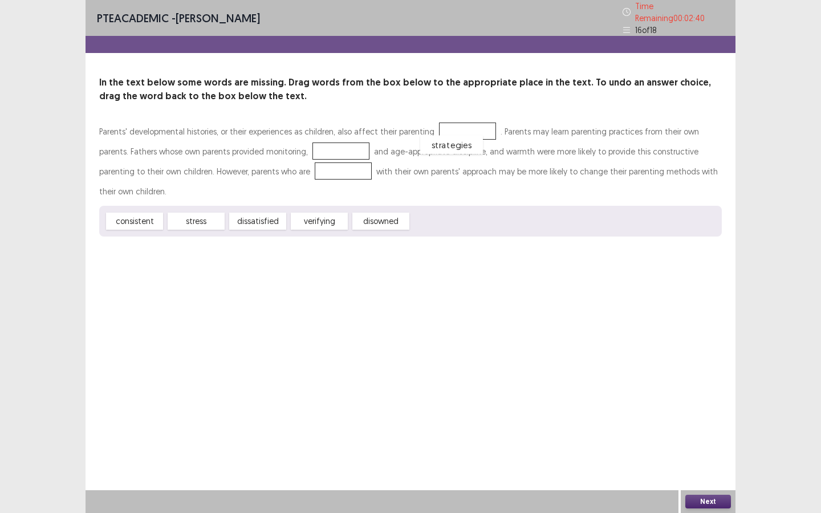
drag, startPoint x: 451, startPoint y: 201, endPoint x: 460, endPoint y: 124, distance: 77.0
drag, startPoint x: 258, startPoint y: 200, endPoint x: 289, endPoint y: 173, distance: 40.9
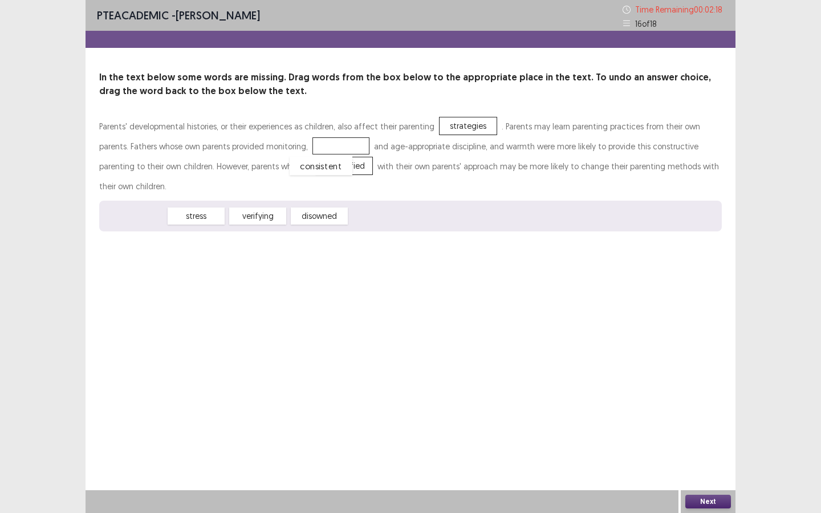
drag, startPoint x: 146, startPoint y: 197, endPoint x: 333, endPoint y: 147, distance: 193.2
click at [710, 443] on button "Next" at bounding box center [709, 502] width 46 height 14
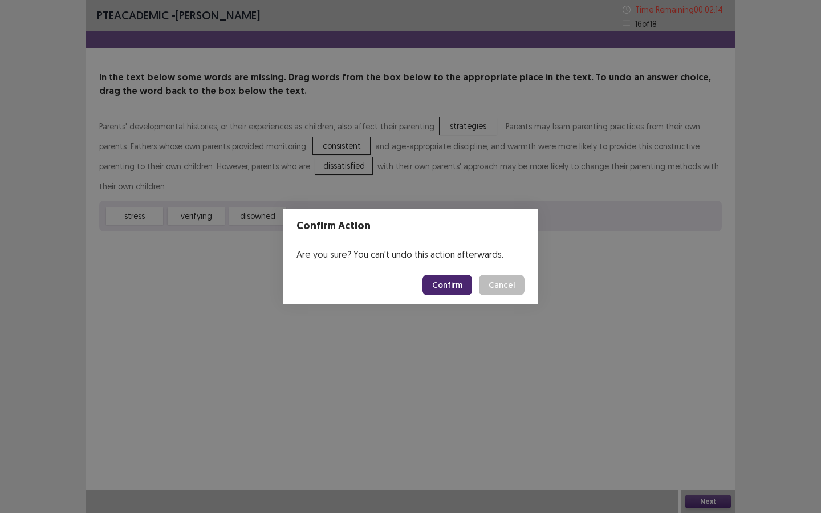
click at [480, 307] on div "Confirm Action Are you sure? You can't undo this action afterwards. Confirm Can…" at bounding box center [410, 256] width 821 height 513
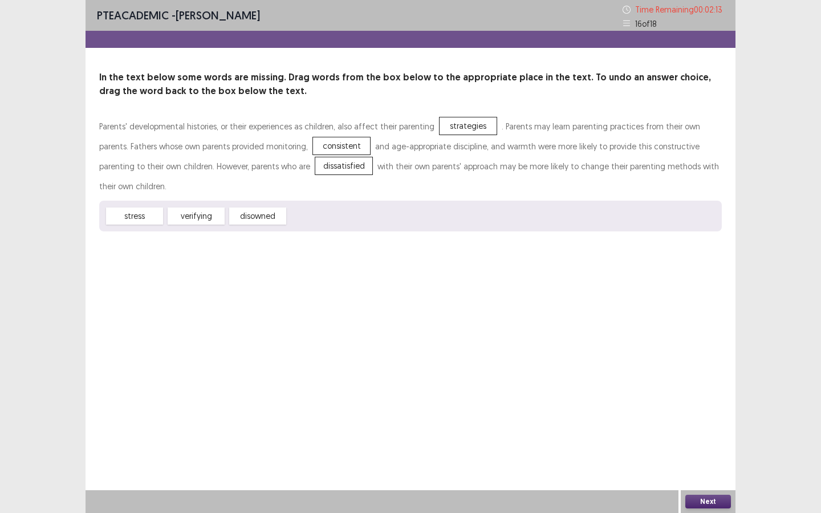
click at [693, 443] on button "Next" at bounding box center [709, 502] width 46 height 14
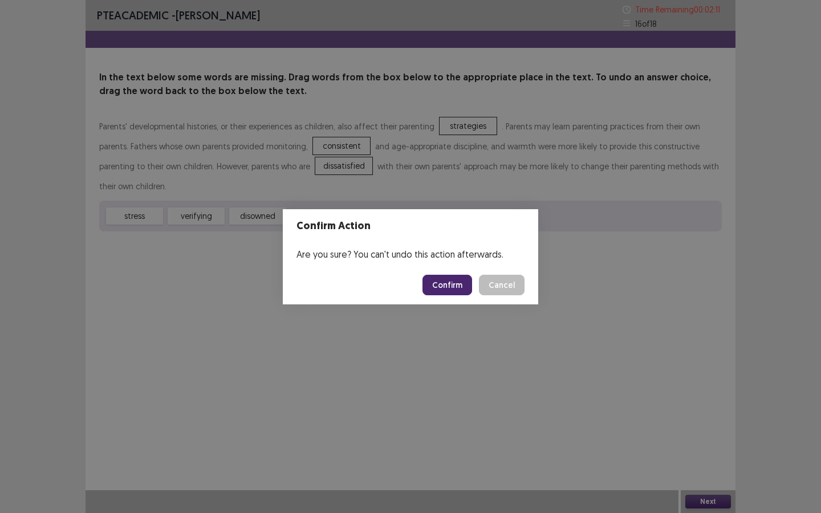
click at [456, 288] on button "Confirm" at bounding box center [448, 285] width 50 height 21
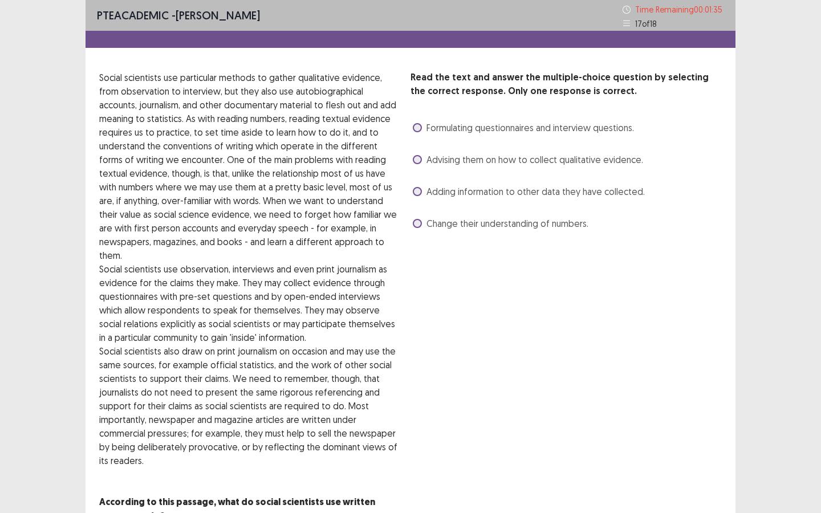
click at [418, 192] on span at bounding box center [417, 191] width 9 height 9
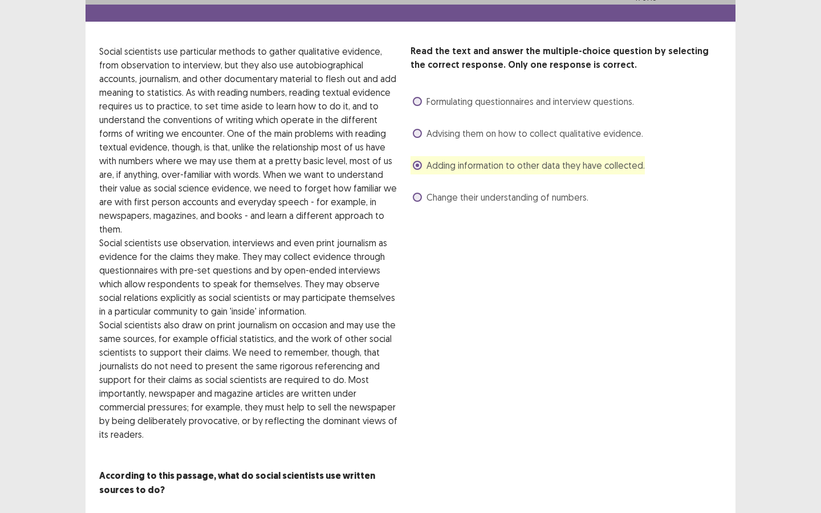
scroll to position [46, 0]
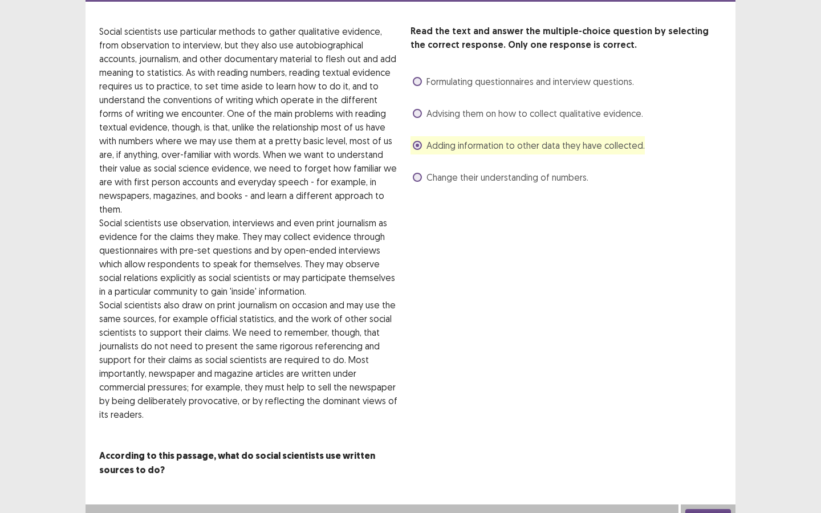
click at [701, 443] on button "Next" at bounding box center [709, 516] width 46 height 14
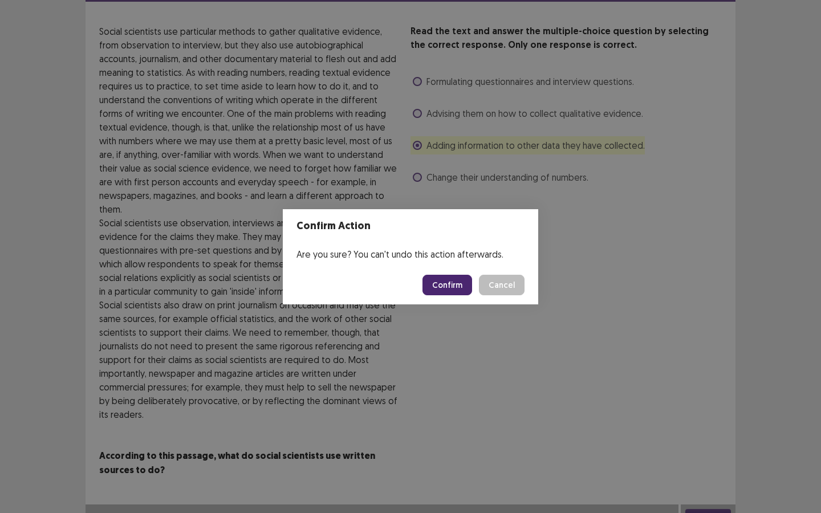
click at [456, 280] on button "Confirm" at bounding box center [448, 285] width 50 height 21
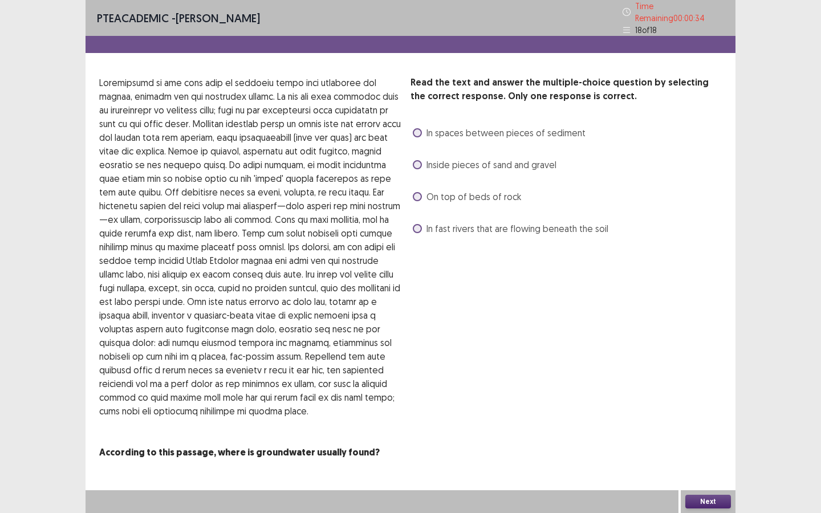
click at [419, 160] on span at bounding box center [417, 164] width 9 height 9
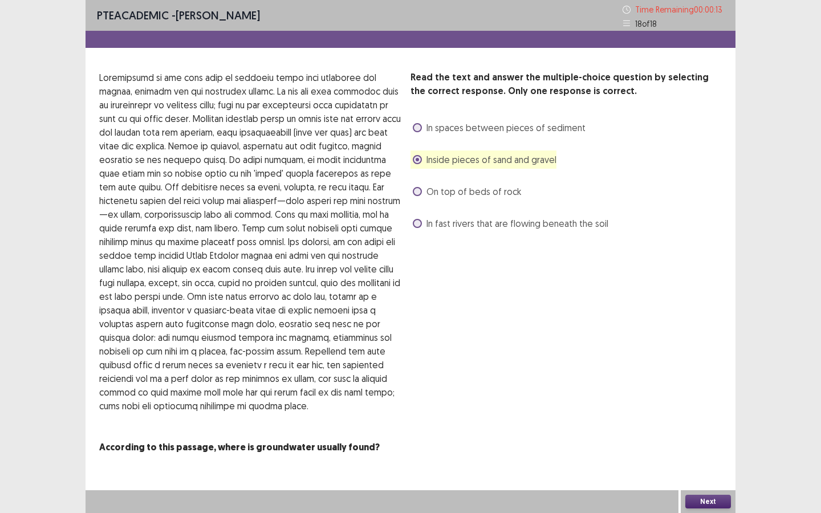
click at [702, 443] on button "Next" at bounding box center [709, 502] width 46 height 14
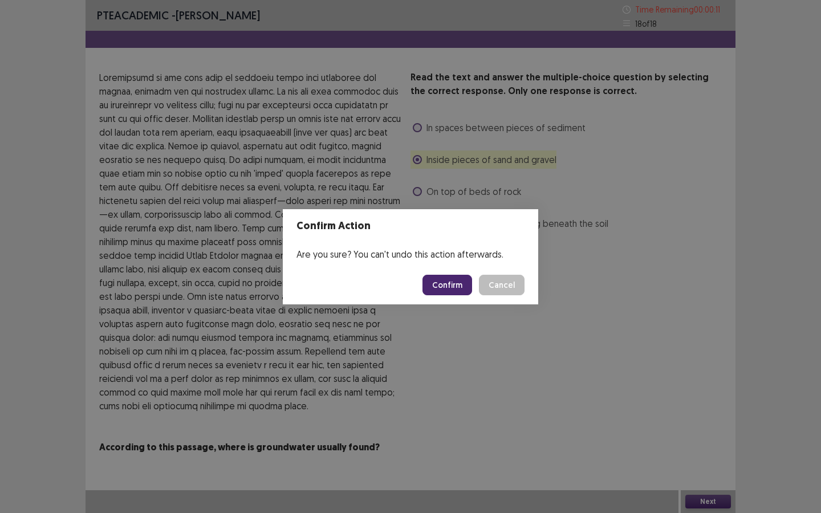
click at [447, 284] on button "Confirm" at bounding box center [448, 285] width 50 height 21
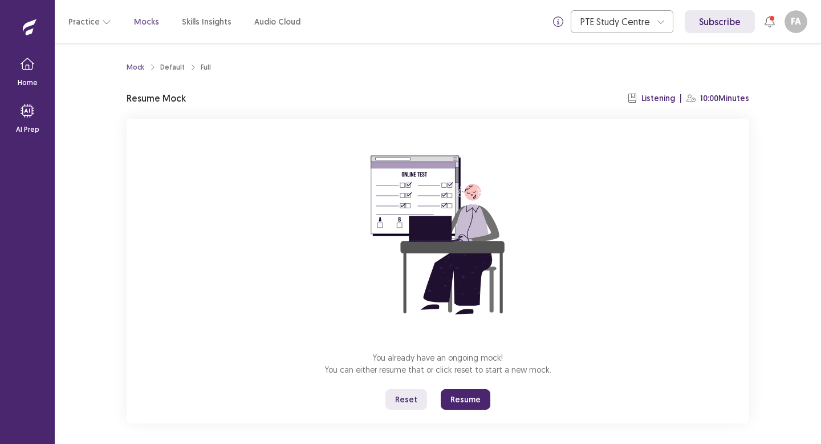
click at [452, 394] on button "Resume" at bounding box center [466, 399] width 50 height 21
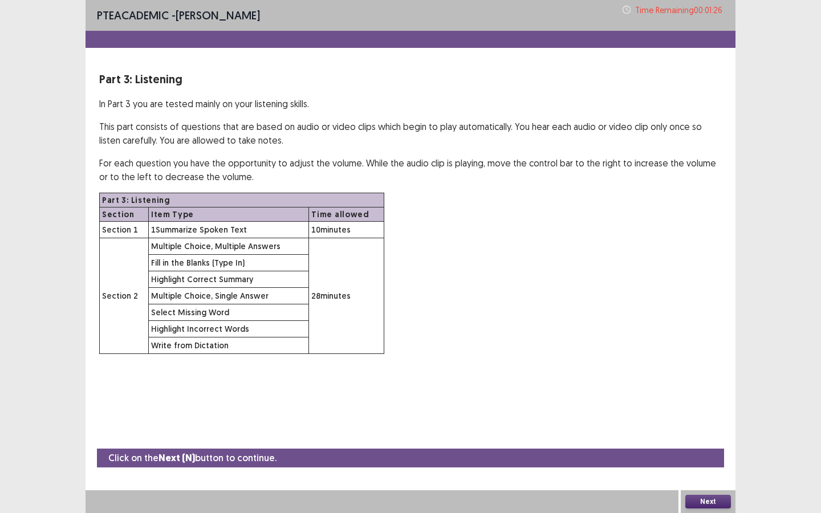
click at [714, 443] on button "Next" at bounding box center [709, 502] width 46 height 14
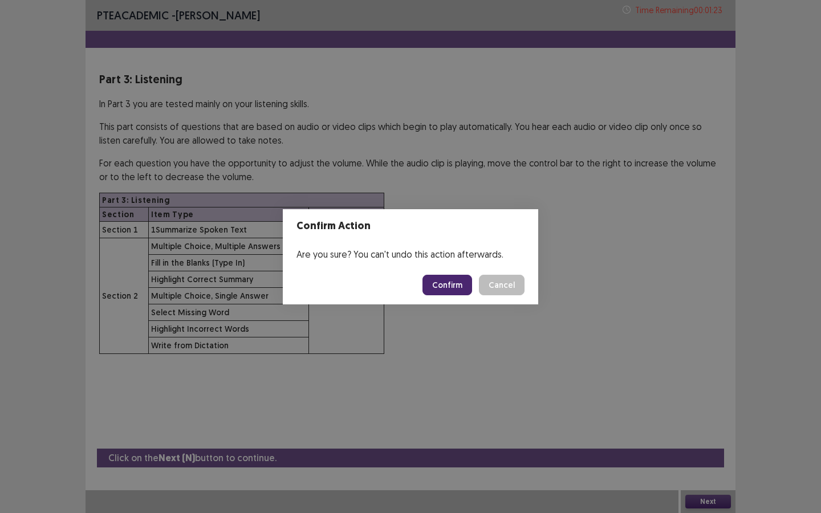
click at [460, 290] on button "Confirm" at bounding box center [448, 285] width 50 height 21
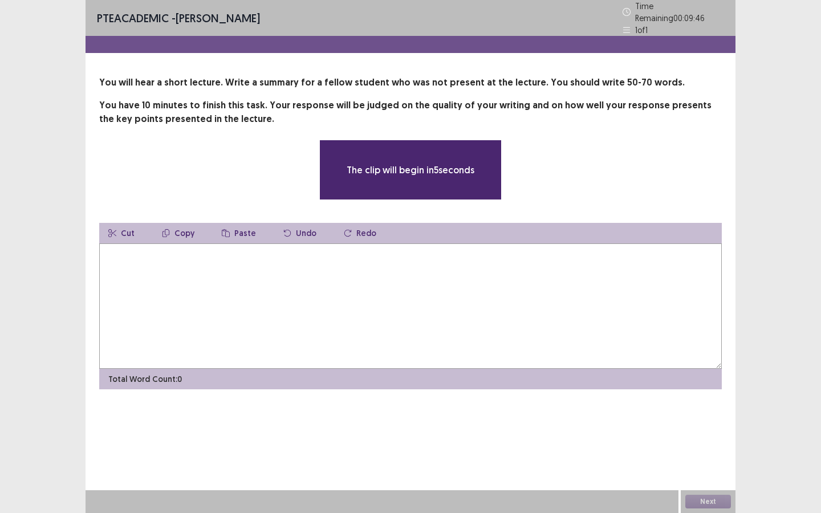
click at [599, 265] on textarea at bounding box center [410, 307] width 623 height 126
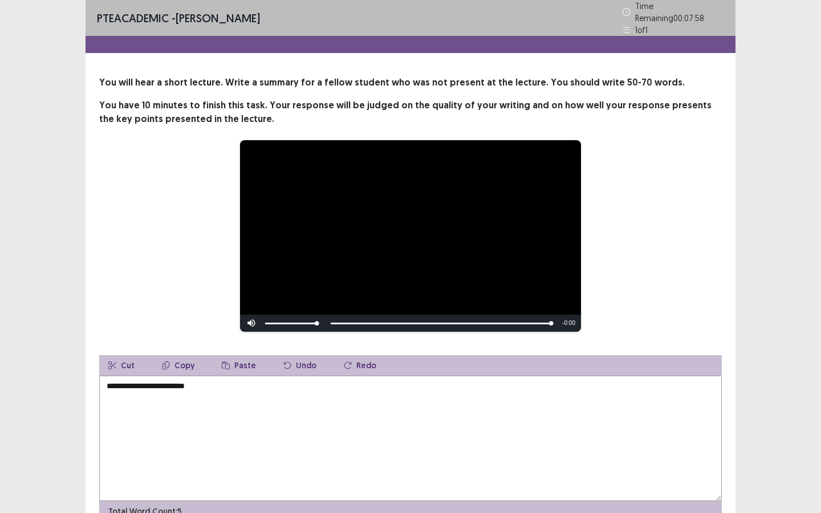
type textarea "**********"
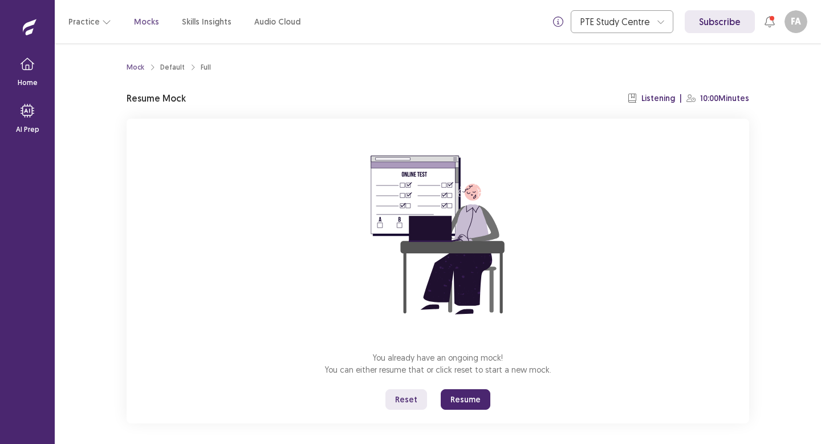
click at [467, 396] on button "Resume" at bounding box center [466, 399] width 50 height 21
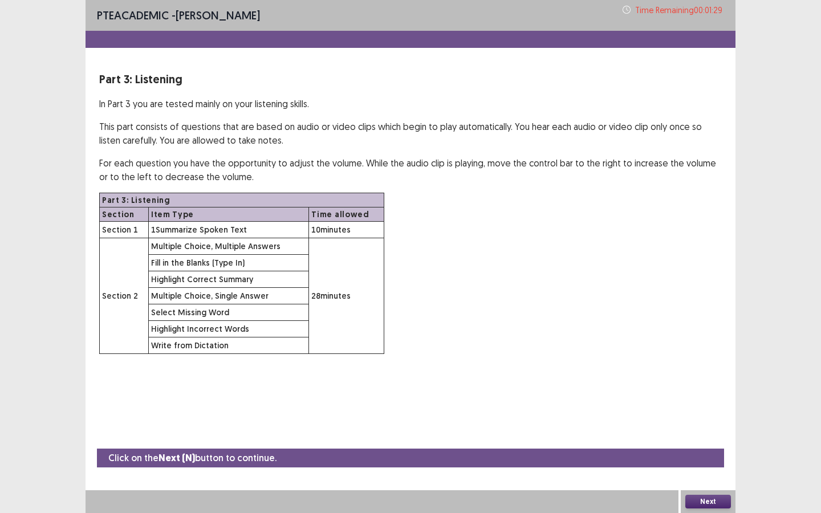
click at [699, 443] on button "Next" at bounding box center [709, 502] width 46 height 14
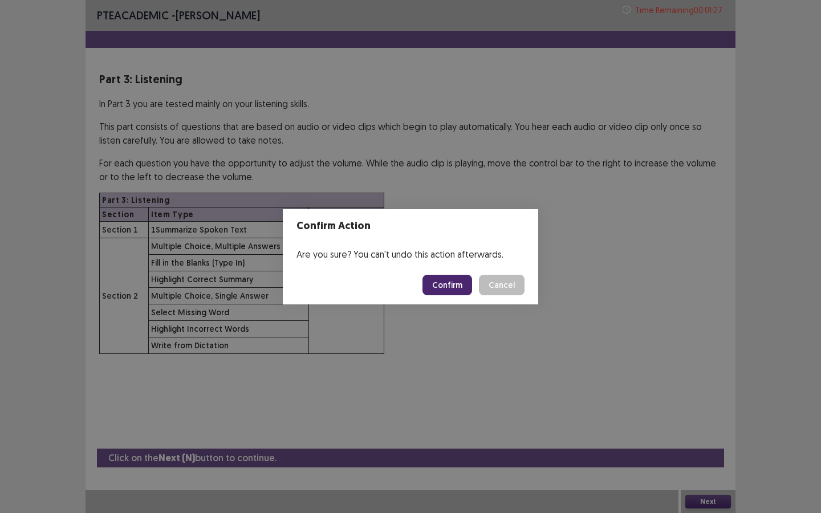
click at [453, 289] on button "Confirm" at bounding box center [448, 285] width 50 height 21
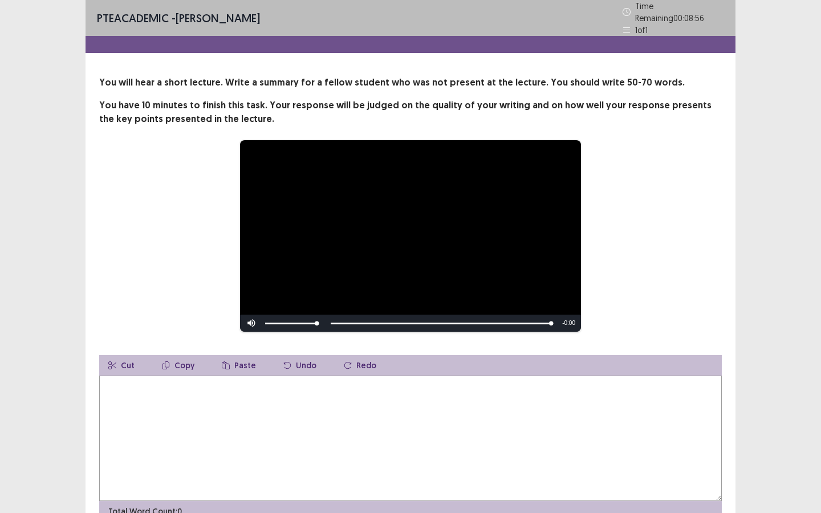
click at [222, 376] on textarea at bounding box center [410, 439] width 623 height 126
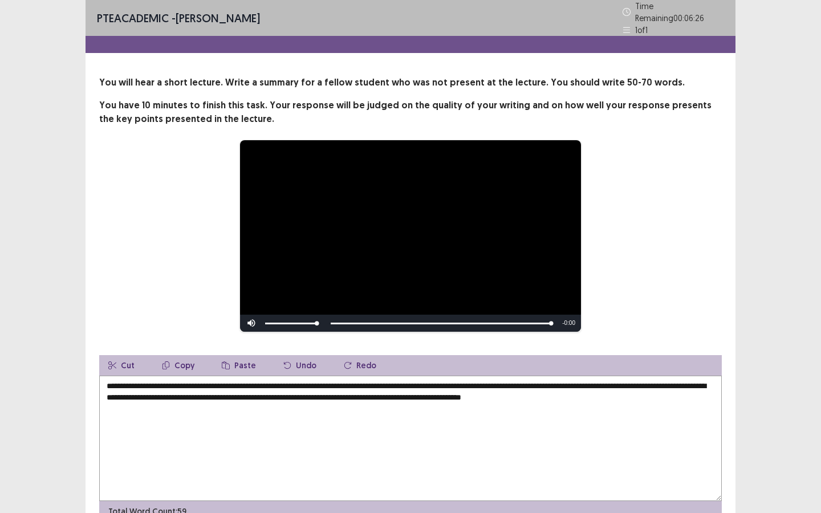
click at [405, 382] on textarea "**********" at bounding box center [410, 439] width 623 height 126
click at [400, 381] on textarea "**********" at bounding box center [410, 439] width 623 height 126
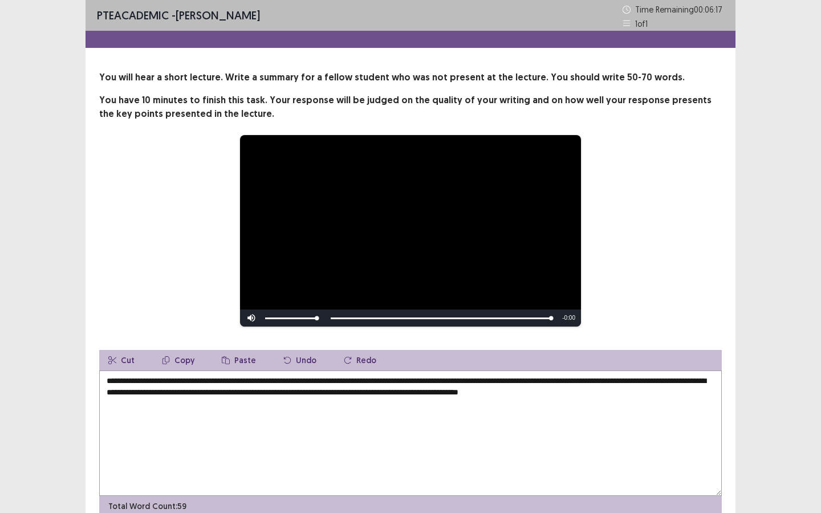
click at [278, 393] on textarea "**********" at bounding box center [410, 434] width 623 height 126
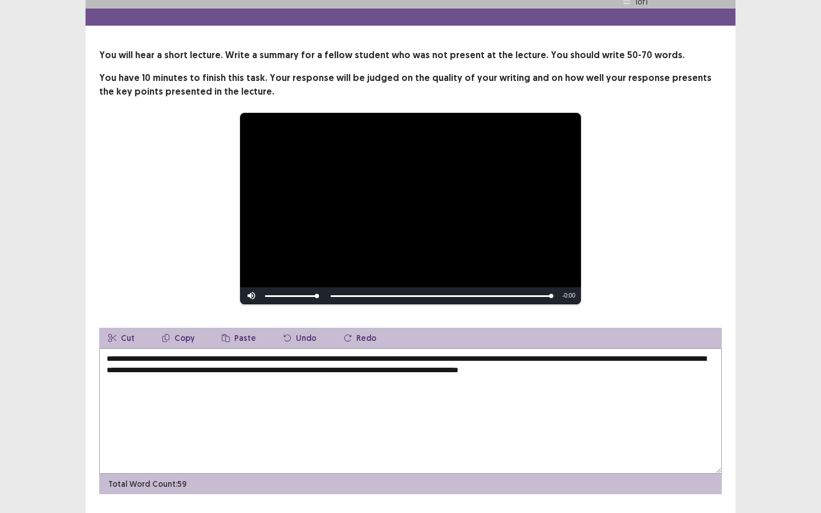
scroll to position [54, 0]
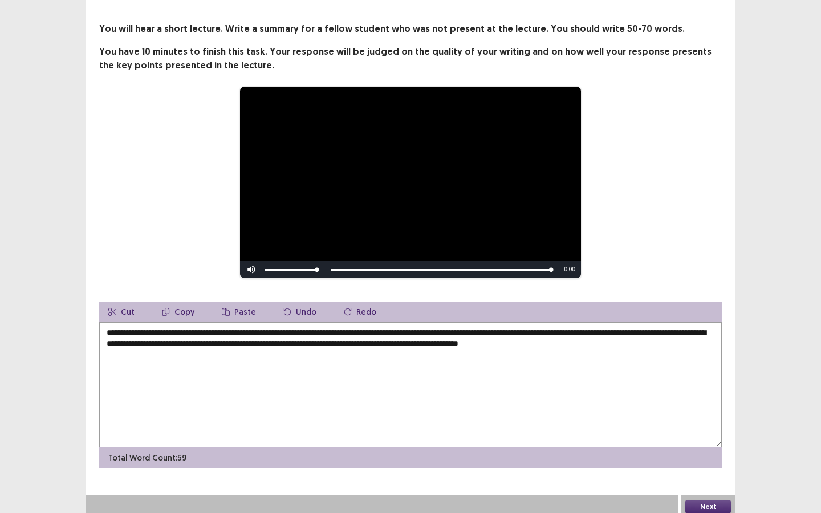
type textarea "**********"
click at [695, 443] on button "Next" at bounding box center [709, 507] width 46 height 14
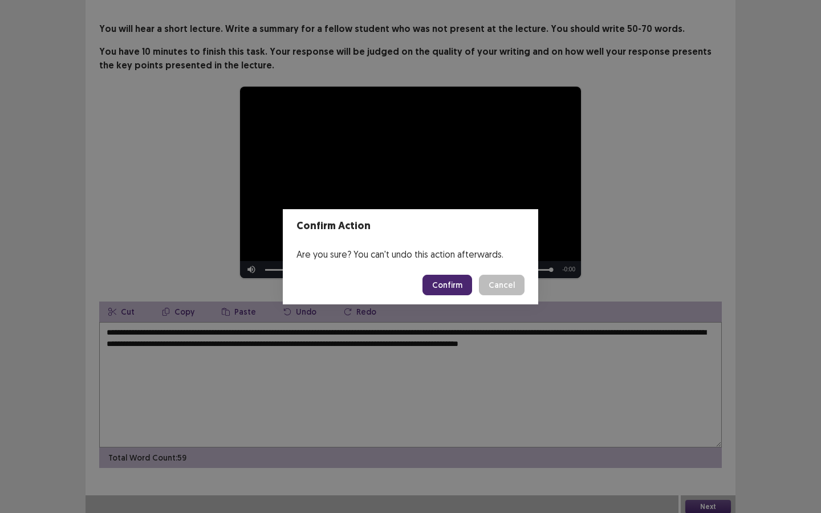
click at [463, 293] on button "Confirm" at bounding box center [448, 285] width 50 height 21
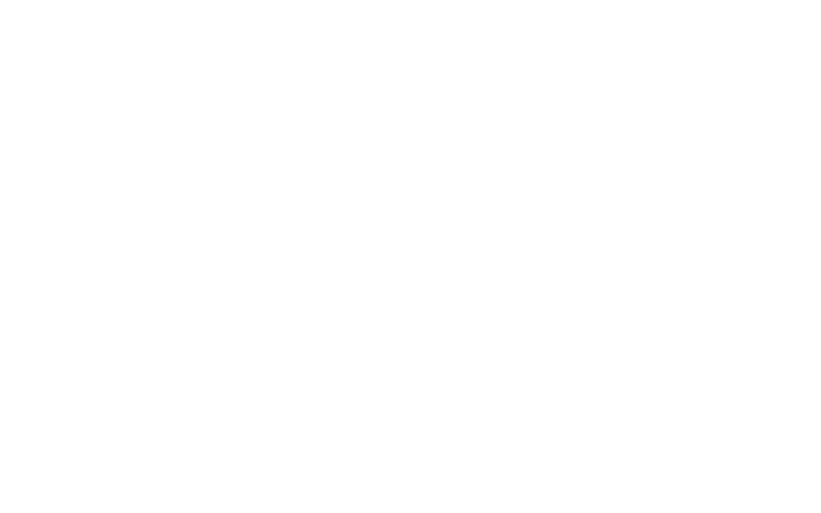
scroll to position [0, 0]
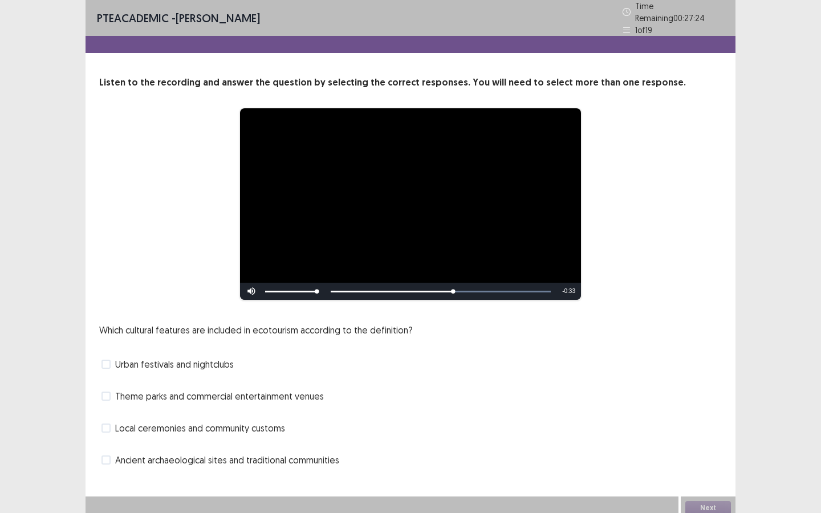
click at [106, 443] on span at bounding box center [106, 460] width 9 height 9
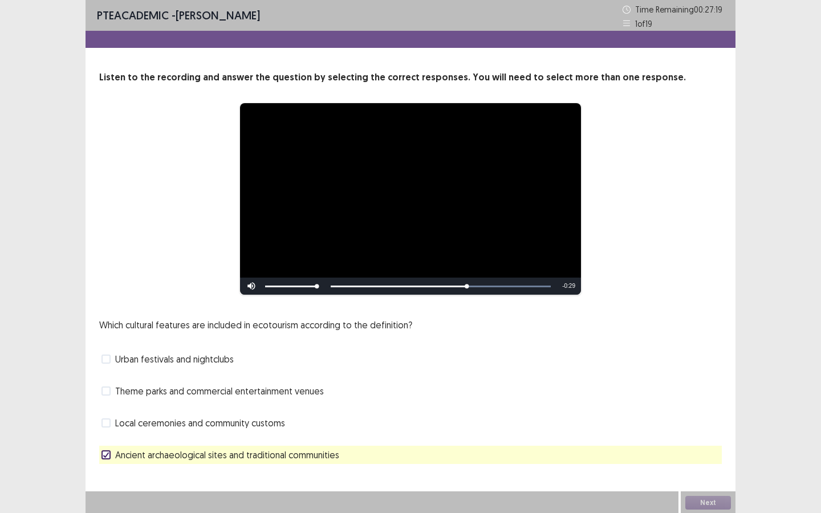
click at [111, 420] on label "Local ceremonies and community customs" at bounding box center [194, 423] width 184 height 14
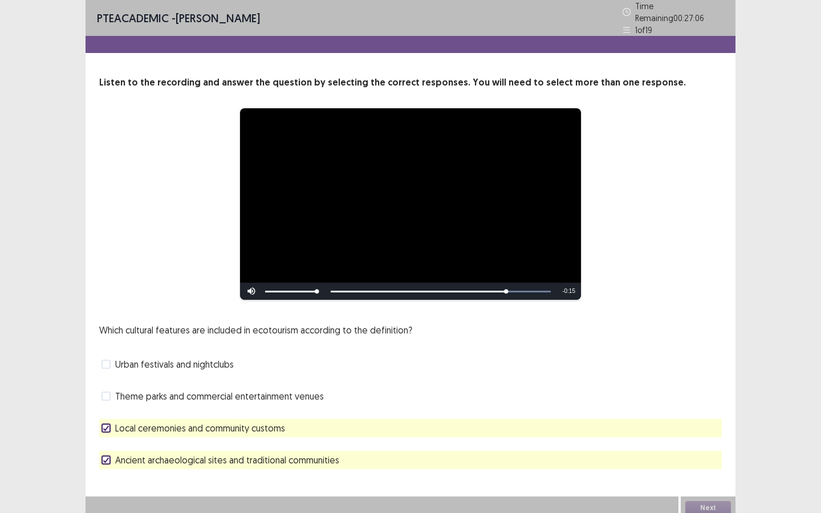
scroll to position [1, 0]
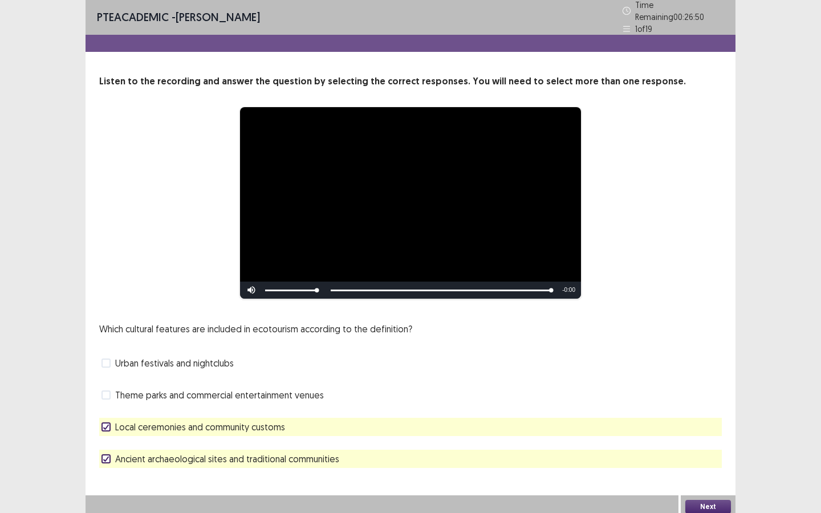
click at [707, 443] on button "Next" at bounding box center [709, 507] width 46 height 14
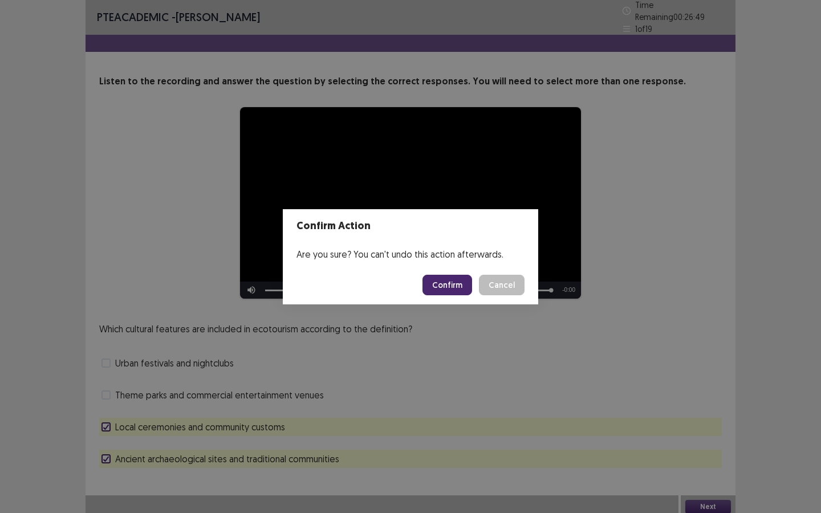
click at [463, 280] on button "Confirm" at bounding box center [448, 285] width 50 height 21
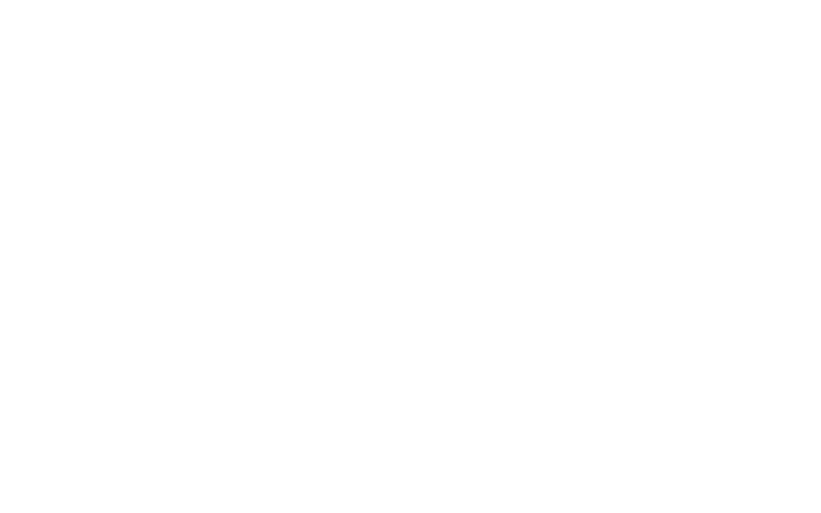
scroll to position [0, 0]
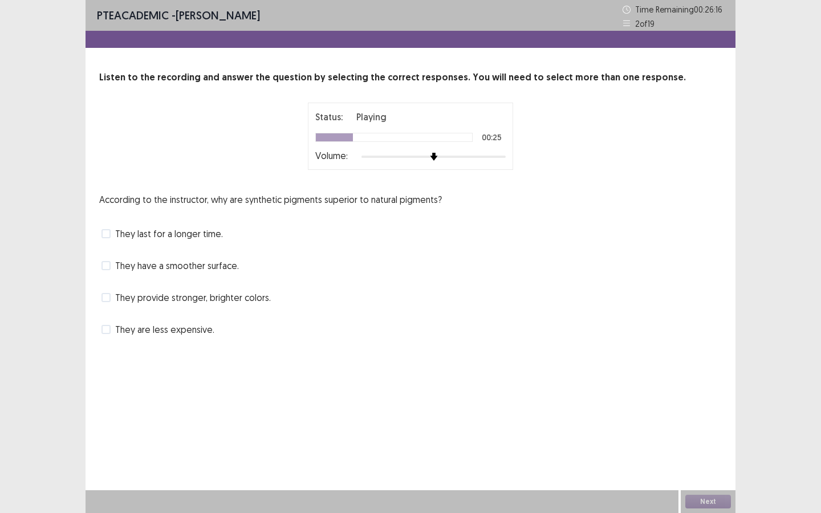
click at [110, 267] on span at bounding box center [106, 265] width 9 height 9
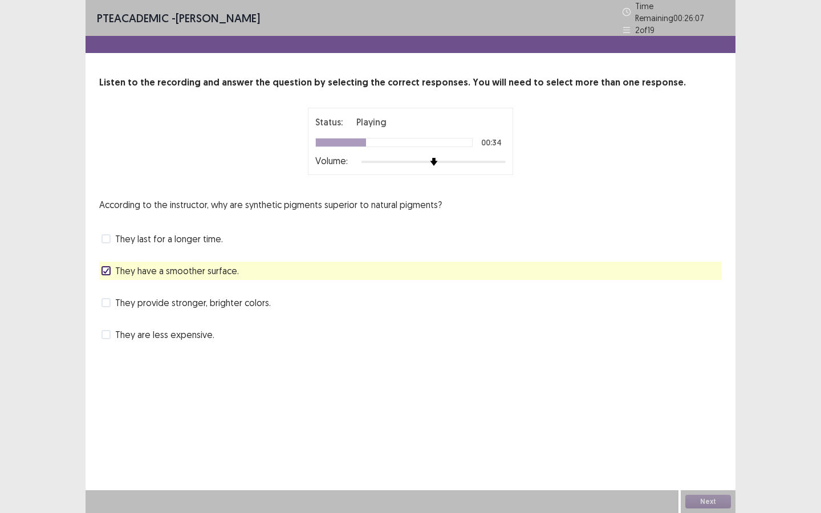
click at [109, 234] on span at bounding box center [106, 238] width 9 height 9
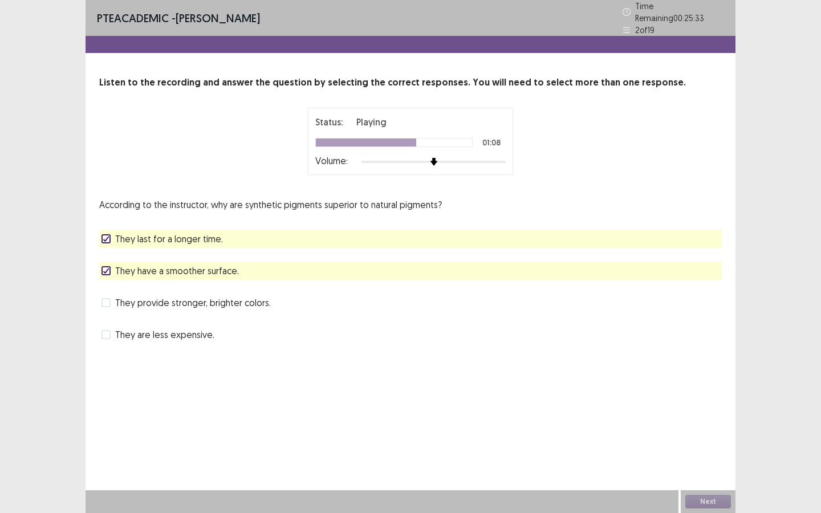
click at [108, 300] on span at bounding box center [106, 302] width 9 height 9
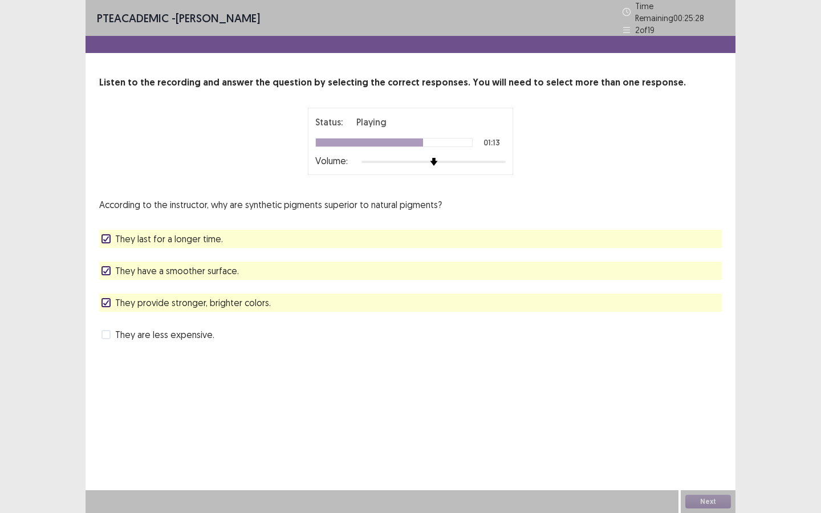
click at [108, 300] on icon at bounding box center [106, 303] width 7 height 6
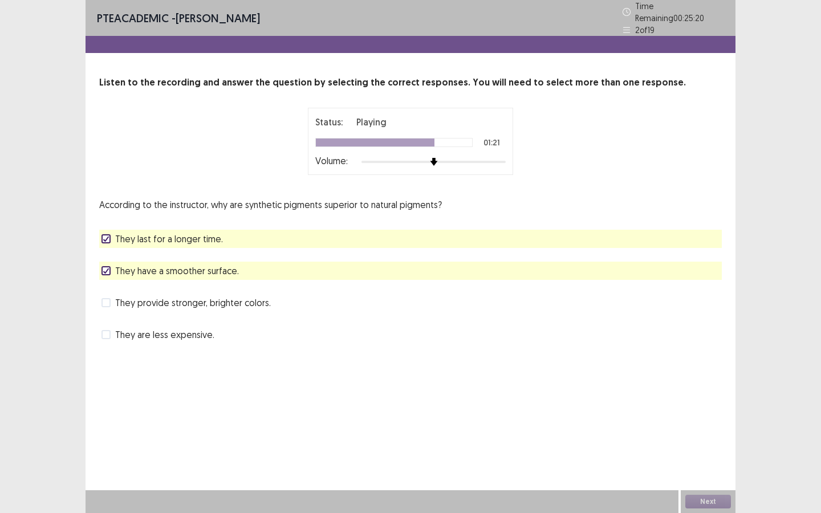
click at [107, 300] on span at bounding box center [106, 302] width 9 height 9
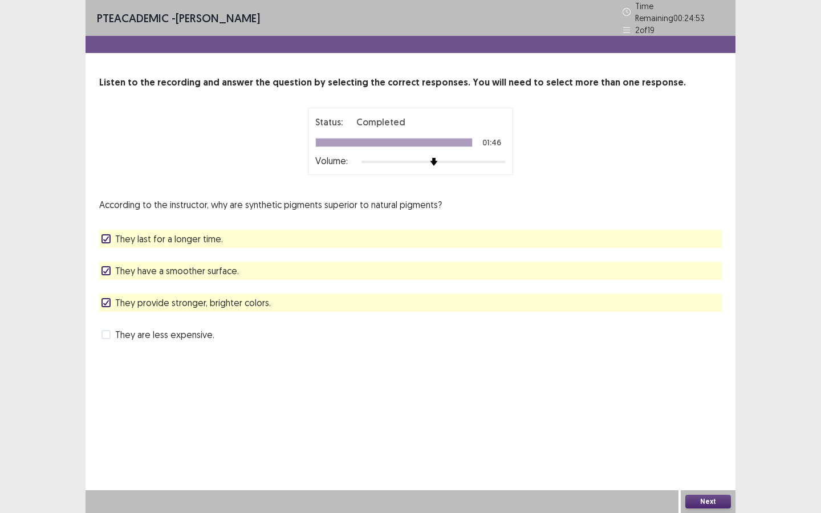
click at [698, 443] on button "Next" at bounding box center [709, 502] width 46 height 14
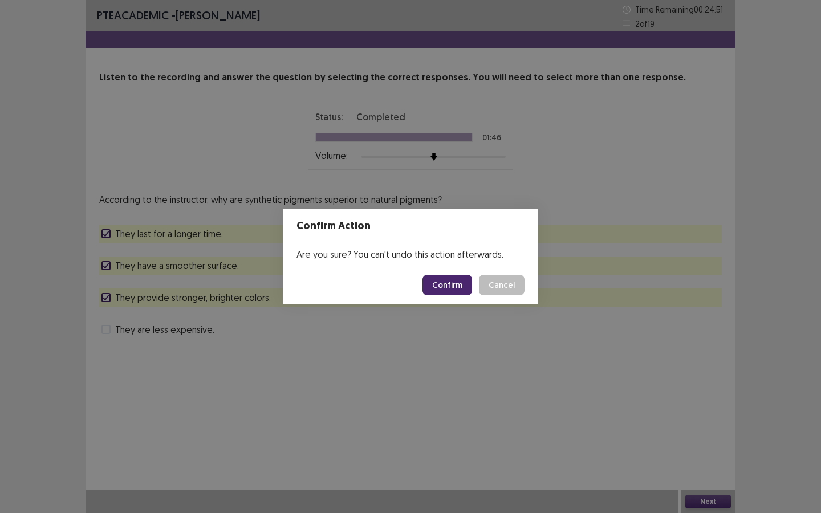
click at [459, 281] on button "Confirm" at bounding box center [448, 285] width 50 height 21
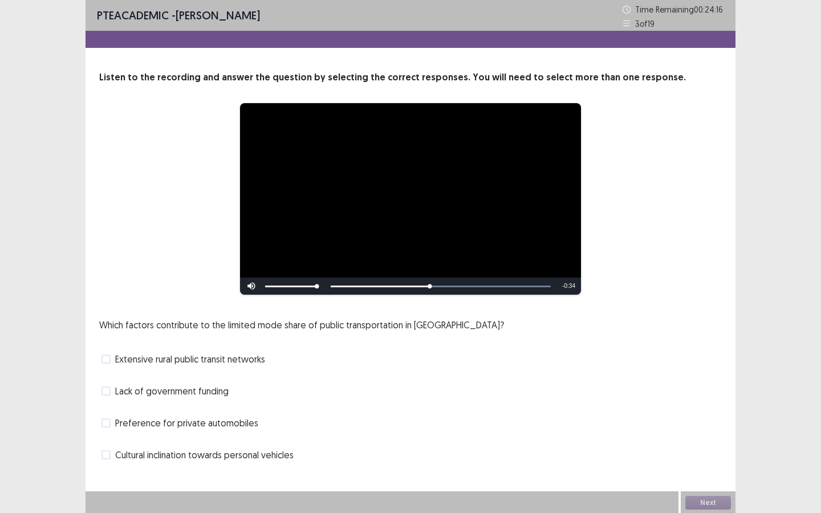
click at [112, 425] on label "Preference for private automobiles" at bounding box center [180, 423] width 157 height 14
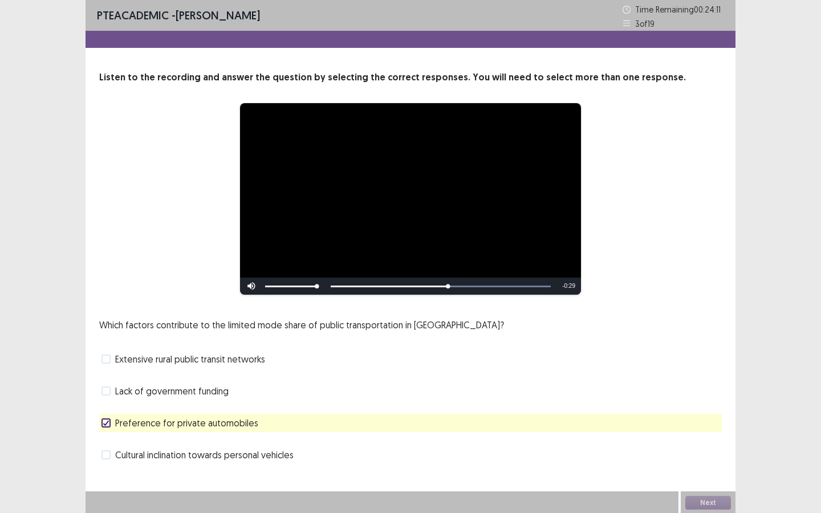
click at [106, 389] on span at bounding box center [106, 391] width 9 height 9
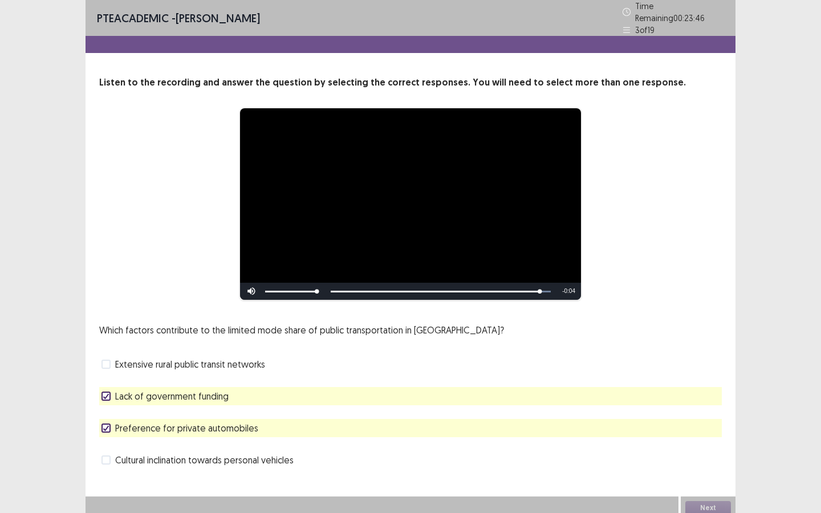
scroll to position [1, 0]
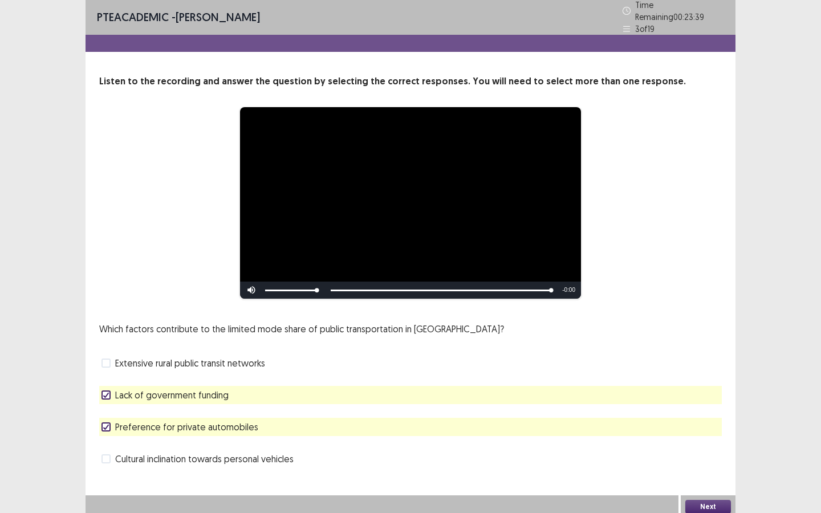
click at [690, 443] on button "Next" at bounding box center [709, 507] width 46 height 14
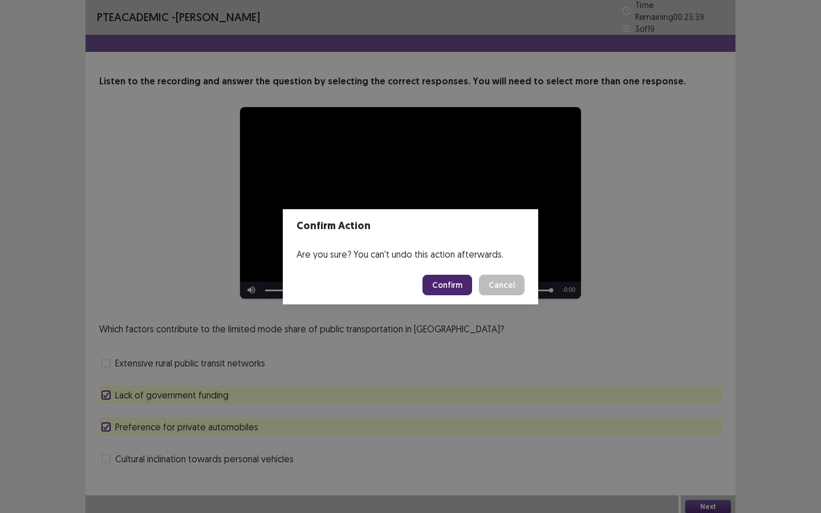
click at [684, 443] on div "Confirm Action Are you sure? You can't undo this action afterwards. Confirm Can…" at bounding box center [410, 256] width 821 height 513
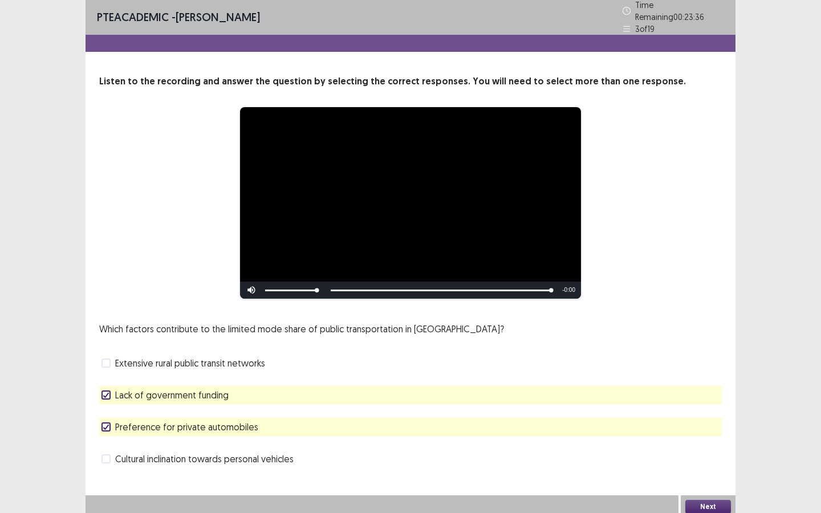
click at [695, 443] on button "Next" at bounding box center [709, 507] width 46 height 14
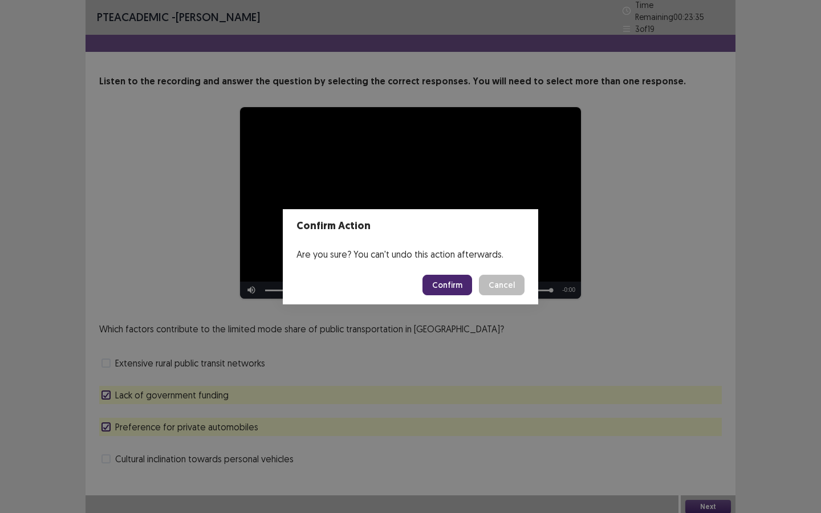
click at [460, 283] on button "Confirm" at bounding box center [448, 285] width 50 height 21
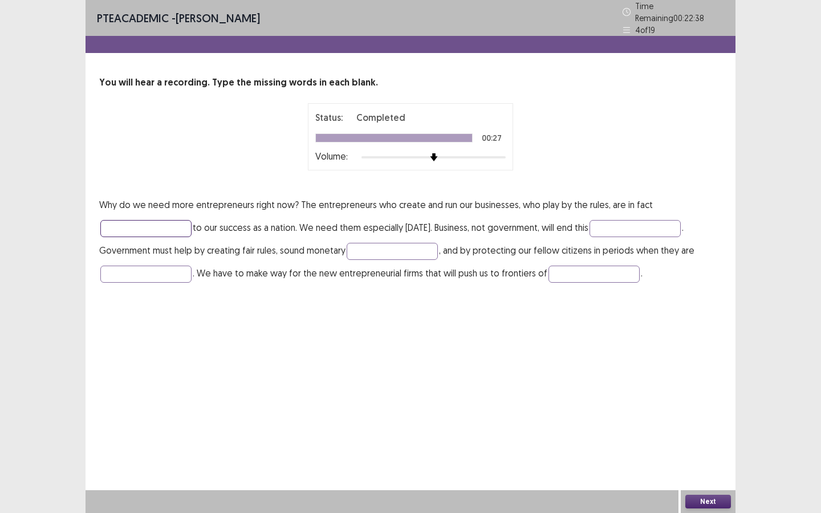
click at [173, 220] on input "text" at bounding box center [145, 228] width 91 height 17
type input "********"
click at [601, 222] on input "text" at bounding box center [635, 228] width 91 height 17
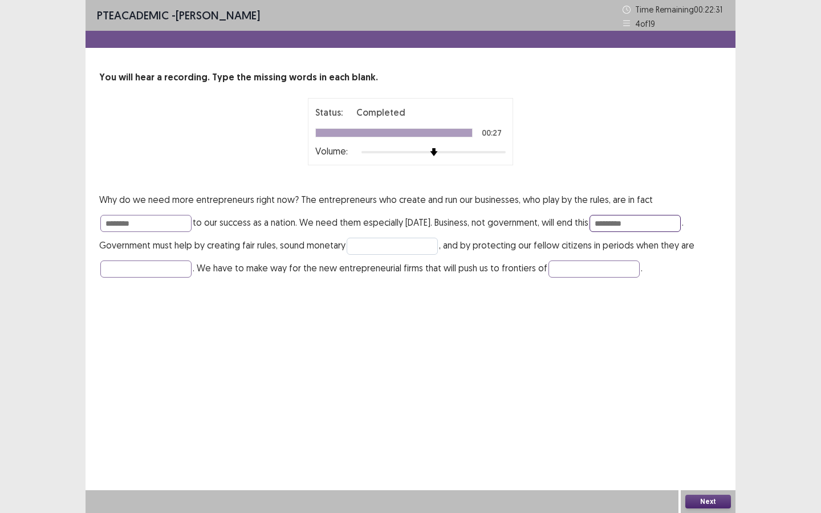
type input "*********"
click at [400, 239] on input "text" at bounding box center [392, 246] width 91 height 17
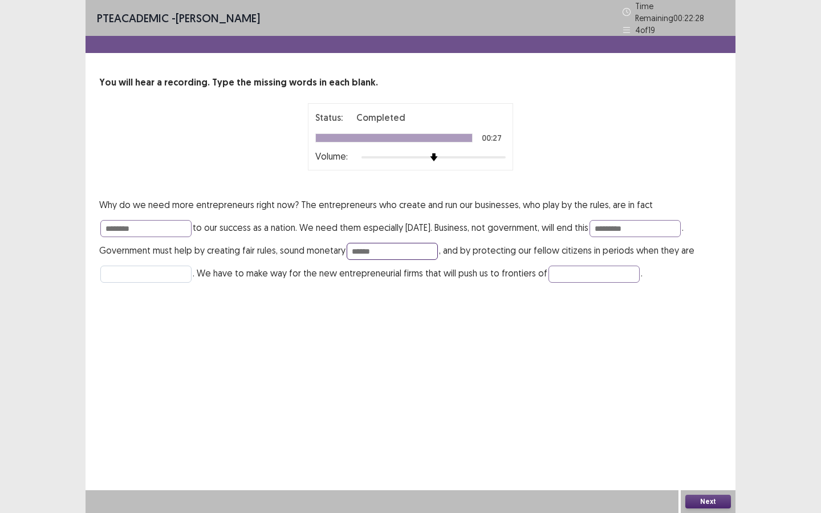
type input "******"
click at [162, 266] on input "text" at bounding box center [145, 274] width 91 height 17
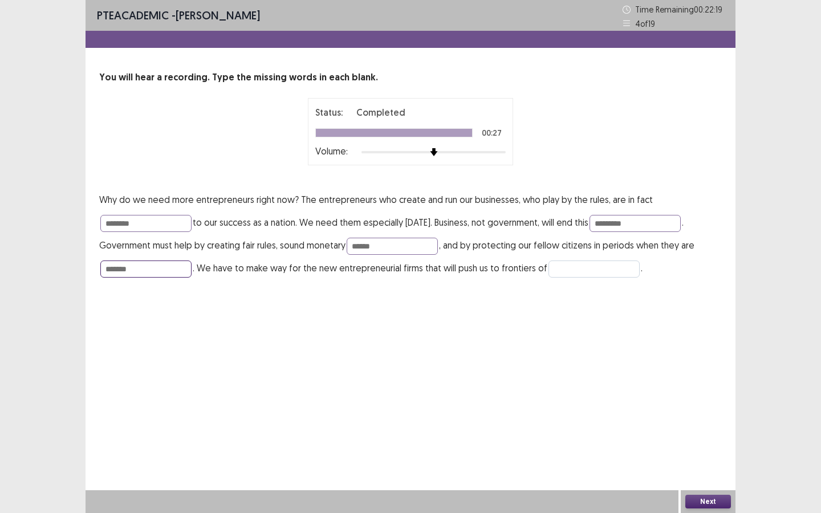
type input "*******"
click at [557, 270] on input "text" at bounding box center [594, 269] width 91 height 17
type input "**********"
click at [698, 443] on button "Next" at bounding box center [709, 502] width 46 height 14
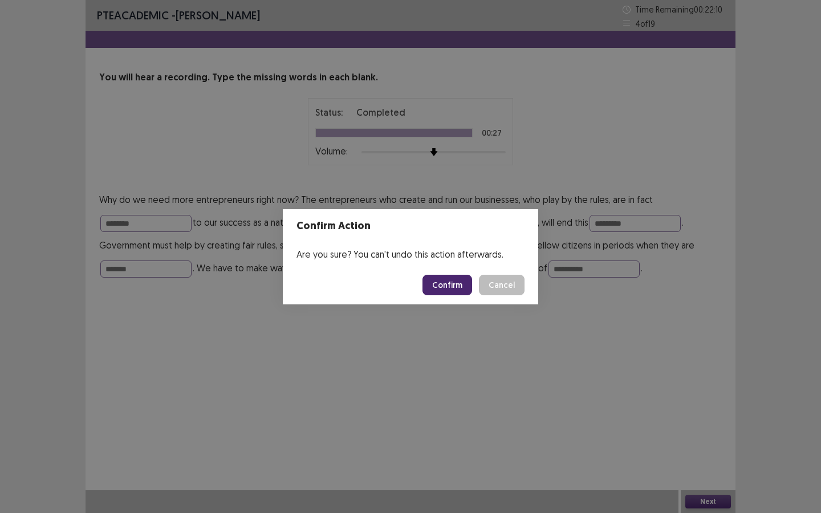
click at [463, 266] on footer "Confirm Cancel" at bounding box center [411, 285] width 256 height 39
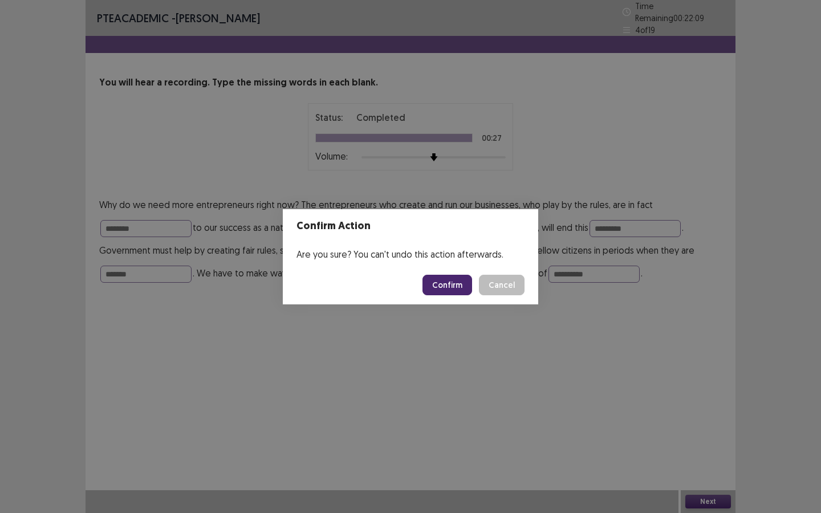
click at [454, 293] on button "Confirm" at bounding box center [448, 285] width 50 height 21
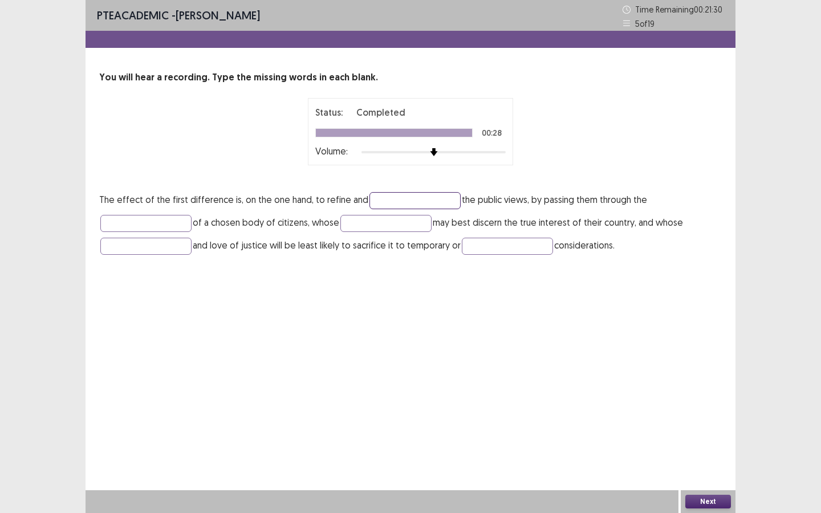
click at [392, 195] on input "text" at bounding box center [415, 200] width 91 height 17
type input "*******"
click at [169, 222] on input "text" at bounding box center [145, 223] width 91 height 17
type input "******"
click at [358, 219] on input "text" at bounding box center [386, 223] width 91 height 17
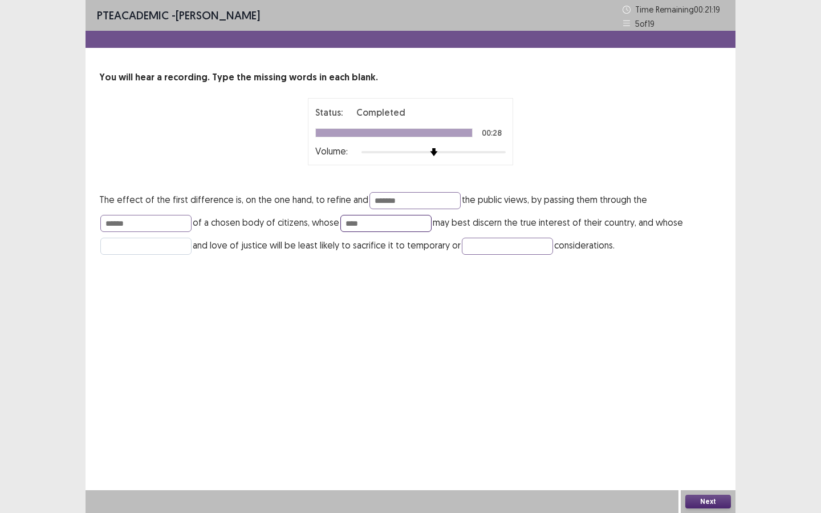
type input "****"
click at [136, 250] on input "text" at bounding box center [145, 246] width 91 height 17
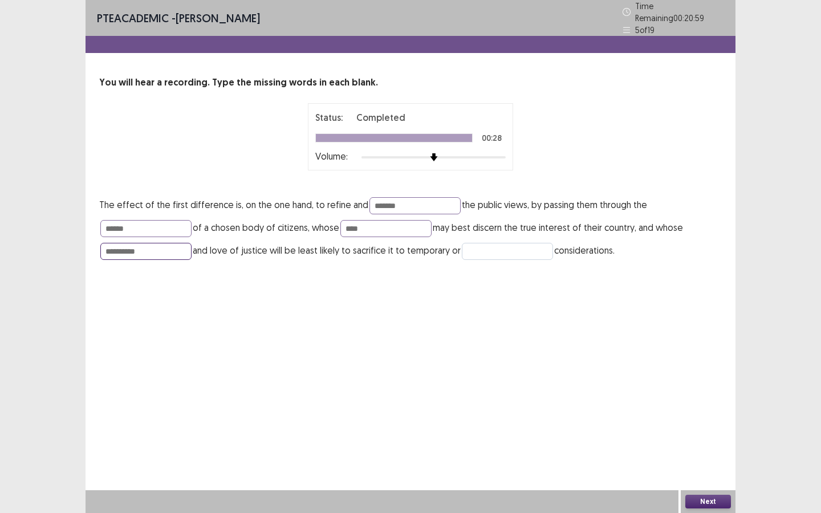
type input "**********"
click at [509, 249] on input "text" at bounding box center [507, 251] width 91 height 17
type input "*******"
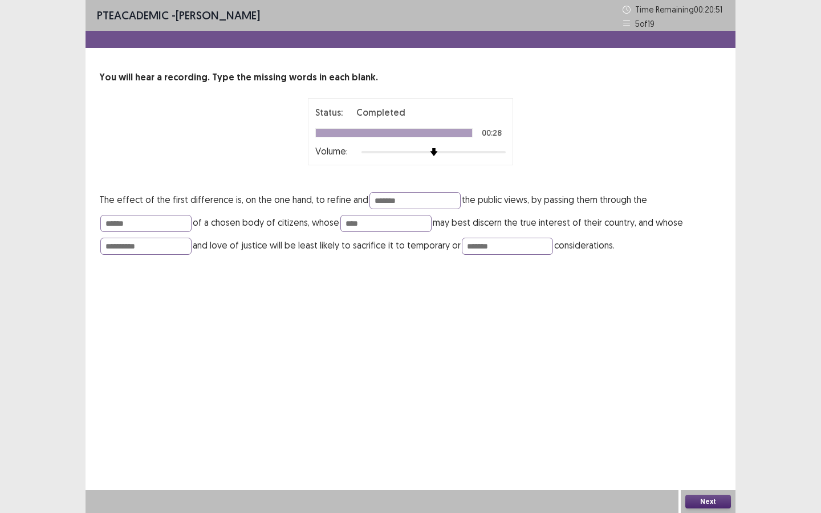
click at [704, 443] on div "Next" at bounding box center [708, 502] width 55 height 23
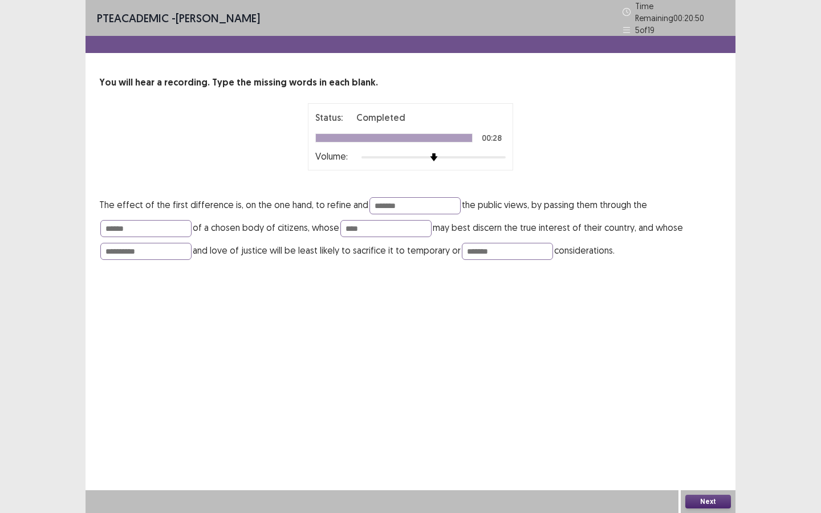
click at [722, 443] on button "Next" at bounding box center [709, 502] width 46 height 14
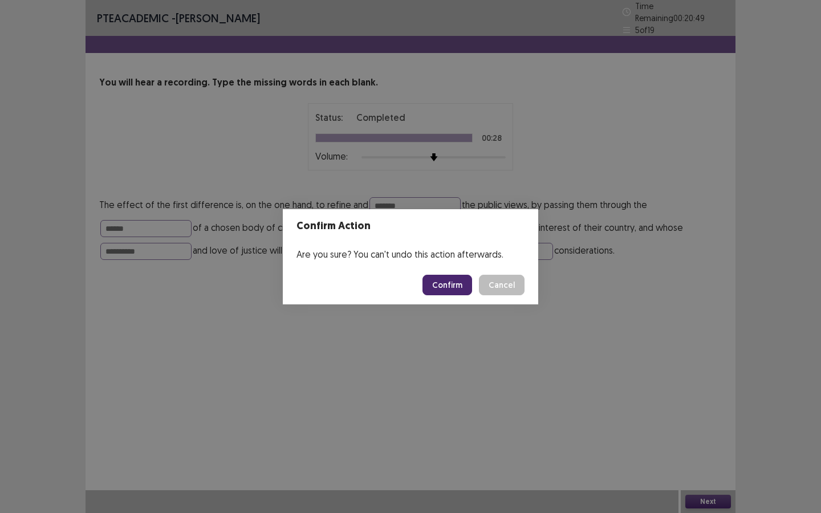
click at [454, 284] on button "Confirm" at bounding box center [448, 285] width 50 height 21
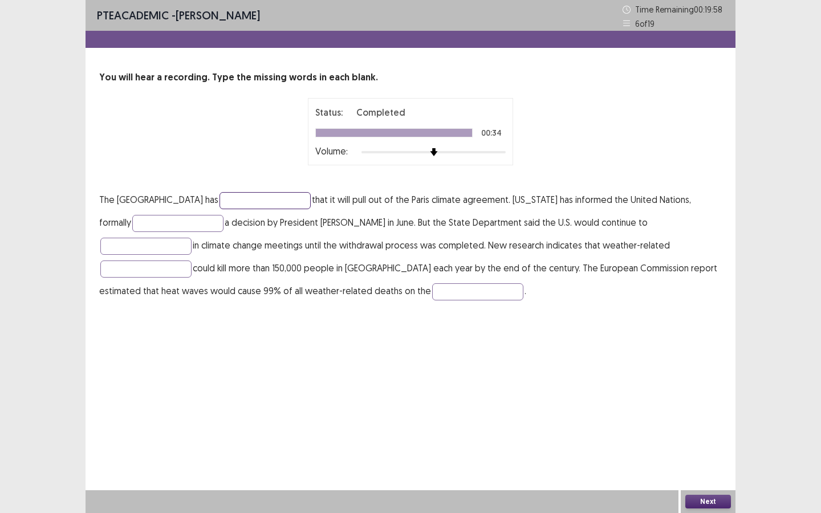
click at [234, 202] on input "text" at bounding box center [265, 200] width 91 height 17
type input "*******"
click at [149, 221] on input "text" at bounding box center [177, 223] width 91 height 17
type input "**********"
click at [192, 238] on input "text" at bounding box center [145, 246] width 91 height 17
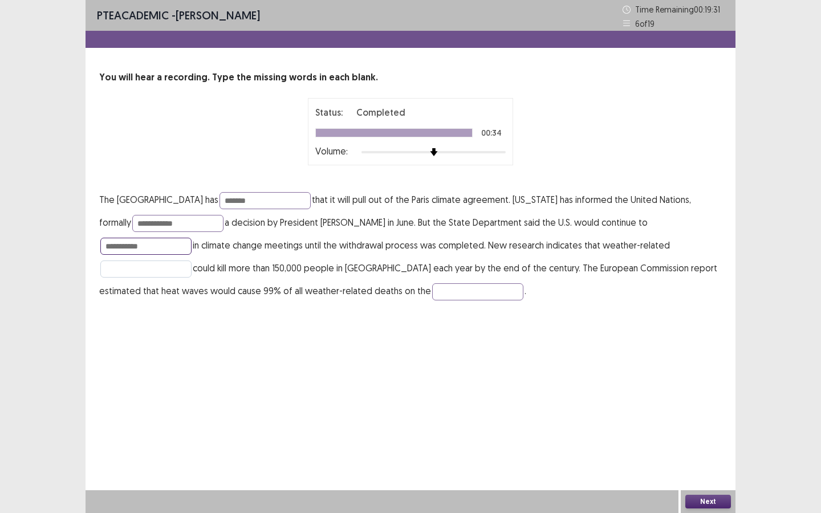
type input "**********"
click at [192, 261] on input "text" at bounding box center [145, 269] width 91 height 17
type input "*********"
click at [432, 293] on input "text" at bounding box center [477, 292] width 91 height 17
type input "*********"
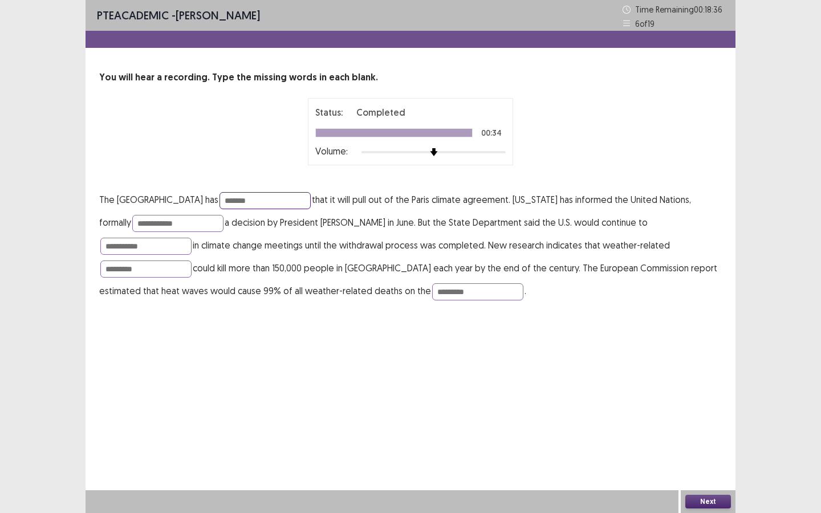
click at [229, 199] on input "*******" at bounding box center [265, 200] width 91 height 17
type input "*********"
click at [699, 443] on div "Next" at bounding box center [708, 502] width 55 height 23
click at [699, 443] on button "Next" at bounding box center [709, 502] width 46 height 14
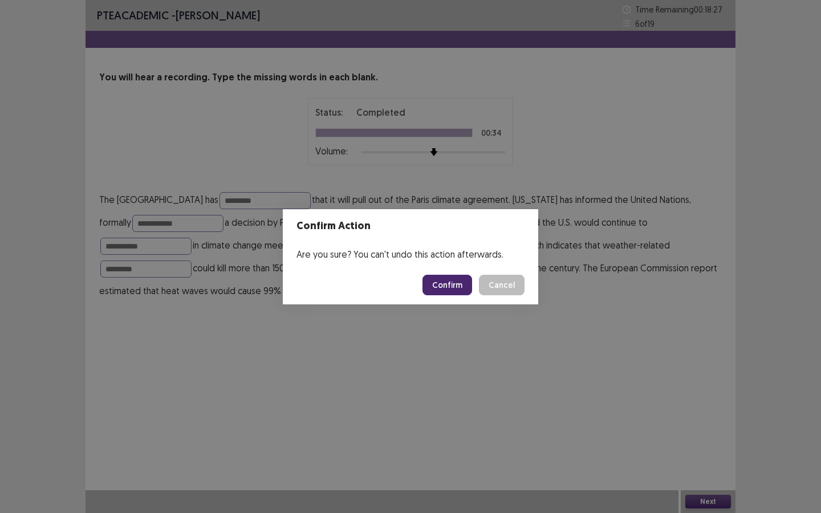
click at [422, 274] on footer "Confirm Cancel" at bounding box center [411, 285] width 256 height 39
click at [465, 289] on button "Confirm" at bounding box center [448, 285] width 50 height 21
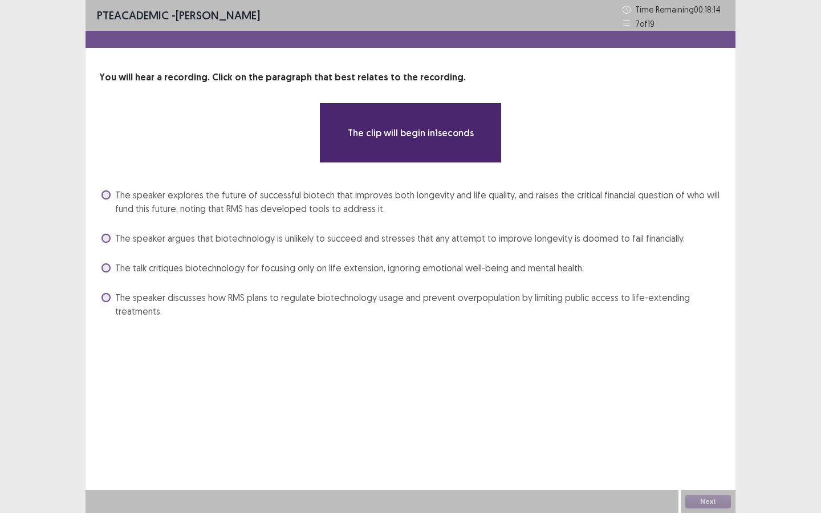
click at [110, 196] on div "**********" at bounding box center [411, 196] width 650 height 250
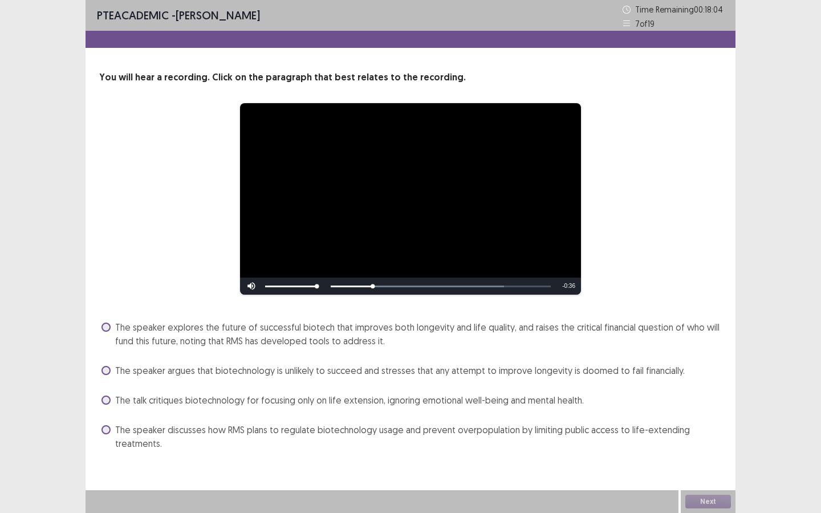
click at [103, 333] on label "The speaker explores the future of successful biotech that improves both longev…" at bounding box center [412, 334] width 621 height 27
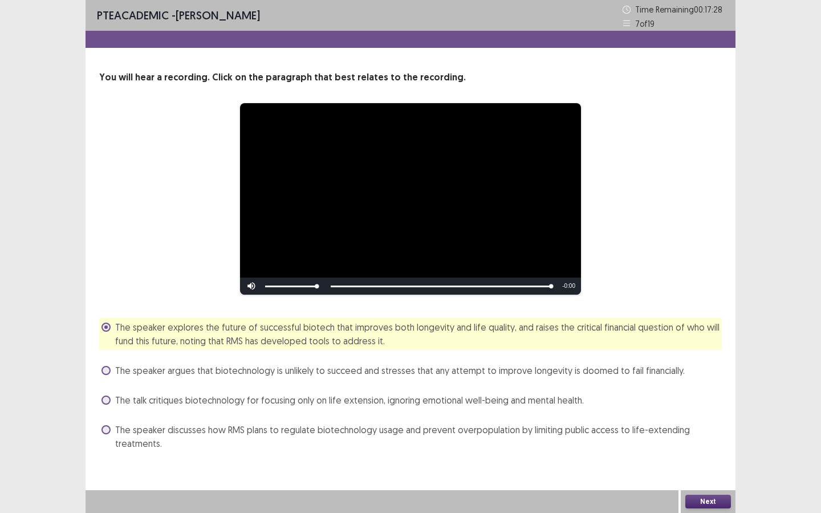
click at [702, 443] on button "Next" at bounding box center [709, 502] width 46 height 14
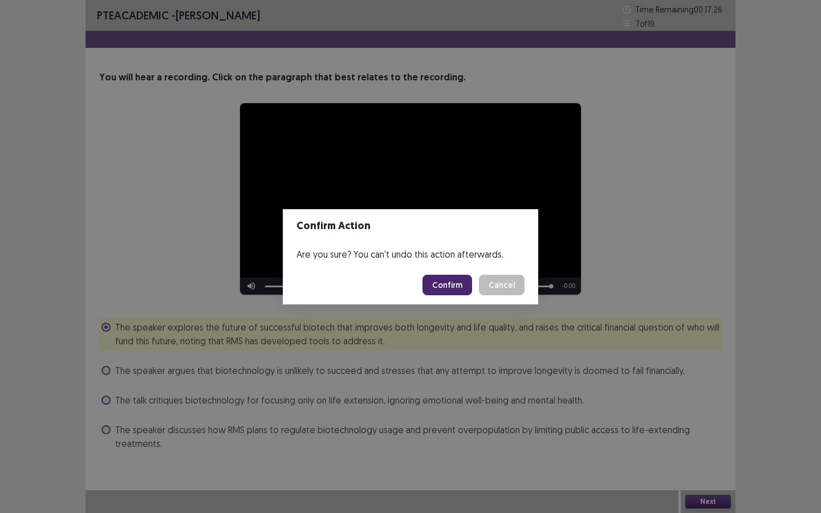
click at [467, 288] on button "Confirm" at bounding box center [448, 285] width 50 height 21
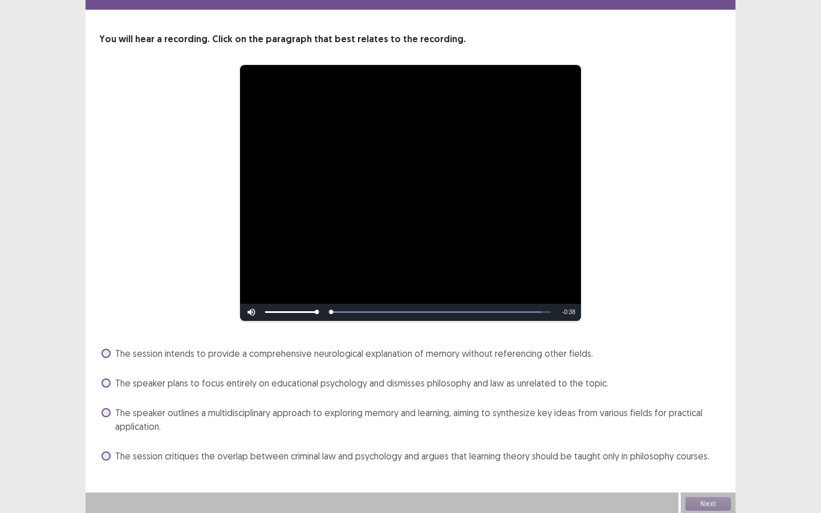
scroll to position [40, 0]
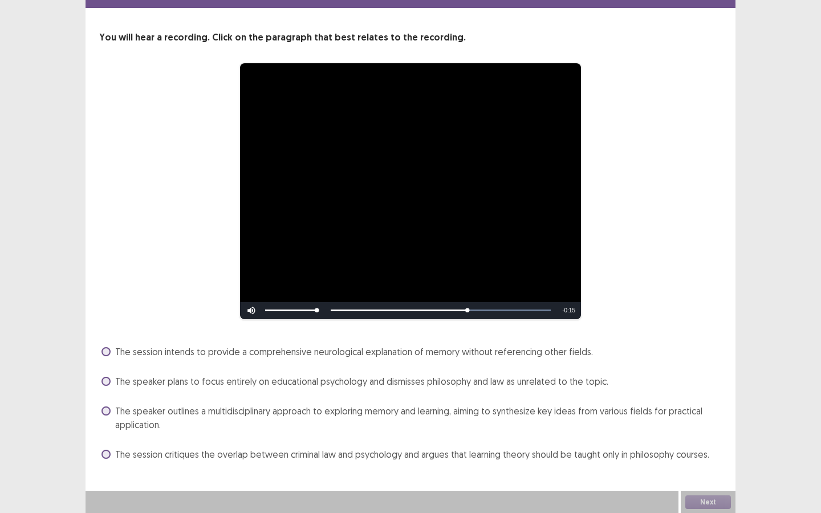
click at [103, 443] on span at bounding box center [106, 454] width 9 height 9
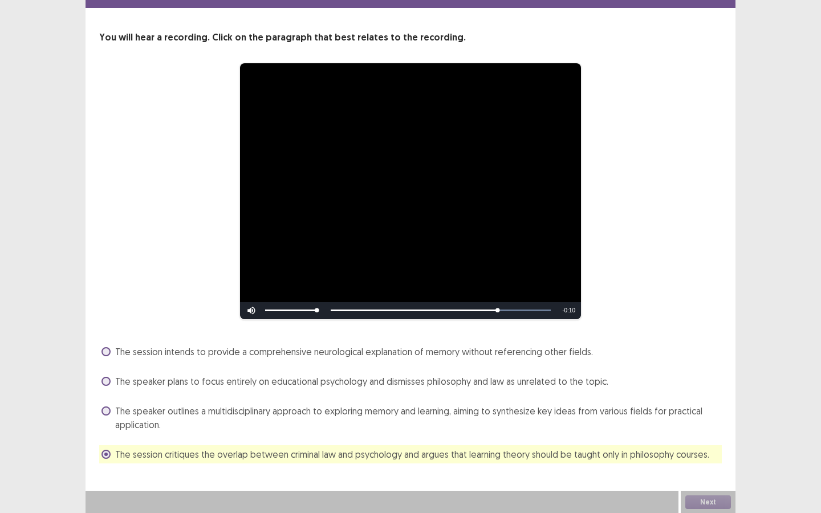
click at [109, 415] on label "The speaker outlines a multidisciplinary approach to exploring memory and learn…" at bounding box center [412, 417] width 621 height 27
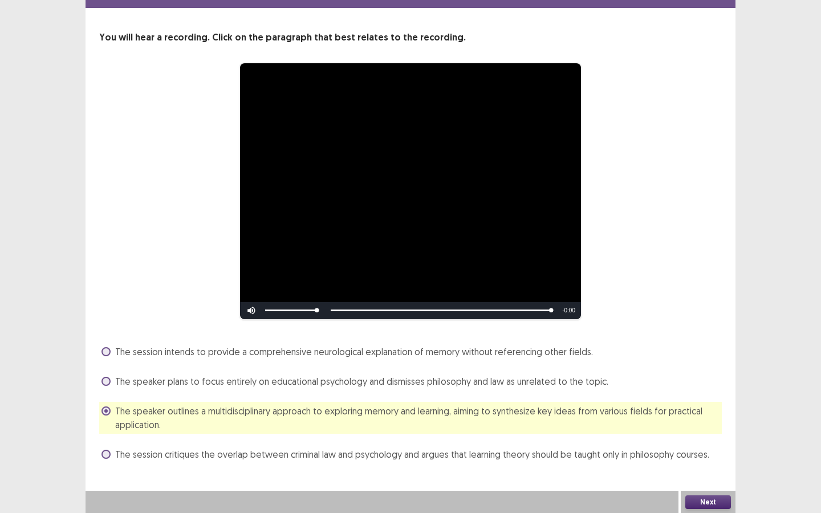
click at [686, 443] on button "Next" at bounding box center [709, 503] width 46 height 14
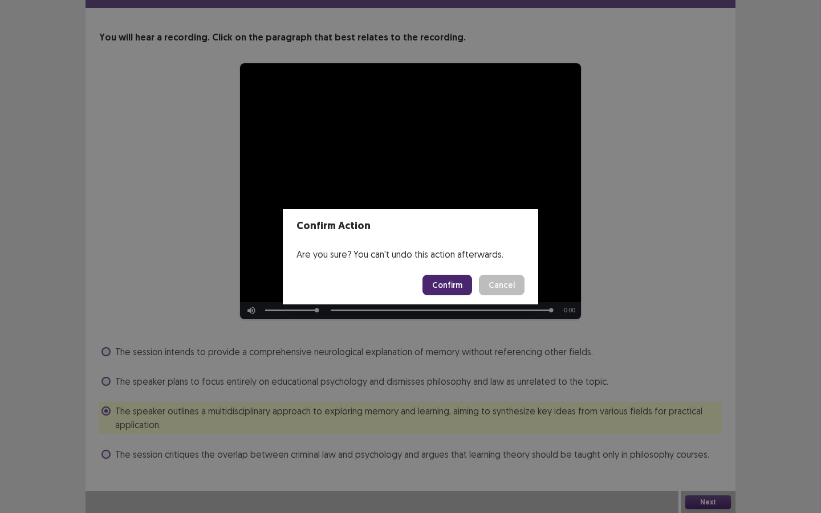
click at [449, 282] on button "Confirm" at bounding box center [448, 285] width 50 height 21
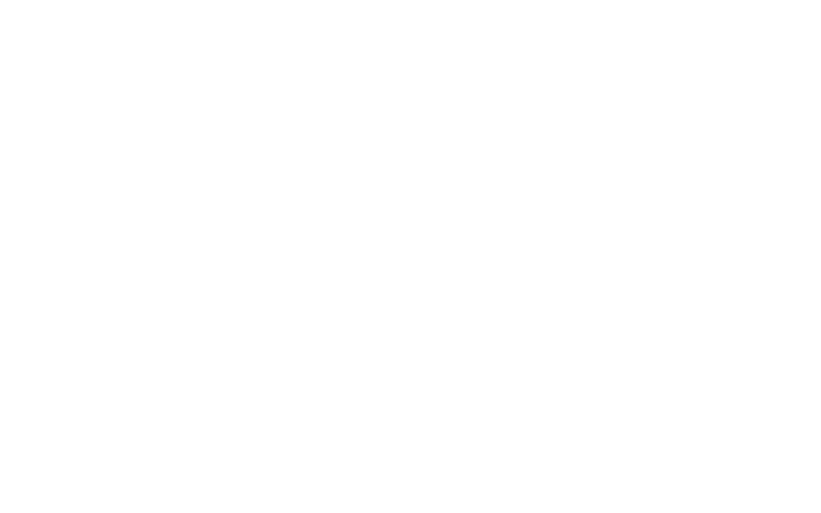
scroll to position [0, 0]
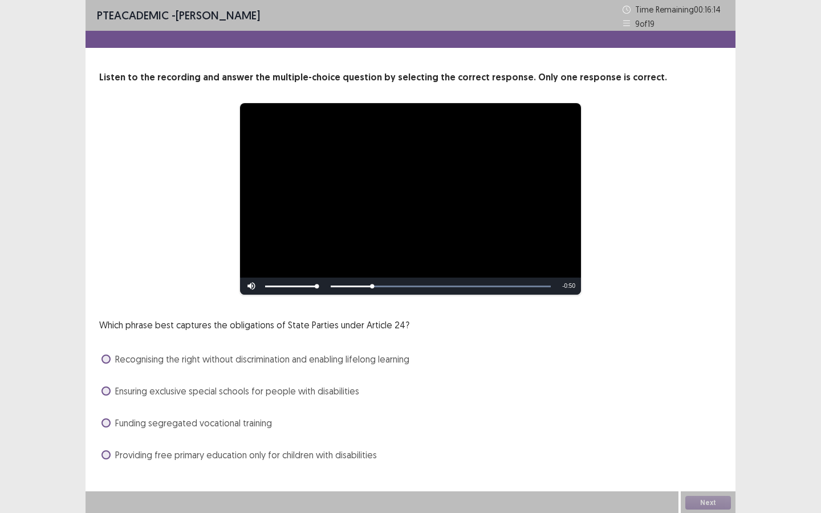
click at [111, 366] on label "Recognising the right without discrimination and enabling lifelong learning" at bounding box center [256, 360] width 308 height 14
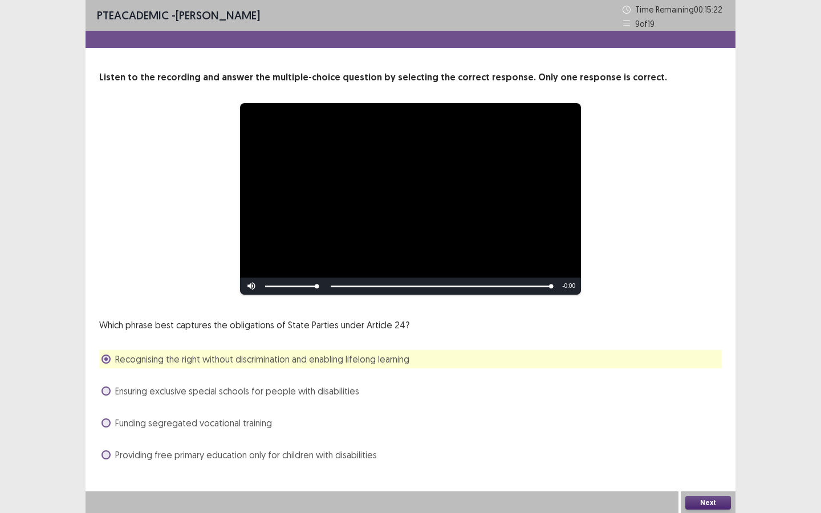
click at [719, 443] on button "Next" at bounding box center [709, 503] width 46 height 14
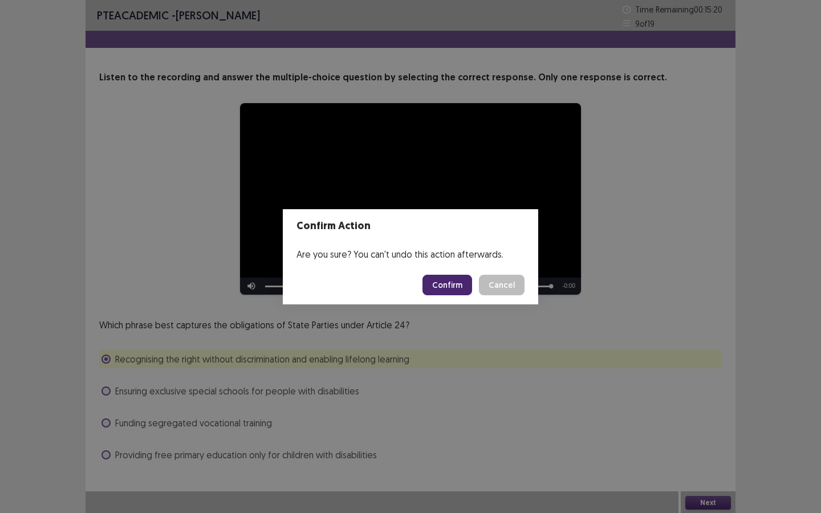
click at [452, 285] on button "Confirm" at bounding box center [448, 285] width 50 height 21
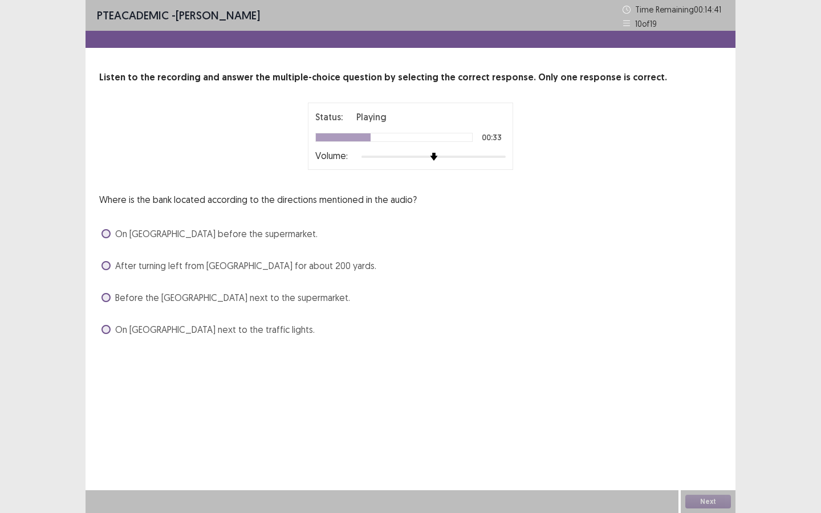
click at [113, 330] on label "On [GEOGRAPHIC_DATA] next to the traffic lights." at bounding box center [208, 330] width 213 height 14
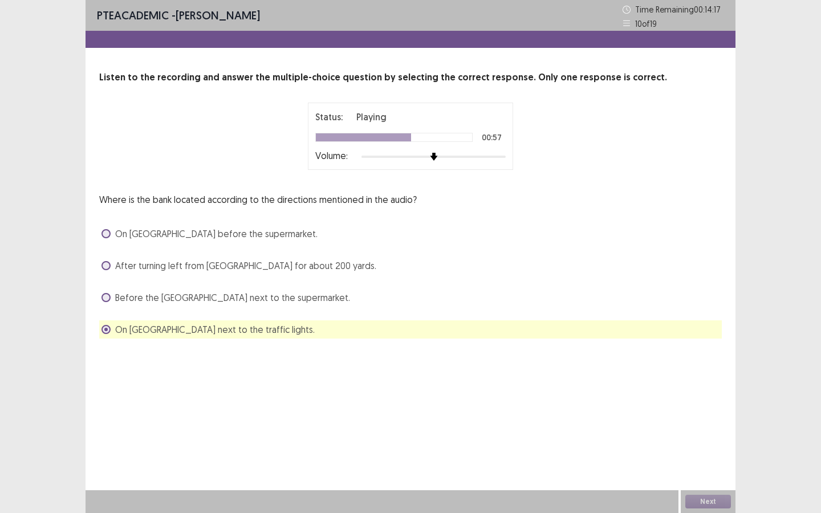
click at [108, 267] on span at bounding box center [106, 265] width 9 height 9
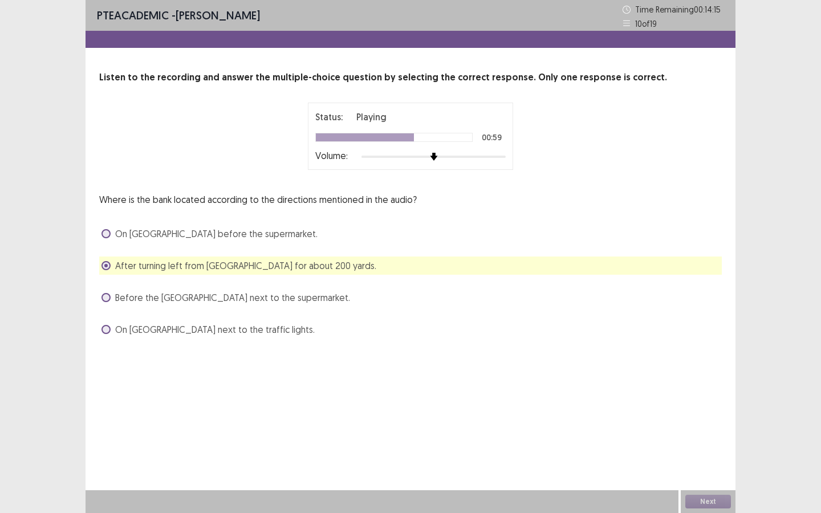
click at [107, 329] on span at bounding box center [106, 329] width 9 height 9
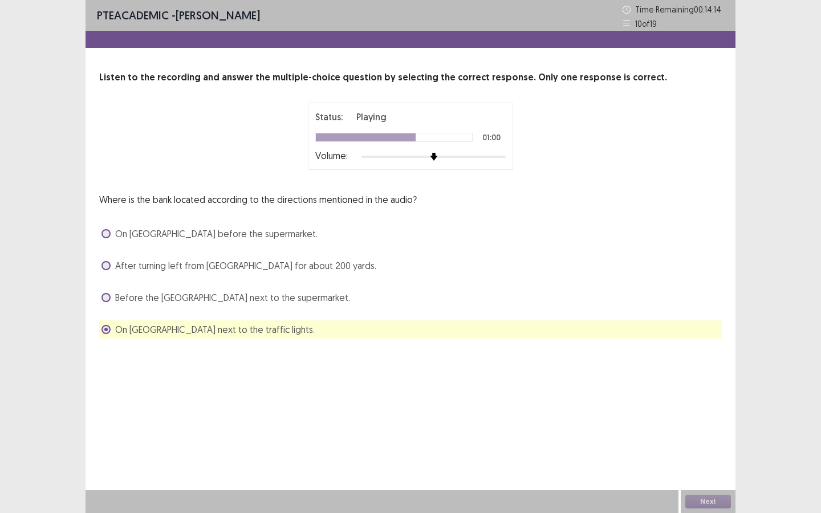
click at [109, 266] on span at bounding box center [106, 265] width 9 height 9
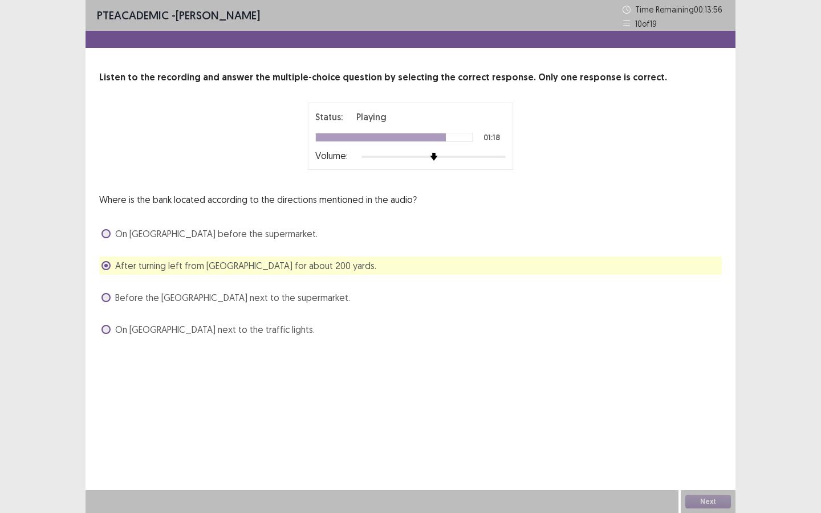
click at [112, 231] on label "On [GEOGRAPHIC_DATA] before the supermarket." at bounding box center [210, 234] width 216 height 14
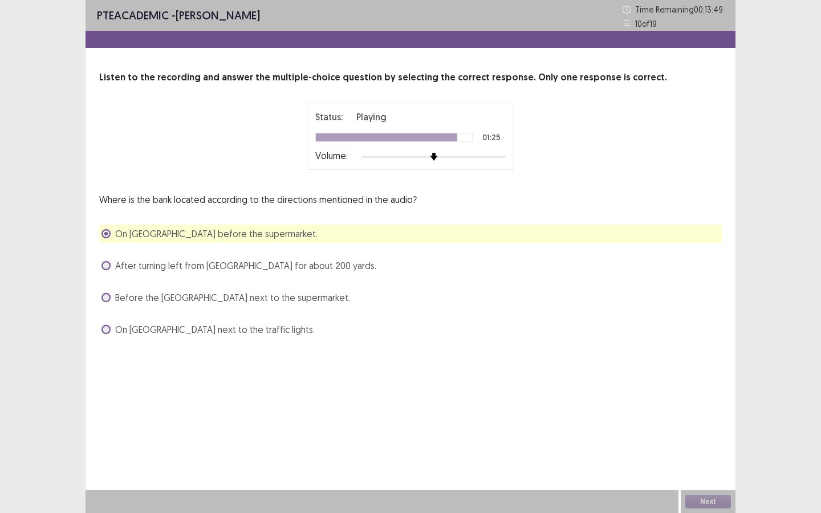
click at [108, 266] on span at bounding box center [106, 265] width 9 height 9
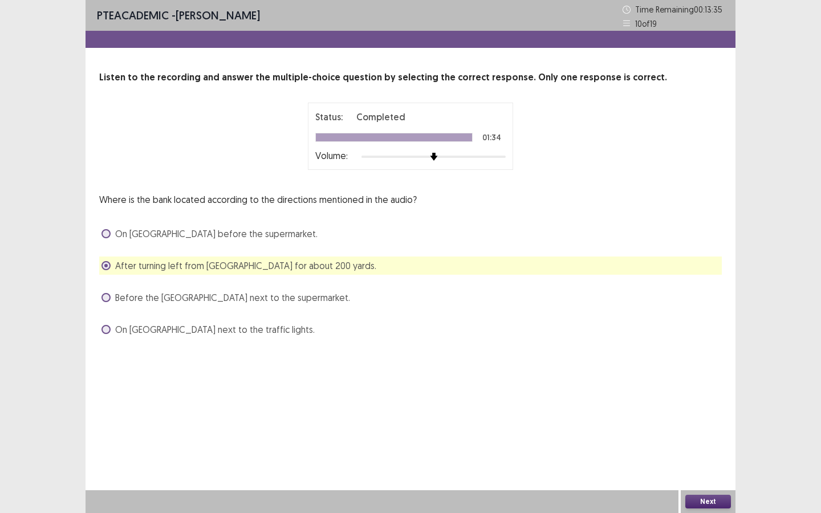
click at [108, 236] on span at bounding box center [106, 233] width 9 height 9
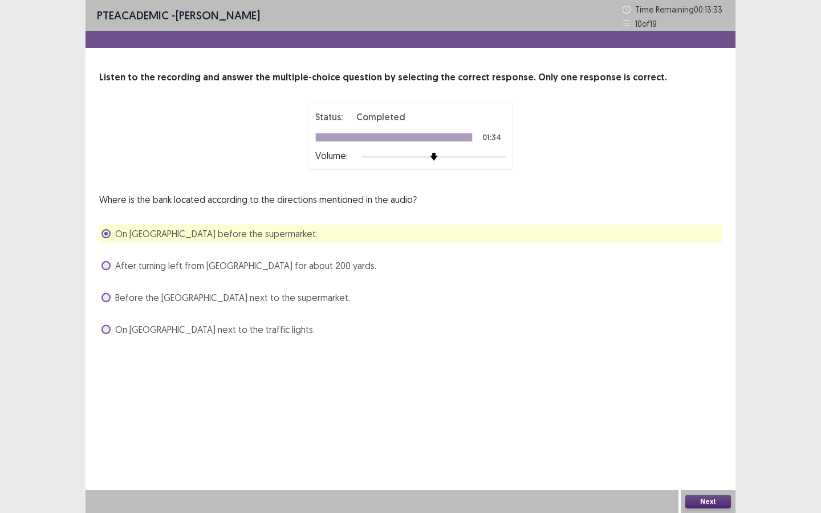
click at [110, 297] on span at bounding box center [106, 297] width 9 height 9
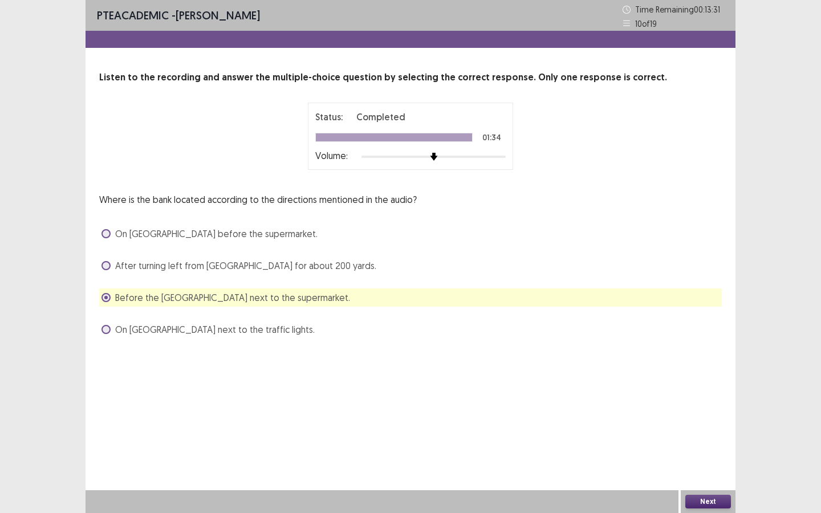
click at [699, 443] on button "Next" at bounding box center [709, 502] width 46 height 14
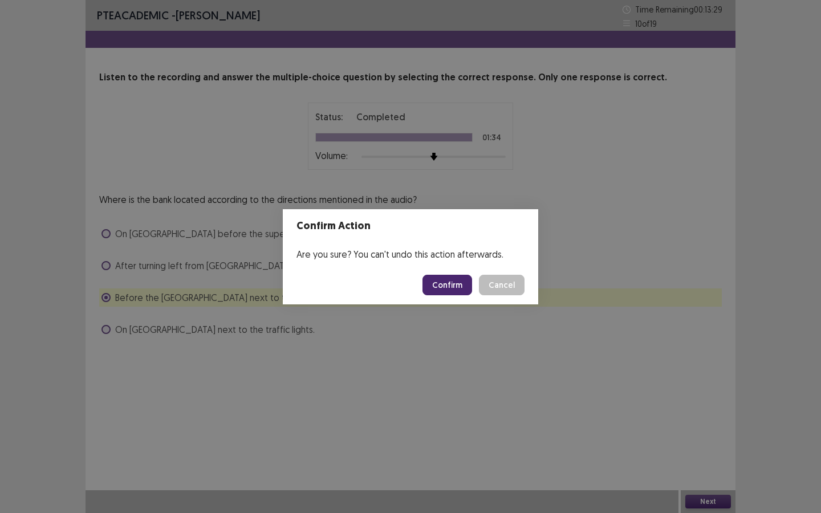
click at [452, 293] on button "Confirm" at bounding box center [448, 285] width 50 height 21
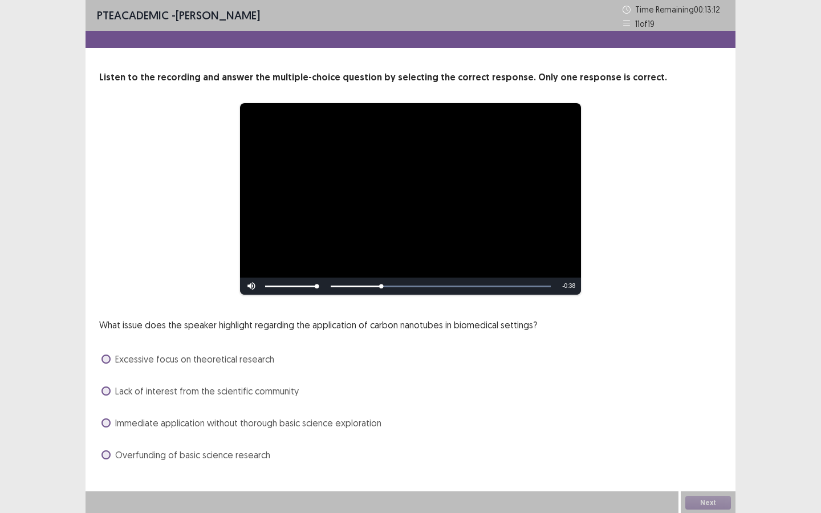
click at [110, 392] on span at bounding box center [106, 391] width 9 height 9
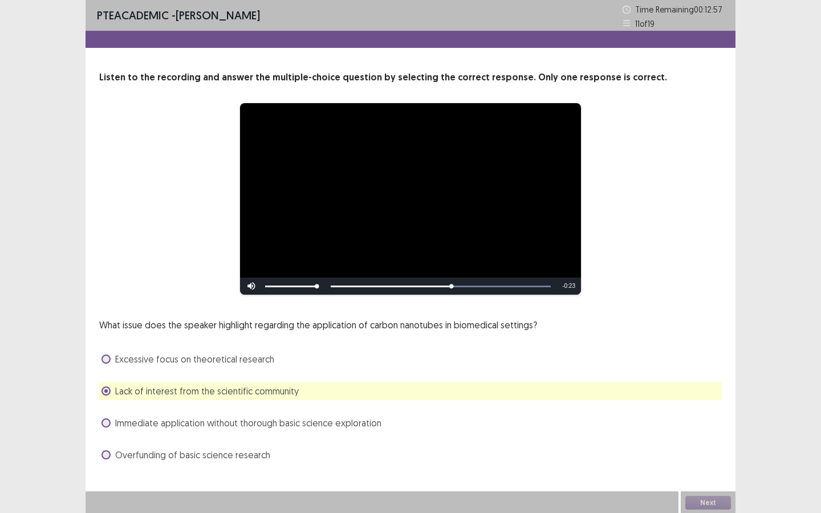
click at [114, 422] on label "Immediate application without thorough basic science exploration" at bounding box center [242, 423] width 280 height 14
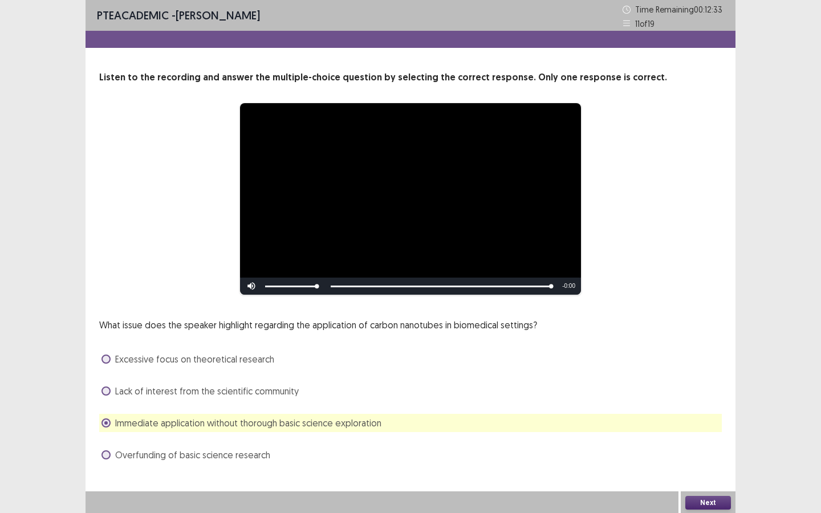
click at [698, 443] on button "Next" at bounding box center [709, 503] width 46 height 14
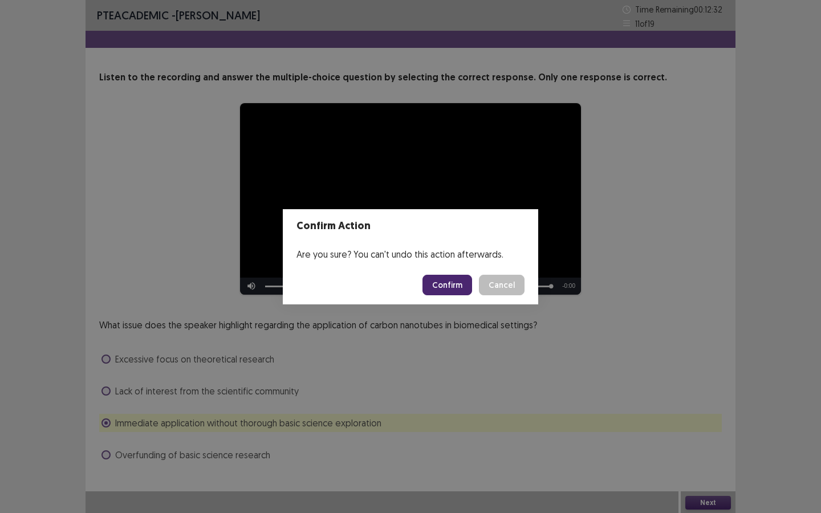
click at [458, 282] on button "Confirm" at bounding box center [448, 285] width 50 height 21
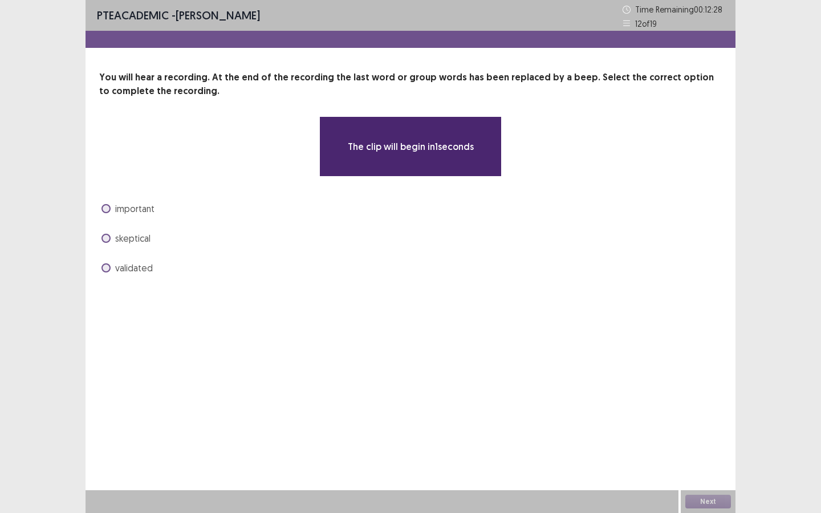
click at [108, 268] on span at bounding box center [106, 268] width 9 height 9
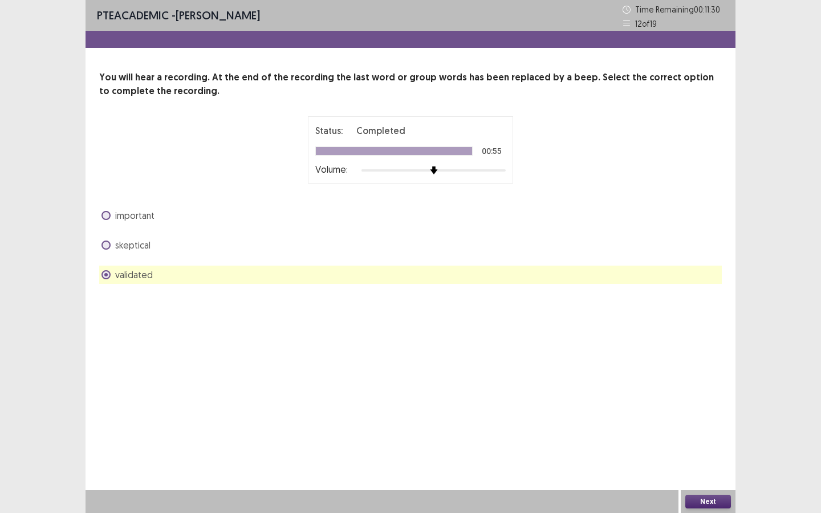
click at [698, 443] on button "Next" at bounding box center [709, 502] width 46 height 14
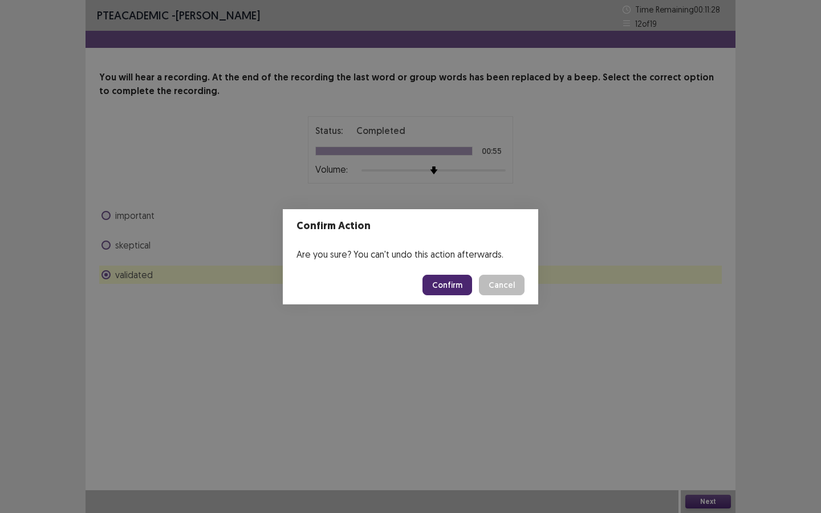
click at [464, 292] on button "Confirm" at bounding box center [448, 285] width 50 height 21
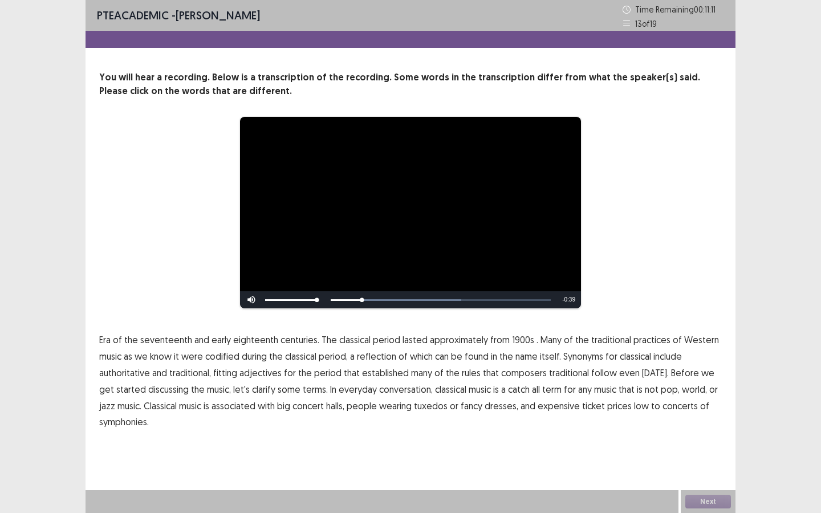
click at [517, 344] on span "1900s" at bounding box center [523, 340] width 22 height 14
click at [565, 373] on span "traditional" at bounding box center [569, 373] width 40 height 14
click at [634, 407] on span "low" at bounding box center [641, 406] width 15 height 14
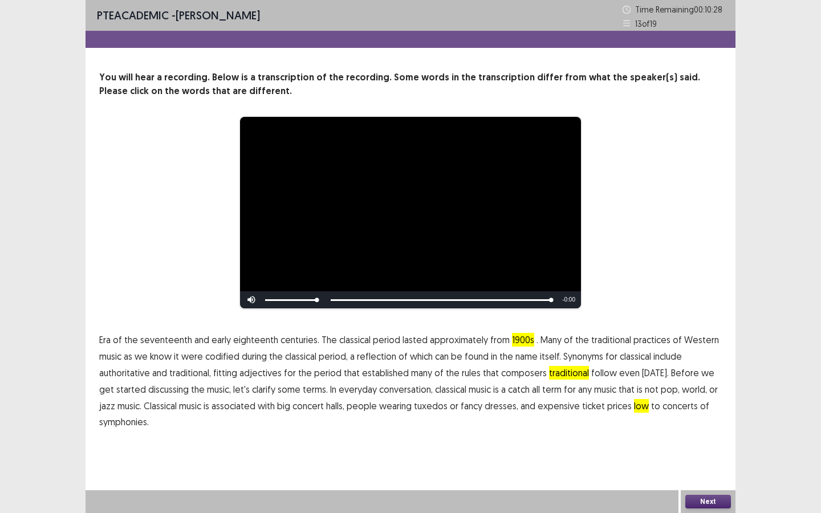
click at [698, 443] on button "Next" at bounding box center [709, 502] width 46 height 14
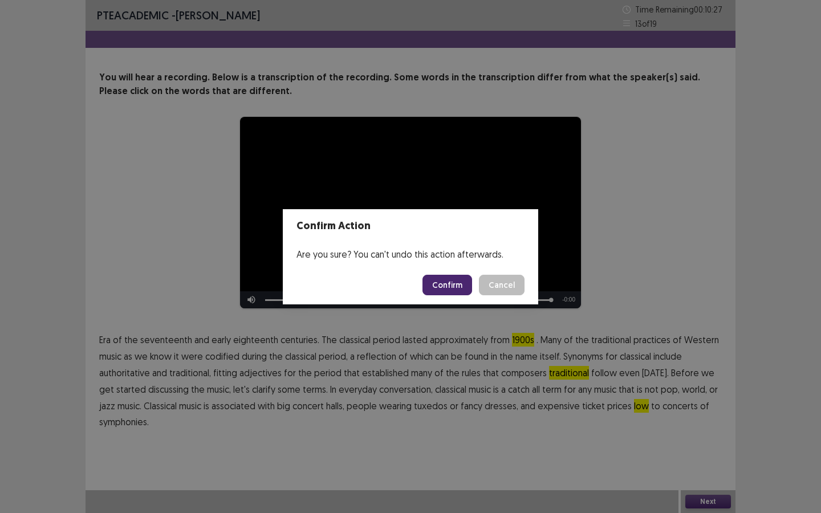
click at [456, 281] on button "Confirm" at bounding box center [448, 285] width 50 height 21
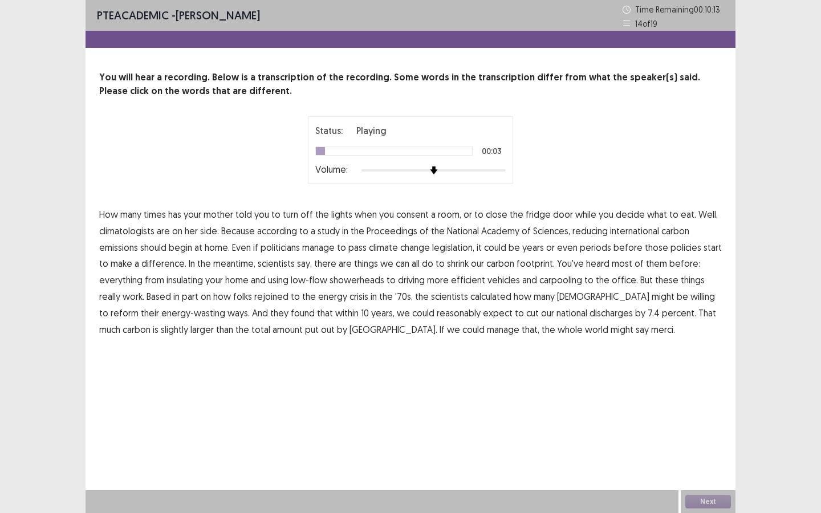
click at [422, 216] on span "consent" at bounding box center [412, 215] width 33 height 14
click at [634, 234] on span "international" at bounding box center [634, 231] width 49 height 14
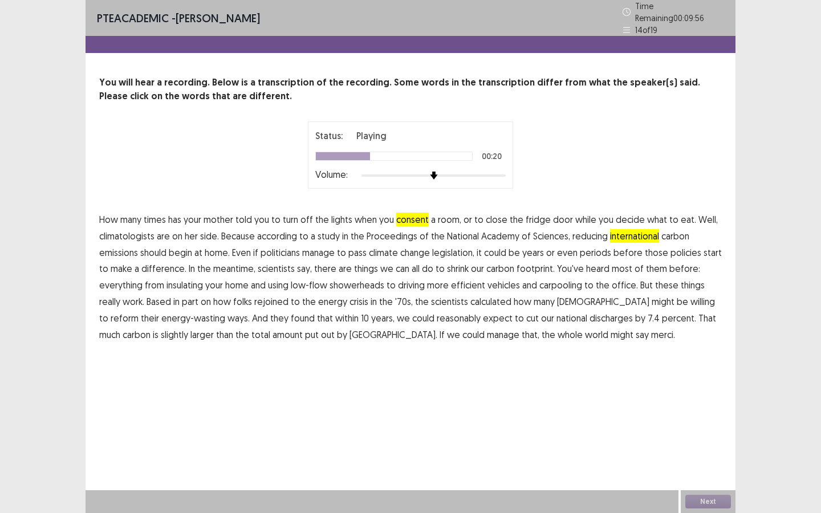
click at [598, 250] on span "periods" at bounding box center [595, 253] width 31 height 14
click at [282, 295] on span "rejoined" at bounding box center [271, 302] width 34 height 14
click at [590, 311] on span "discharges" at bounding box center [611, 318] width 43 height 14
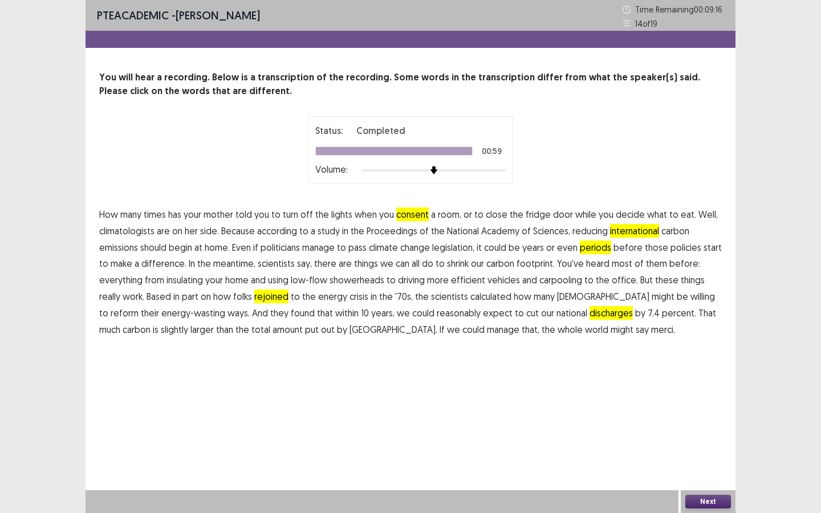
click at [703, 443] on button "Next" at bounding box center [709, 502] width 46 height 14
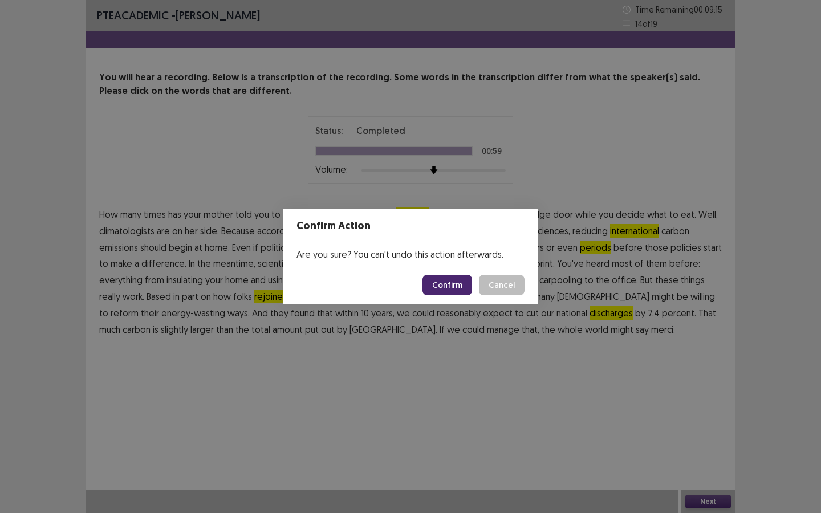
click at [466, 292] on button "Confirm" at bounding box center [448, 285] width 50 height 21
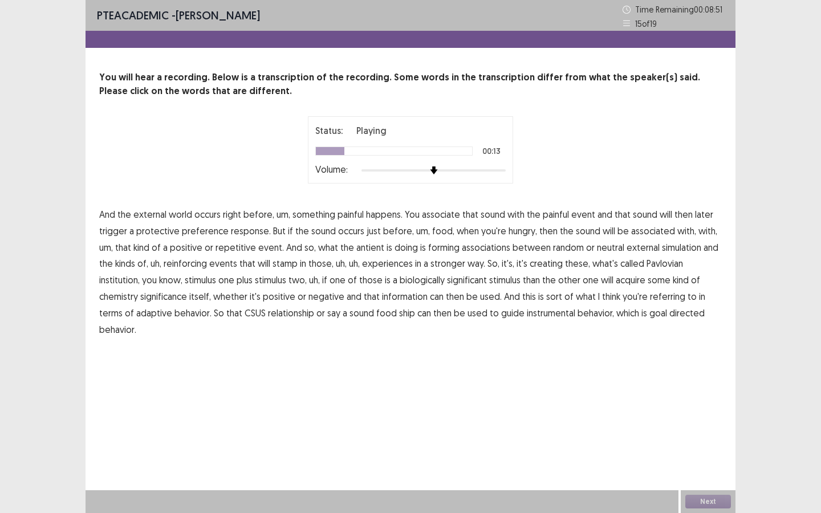
click at [218, 232] on span "preference" at bounding box center [205, 231] width 47 height 14
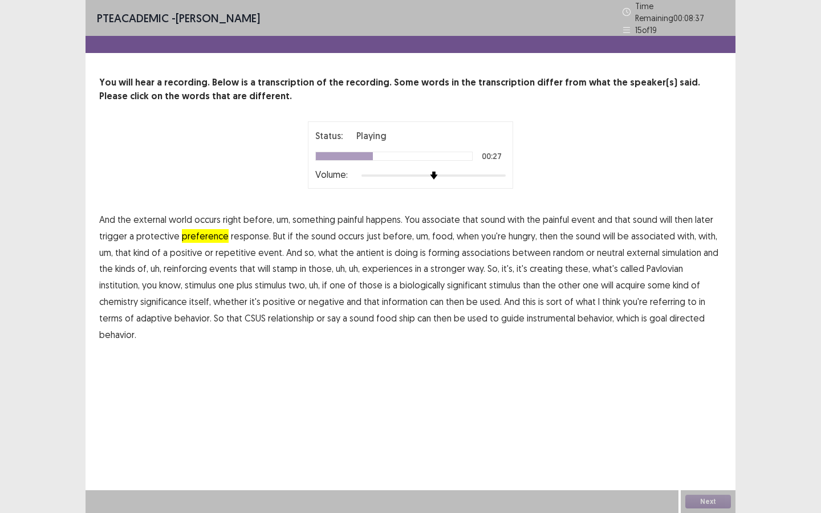
click at [370, 246] on span "antient" at bounding box center [371, 253] width 28 height 14
click at [688, 247] on span "simulation" at bounding box center [681, 253] width 39 height 14
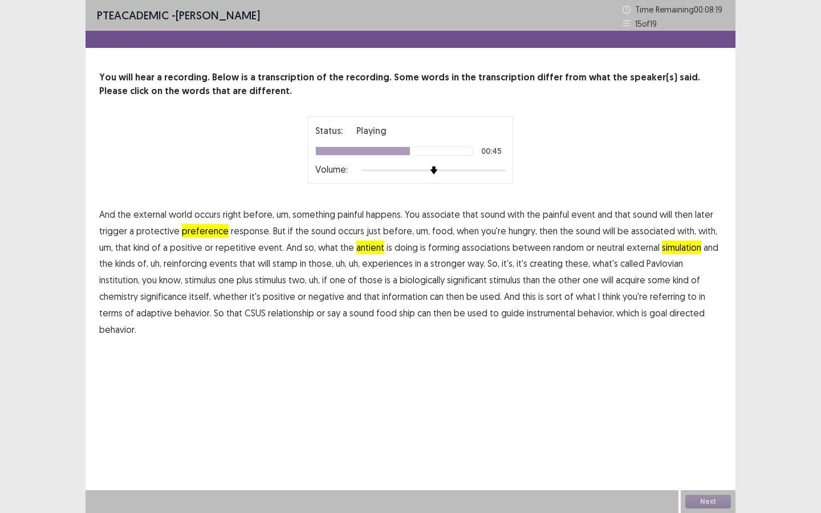
click at [140, 273] on span "institution," at bounding box center [119, 280] width 41 height 14
click at [138, 290] on span "chemistry" at bounding box center [118, 297] width 39 height 14
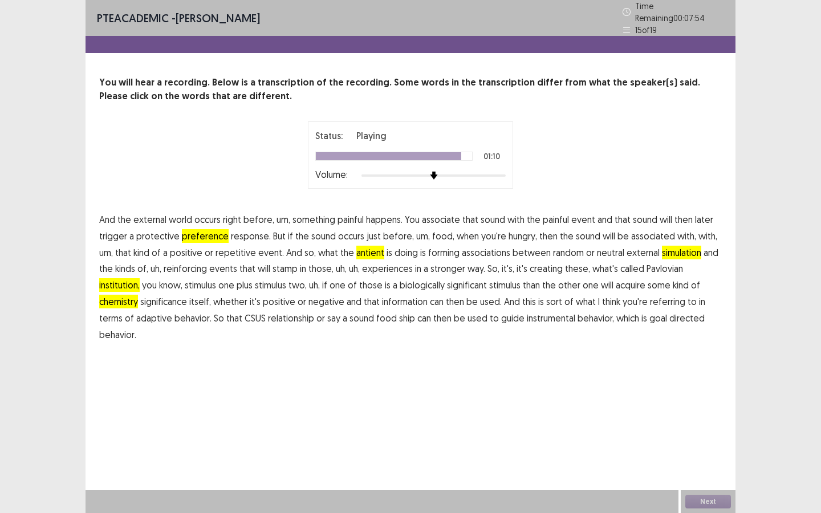
click at [399, 314] on span "ship" at bounding box center [407, 318] width 16 height 14
click at [698, 443] on button "Next" at bounding box center [709, 502] width 46 height 14
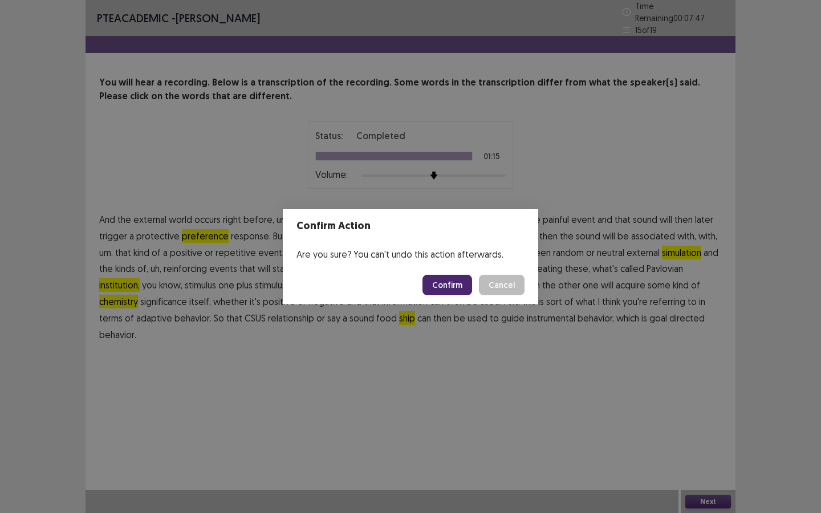
click at [457, 280] on button "Confirm" at bounding box center [448, 285] width 50 height 21
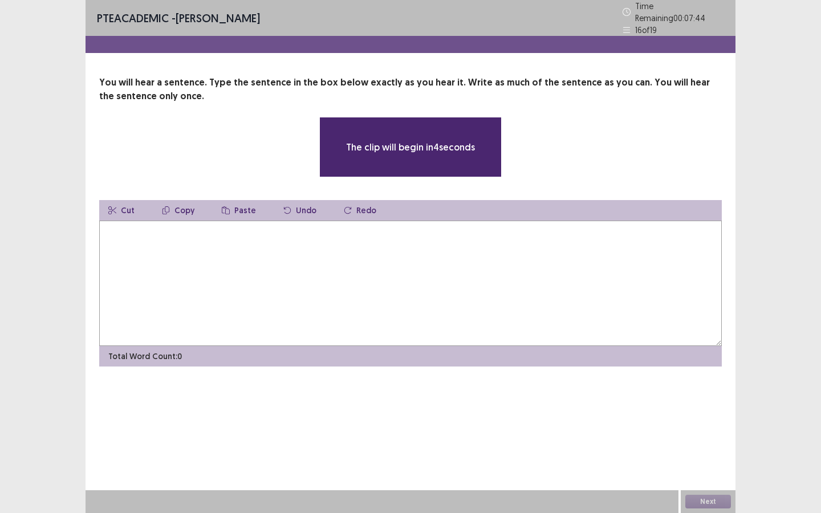
click at [457, 280] on textarea at bounding box center [410, 284] width 623 height 126
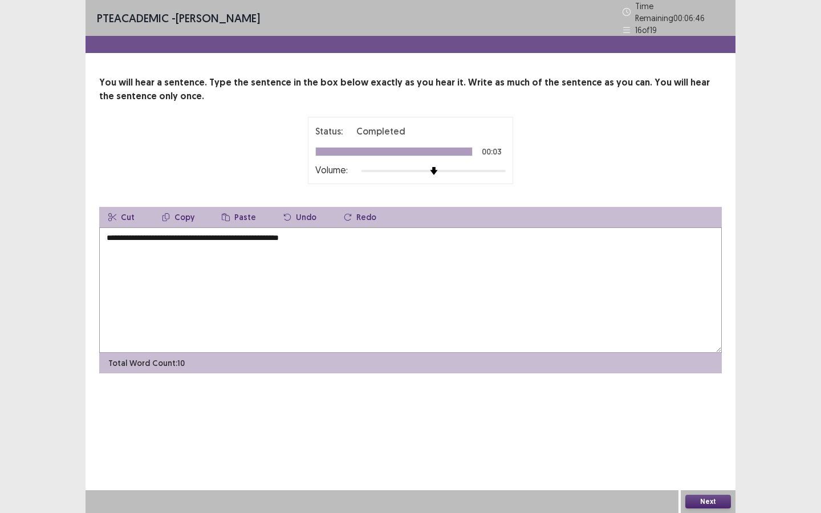
type textarea "**********"
click at [694, 443] on button "Next" at bounding box center [709, 502] width 46 height 14
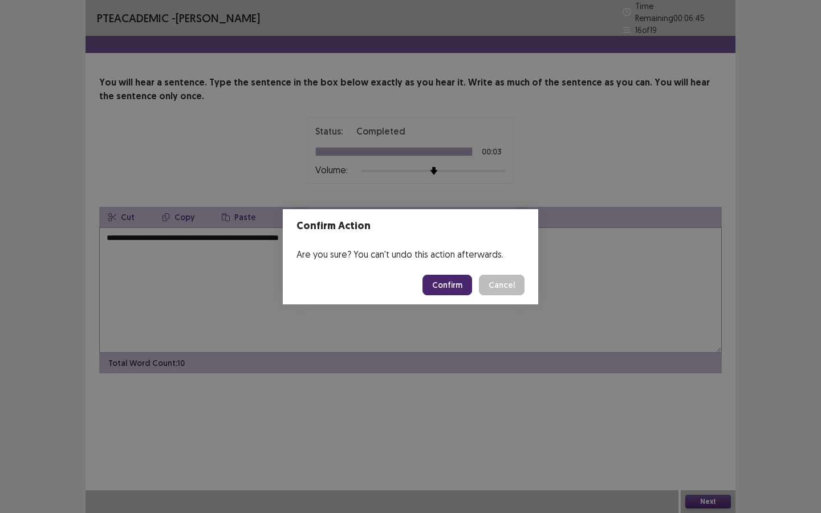
click at [456, 294] on button "Confirm" at bounding box center [448, 285] width 50 height 21
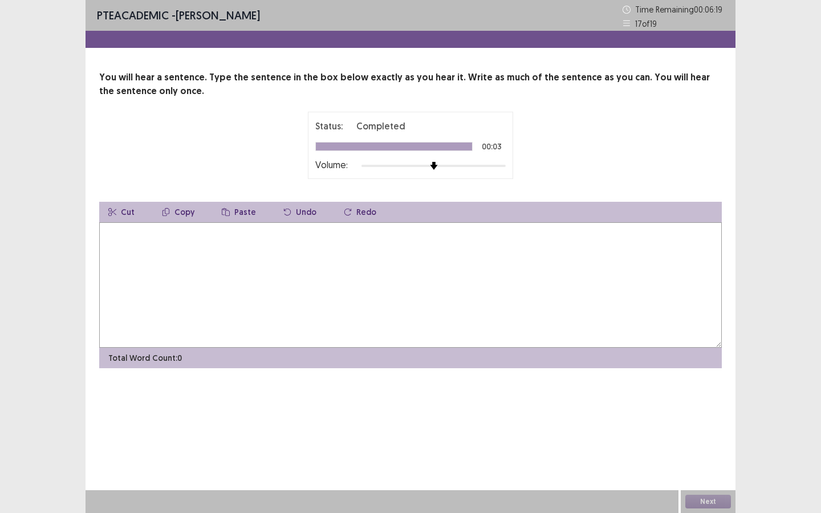
click at [450, 293] on textarea at bounding box center [410, 285] width 623 height 126
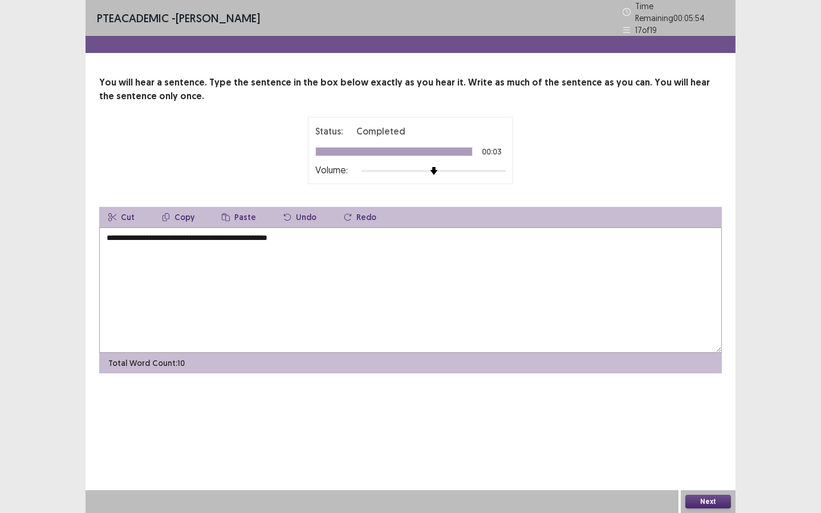
type textarea "**********"
click at [701, 443] on button "Next" at bounding box center [709, 502] width 46 height 14
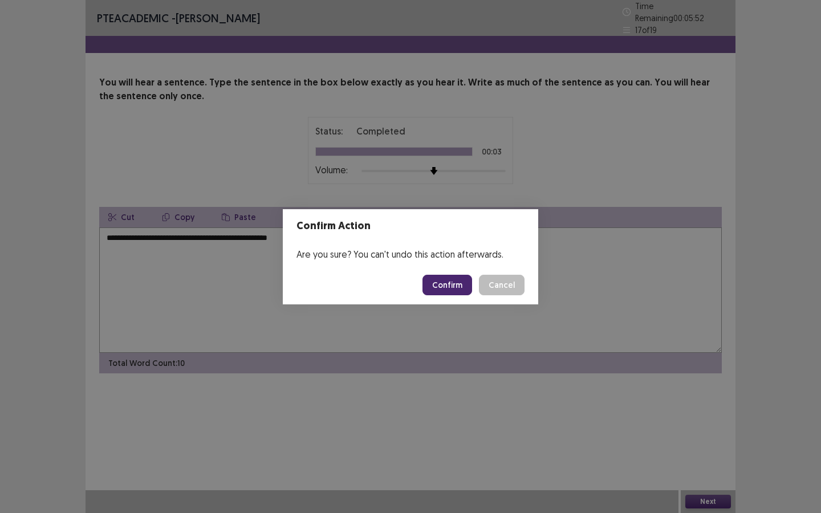
click at [454, 292] on button "Confirm" at bounding box center [448, 285] width 50 height 21
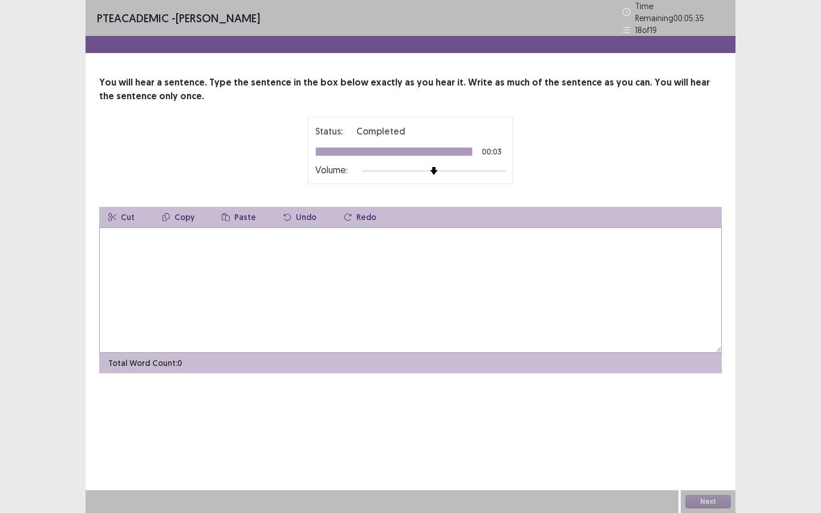
click at [351, 257] on textarea at bounding box center [410, 291] width 623 height 126
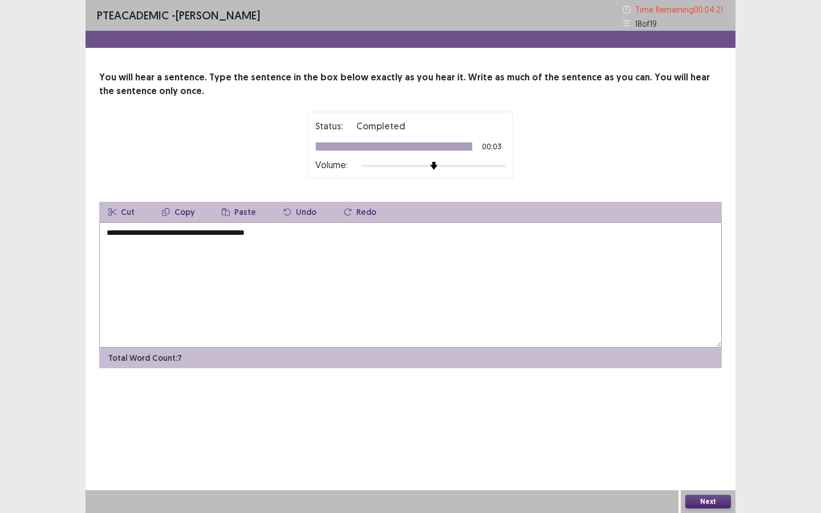
type textarea "**********"
click at [703, 443] on button "Next" at bounding box center [709, 502] width 46 height 14
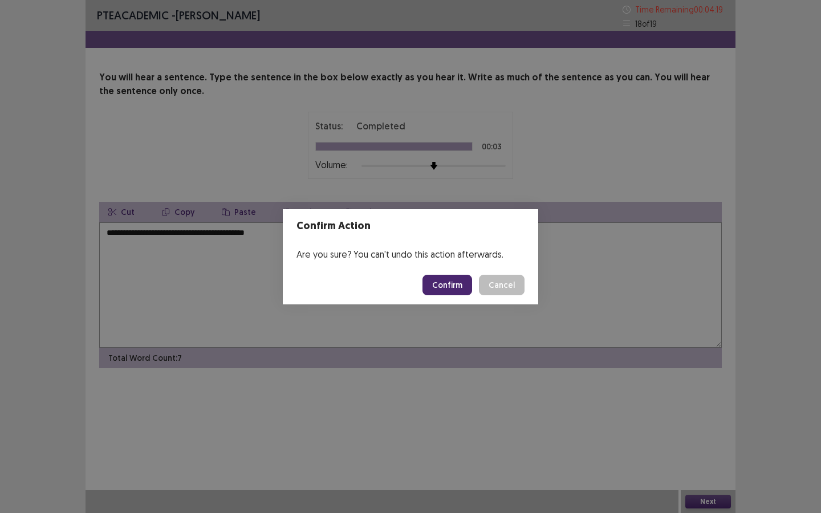
click at [441, 289] on button "Confirm" at bounding box center [448, 285] width 50 height 21
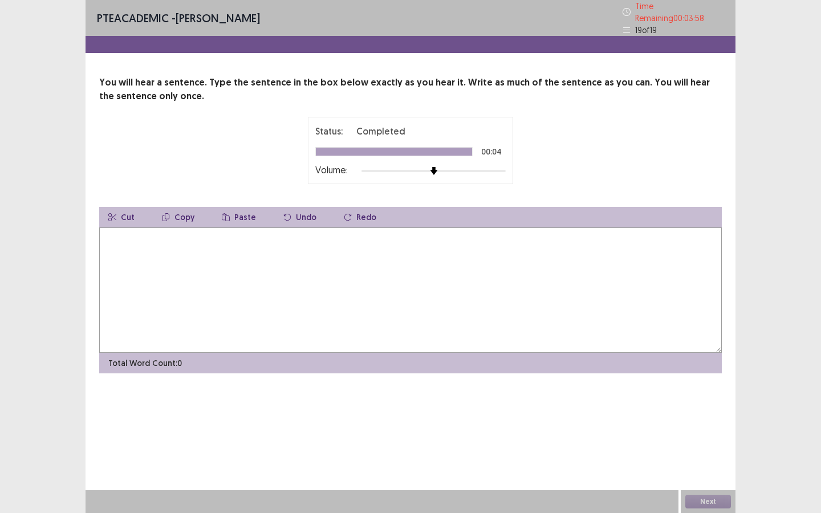
click at [441, 289] on textarea at bounding box center [410, 291] width 623 height 126
click at [164, 233] on textarea "**********" at bounding box center [410, 291] width 623 height 126
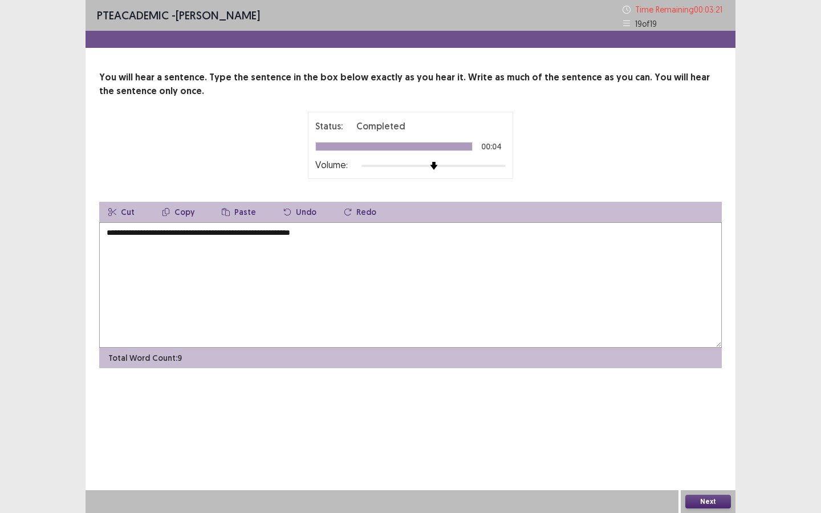
type textarea "**********"
click at [693, 443] on button "Next" at bounding box center [709, 502] width 46 height 14
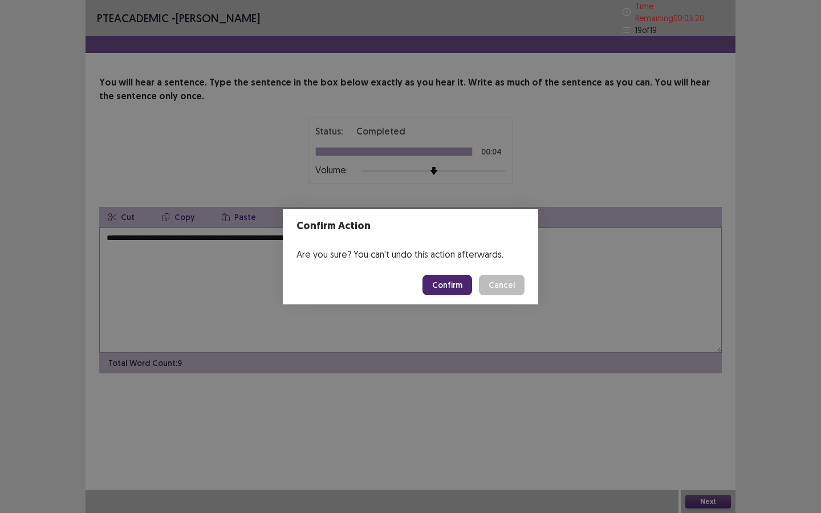
click at [459, 293] on button "Confirm" at bounding box center [448, 285] width 50 height 21
